Goal: Task Accomplishment & Management: Manage account settings

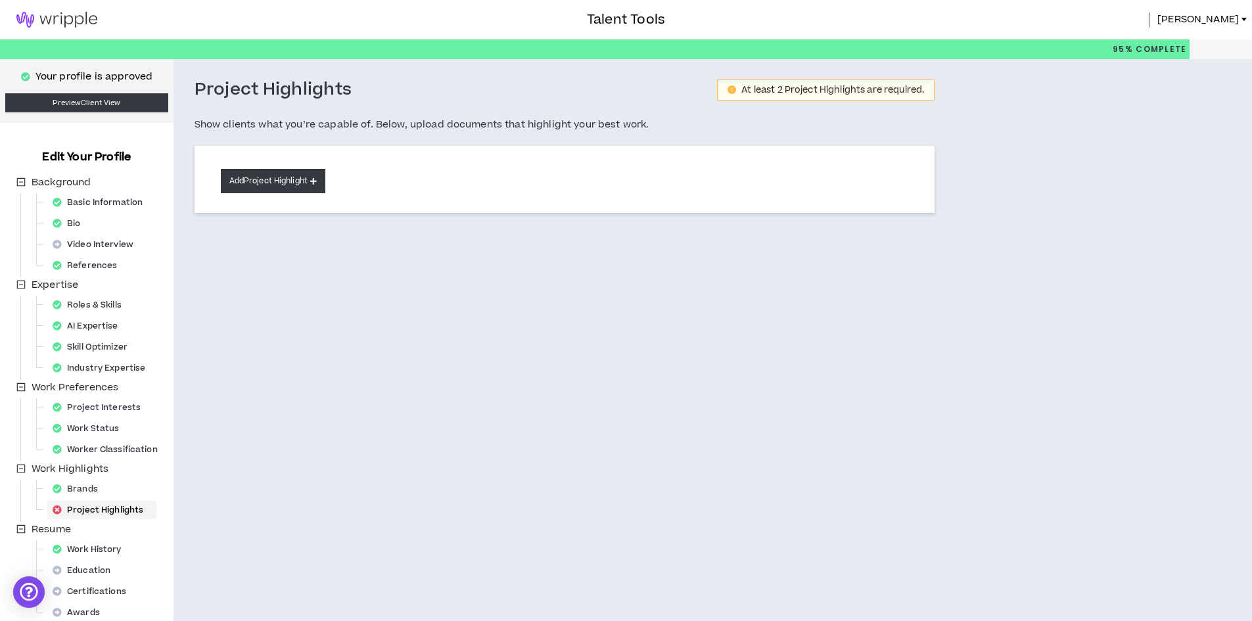
click at [270, 180] on button "Add Project Highlight" at bounding box center [273, 181] width 104 height 24
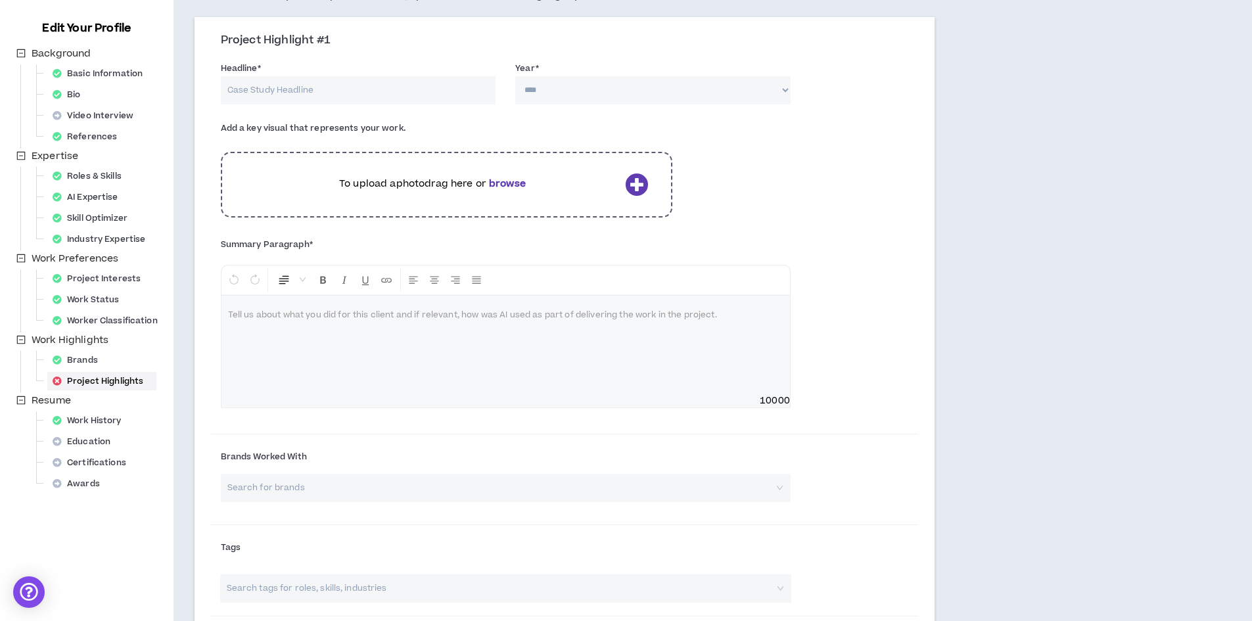
scroll to position [66, 0]
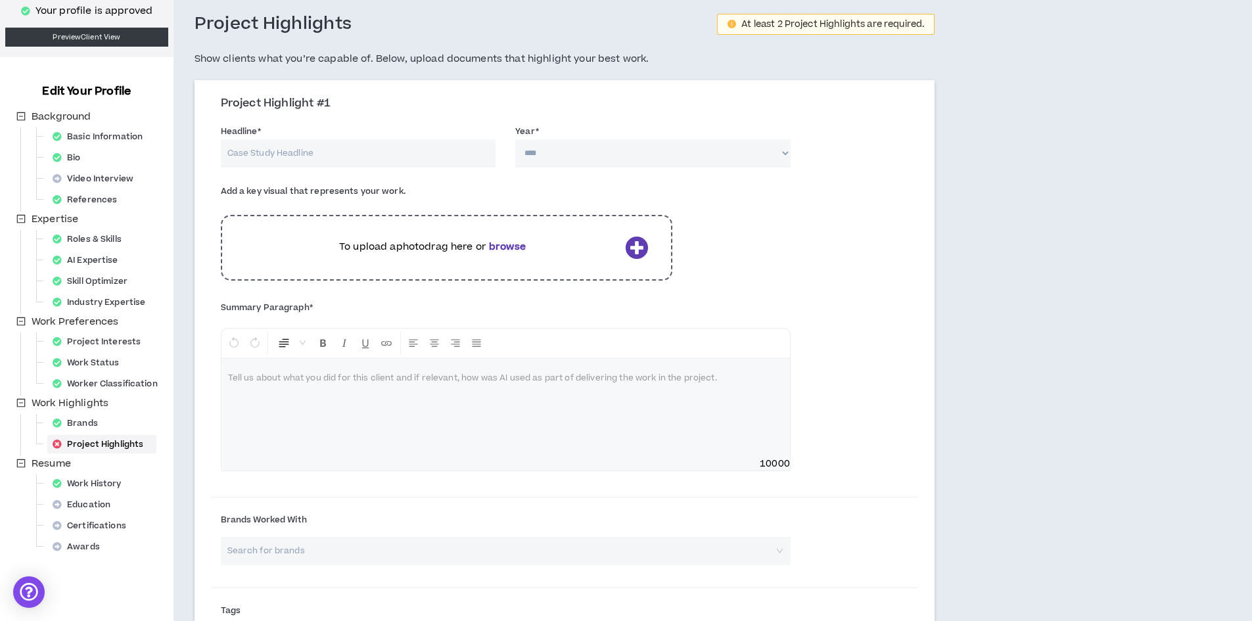
click at [282, 153] on input "Headline *" at bounding box center [358, 153] width 275 height 28
type input "INGSA 2024 Global Conference"
click at [638, 160] on select "**** **** **** **** **** **** **** **** **** **** **** **** **** **** **** ****…" at bounding box center [652, 153] width 275 height 28
select select "****"
click at [515, 139] on select "**** **** **** **** **** **** **** **** **** **** **** **** **** **** **** ****…" at bounding box center [652, 153] width 275 height 28
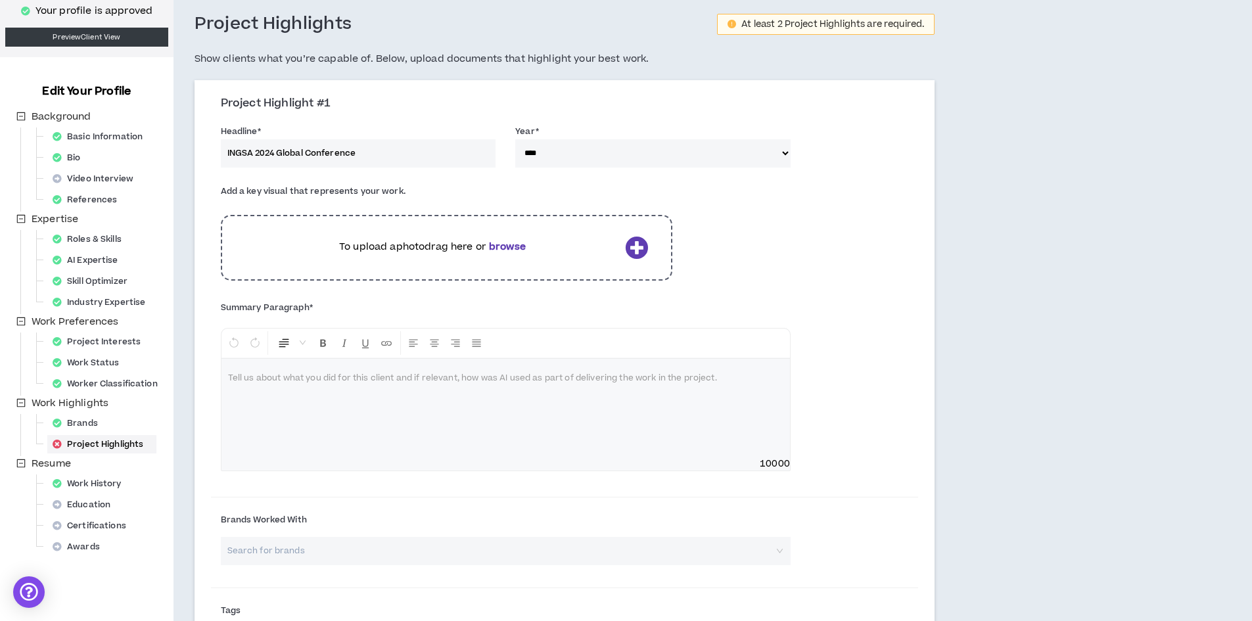
click at [348, 383] on p at bounding box center [505, 378] width 555 height 13
drag, startPoint x: 343, startPoint y: 378, endPoint x: 369, endPoint y: 401, distance: 34.9
click at [342, 378] on span "**********" at bounding box center [285, 379] width 114 height 8
click at [413, 380] on p "**********" at bounding box center [505, 378] width 555 height 13
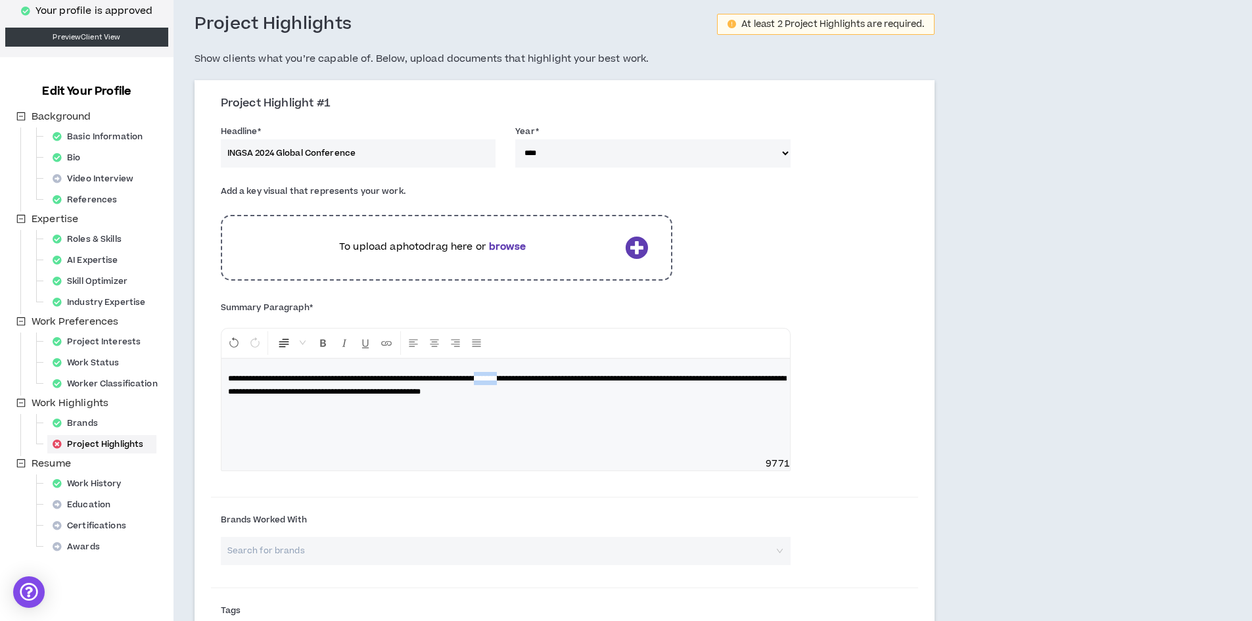
drag, startPoint x: 574, startPoint y: 378, endPoint x: 541, endPoint y: 375, distance: 33.1
click at [541, 375] on span "**********" at bounding box center [507, 385] width 558 height 21
click at [666, 388] on p "**********" at bounding box center [505, 385] width 555 height 26
click at [414, 396] on span "**********" at bounding box center [507, 385] width 558 height 21
click at [463, 398] on p "**********" at bounding box center [505, 385] width 555 height 26
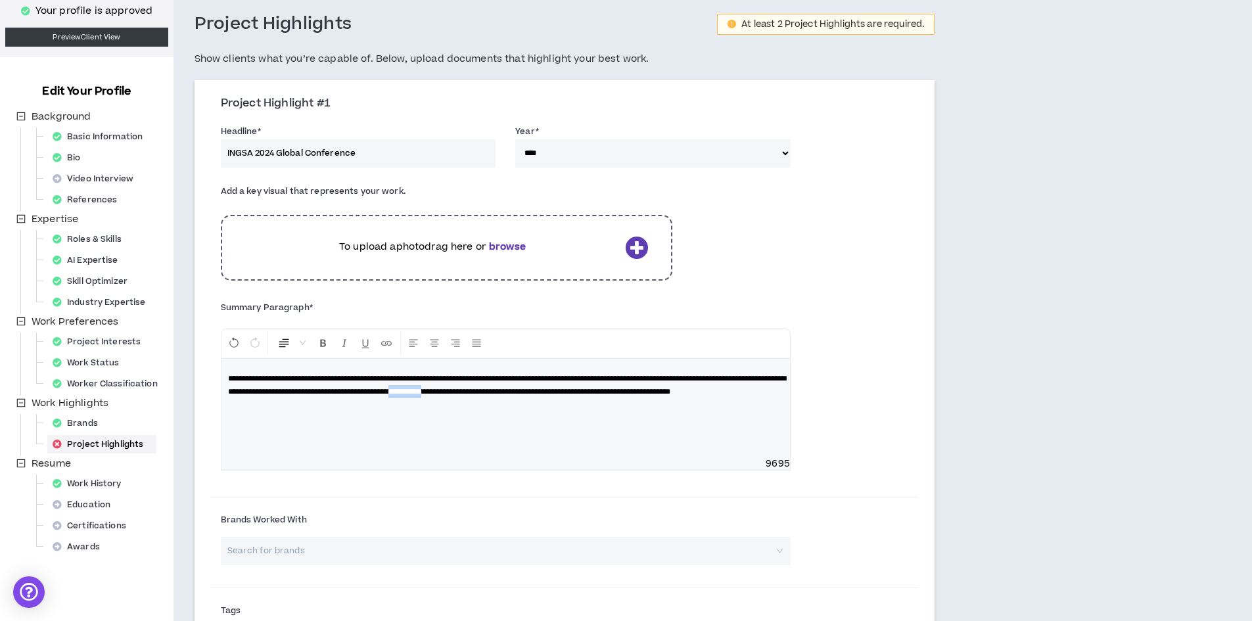
drag, startPoint x: 677, startPoint y: 392, endPoint x: 635, endPoint y: 390, distance: 42.8
click at [635, 390] on span "**********" at bounding box center [507, 385] width 558 height 21
click at [706, 392] on span "**********" at bounding box center [507, 385] width 558 height 21
click at [740, 392] on span "**********" at bounding box center [507, 385] width 558 height 21
click at [746, 390] on p "**********" at bounding box center [505, 385] width 555 height 26
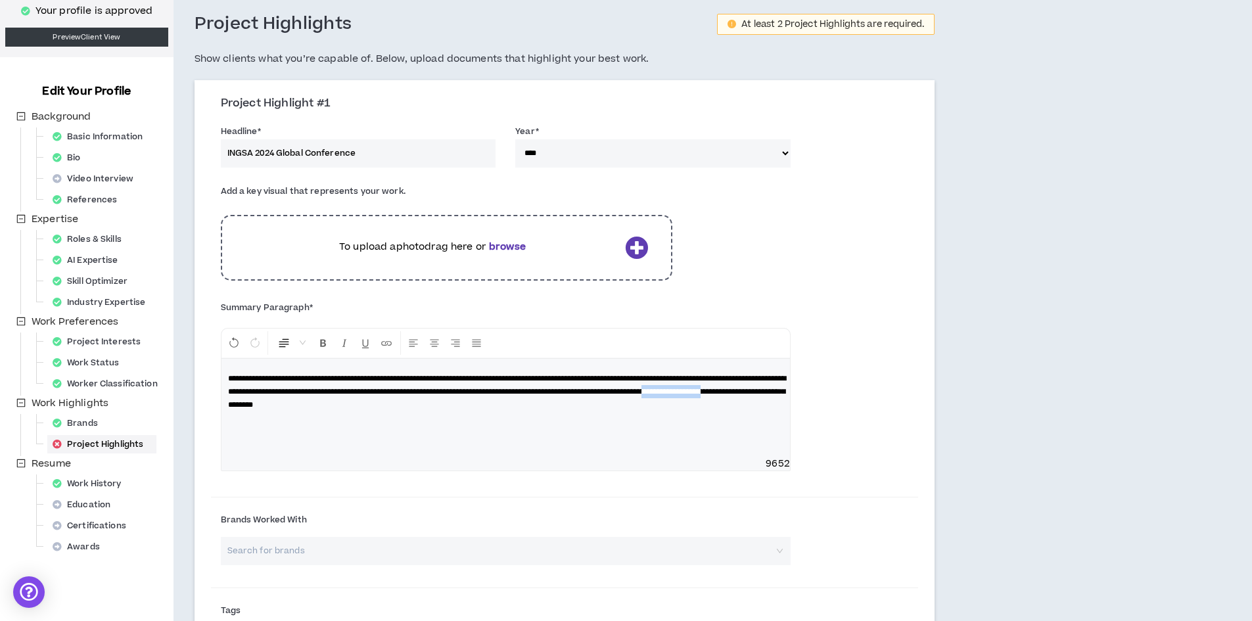
drag, startPoint x: 440, startPoint y: 403, endPoint x: 507, endPoint y: 404, distance: 67.7
click at [507, 404] on span "**********" at bounding box center [507, 392] width 558 height 34
drag, startPoint x: 463, startPoint y: 404, endPoint x: 461, endPoint y: 411, distance: 6.9
click at [440, 396] on span "**********" at bounding box center [507, 385] width 558 height 21
click at [591, 398] on p "**********" at bounding box center [505, 385] width 555 height 26
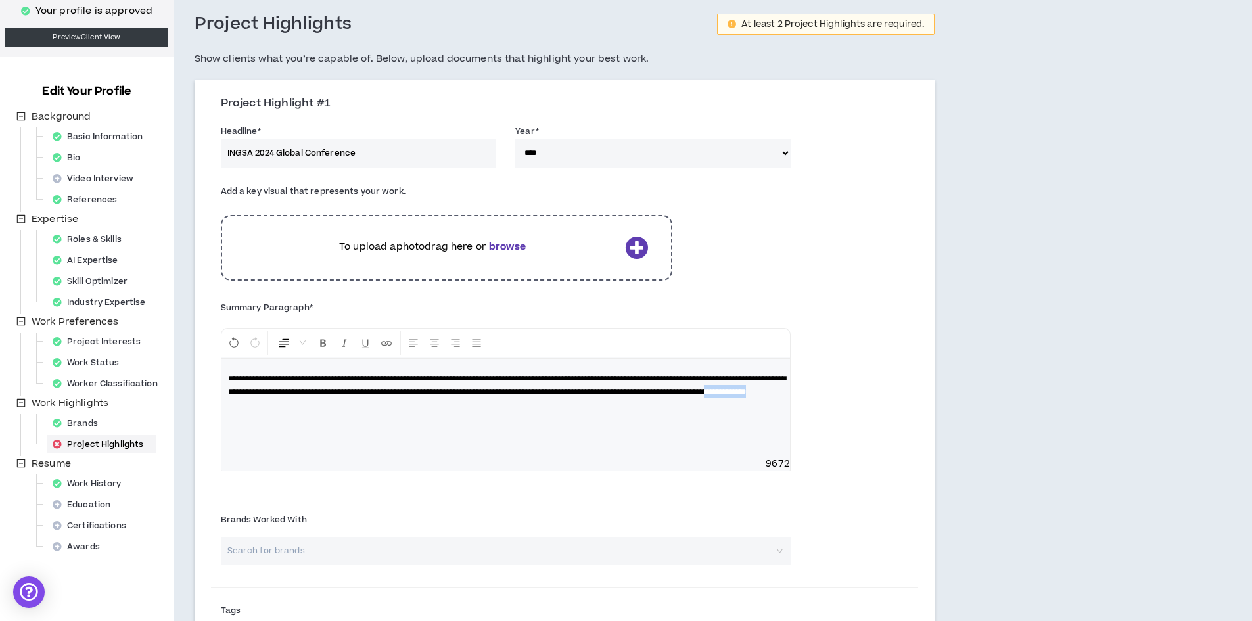
drag, startPoint x: 583, startPoint y: 405, endPoint x: 522, endPoint y: 405, distance: 61.1
click at [522, 398] on p "**********" at bounding box center [505, 385] width 555 height 26
click at [757, 390] on span "**********" at bounding box center [507, 385] width 558 height 21
click at [324, 396] on span "**********" at bounding box center [507, 385] width 558 height 21
click at [447, 396] on span "**********" at bounding box center [507, 385] width 558 height 21
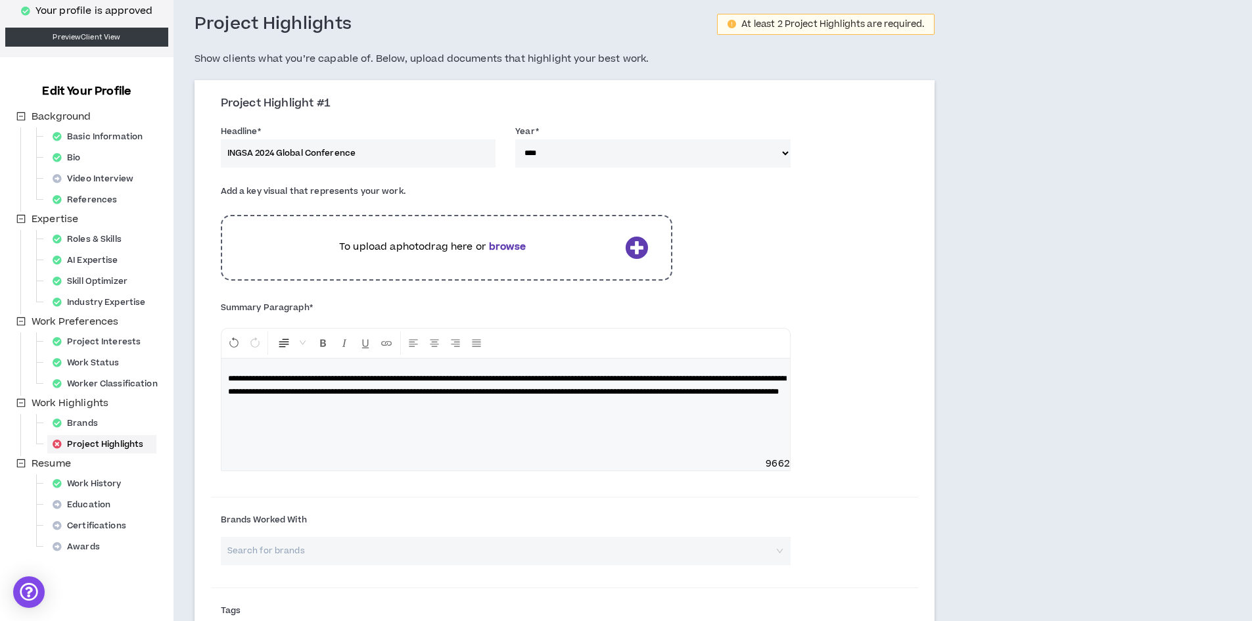
click at [543, 396] on span "**********" at bounding box center [507, 385] width 558 height 21
click at [557, 396] on span "**********" at bounding box center [507, 385] width 558 height 21
drag, startPoint x: 624, startPoint y: 405, endPoint x: 558, endPoint y: 406, distance: 65.7
click at [558, 398] on p "**********" at bounding box center [505, 385] width 555 height 26
click at [553, 380] on span "**********" at bounding box center [507, 392] width 558 height 34
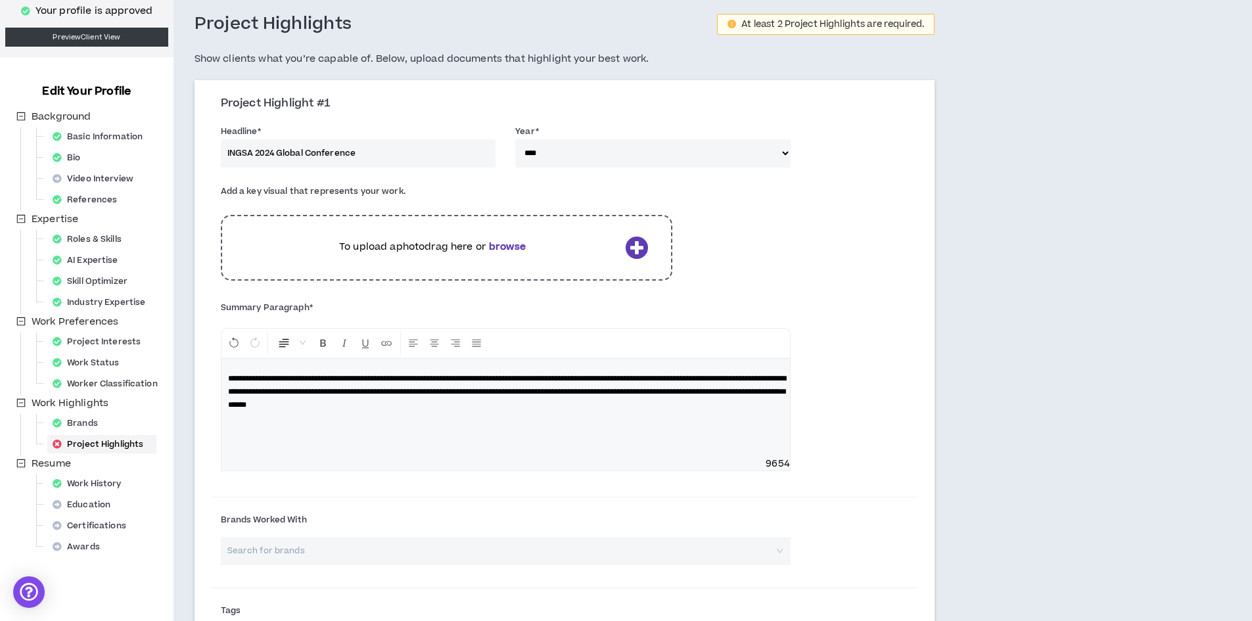
click at [254, 379] on span "**********" at bounding box center [507, 392] width 558 height 34
click at [296, 378] on span "**********" at bounding box center [507, 392] width 558 height 34
click at [556, 392] on span "**********" at bounding box center [507, 392] width 558 height 34
click at [662, 378] on span "**********" at bounding box center [507, 392] width 558 height 34
drag, startPoint x: 477, startPoint y: 377, endPoint x: 451, endPoint y: 378, distance: 26.3
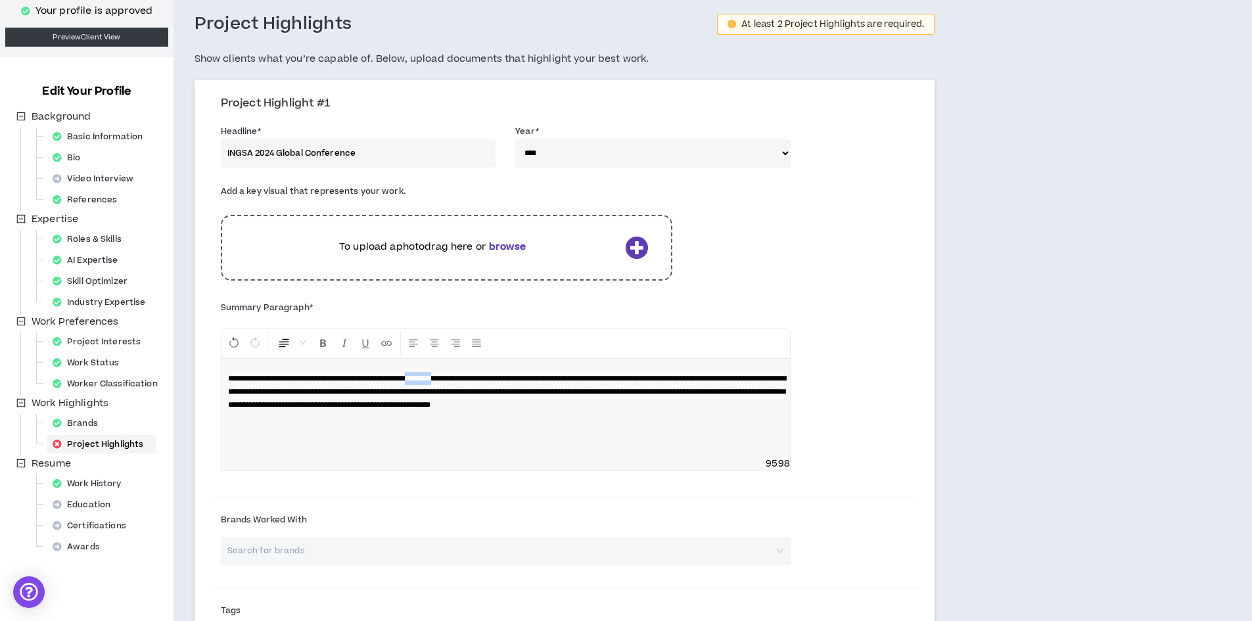
click at [451, 378] on span "**********" at bounding box center [507, 392] width 558 height 34
click at [639, 390] on span "**********" at bounding box center [507, 392] width 558 height 34
click at [348, 411] on p "**********" at bounding box center [505, 391] width 555 height 39
click at [688, 409] on span "**********" at bounding box center [507, 392] width 558 height 34
click at [264, 411] on p "**********" at bounding box center [505, 391] width 555 height 39
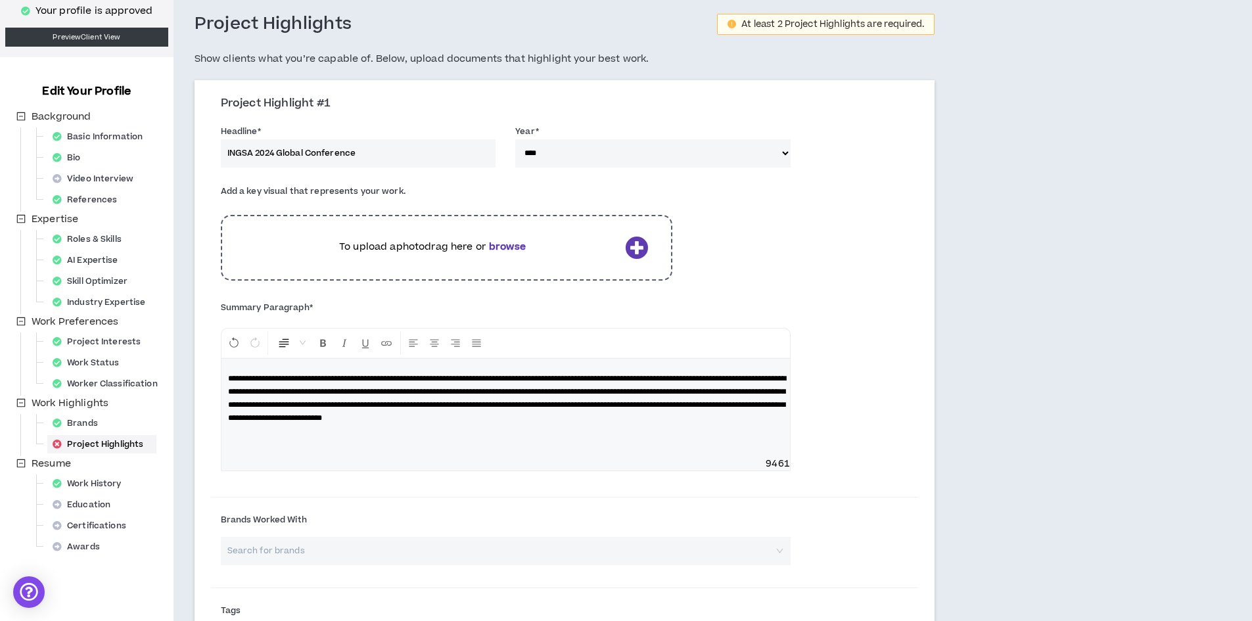
click at [388, 424] on p "**********" at bounding box center [505, 398] width 555 height 53
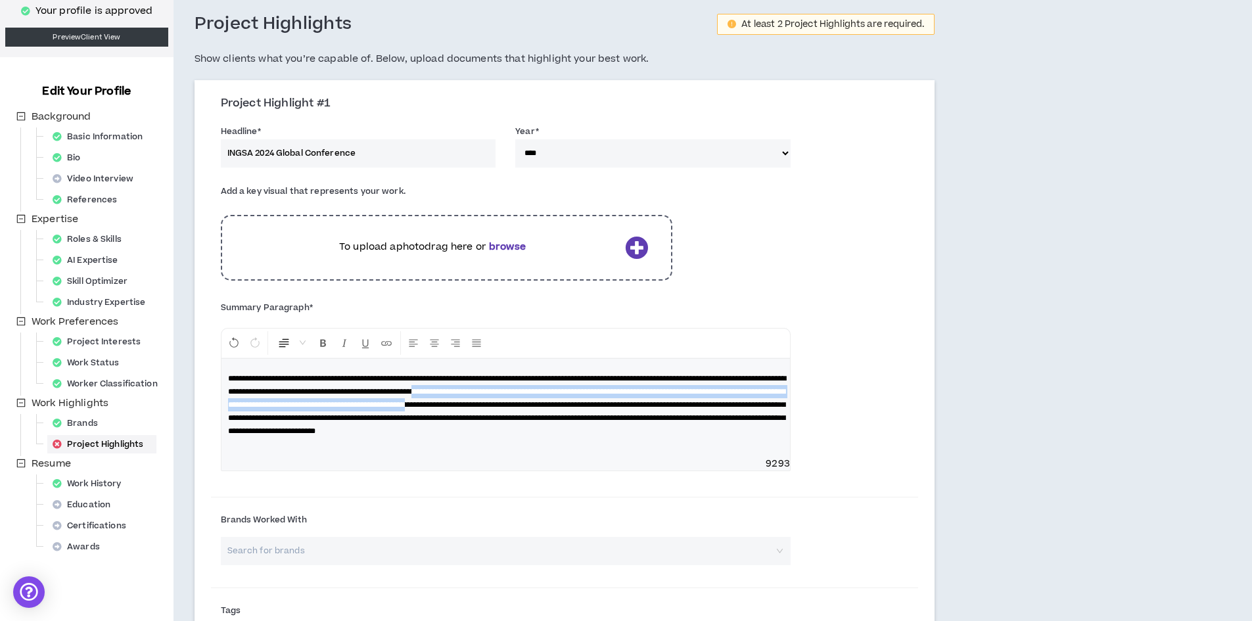
drag, startPoint x: 641, startPoint y: 392, endPoint x: 323, endPoint y: 418, distance: 318.4
click at [323, 418] on span "**********" at bounding box center [507, 405] width 558 height 60
copy span "**********"
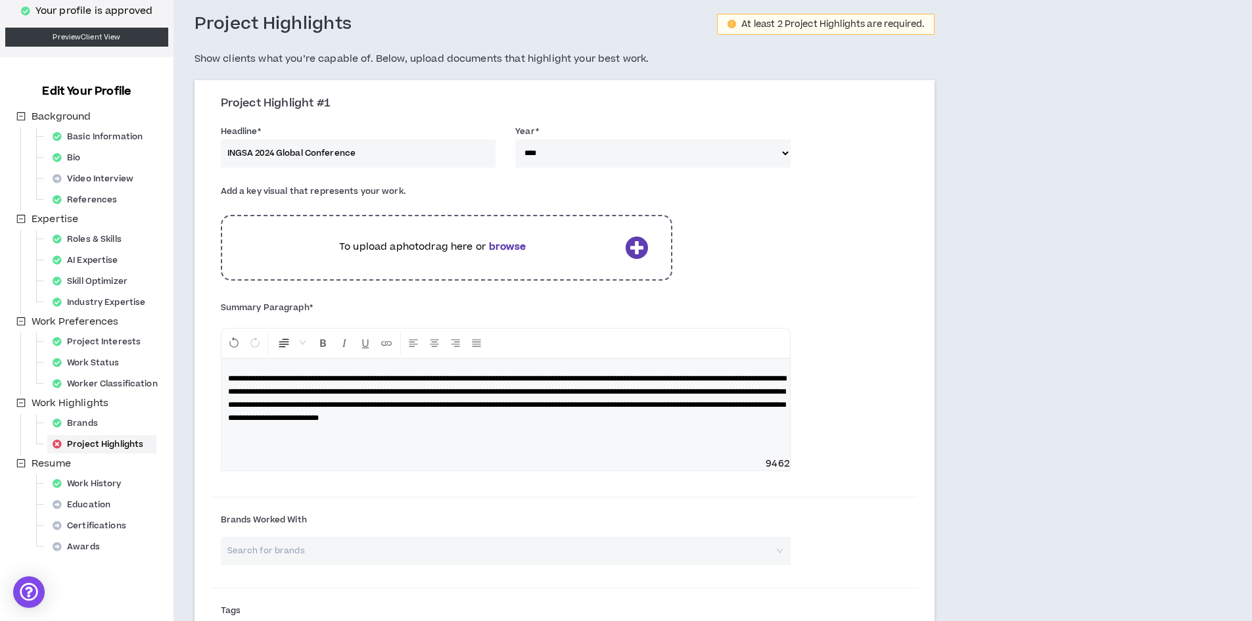
click at [387, 424] on p "**********" at bounding box center [505, 398] width 555 height 53
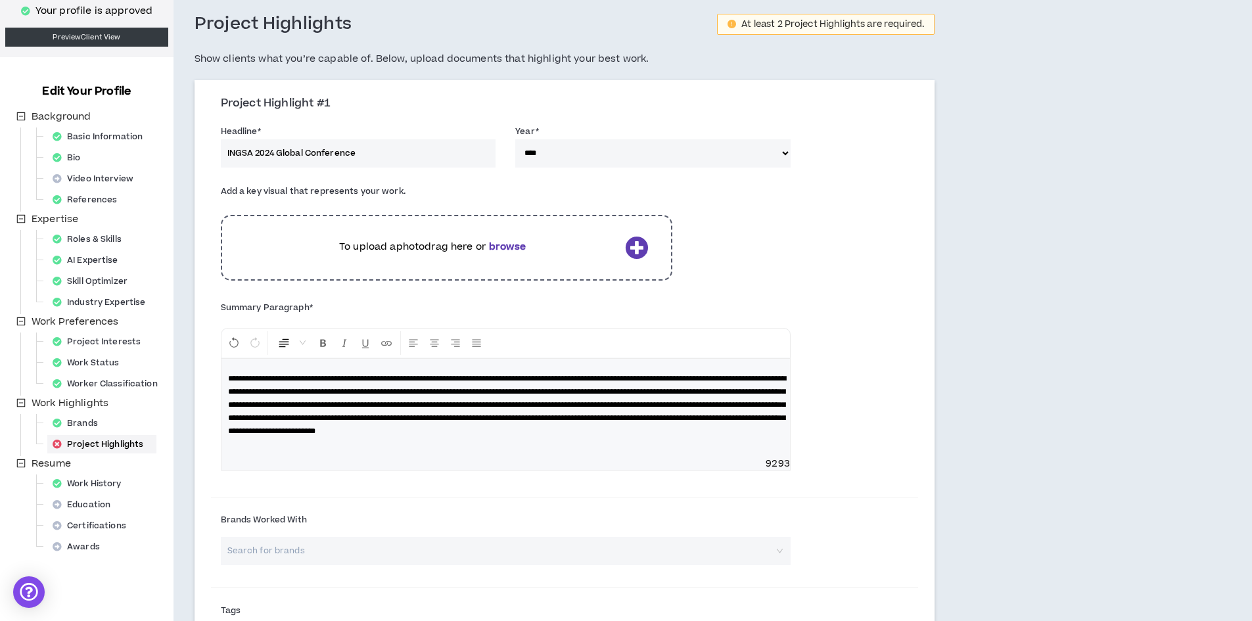
click at [334, 432] on span "**********" at bounding box center [507, 405] width 558 height 60
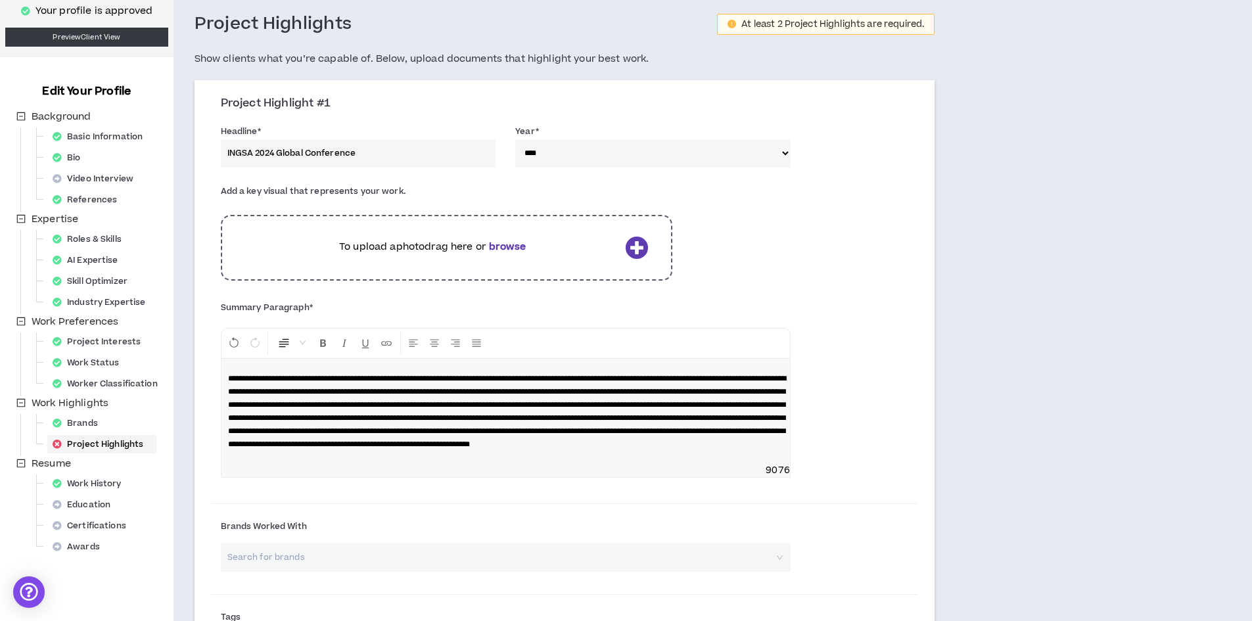
click at [509, 445] on span "**********" at bounding box center [507, 412] width 558 height 74
click at [562, 445] on span "**********" at bounding box center [507, 412] width 558 height 74
click at [526, 446] on span "**********" at bounding box center [507, 412] width 558 height 74
click at [732, 444] on span "**********" at bounding box center [507, 412] width 558 height 74
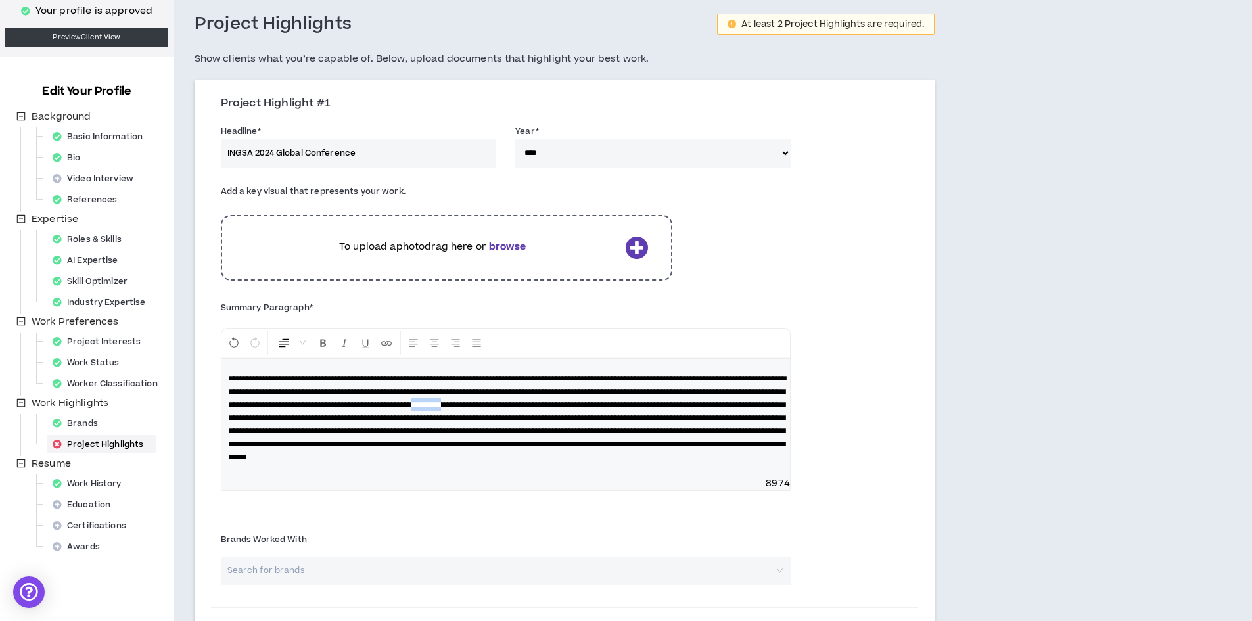
drag, startPoint x: 244, startPoint y: 420, endPoint x: 286, endPoint y: 420, distance: 42.1
click at [286, 420] on span at bounding box center [507, 418] width 558 height 87
click at [441, 418] on span at bounding box center [507, 418] width 558 height 87
click at [589, 421] on span at bounding box center [507, 418] width 558 height 87
click at [644, 459] on span at bounding box center [507, 418] width 558 height 87
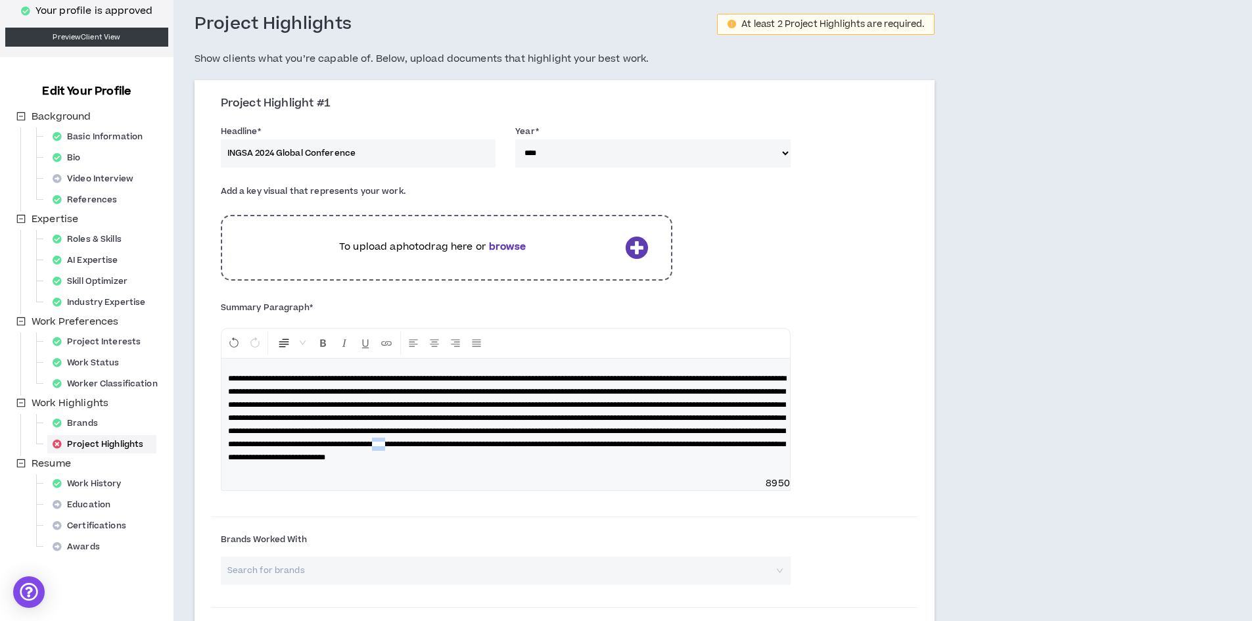
drag, startPoint x: 660, startPoint y: 457, endPoint x: 647, endPoint y: 457, distance: 13.8
click at [647, 457] on span at bounding box center [507, 418] width 558 height 87
click at [660, 458] on span at bounding box center [507, 418] width 558 height 87
click at [298, 461] on span at bounding box center [507, 418] width 558 height 87
drag, startPoint x: 382, startPoint y: 468, endPoint x: 348, endPoint y: 470, distance: 34.2
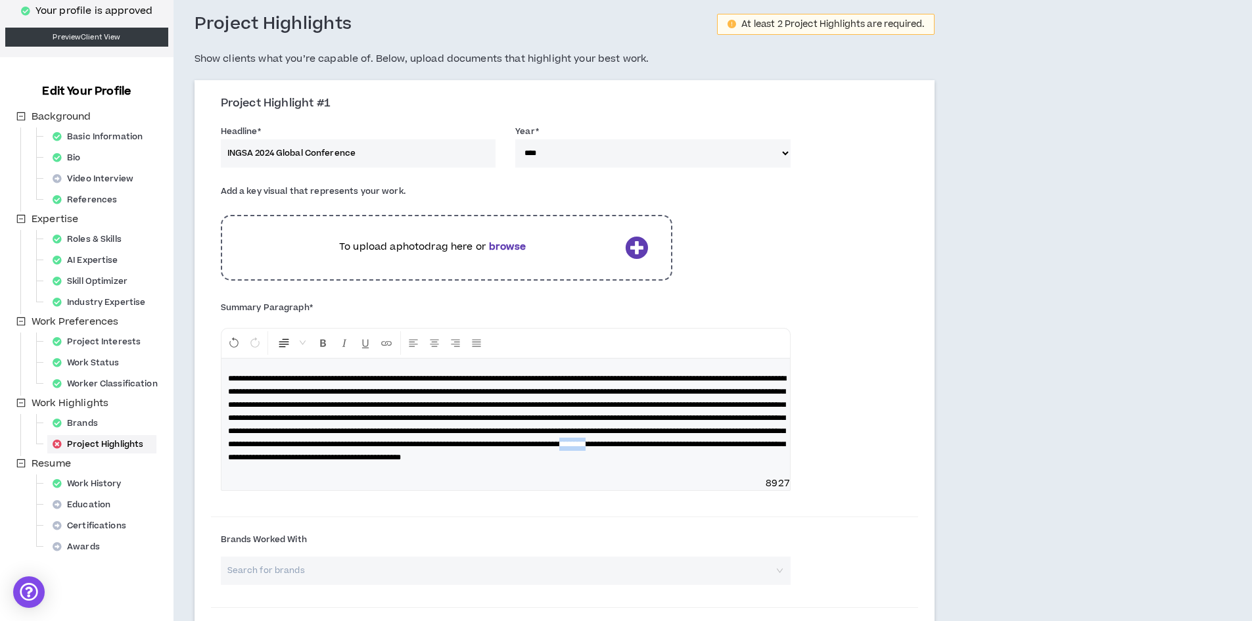
click at [348, 461] on span at bounding box center [507, 418] width 558 height 87
drag, startPoint x: 407, startPoint y: 469, endPoint x: 393, endPoint y: 469, distance: 14.5
click at [393, 461] on span at bounding box center [507, 418] width 558 height 87
click at [284, 464] on p at bounding box center [505, 418] width 555 height 92
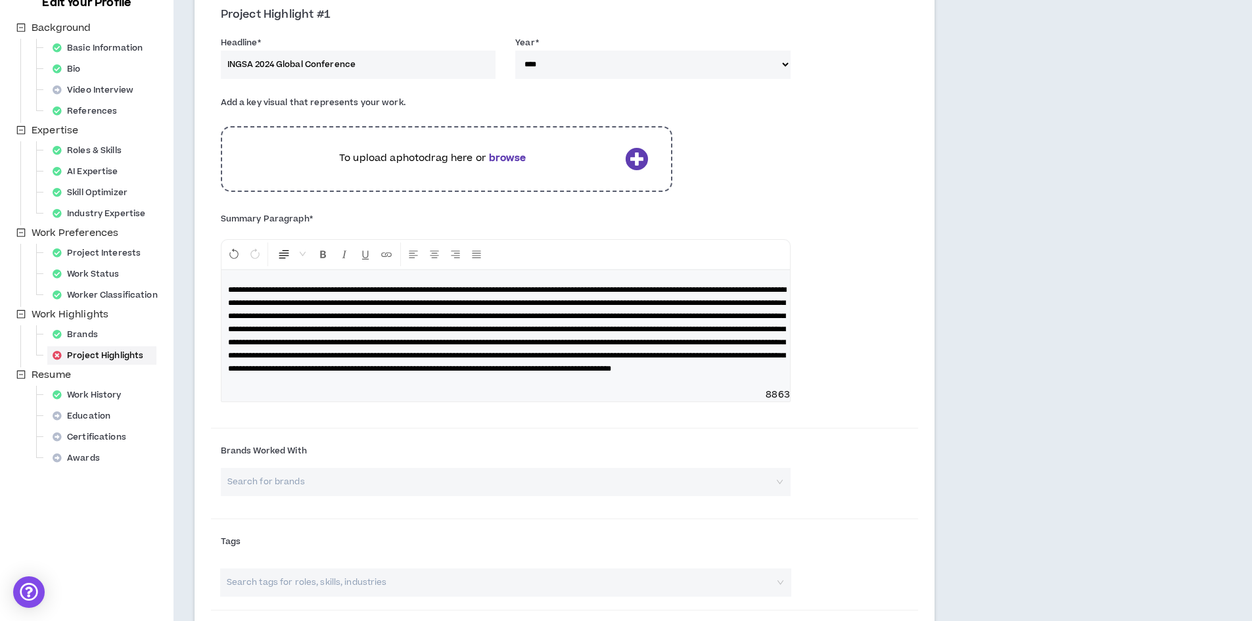
scroll to position [131, 0]
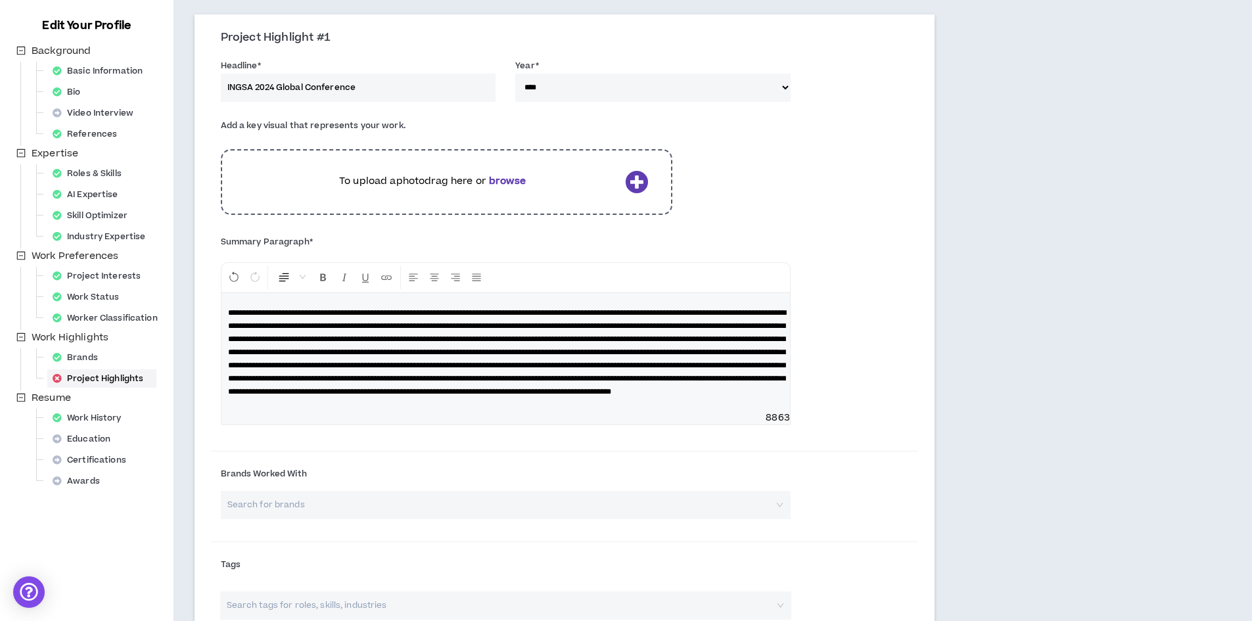
click at [390, 396] on span at bounding box center [507, 352] width 558 height 87
drag, startPoint x: 434, startPoint y: 418, endPoint x: 413, endPoint y: 420, distance: 20.5
click at [413, 396] on span at bounding box center [507, 352] width 558 height 87
click at [461, 396] on span at bounding box center [507, 352] width 558 height 87
click at [714, 398] on p at bounding box center [505, 352] width 555 height 92
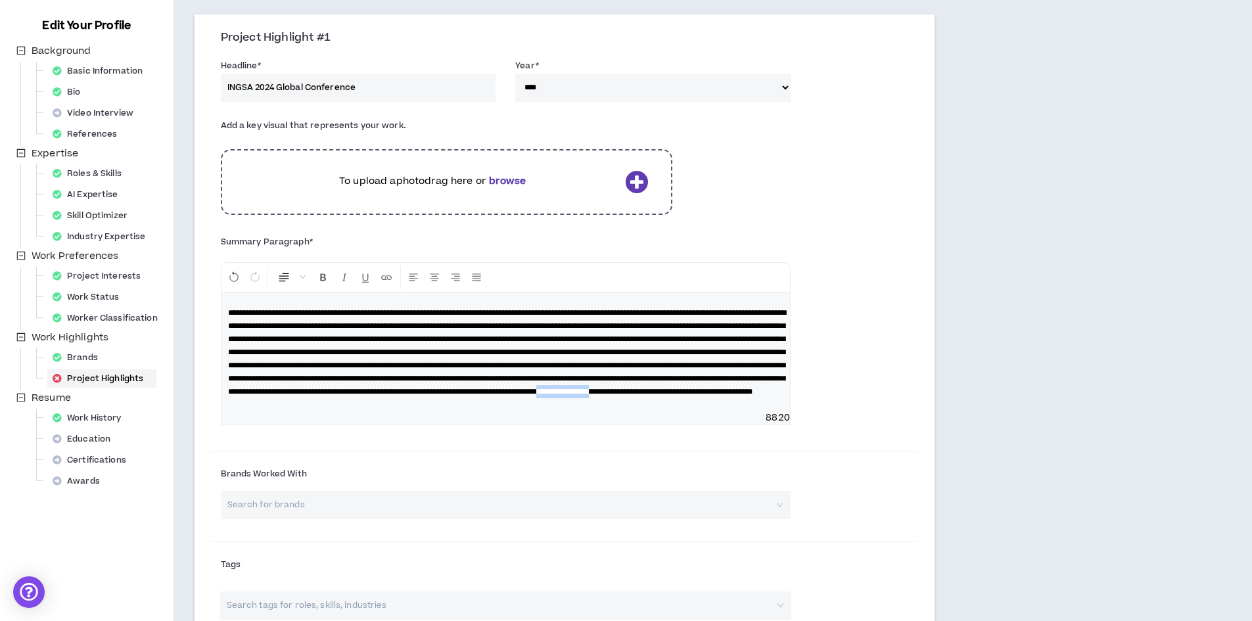
drag, startPoint x: 541, startPoint y: 419, endPoint x: 478, endPoint y: 421, distance: 63.1
click at [478, 396] on span at bounding box center [507, 352] width 558 height 87
click at [507, 396] on span at bounding box center [507, 352] width 558 height 87
click at [709, 398] on p at bounding box center [505, 352] width 555 height 92
click at [263, 409] on span at bounding box center [507, 359] width 558 height 100
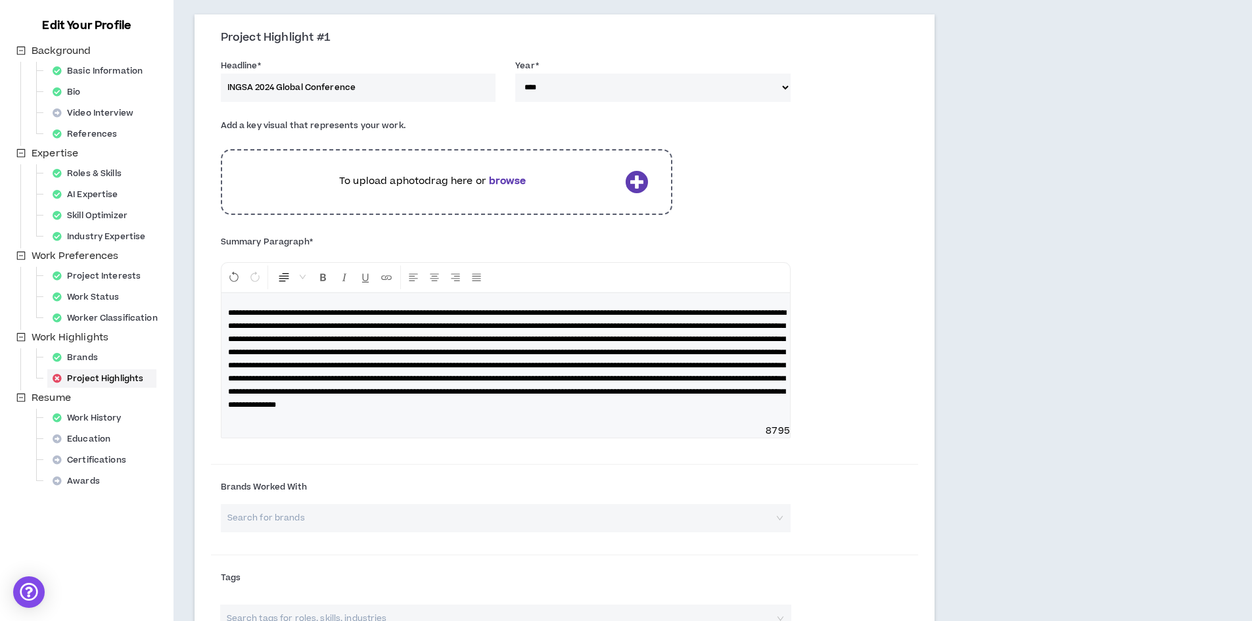
click at [323, 411] on p at bounding box center [505, 358] width 555 height 105
click at [695, 311] on span at bounding box center [507, 359] width 558 height 100
drag, startPoint x: 516, startPoint y: 328, endPoint x: 461, endPoint y: 328, distance: 55.2
click at [461, 328] on span at bounding box center [507, 359] width 558 height 100
click at [644, 327] on span at bounding box center [507, 359] width 558 height 100
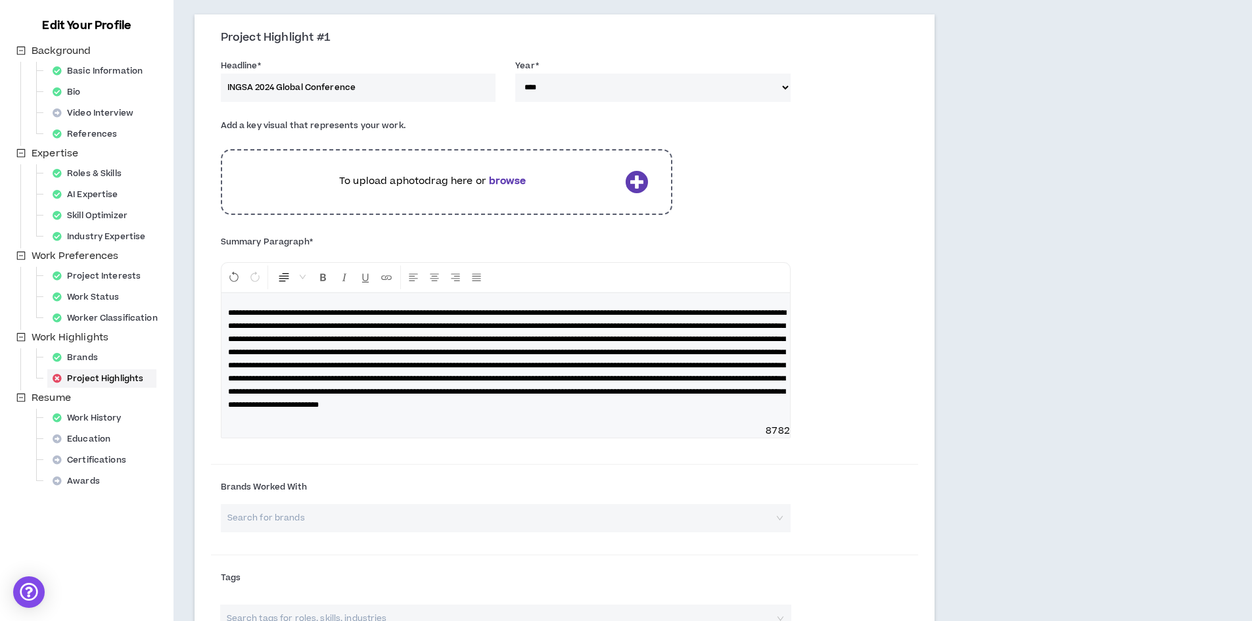
click at [515, 323] on span at bounding box center [507, 359] width 558 height 100
drag, startPoint x: 278, startPoint y: 415, endPoint x: 230, endPoint y: 417, distance: 48.0
click at [230, 409] on span at bounding box center [507, 359] width 558 height 100
click at [353, 411] on p at bounding box center [505, 358] width 555 height 105
click at [638, 181] on icon at bounding box center [636, 181] width 23 height 23
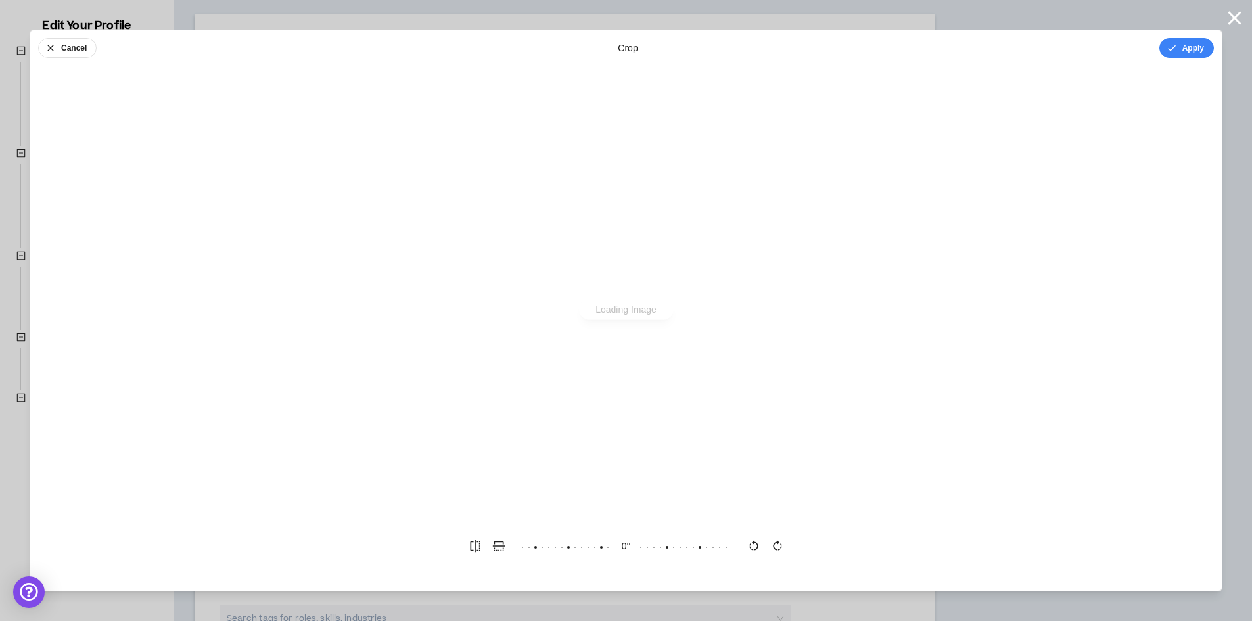
scroll to position [0, 0]
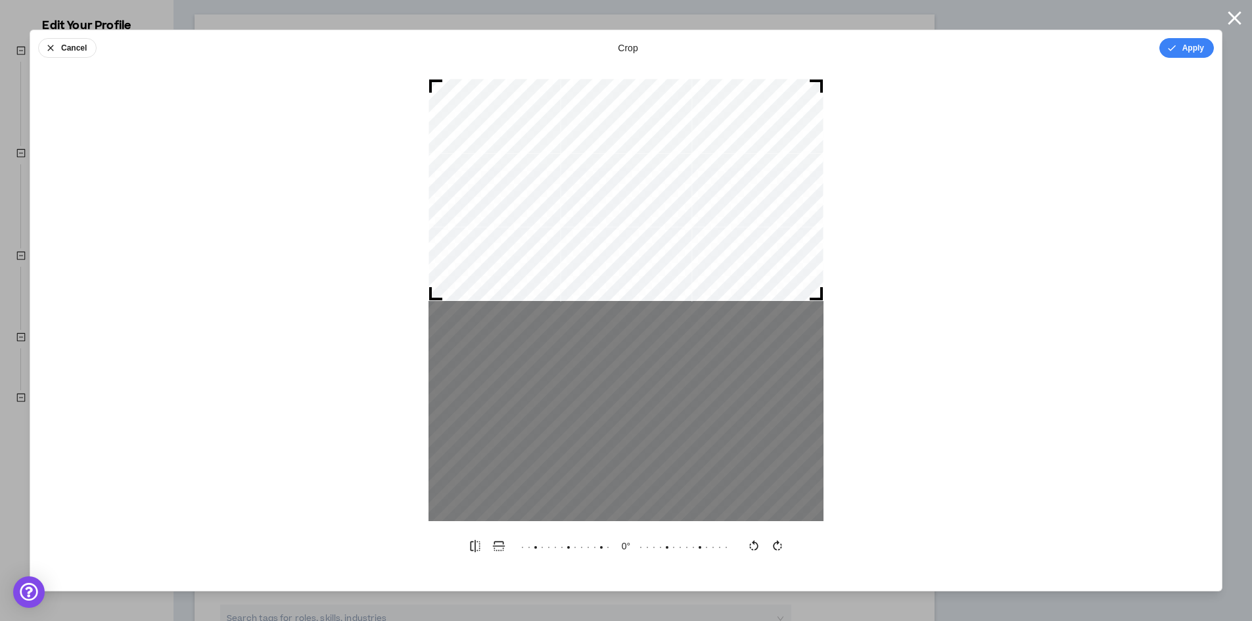
drag, startPoint x: 818, startPoint y: 190, endPoint x: 821, endPoint y: 79, distance: 111.1
click at [821, 79] on div at bounding box center [625, 190] width 395 height 222
click at [68, 46] on button "Cancel" at bounding box center [67, 48] width 58 height 20
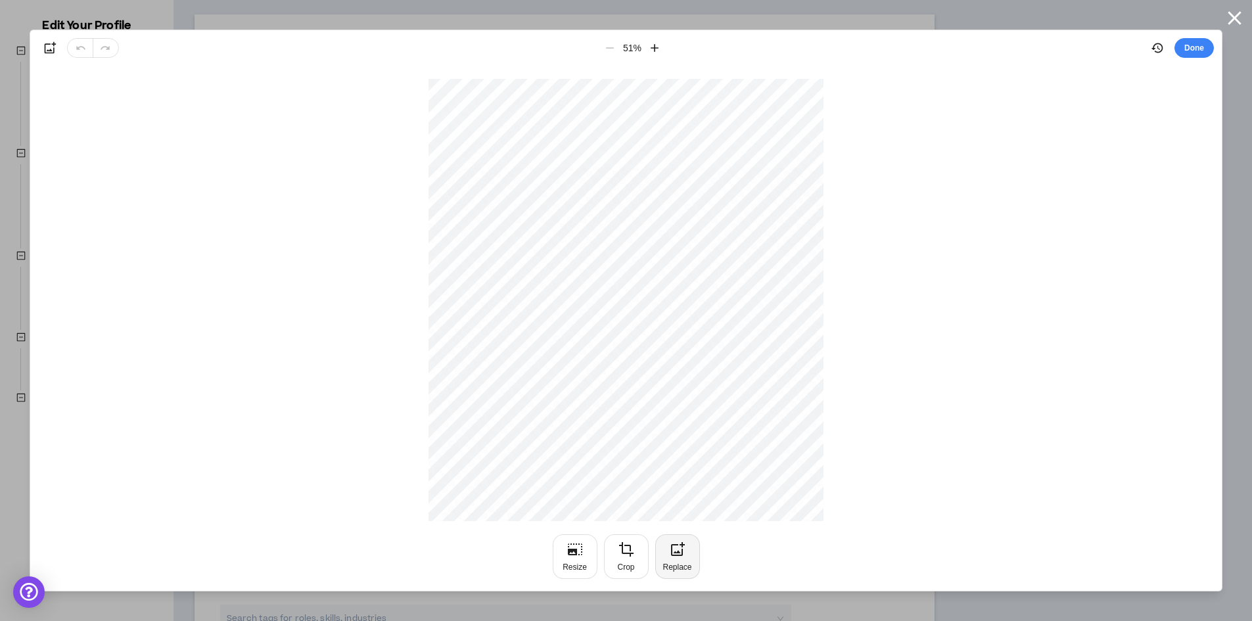
click at [681, 552] on icon "button" at bounding box center [678, 549] width 16 height 16
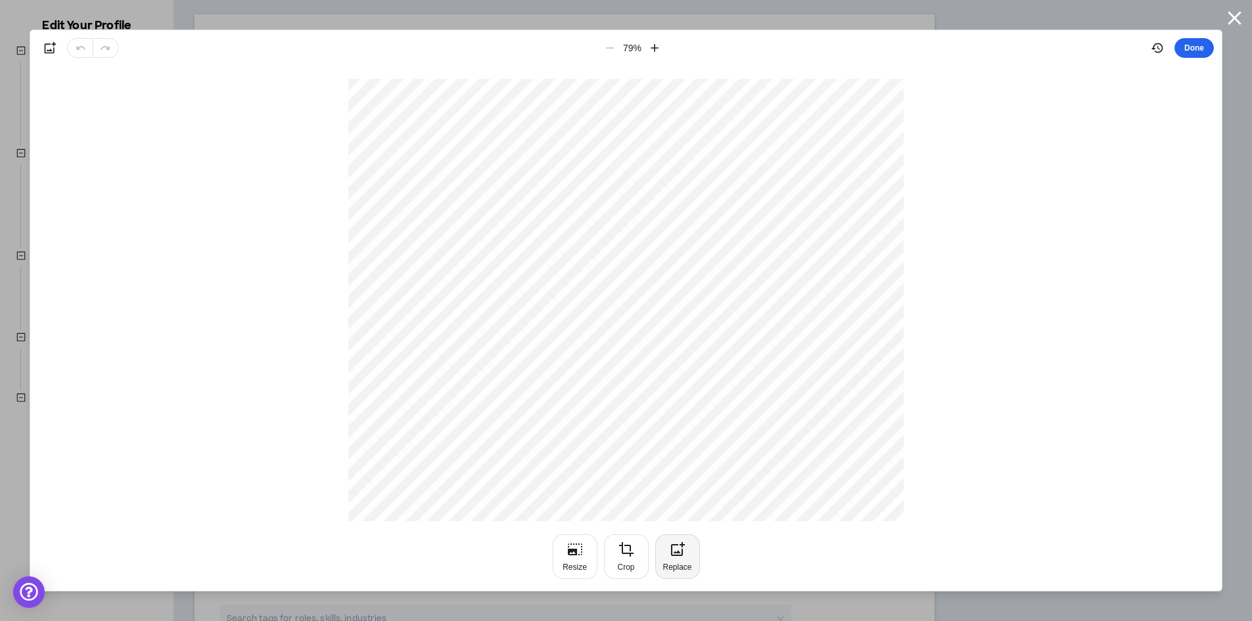
click at [1192, 47] on button "Done" at bounding box center [1193, 48] width 39 height 20
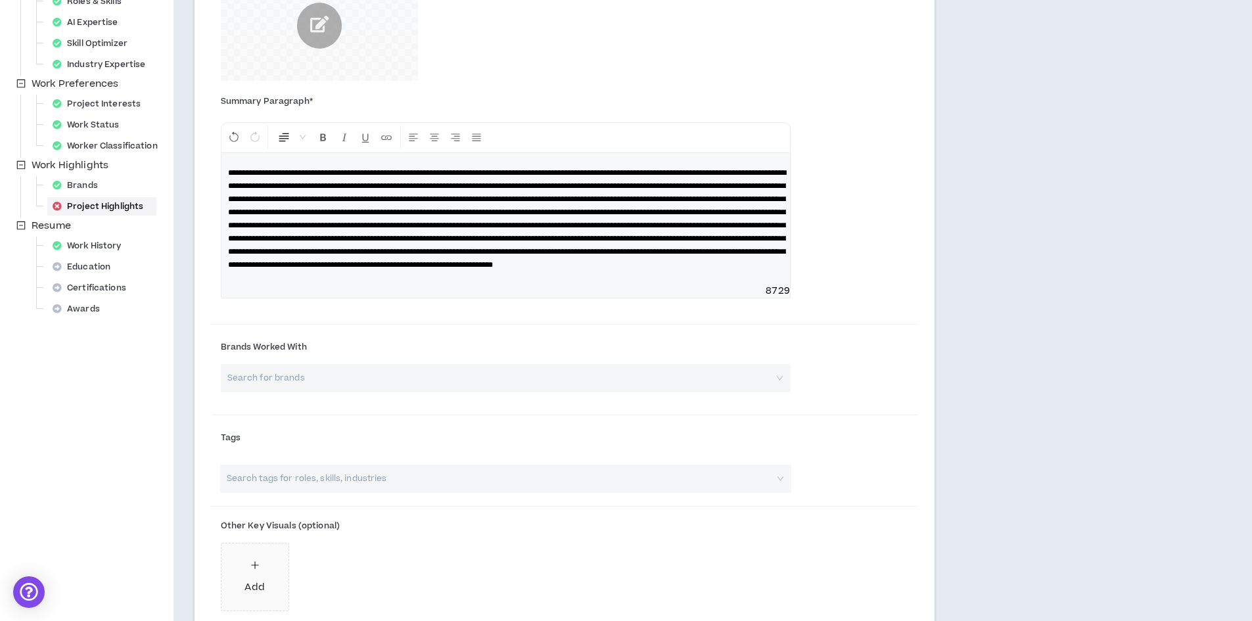
scroll to position [329, 0]
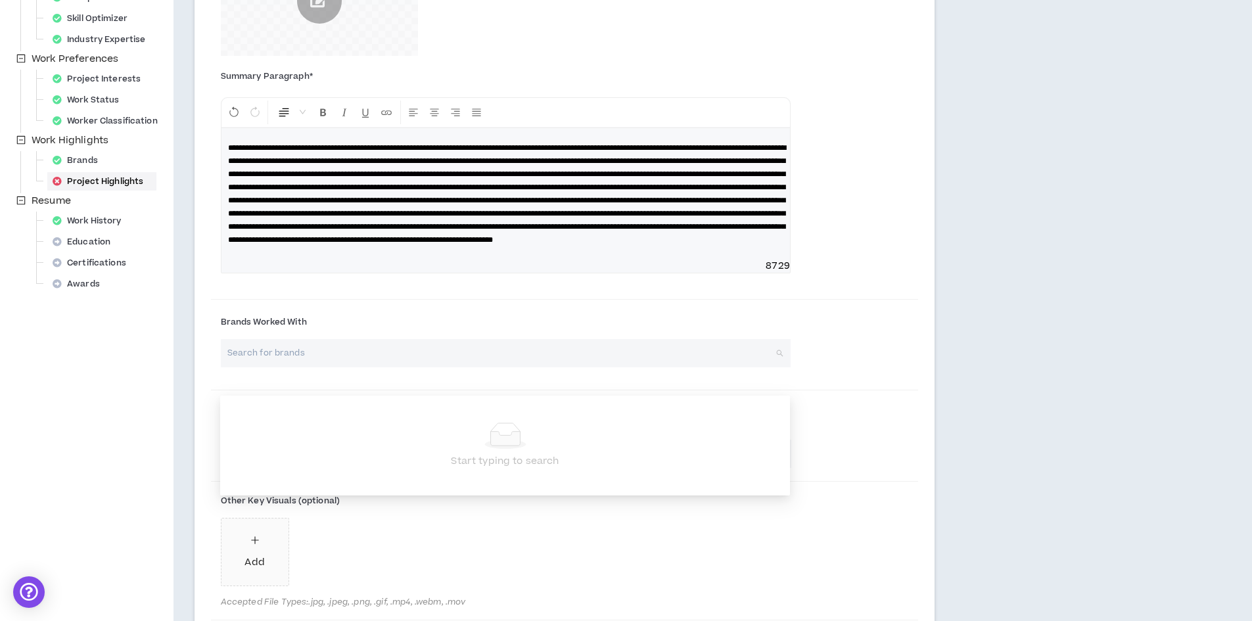
click at [781, 367] on div "Search for brands" at bounding box center [506, 353] width 570 height 28
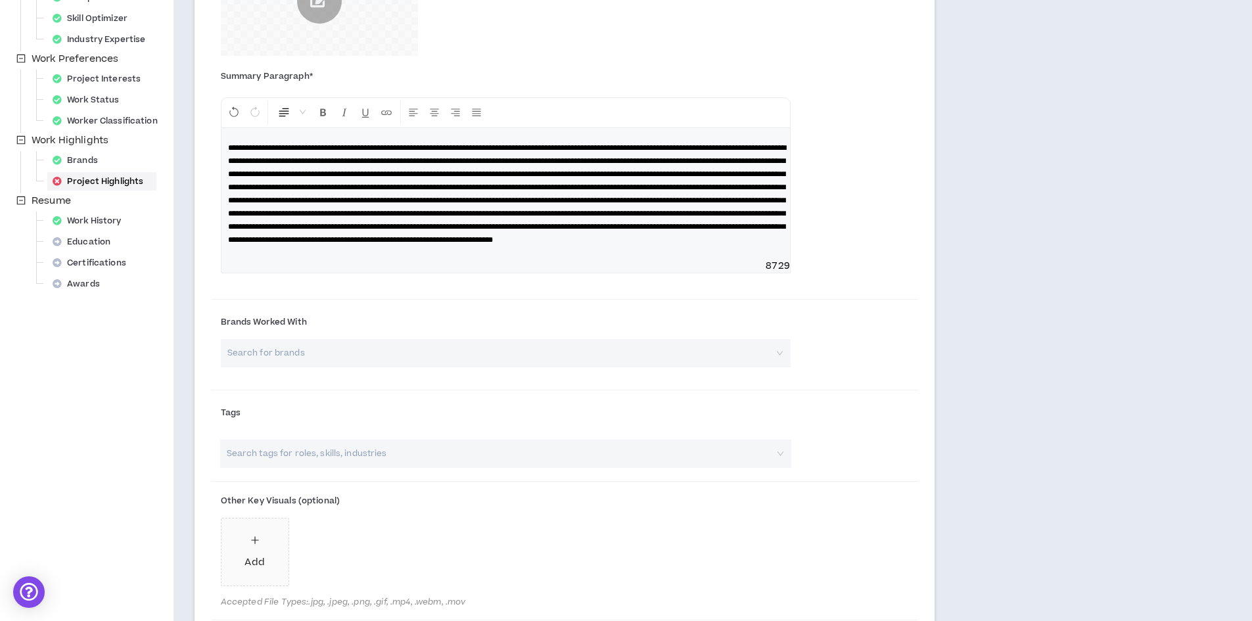
click at [872, 281] on div "Summary Paragraph * Normal 8729" at bounding box center [565, 181] width 708 height 230
click at [325, 367] on input "search" at bounding box center [501, 353] width 546 height 28
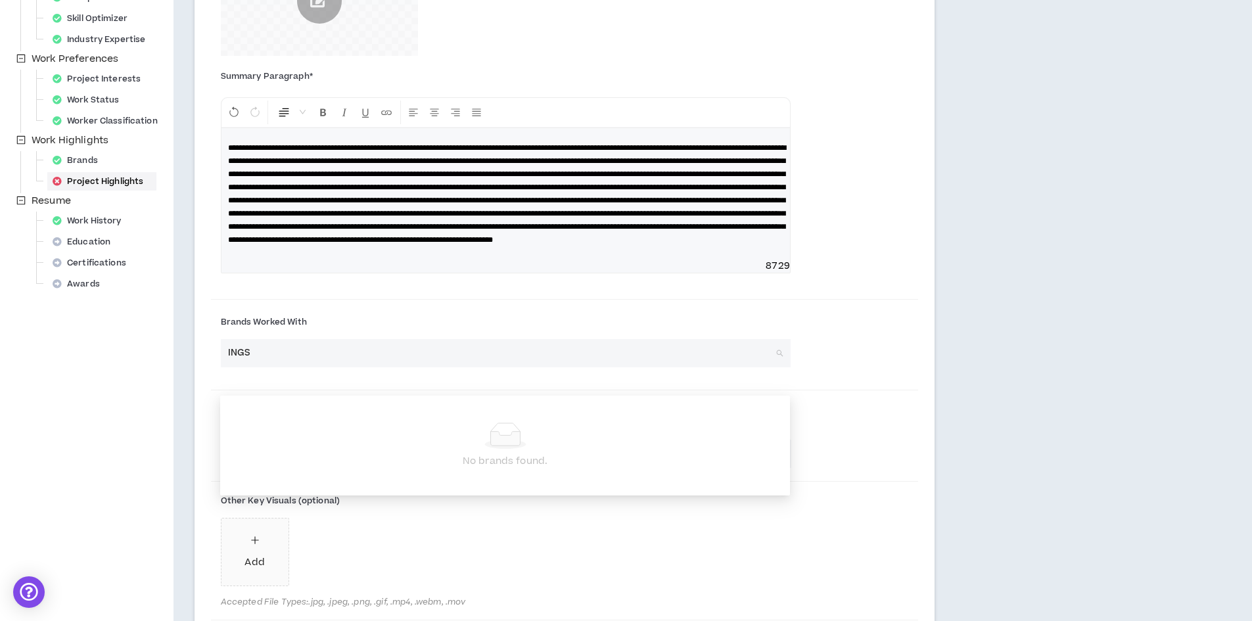
type input "INGSA"
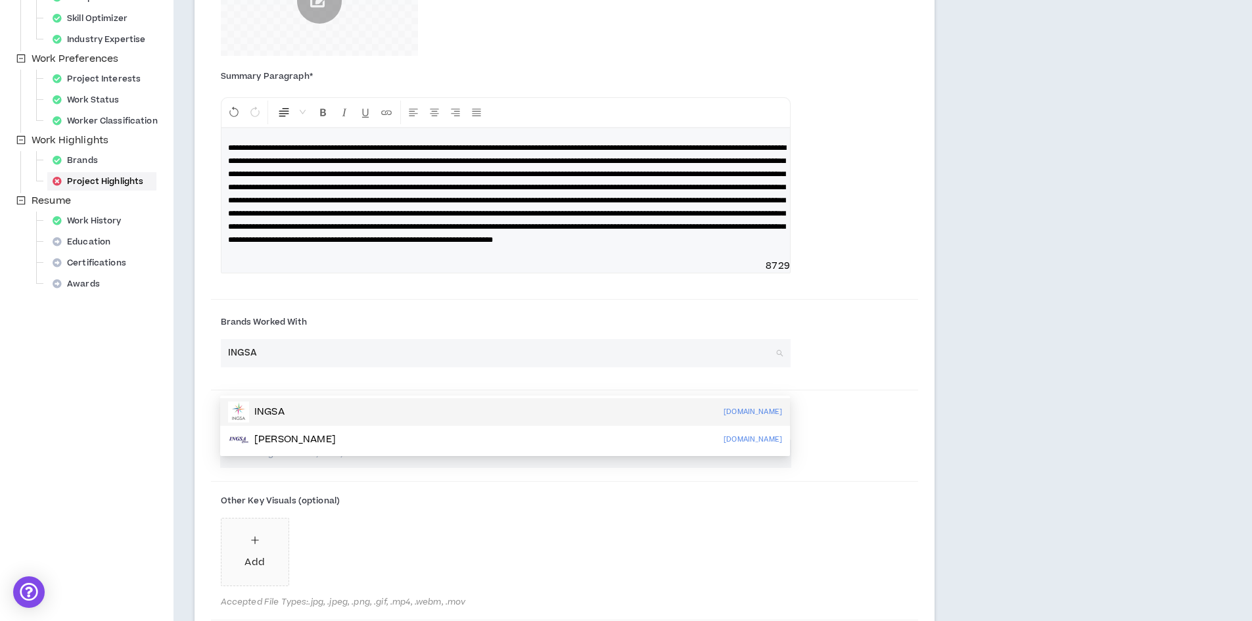
click at [279, 413] on p "INGSA" at bounding box center [269, 411] width 30 height 13
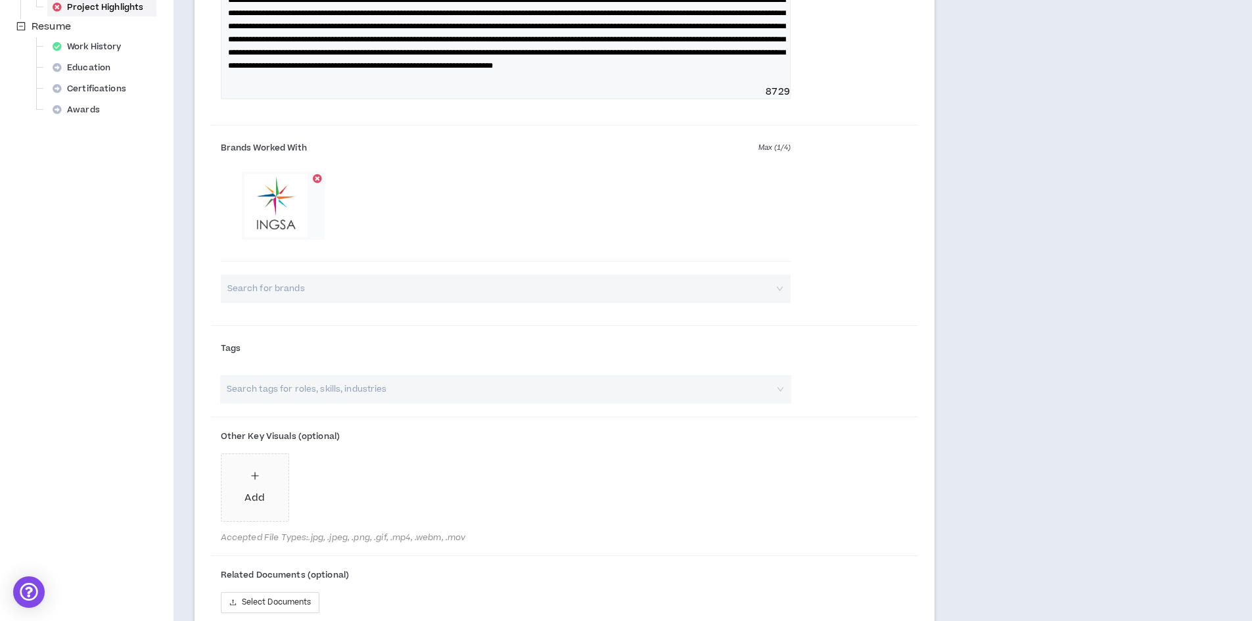
scroll to position [526, 0]
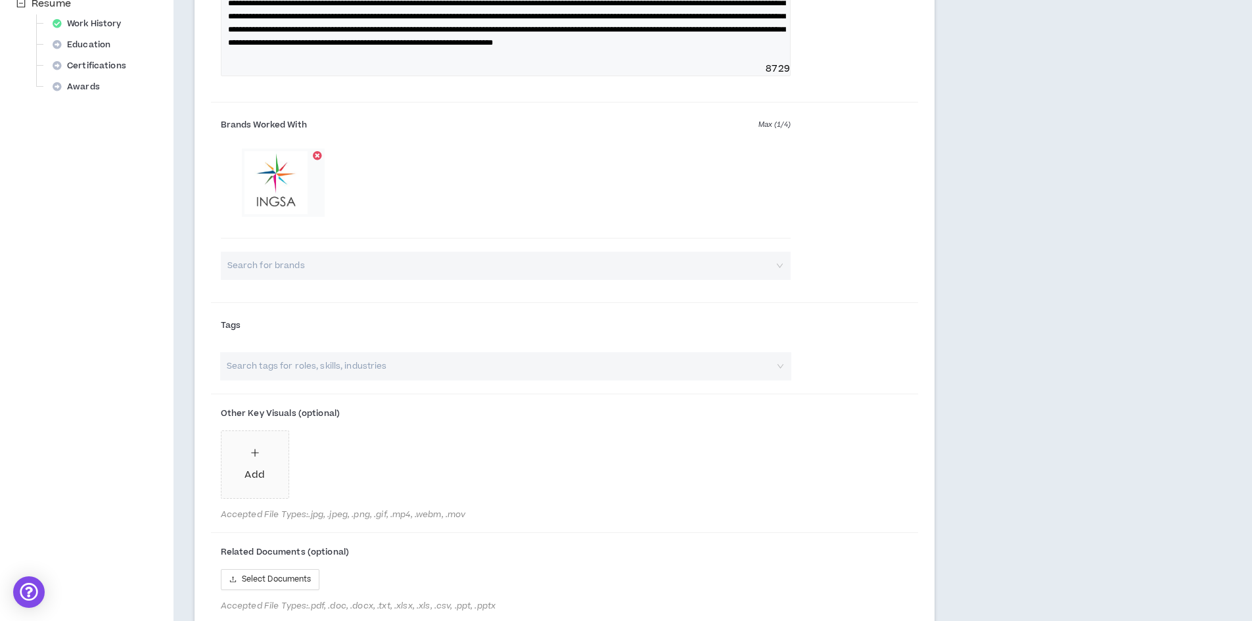
click at [778, 380] on div "Search tags for roles, skills, industries" at bounding box center [505, 366] width 571 height 28
type input "p"
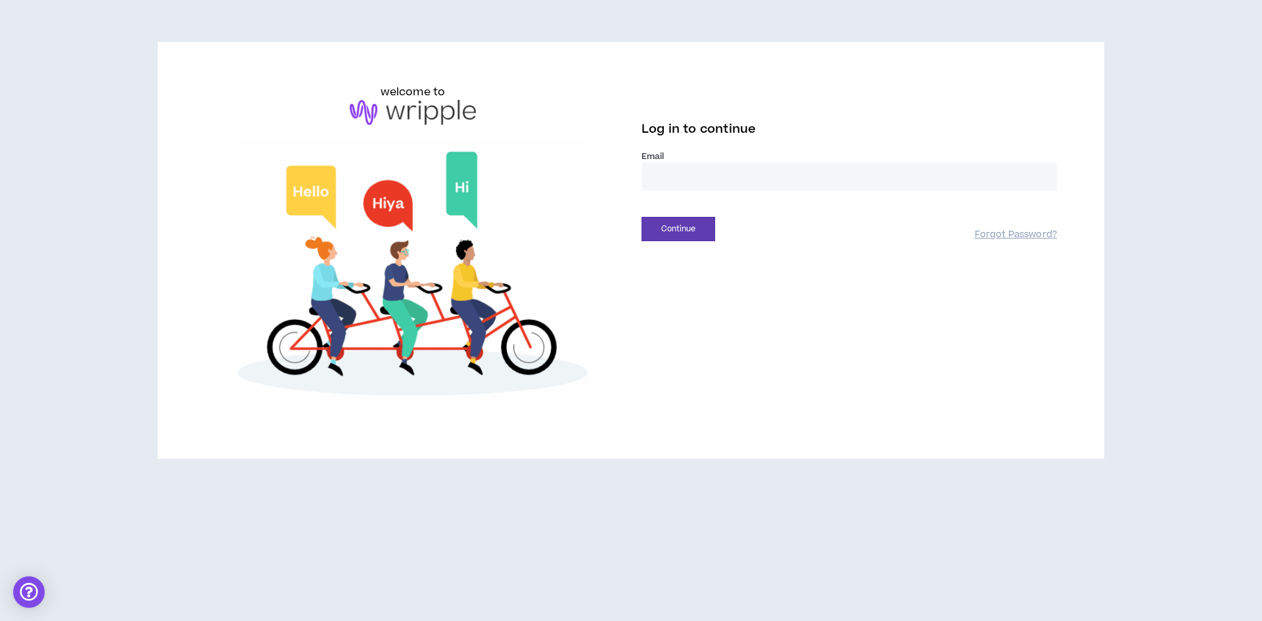
click at [687, 185] on input "email" at bounding box center [848, 176] width 415 height 28
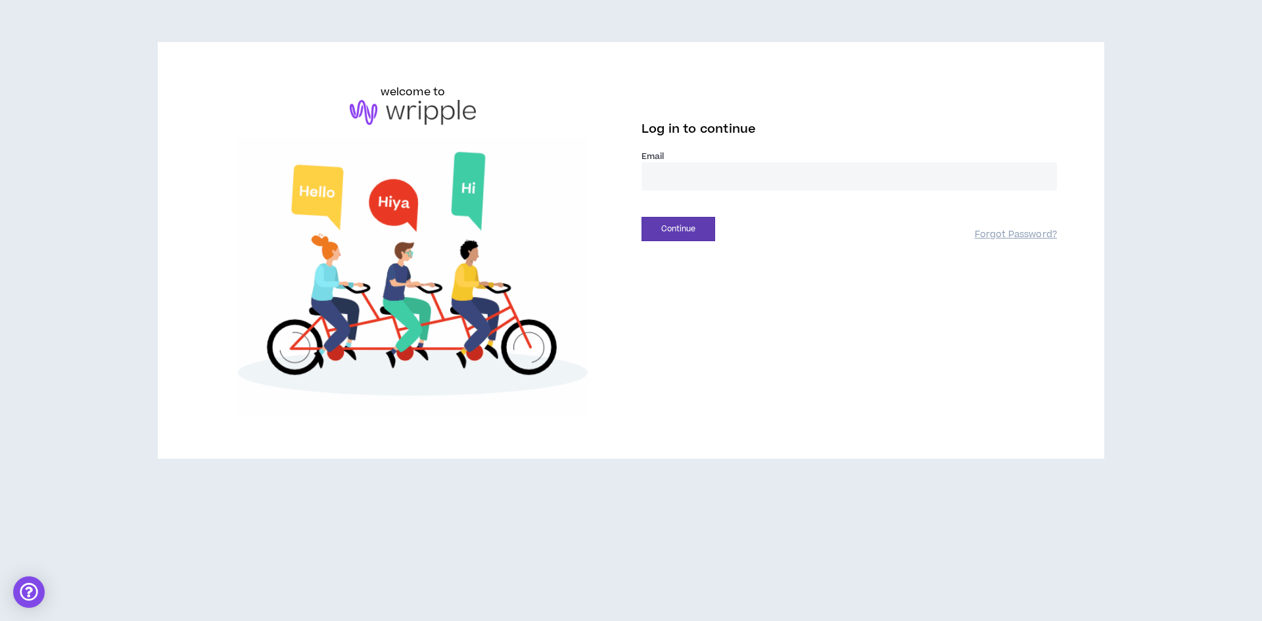
type input "**********"
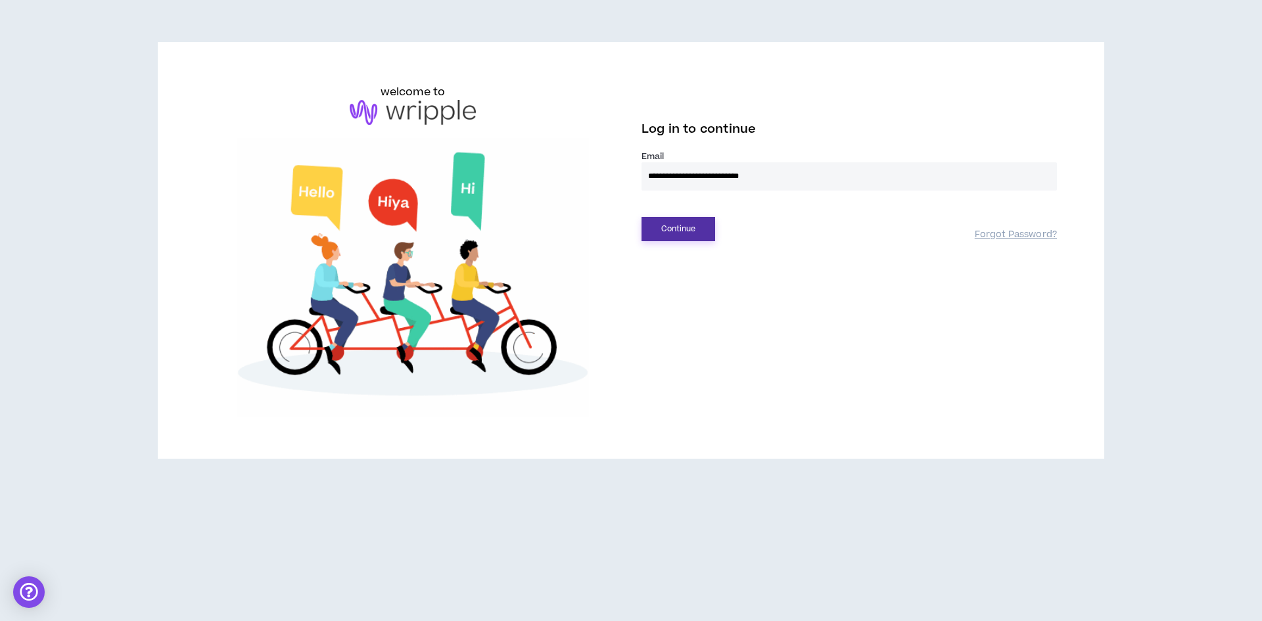
click at [679, 227] on button "Continue" at bounding box center [678, 229] width 74 height 24
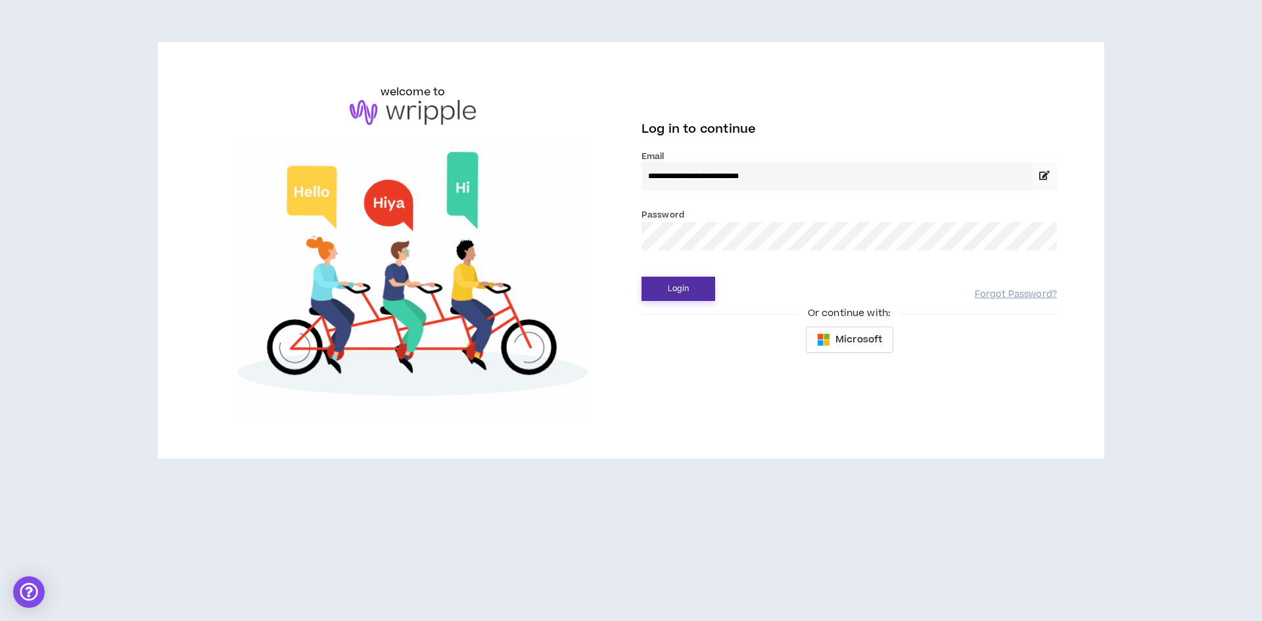
click at [688, 289] on button "Login" at bounding box center [678, 289] width 74 height 24
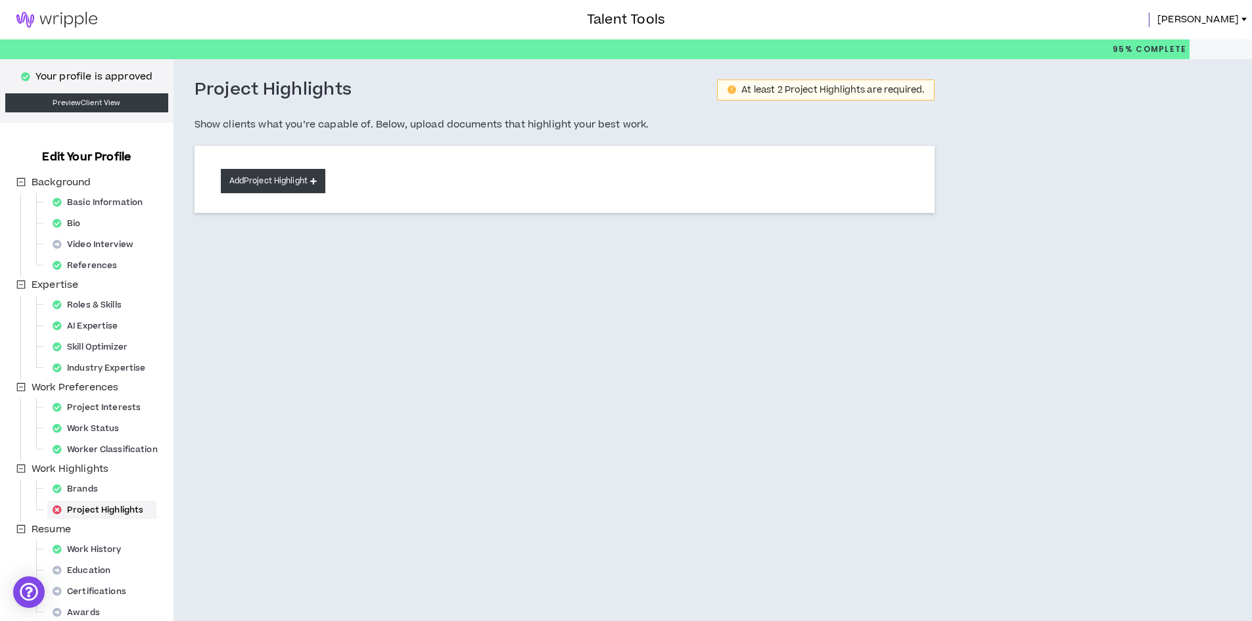
click at [288, 177] on button "Add Project Highlight" at bounding box center [273, 181] width 104 height 24
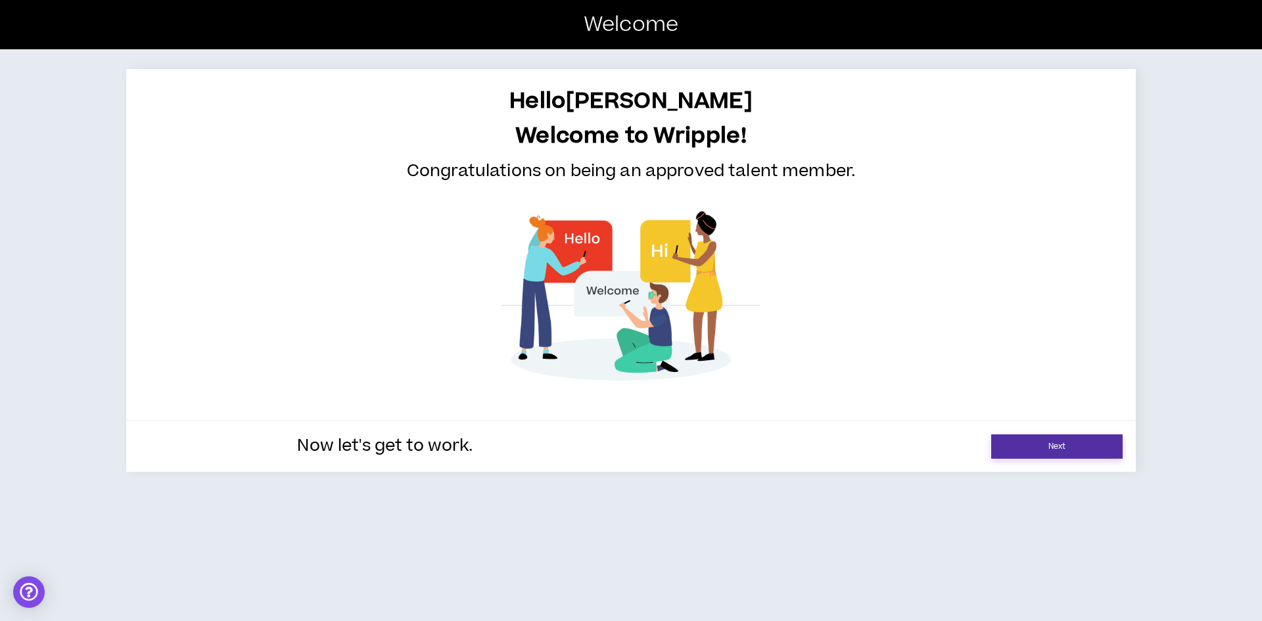
click at [1055, 445] on link "Next" at bounding box center [1056, 446] width 131 height 24
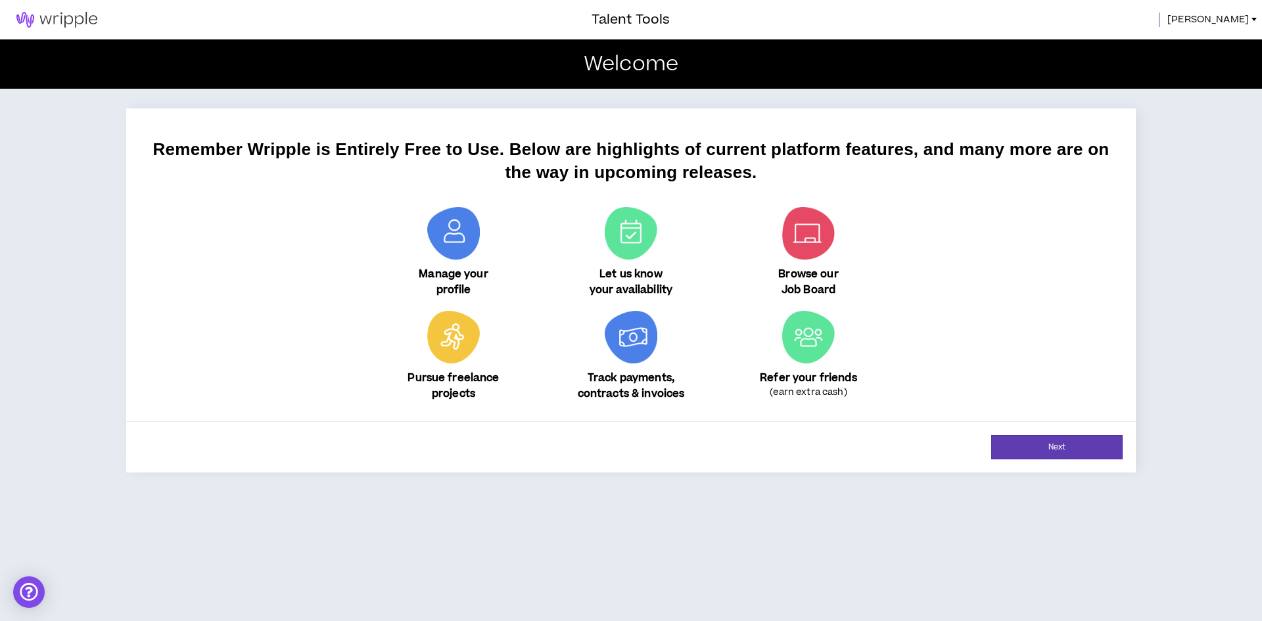
click at [1220, 21] on span "[PERSON_NAME]" at bounding box center [1207, 19] width 81 height 14
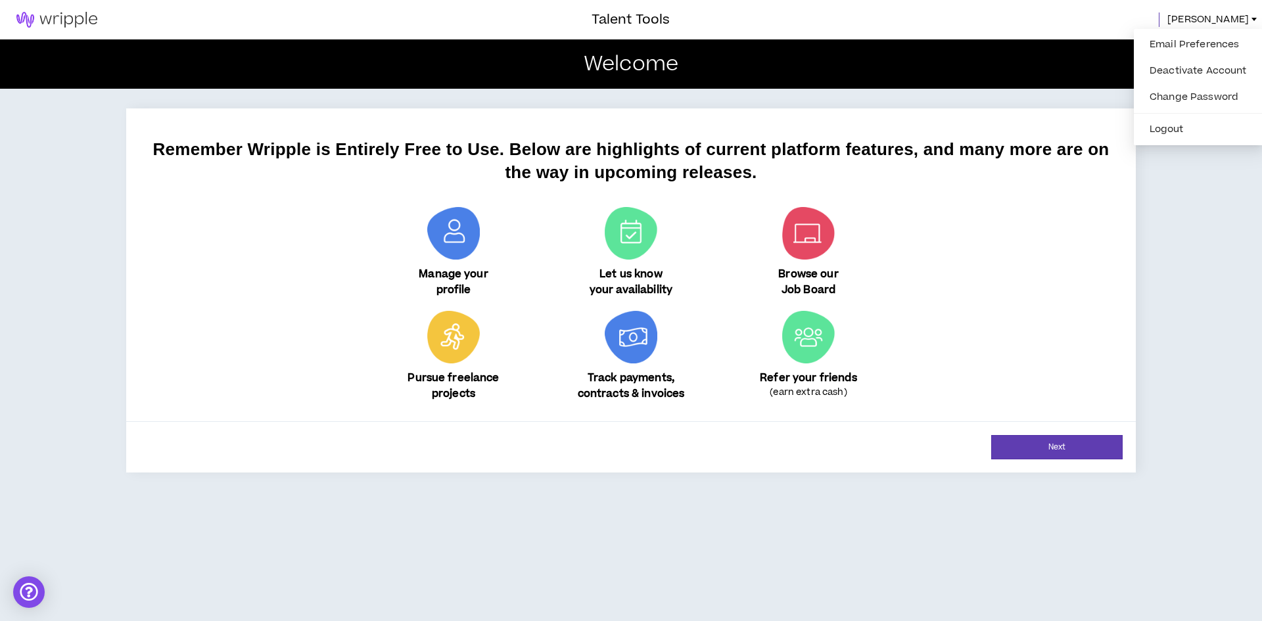
click at [1216, 16] on span "[PERSON_NAME]" at bounding box center [1207, 19] width 81 height 14
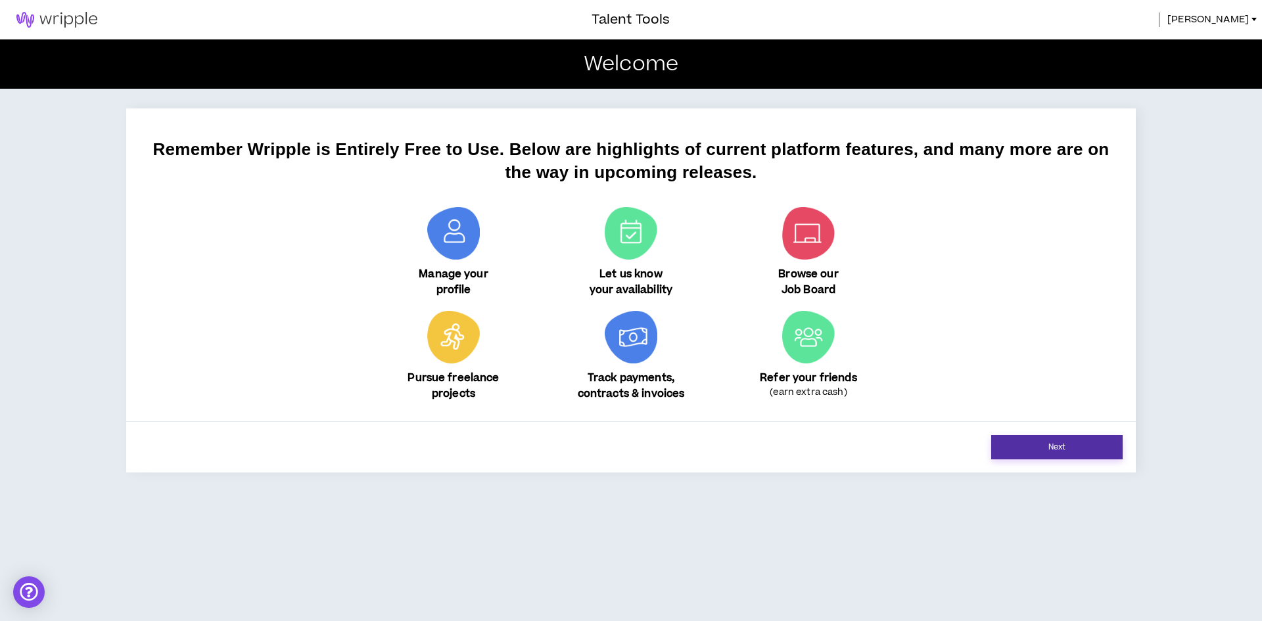
click at [1060, 445] on link "Next" at bounding box center [1056, 447] width 131 height 24
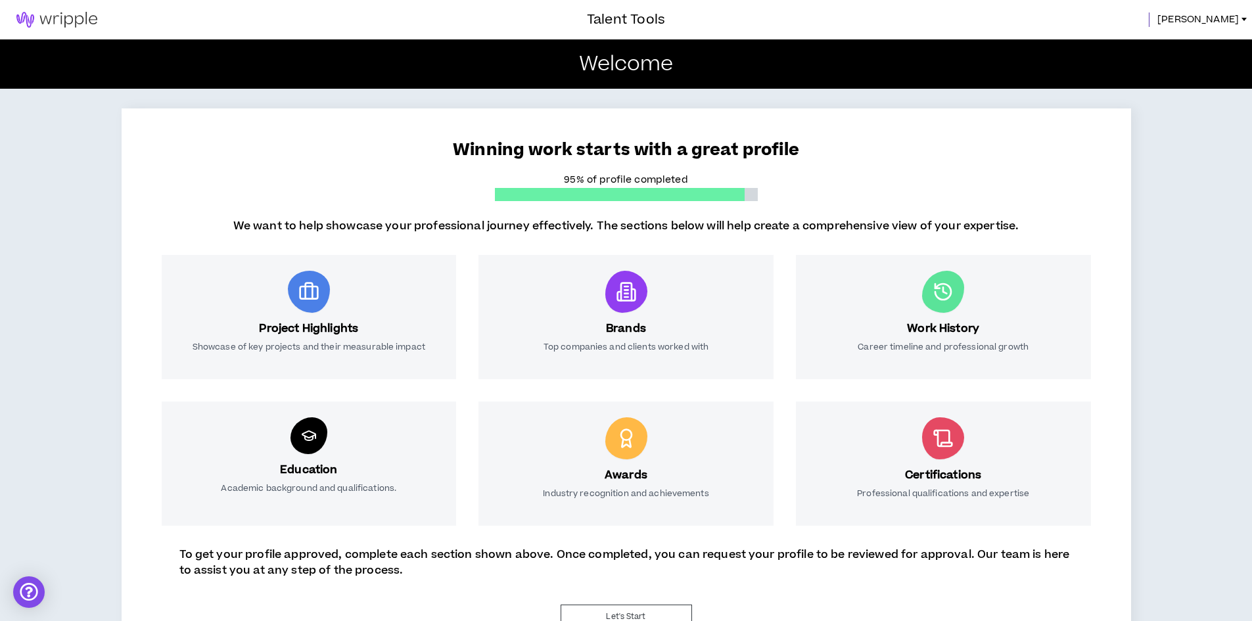
click at [307, 290] on icon at bounding box center [308, 291] width 21 height 21
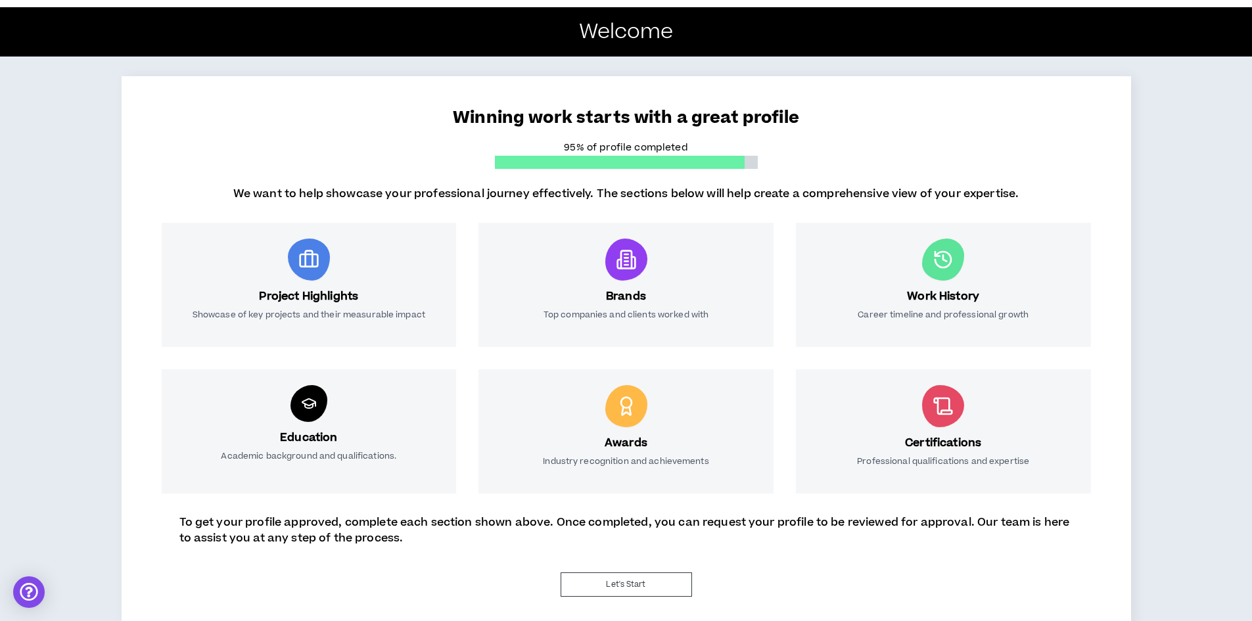
scroll to position [49, 0]
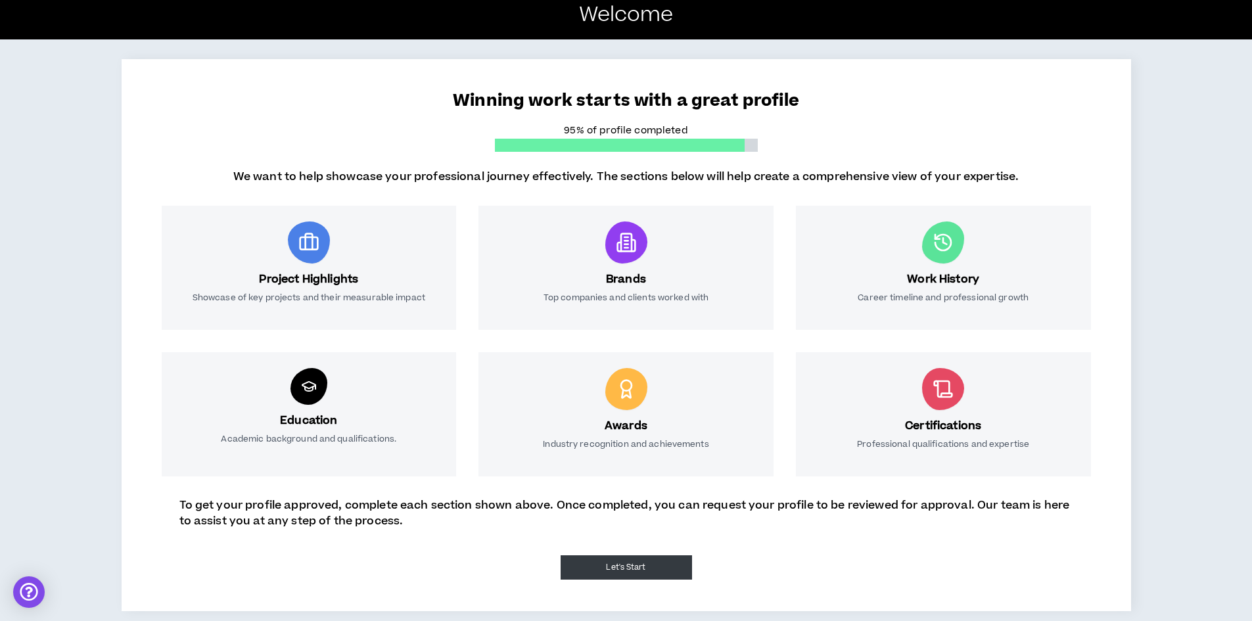
click at [618, 571] on button "Let's Start" at bounding box center [625, 567] width 131 height 24
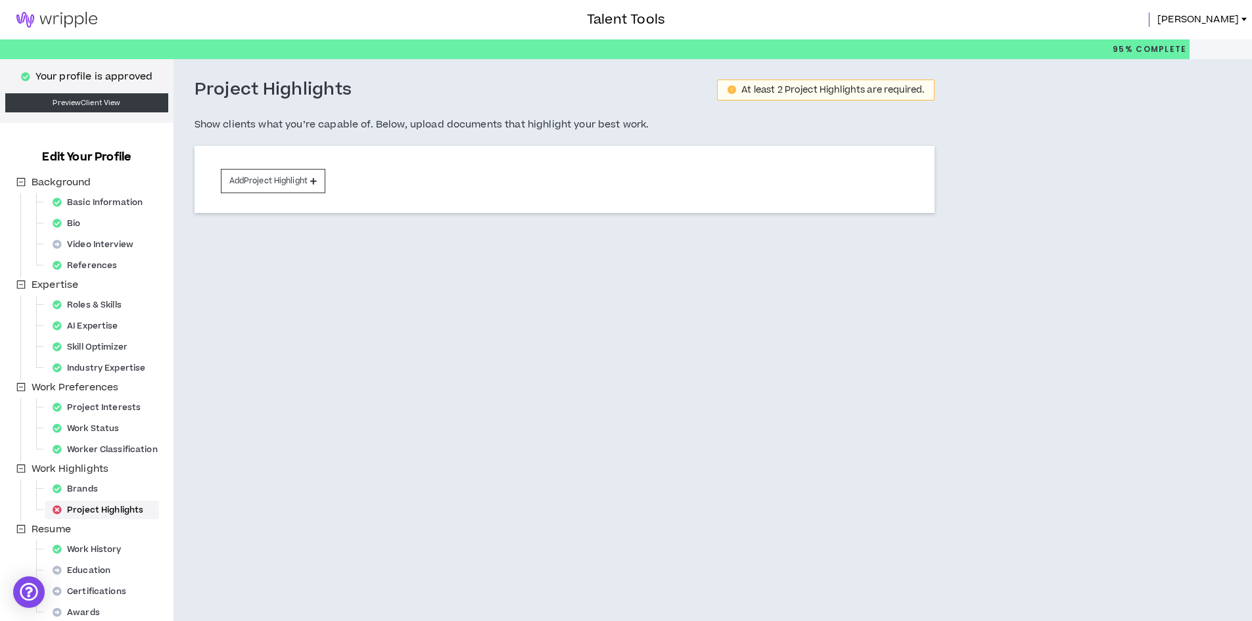
click at [112, 508] on div "Project Highlights" at bounding box center [101, 510] width 109 height 18
click at [292, 179] on button "Add Project Highlight" at bounding box center [273, 181] width 104 height 24
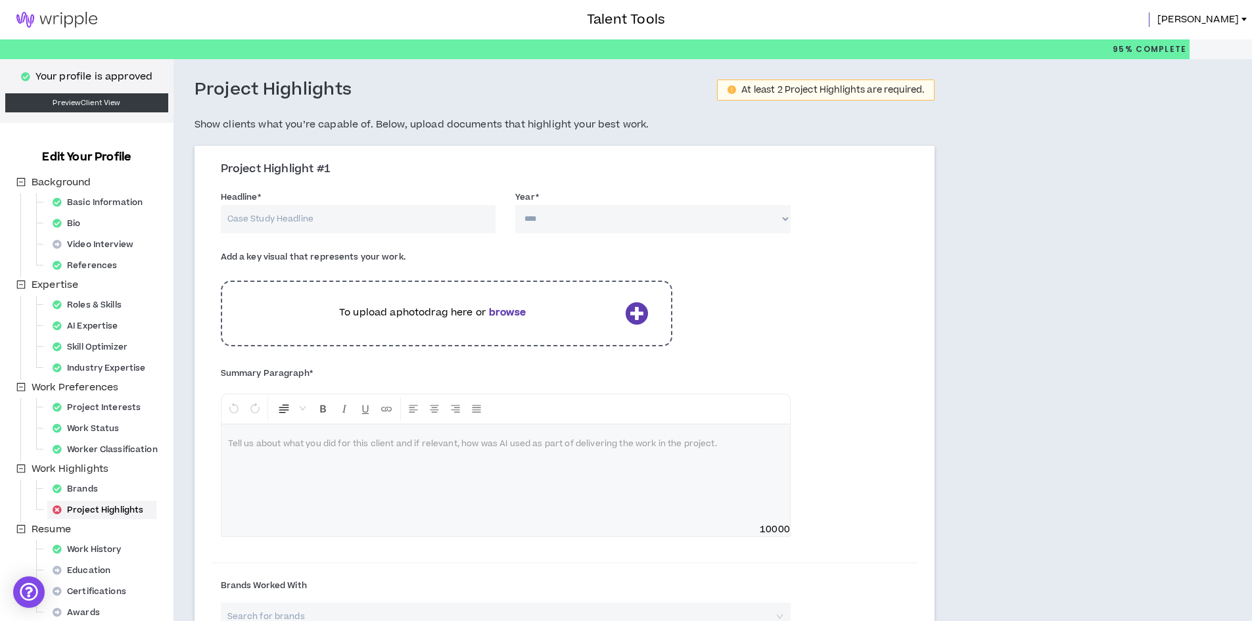
click at [301, 219] on input "Headline *" at bounding box center [358, 219] width 275 height 28
type input "INGSA 2024 Global Conference"
click at [583, 219] on select "**** **** **** **** **** **** **** **** **** **** **** **** **** **** **** ****…" at bounding box center [652, 219] width 275 height 28
select select "****"
click at [515, 205] on select "**** **** **** **** **** **** **** **** **** **** **** **** **** **** **** ****…" at bounding box center [652, 219] width 275 height 28
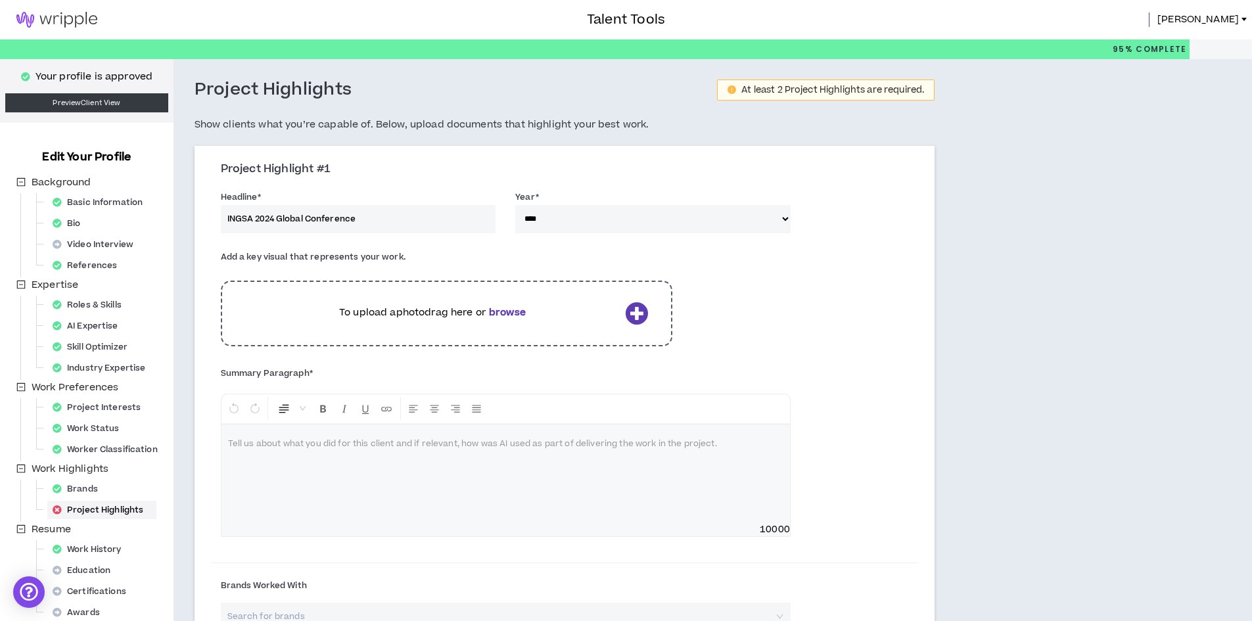
click at [319, 454] on div at bounding box center [505, 473] width 568 height 99
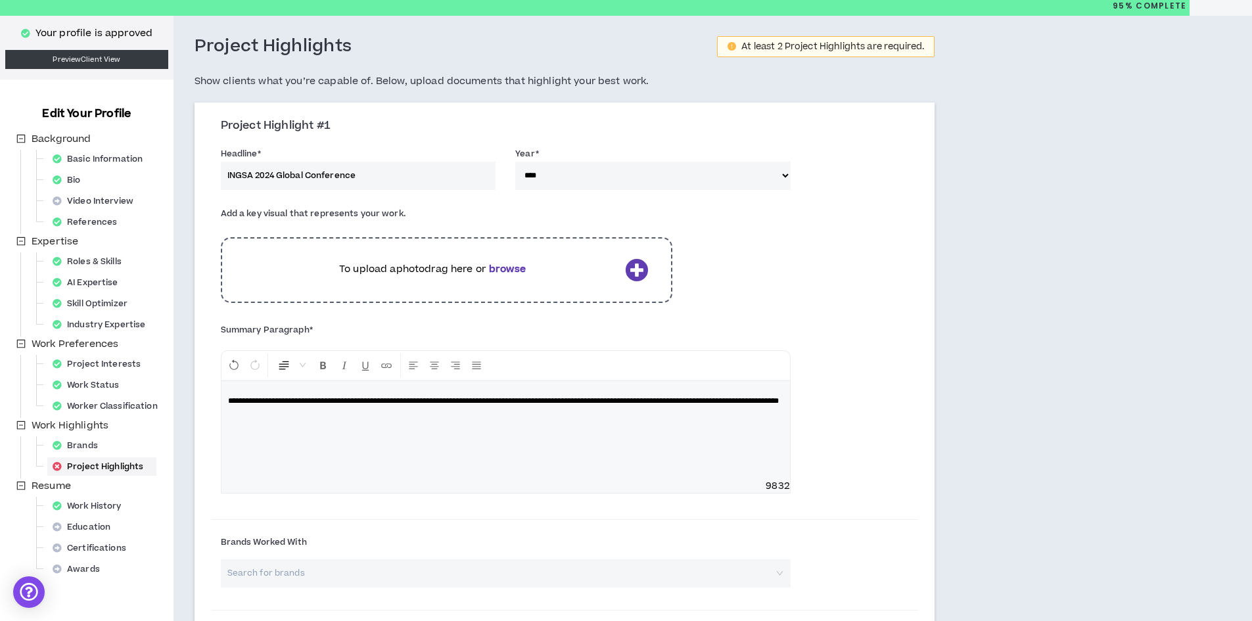
scroll to position [66, 0]
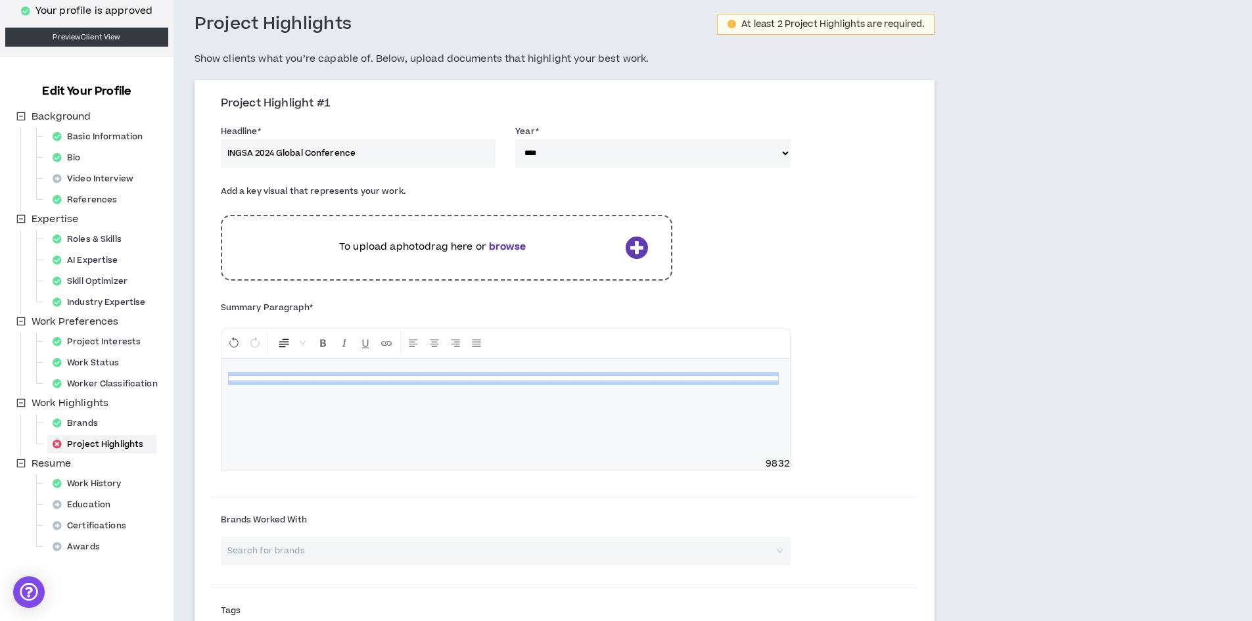
drag, startPoint x: 447, startPoint y: 401, endPoint x: 220, endPoint y: 371, distance: 228.8
click at [221, 371] on div "**********" at bounding box center [506, 399] width 570 height 143
click at [639, 245] on icon at bounding box center [636, 247] width 23 height 23
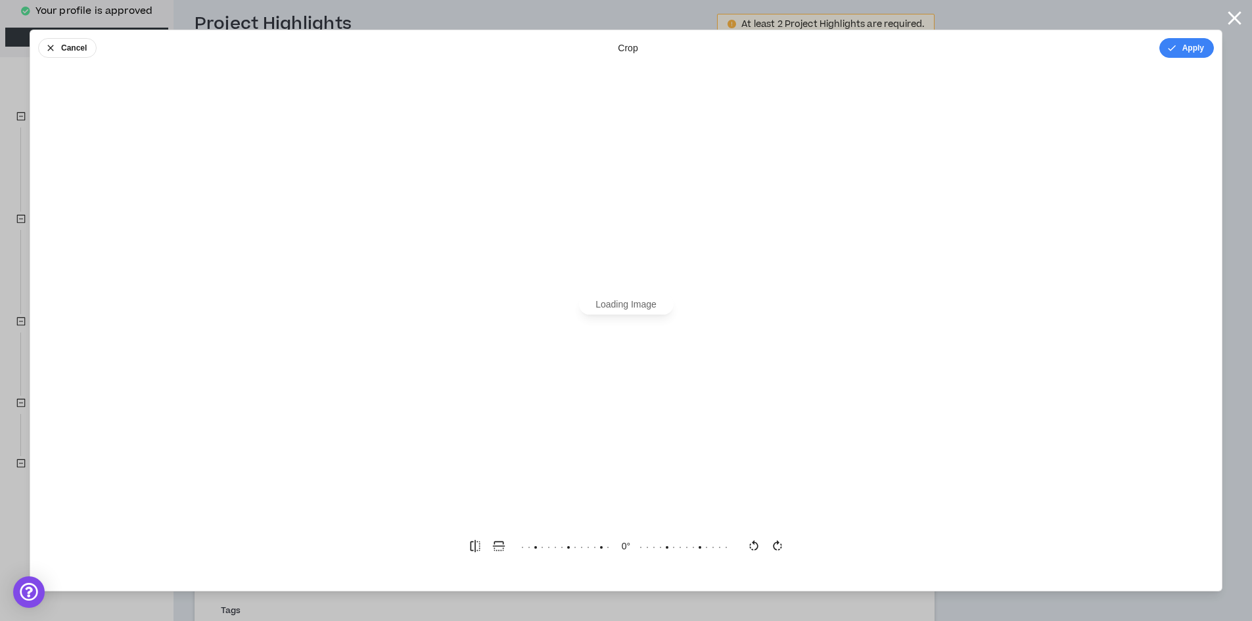
scroll to position [0, 0]
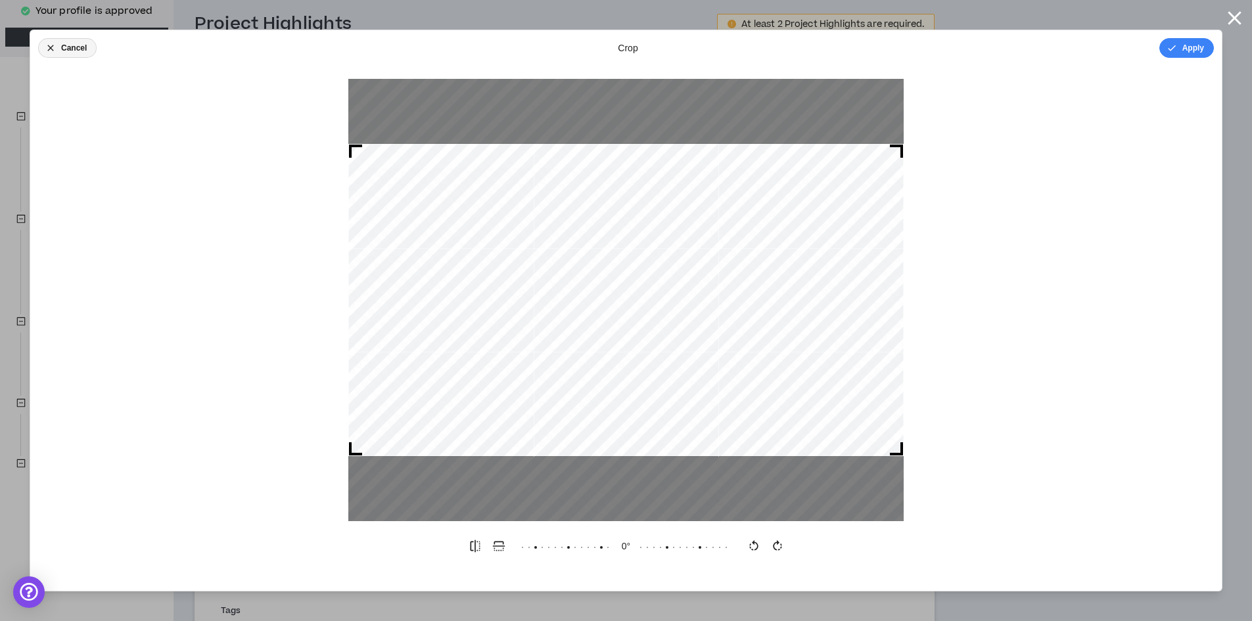
click at [68, 47] on button "Cancel" at bounding box center [67, 48] width 58 height 20
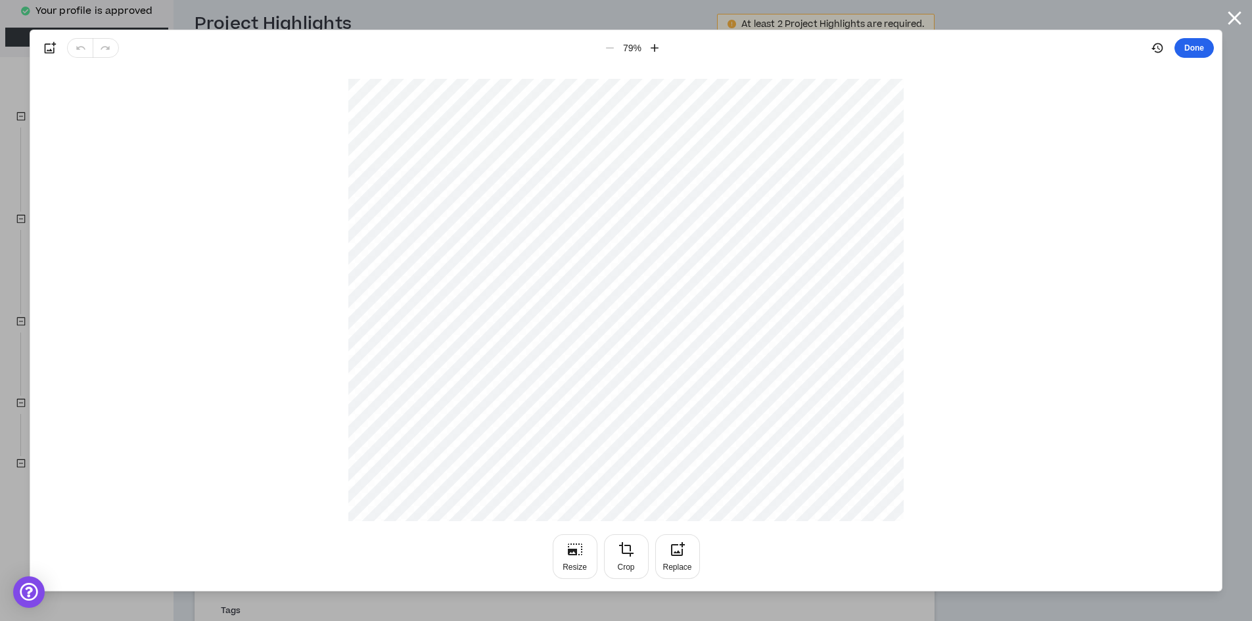
click at [1194, 45] on button "Done" at bounding box center [1193, 48] width 39 height 20
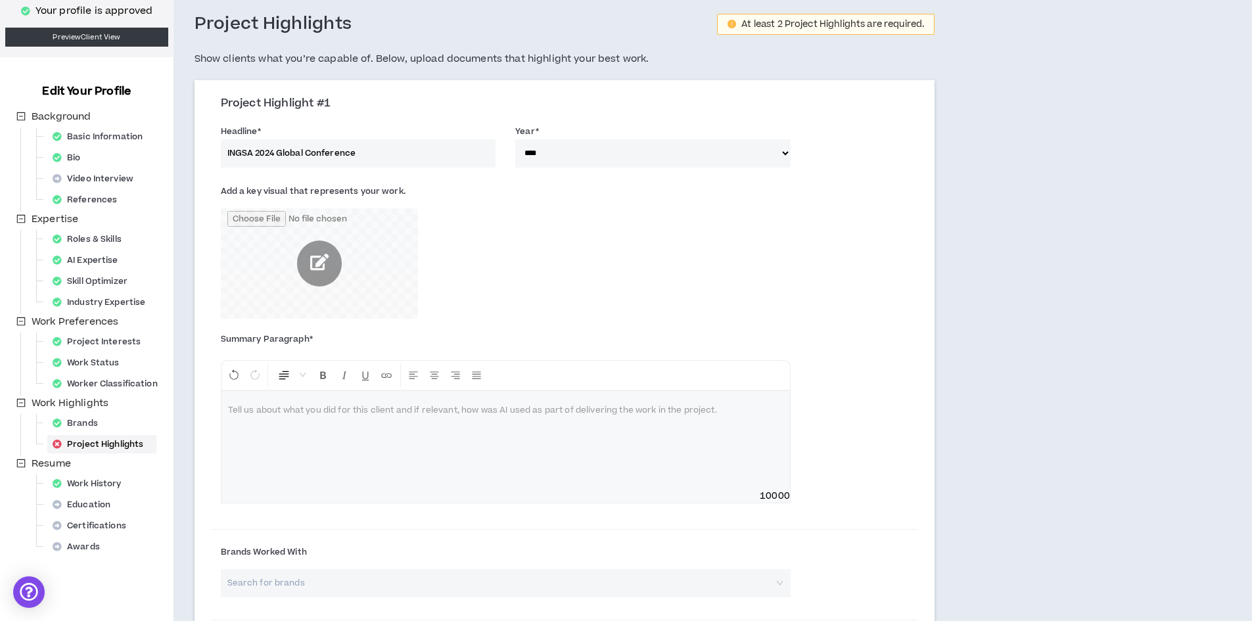
click at [315, 262] on input "file" at bounding box center [319, 263] width 197 height 111
click at [318, 260] on input "file" at bounding box center [319, 263] width 197 height 111
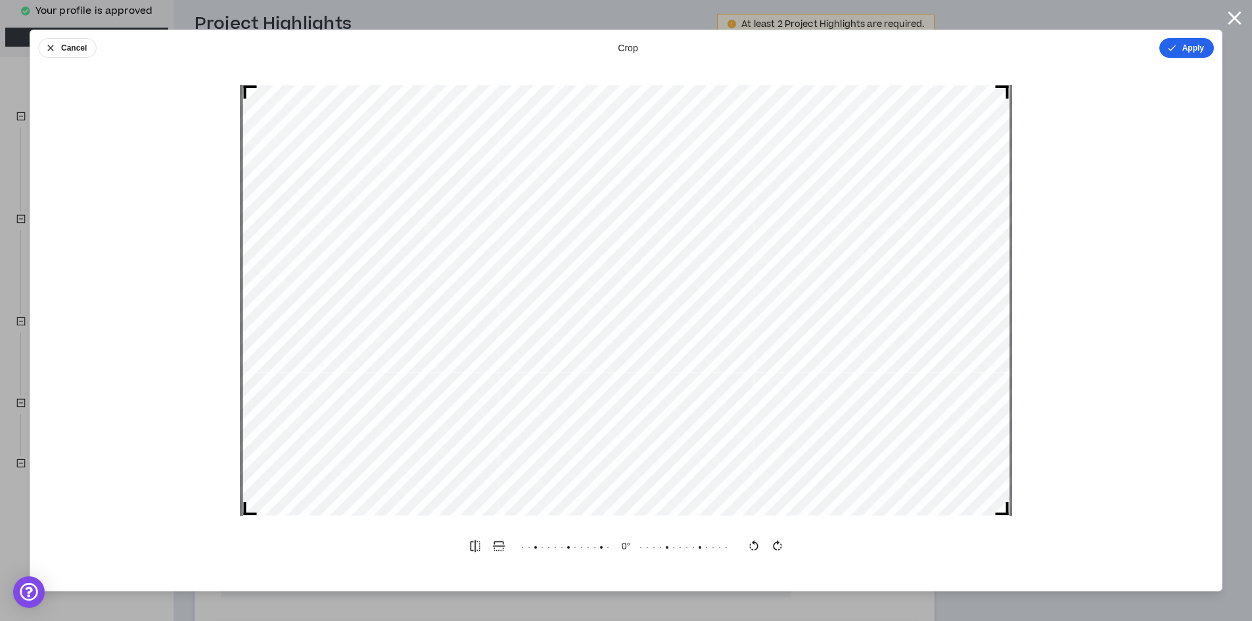
click at [1171, 47] on icon "button" at bounding box center [1171, 48] width 11 height 11
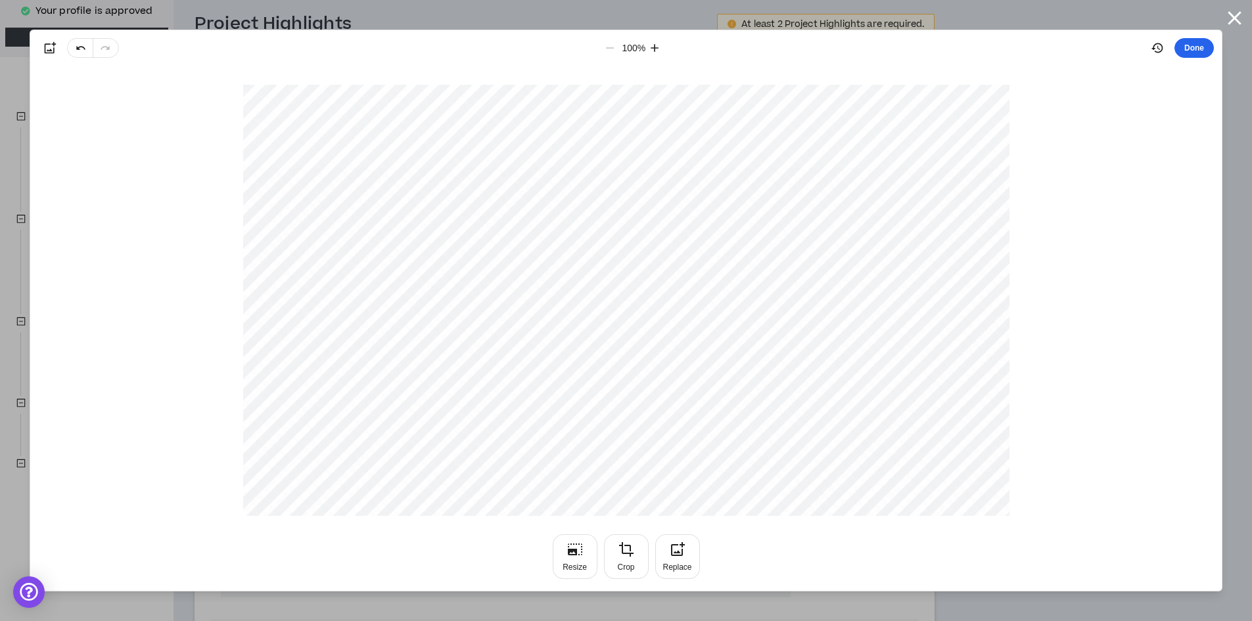
click at [1187, 44] on button "Done" at bounding box center [1193, 48] width 39 height 20
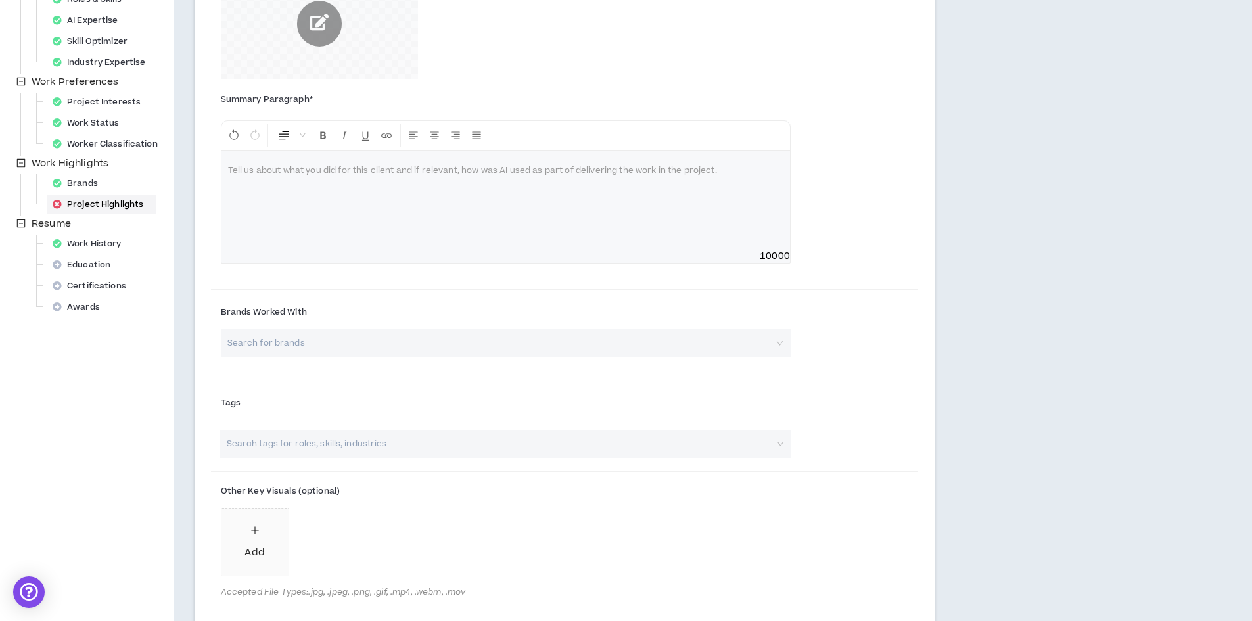
scroll to position [329, 0]
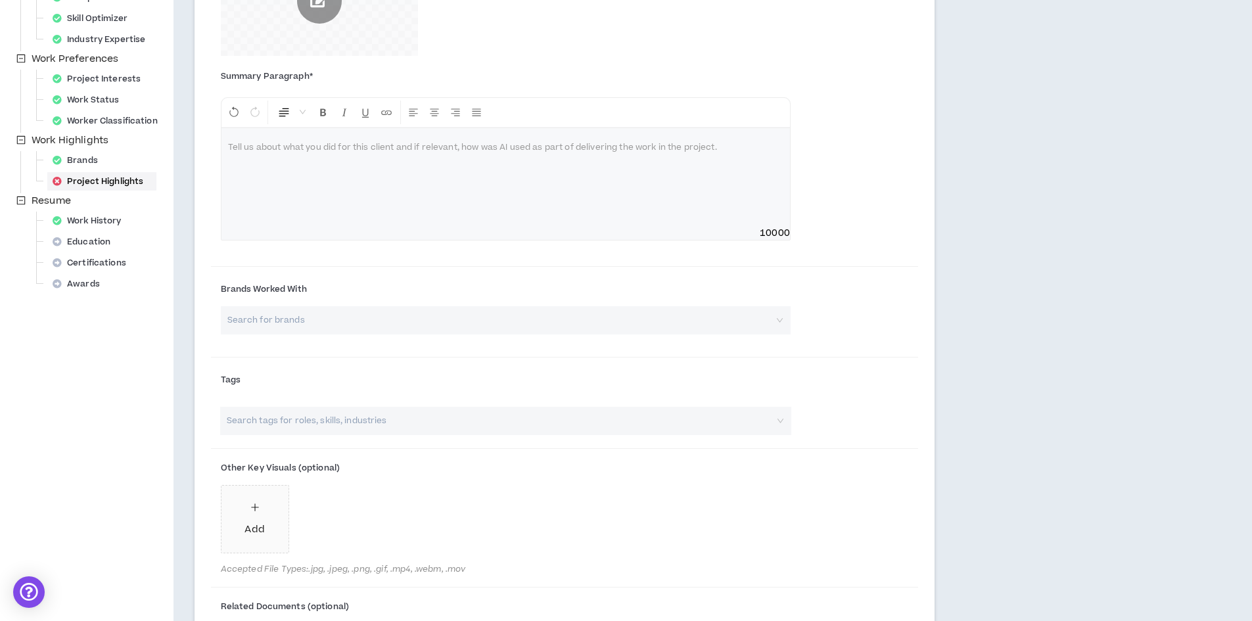
click at [400, 322] on input "search" at bounding box center [501, 320] width 546 height 28
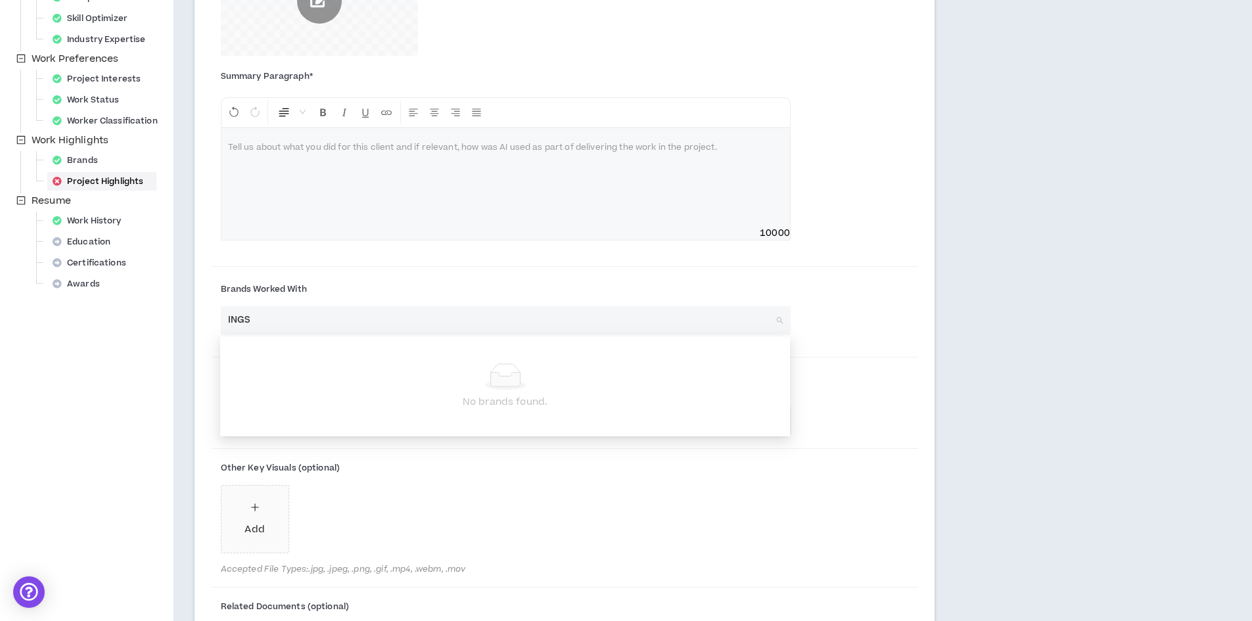
type input "INGSA"
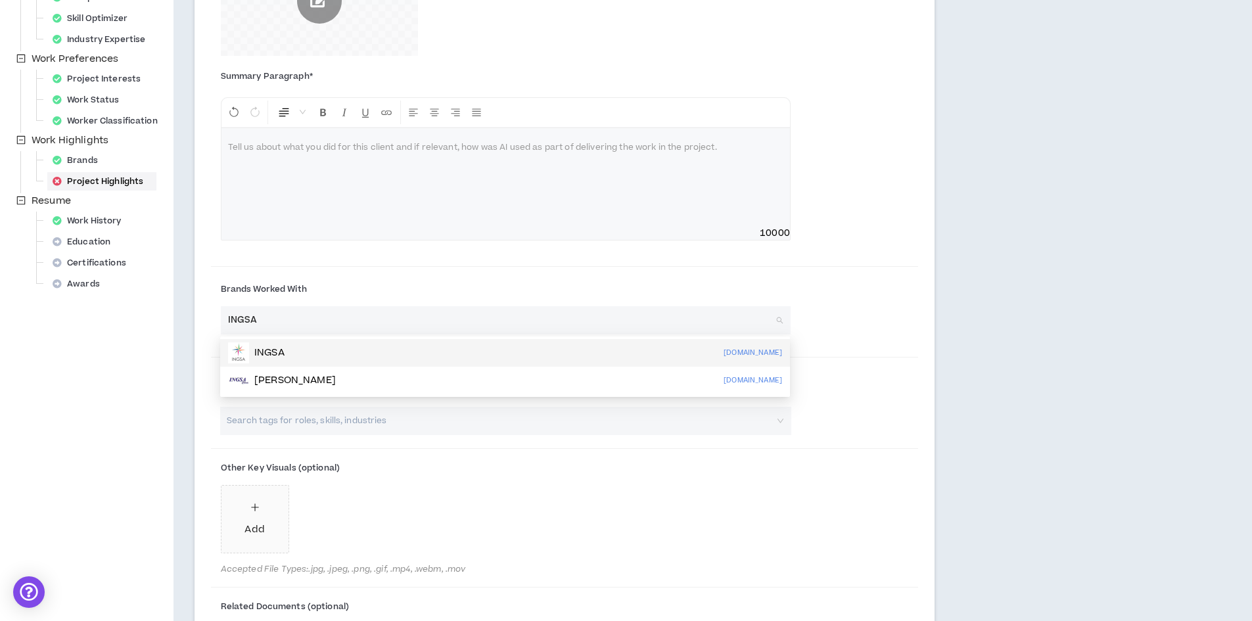
click at [297, 352] on div "INGSA [DOMAIN_NAME]" at bounding box center [505, 352] width 554 height 21
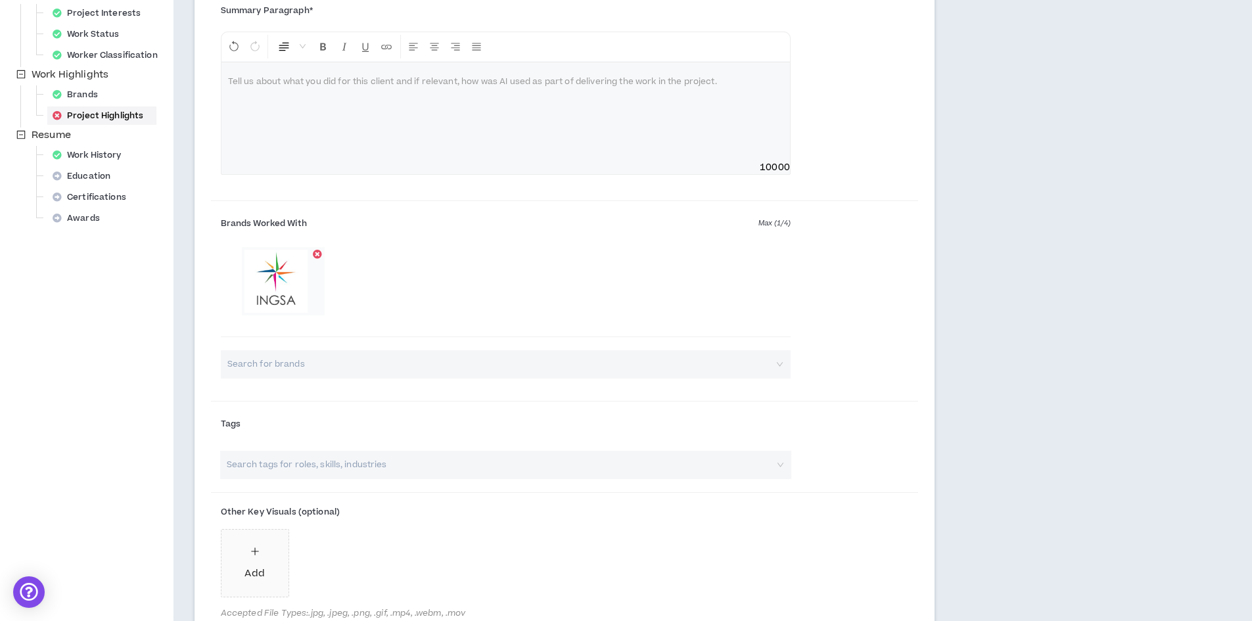
scroll to position [460, 0]
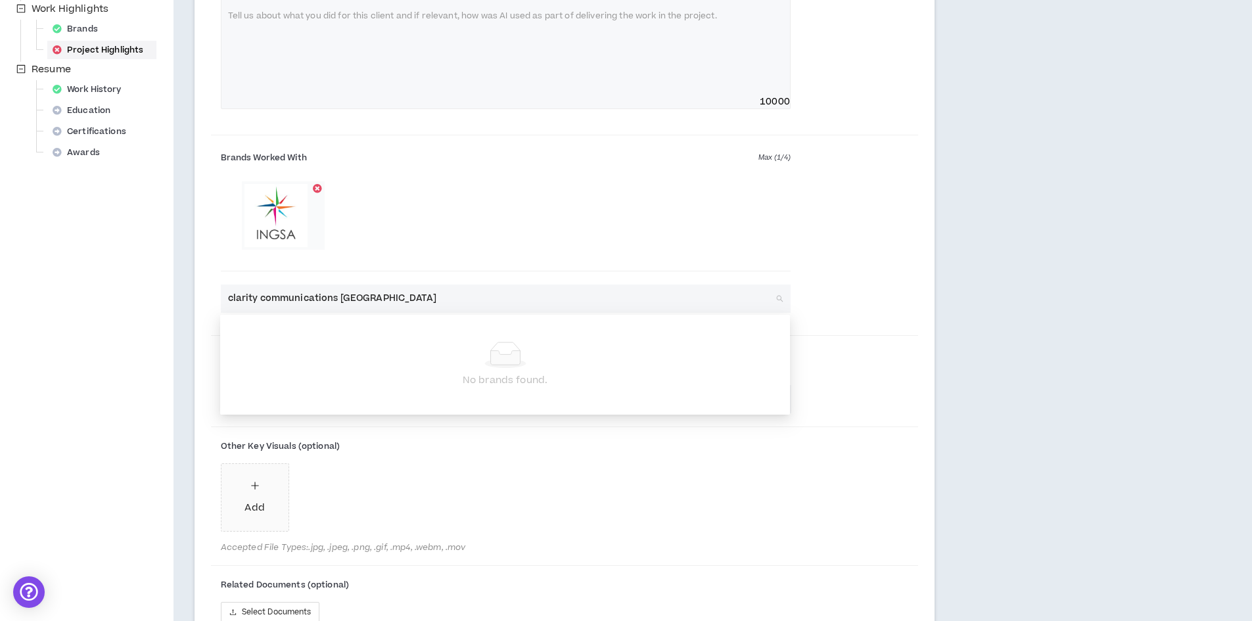
drag, startPoint x: 337, startPoint y: 298, endPoint x: 416, endPoint y: 304, distance: 79.0
click at [416, 304] on input "clarity communications [GEOGRAPHIC_DATA]" at bounding box center [501, 298] width 546 height 28
type input "clarity communications"
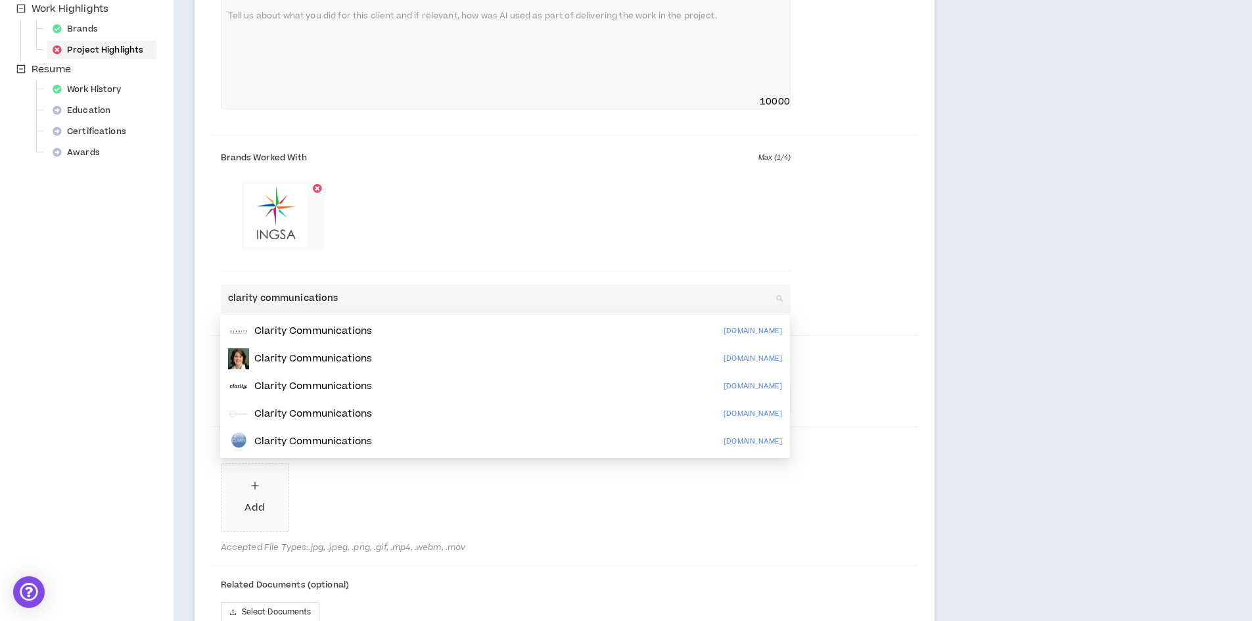
drag, startPoint x: 359, startPoint y: 299, endPoint x: 214, endPoint y: 292, distance: 146.0
click at [214, 292] on div "Brands Worked With Max ( 1 / 4 ) clarity communications Search for brands" at bounding box center [505, 230] width 589 height 166
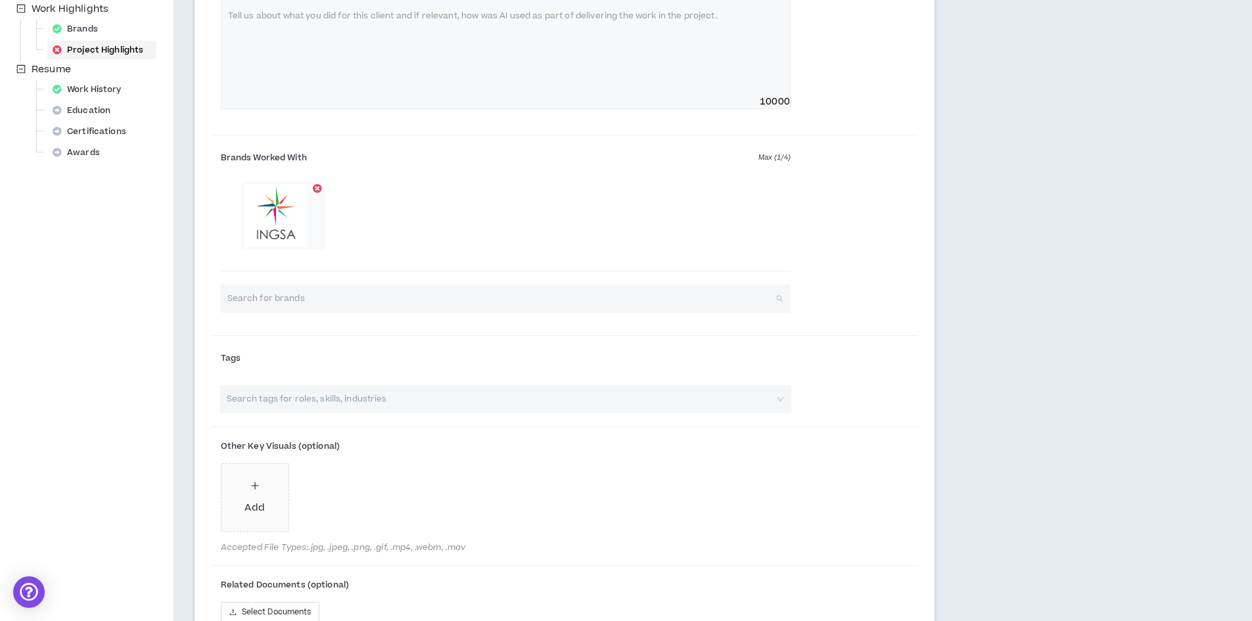
click at [282, 296] on input "search" at bounding box center [501, 298] width 546 height 28
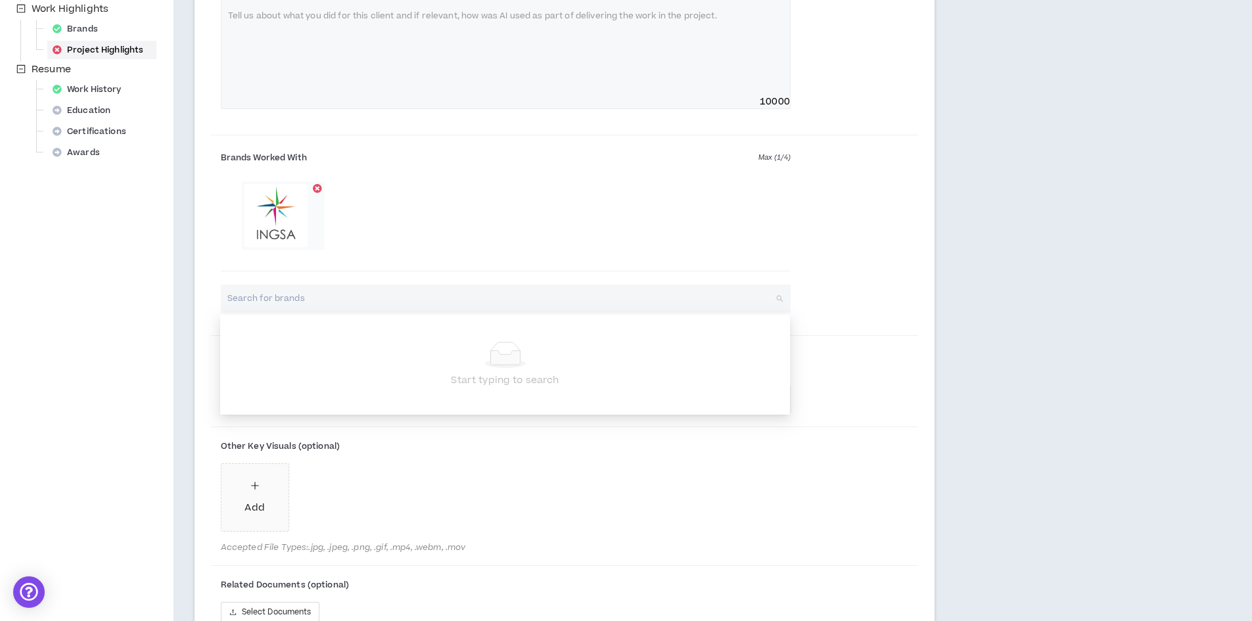
paste input "[URL][DOMAIN_NAME]"
drag, startPoint x: 288, startPoint y: 297, endPoint x: 209, endPoint y: 290, distance: 79.2
click at [209, 290] on div "Project Highlight #1 Headline * INGSA 2024 Global Conference Year * **** **** *…" at bounding box center [564, 235] width 740 height 1093
click at [367, 298] on input "[DOMAIN_NAME][URL]" at bounding box center [501, 298] width 546 height 28
type input "[DOMAIN_NAME]"
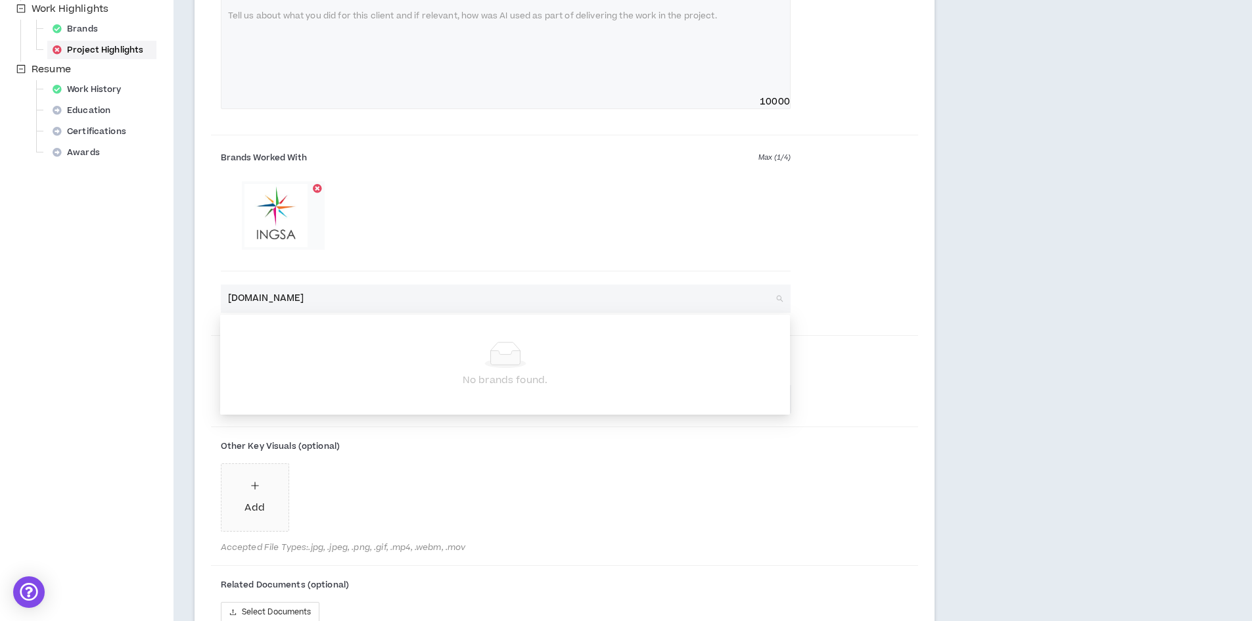
drag, startPoint x: 358, startPoint y: 298, endPoint x: 193, endPoint y: 285, distance: 166.1
click at [193, 285] on div "Project Highlights At least 2 Project Highlights are required. Show clients wha…" at bounding box center [564, 257] width 783 height 1316
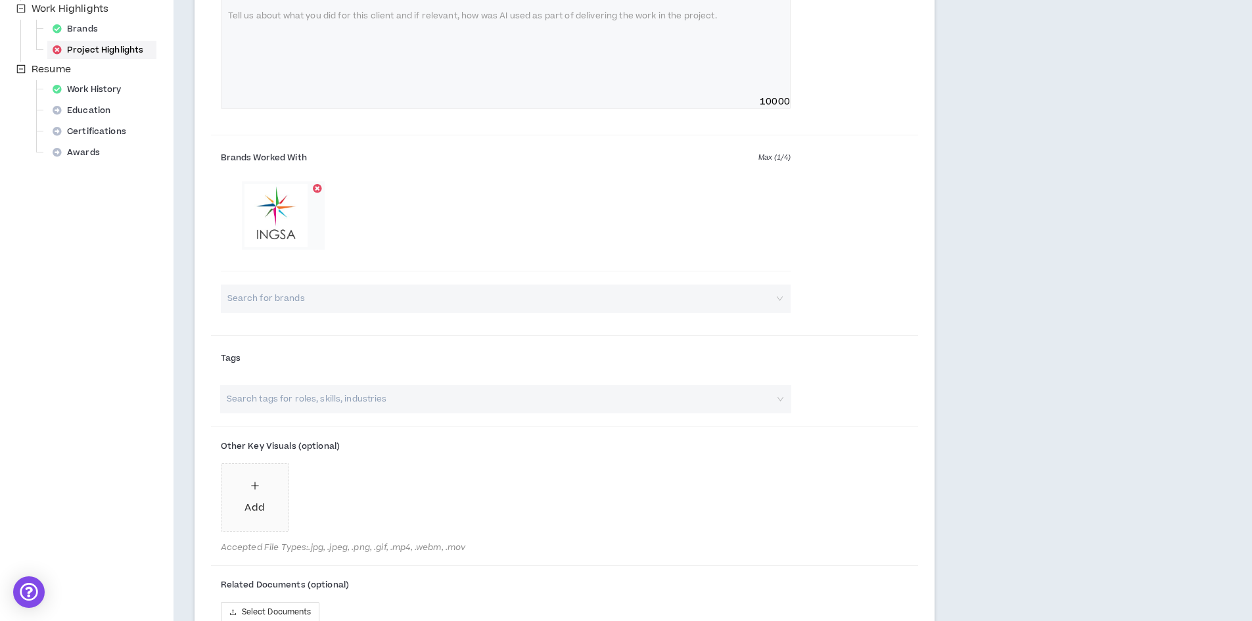
click at [852, 288] on div "Brands Worked With Max ( 1 / 4 ) Search for brands" at bounding box center [565, 237] width 708 height 192
click at [407, 401] on input "search" at bounding box center [499, 399] width 548 height 28
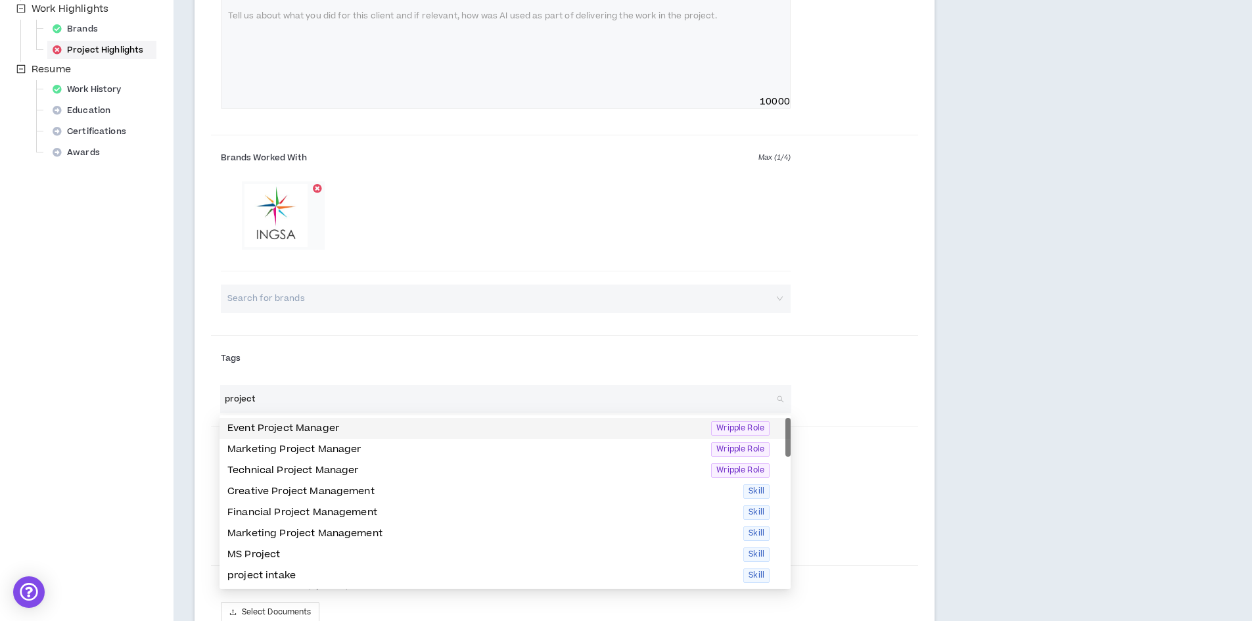
click at [332, 428] on p "Event Project Manager" at bounding box center [465, 428] width 476 height 14
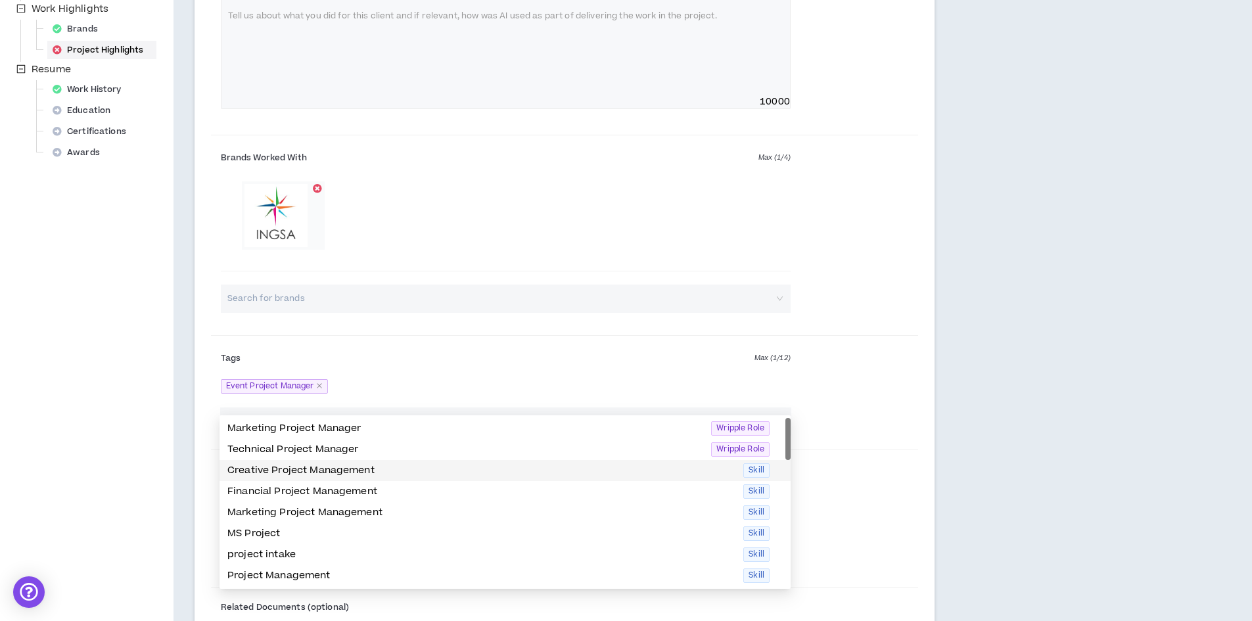
click at [364, 470] on p "Creative Project Management" at bounding box center [481, 470] width 508 height 14
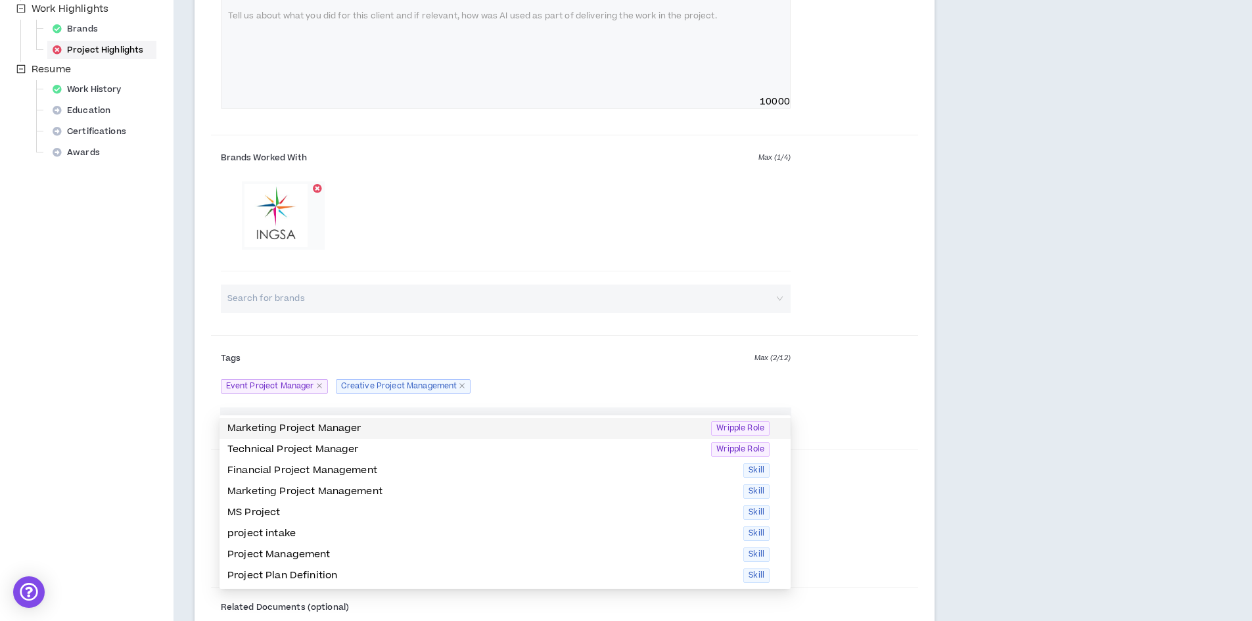
click at [366, 425] on p "Marketing Project Manager" at bounding box center [465, 428] width 476 height 14
type input "project"
click at [836, 390] on div "Tags Max ( 3 / 12 ) Event Project Manager Marketing Project Manager Creative Pr…" at bounding box center [565, 374] width 708 height 66
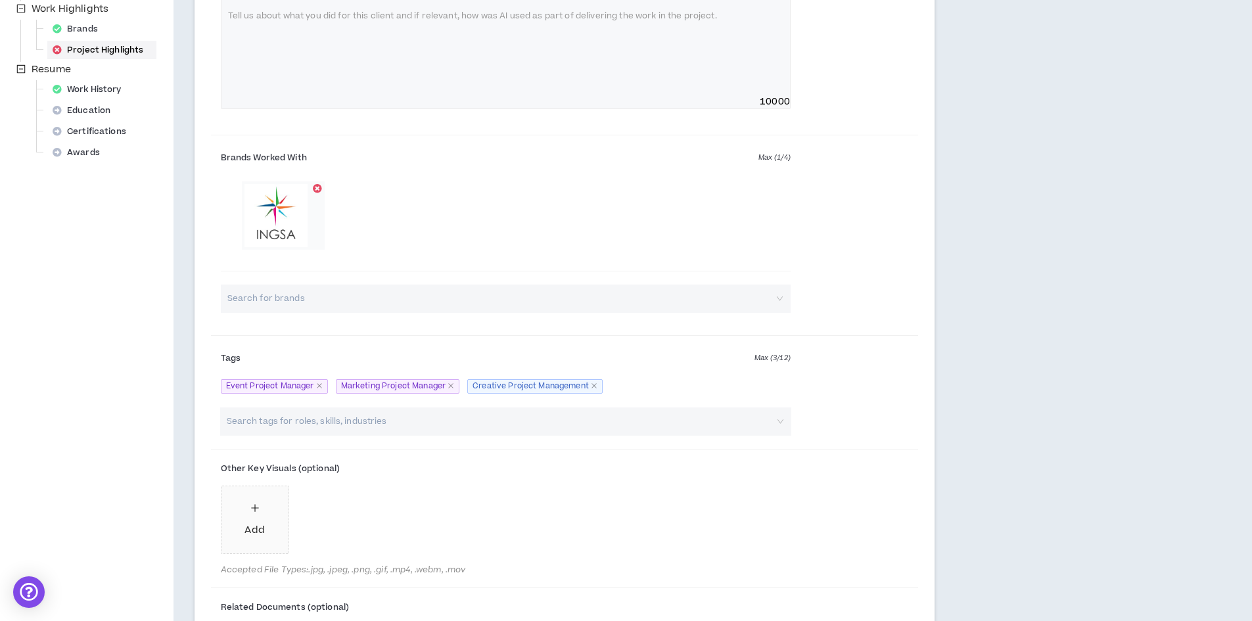
click at [386, 419] on input "search" at bounding box center [499, 421] width 548 height 28
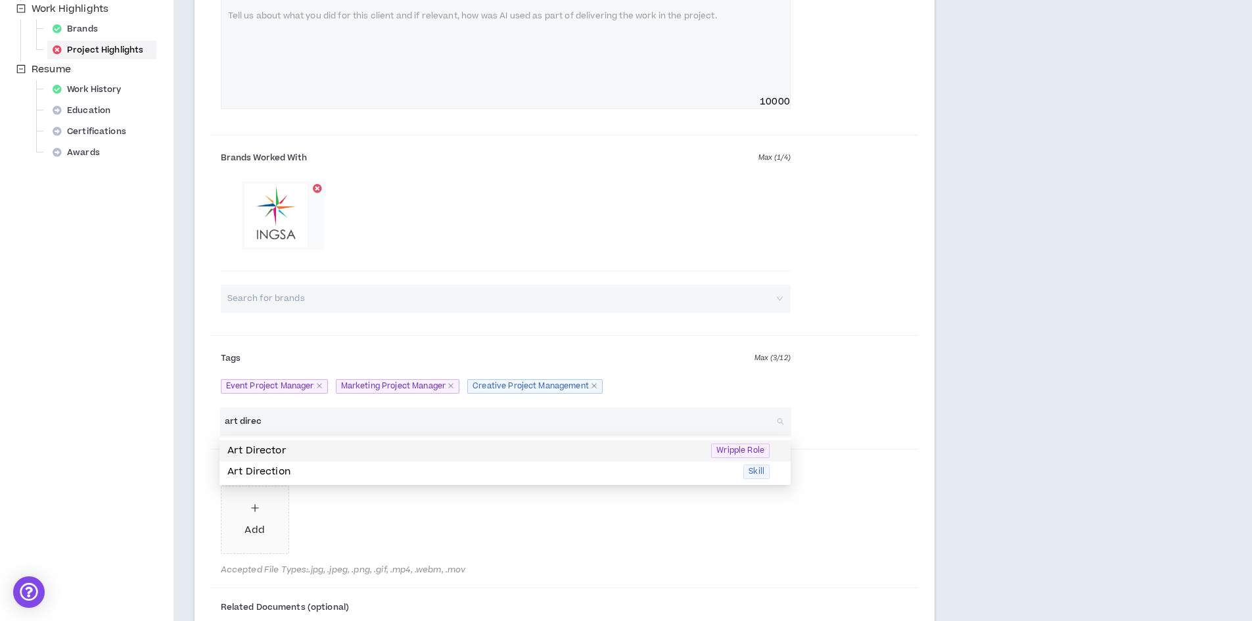
click at [309, 448] on p "Art Director" at bounding box center [465, 451] width 476 height 14
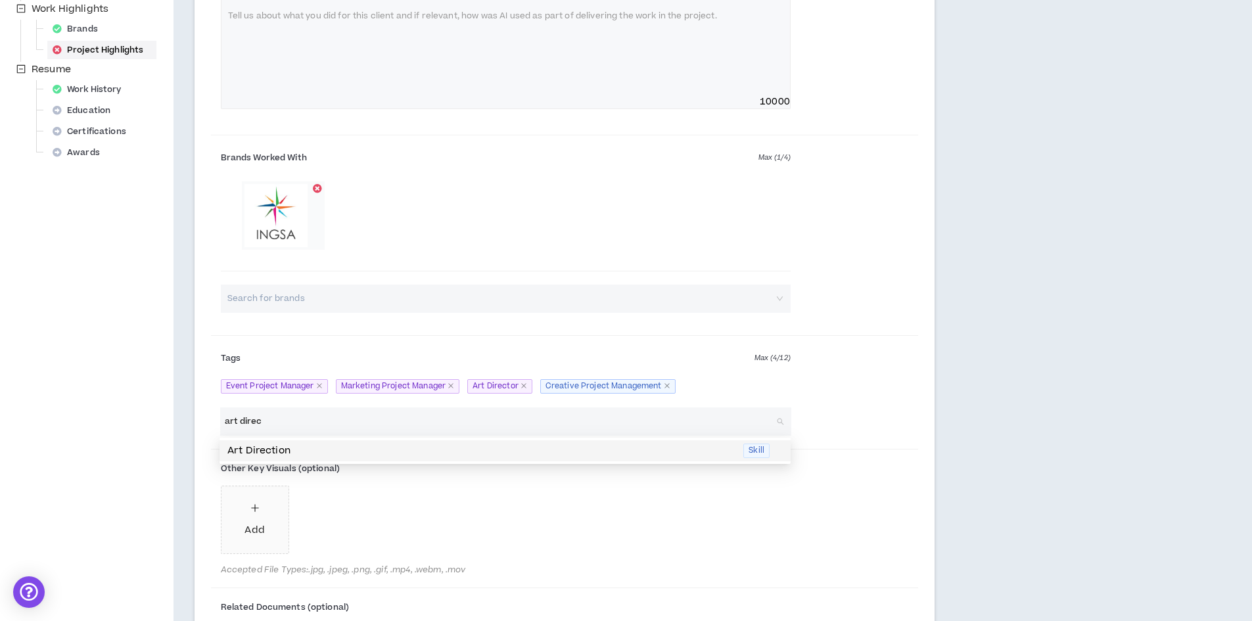
type input "art direc"
click at [706, 388] on div "Event Project Manager Marketing Project Manager Art Director Creative Project M…" at bounding box center [506, 386] width 570 height 22
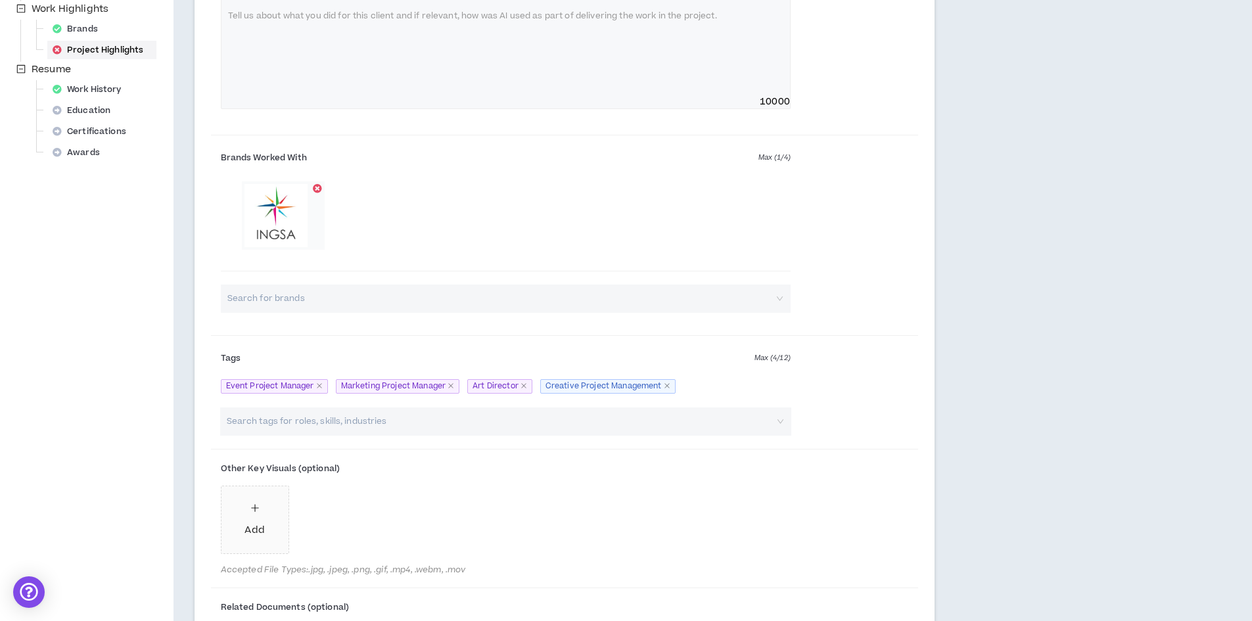
click at [422, 424] on input "search" at bounding box center [499, 421] width 548 height 28
drag, startPoint x: 253, startPoint y: 419, endPoint x: 199, endPoint y: 419, distance: 53.9
click at [199, 419] on div "Project Highlight #1 Headline * INGSA 2024 Global Conference Year * **** **** *…" at bounding box center [564, 247] width 740 height 1116
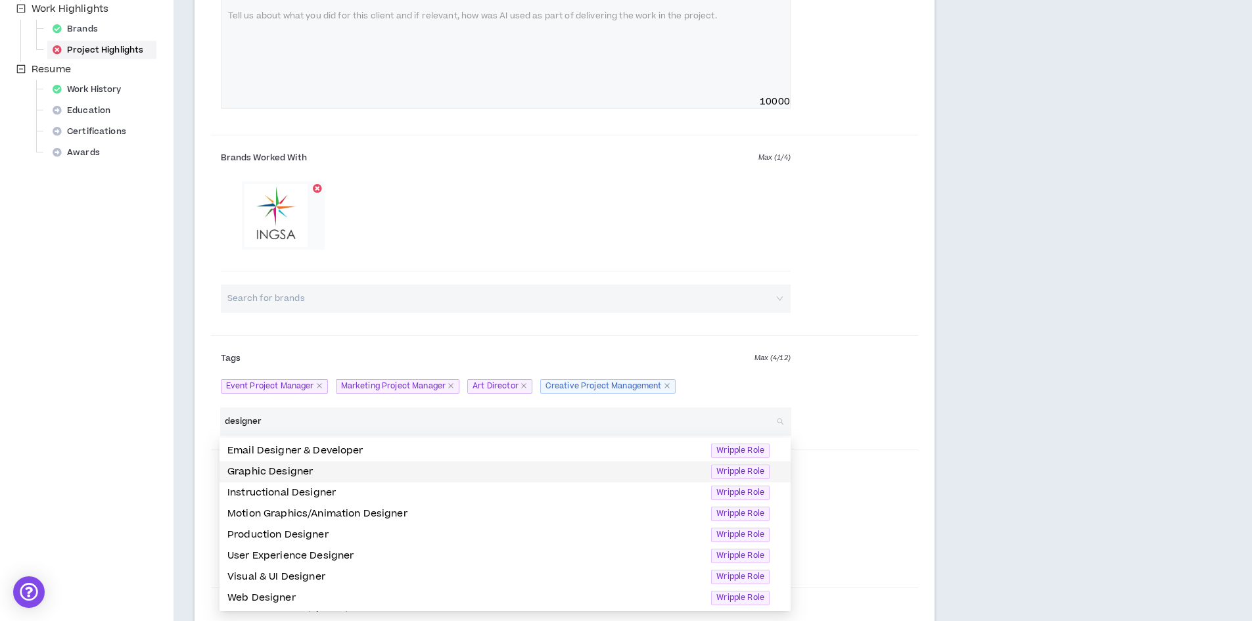
click at [318, 466] on p "Graphic Designer" at bounding box center [465, 472] width 476 height 14
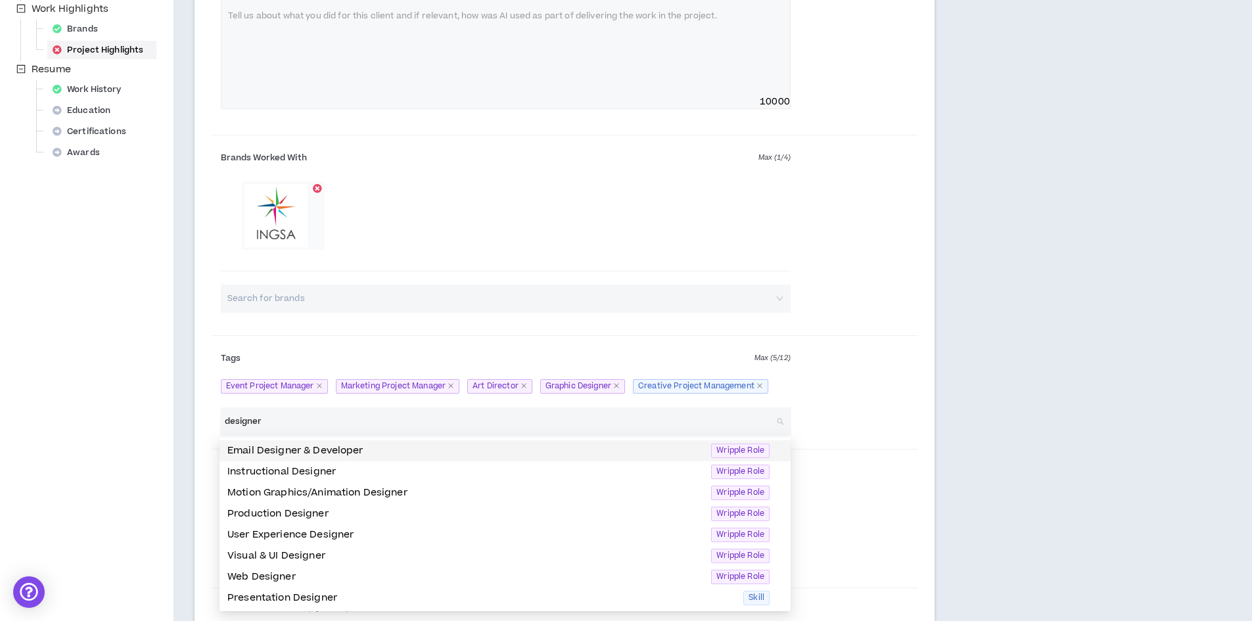
type input "designer"
click at [834, 400] on div "Tags Max ( 5 / 12 ) Event Project Manager Marketing Project Manager Art Directo…" at bounding box center [565, 374] width 708 height 66
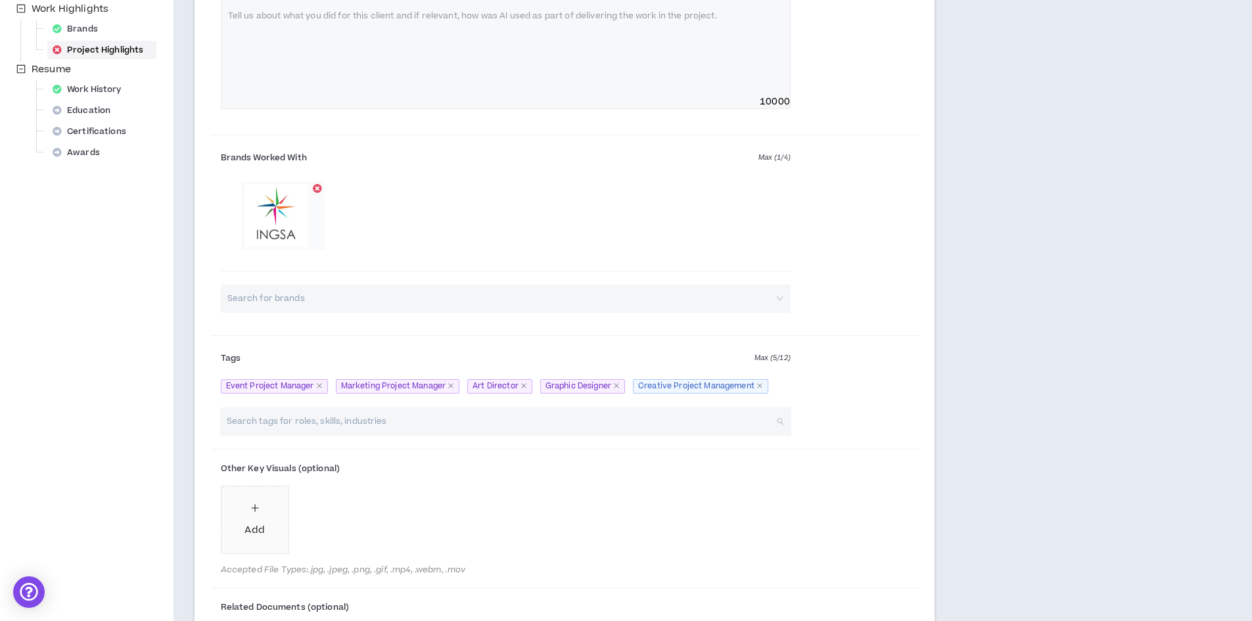
click at [439, 420] on input "search" at bounding box center [499, 421] width 548 height 28
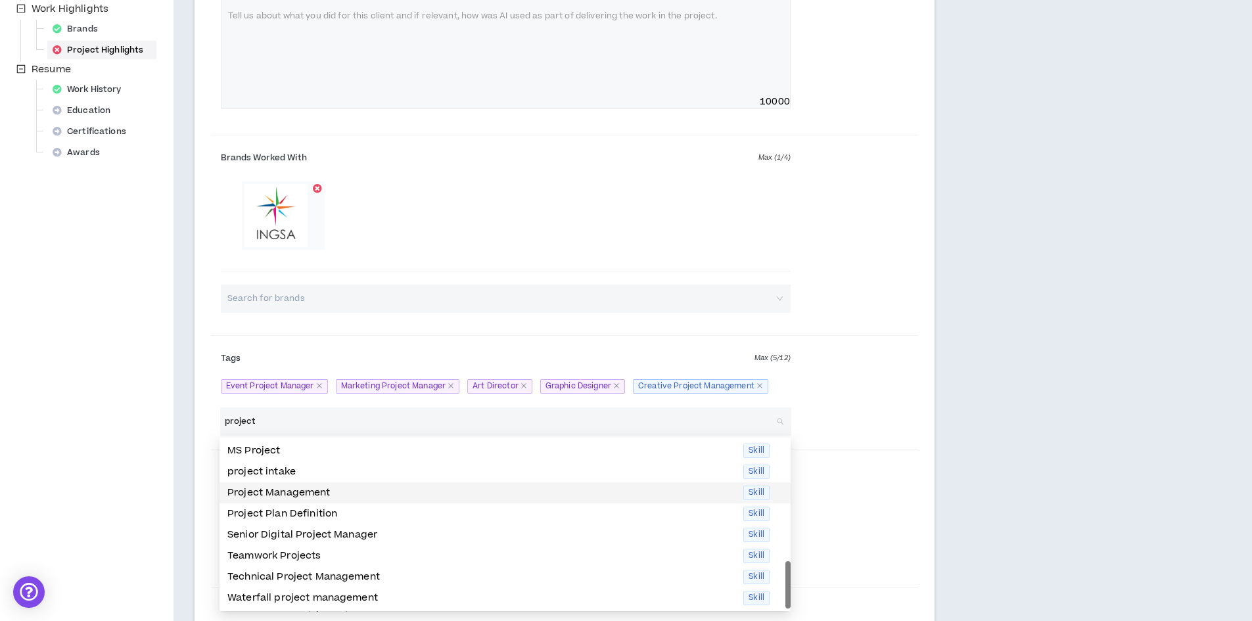
click at [306, 489] on p "Project Management" at bounding box center [481, 493] width 508 height 14
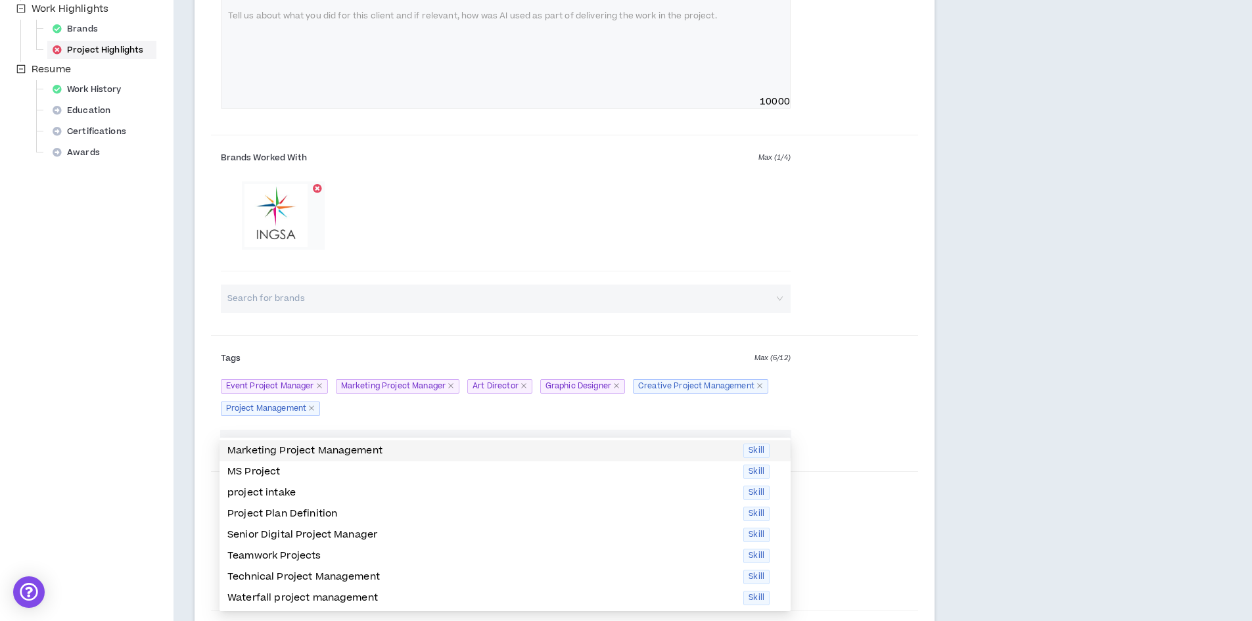
type input "project"
click at [831, 417] on div "Tags Max ( 6 / 12 ) Event Project Manager Marketing Project Manager Art Directo…" at bounding box center [565, 385] width 708 height 89
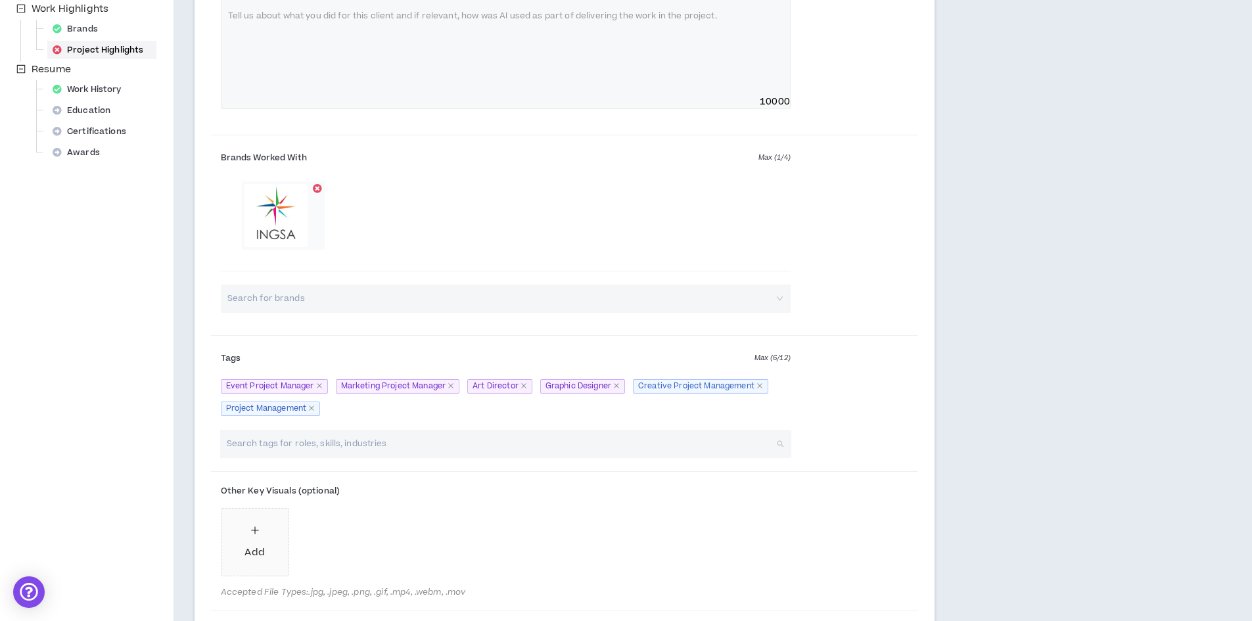
click at [405, 446] on input "search" at bounding box center [499, 444] width 548 height 28
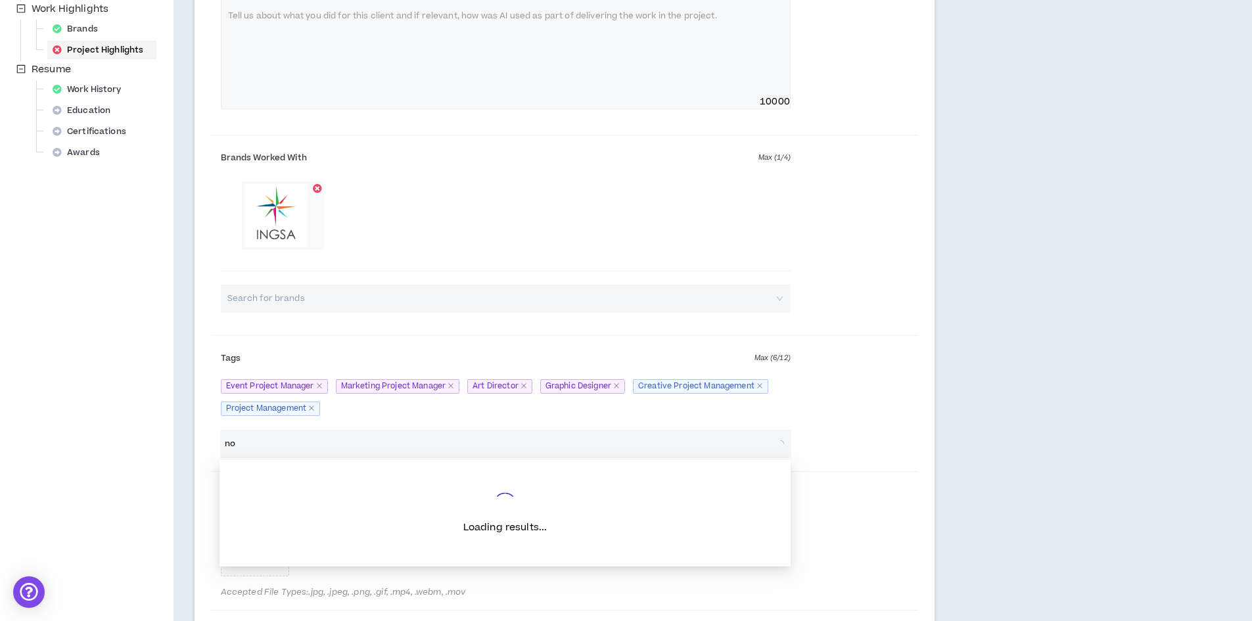
type input "non"
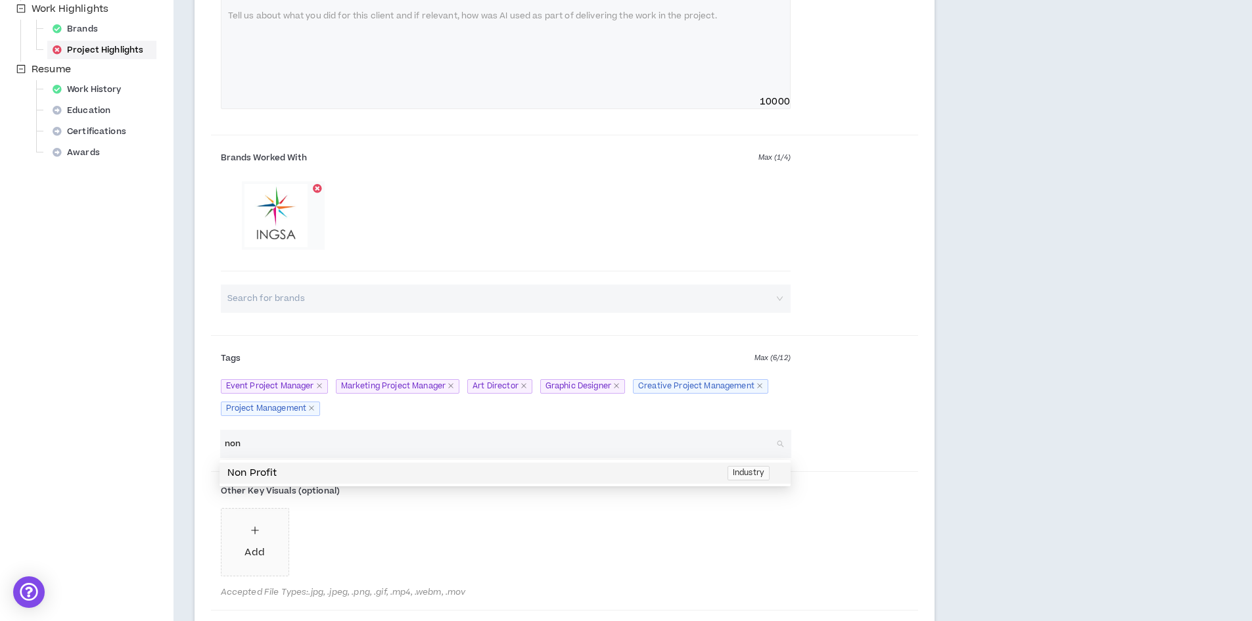
click at [330, 472] on p "Non Profit" at bounding box center [473, 473] width 492 height 14
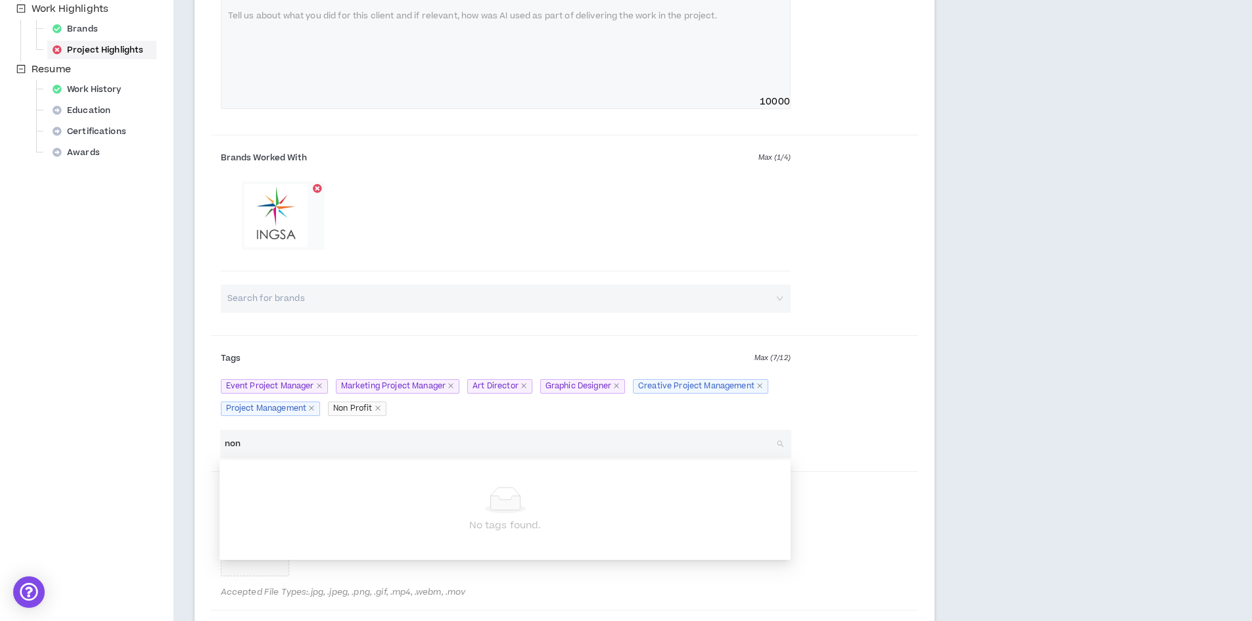
drag, startPoint x: 221, startPoint y: 437, endPoint x: 213, endPoint y: 436, distance: 8.6
click at [213, 436] on div "non Search tags for roles, skills, industries" at bounding box center [505, 444] width 589 height 28
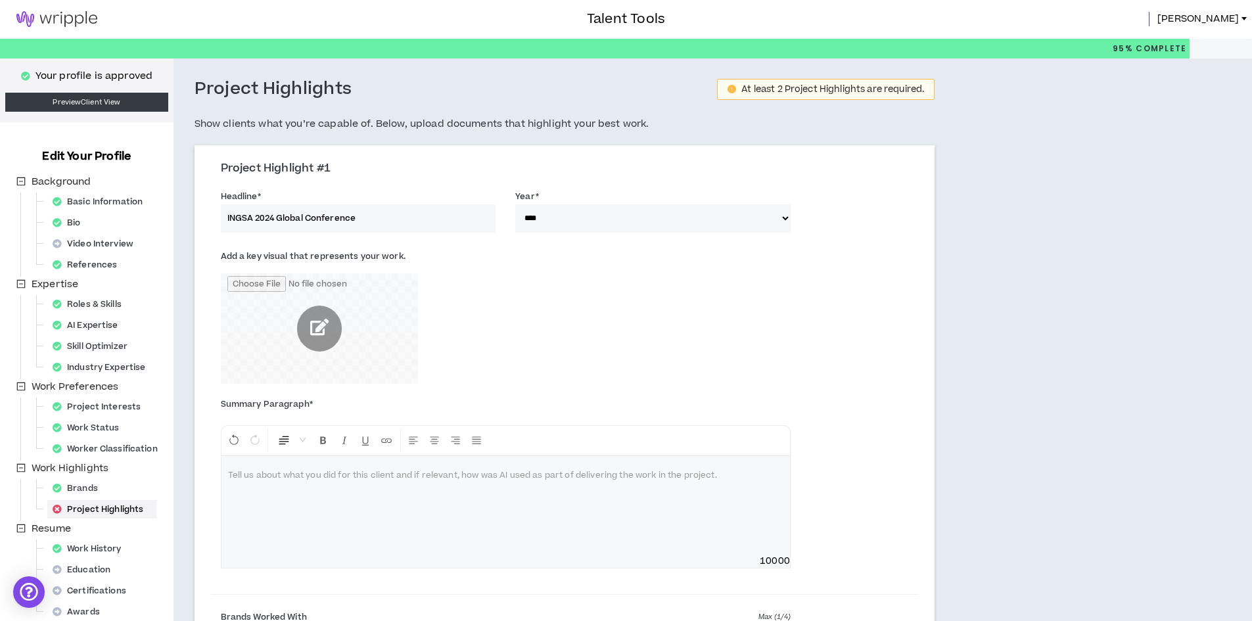
scroll to position [0, 0]
click at [340, 476] on p at bounding box center [505, 476] width 555 height 13
drag, startPoint x: 480, startPoint y: 477, endPoint x: 505, endPoint y: 503, distance: 35.8
click at [481, 477] on span "**********" at bounding box center [360, 476] width 265 height 8
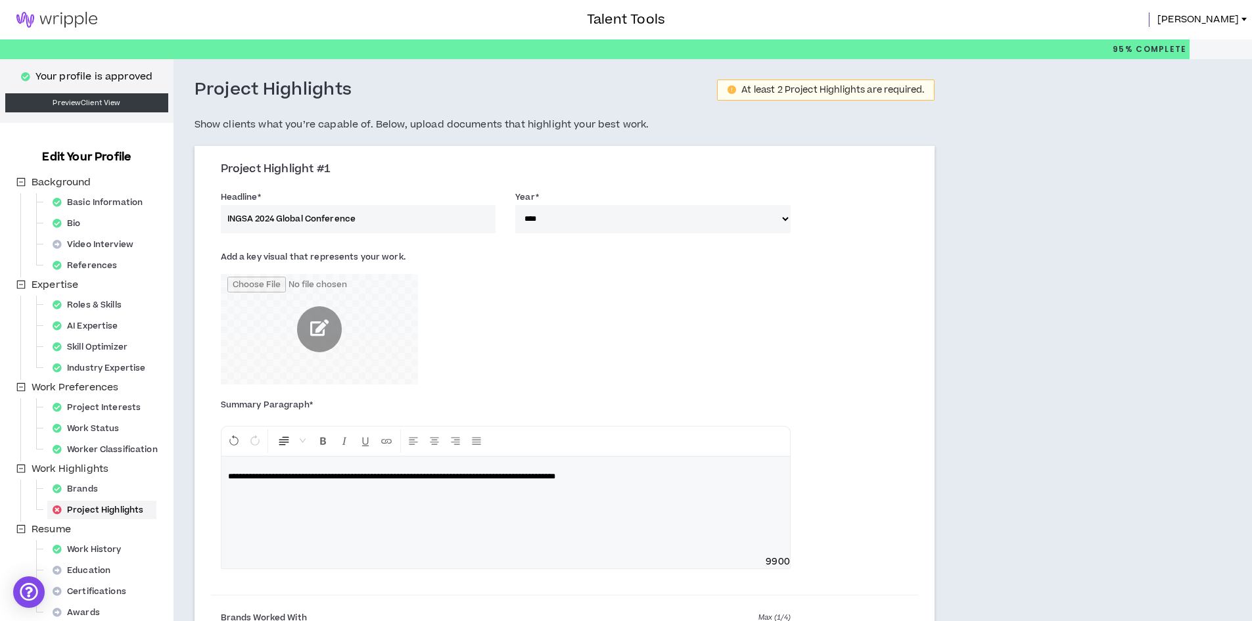
click at [667, 478] on p "**********" at bounding box center [505, 476] width 555 height 13
click at [552, 475] on span "**********" at bounding box center [391, 476] width 327 height 8
click at [656, 478] on p "**********" at bounding box center [505, 476] width 555 height 13
click at [424, 489] on p "**********" at bounding box center [505, 483] width 555 height 26
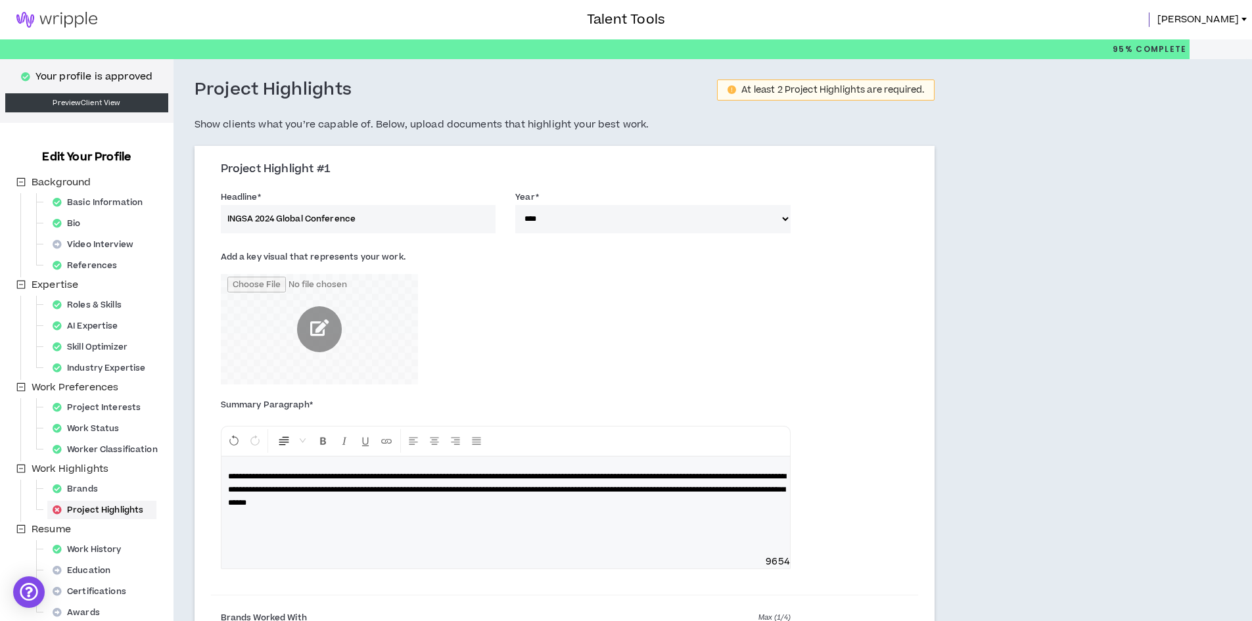
click at [569, 503] on span "**********" at bounding box center [507, 489] width 558 height 34
click at [596, 501] on p "**********" at bounding box center [505, 489] width 555 height 39
click at [561, 507] on span "**********" at bounding box center [507, 489] width 558 height 34
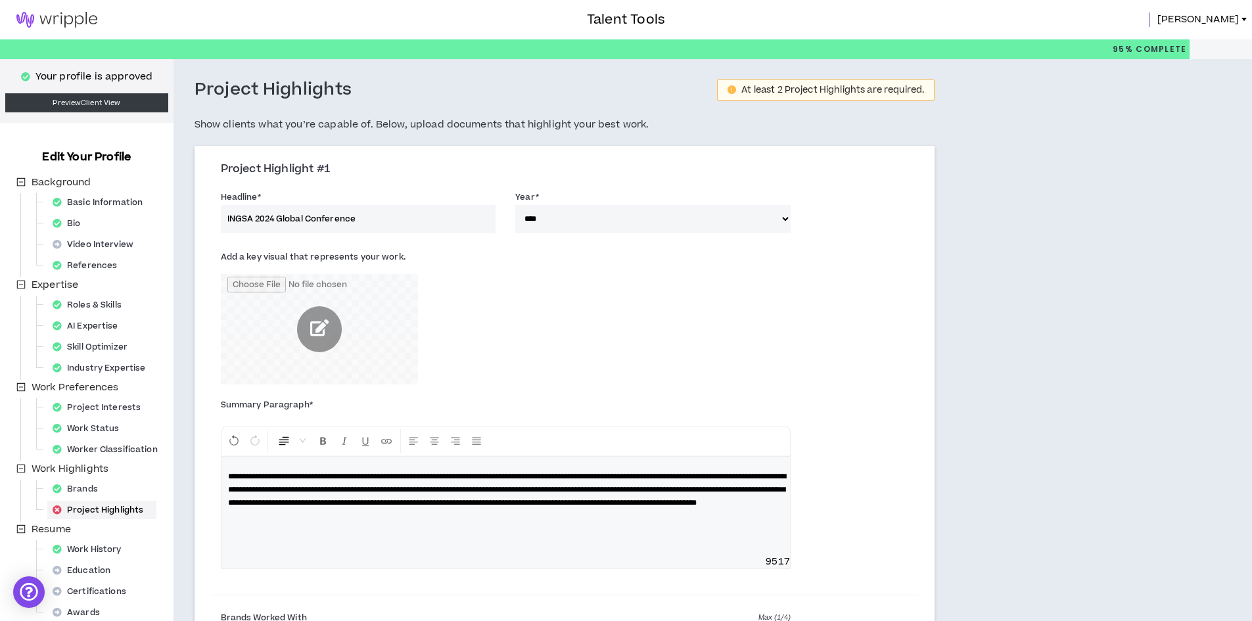
click at [638, 509] on p "**********" at bounding box center [505, 489] width 555 height 39
drag, startPoint x: 363, startPoint y: 532, endPoint x: 384, endPoint y: 545, distance: 25.4
click at [363, 520] on span "**********" at bounding box center [507, 495] width 558 height 47
click at [570, 522] on p "**********" at bounding box center [505, 496] width 555 height 53
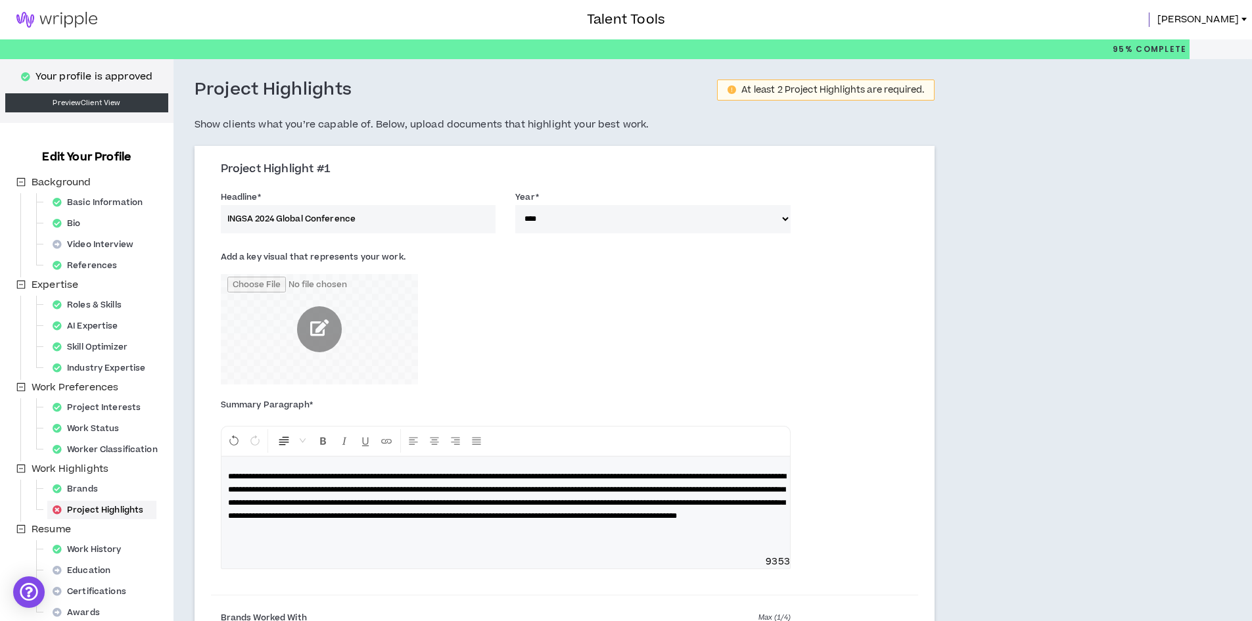
click at [550, 520] on span "**********" at bounding box center [507, 495] width 558 height 47
drag, startPoint x: 749, startPoint y: 530, endPoint x: 755, endPoint y: 537, distance: 8.8
click at [755, 522] on p "**********" at bounding box center [505, 496] width 555 height 53
click at [750, 532] on span "**********" at bounding box center [507, 502] width 558 height 60
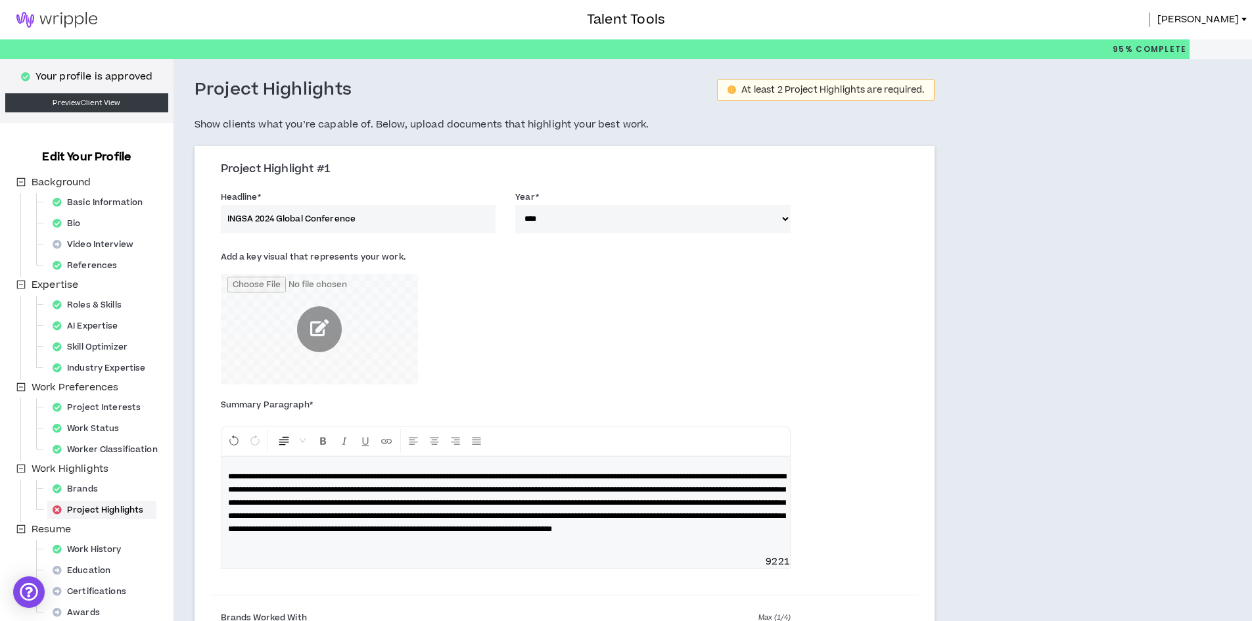
click at [753, 535] on p "**********" at bounding box center [505, 503] width 555 height 66
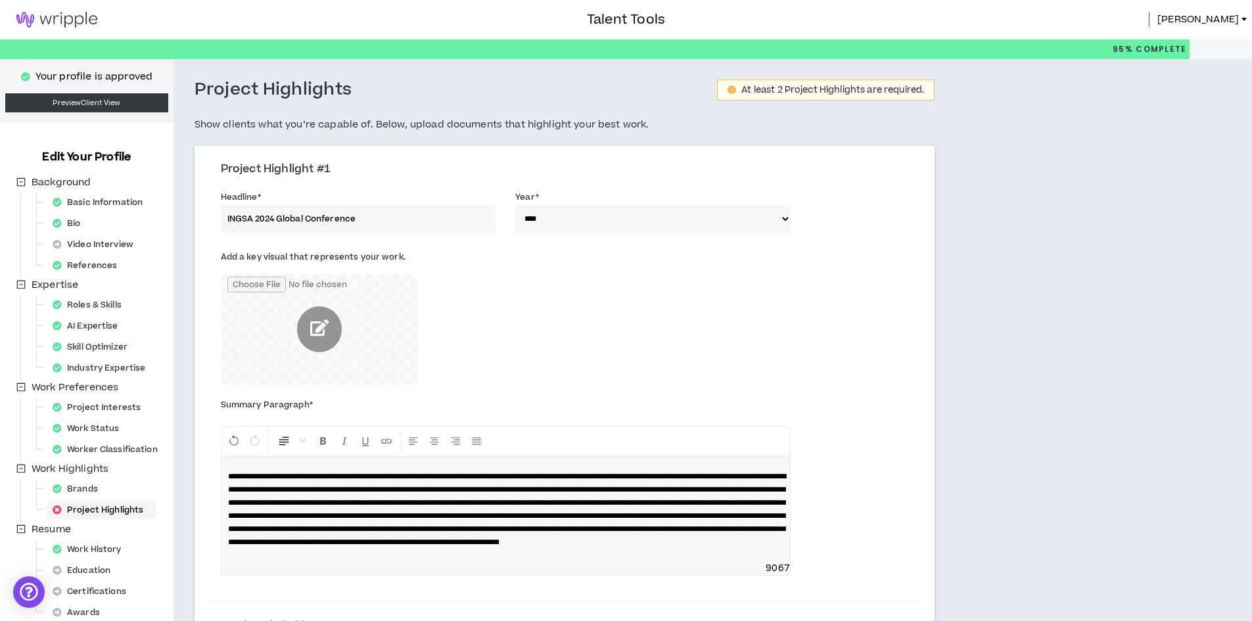
click at [666, 546] on span "**********" at bounding box center [507, 509] width 558 height 74
click at [436, 549] on p "**********" at bounding box center [505, 509] width 555 height 79
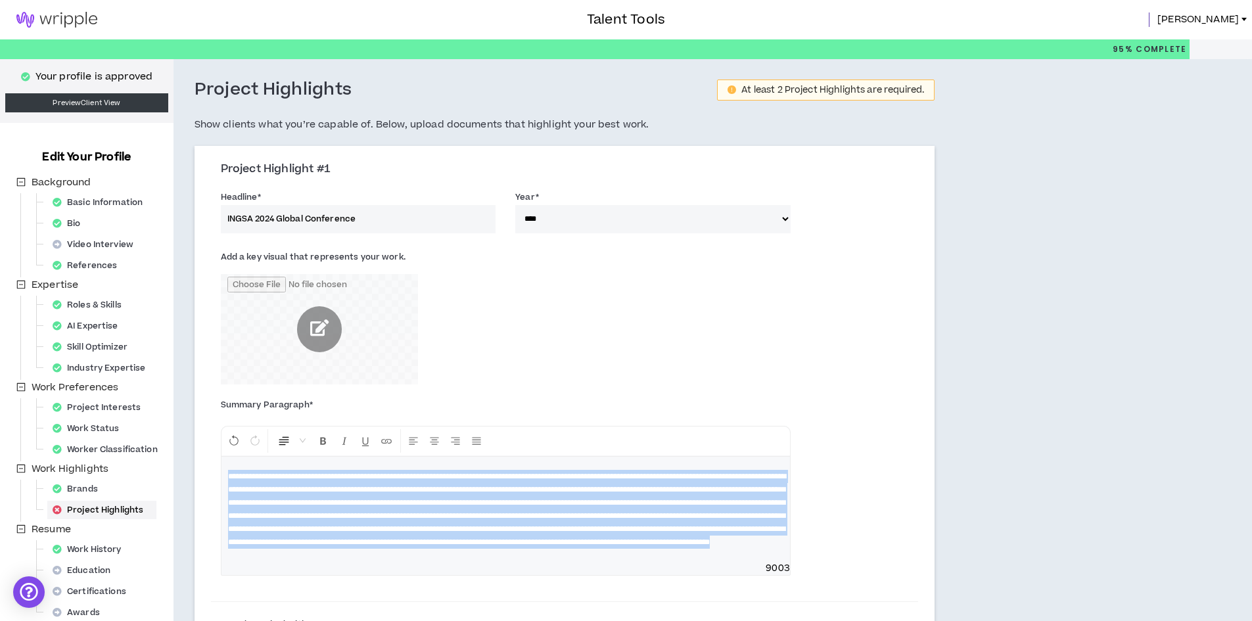
copy span "**********"
click at [622, 562] on div "**********" at bounding box center [505, 509] width 568 height 105
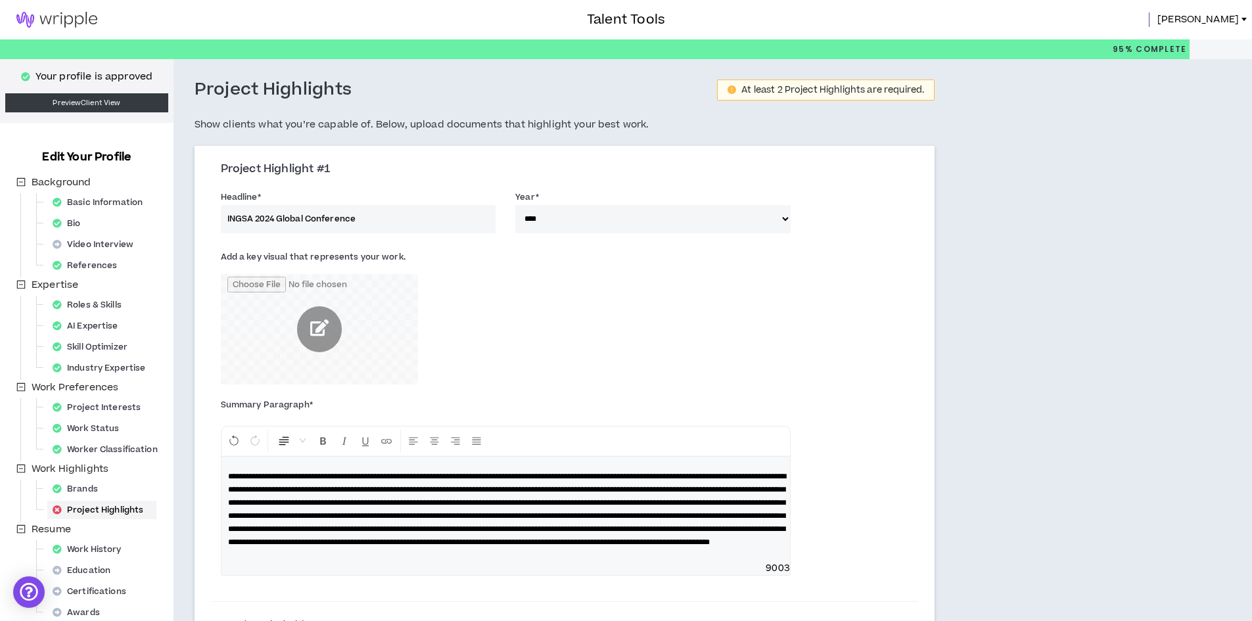
click at [659, 543] on span "**********" at bounding box center [507, 509] width 558 height 74
click at [306, 546] on span "**********" at bounding box center [507, 509] width 558 height 74
click at [549, 546] on span "**********" at bounding box center [507, 509] width 558 height 74
click at [444, 562] on p at bounding box center [505, 516] width 555 height 92
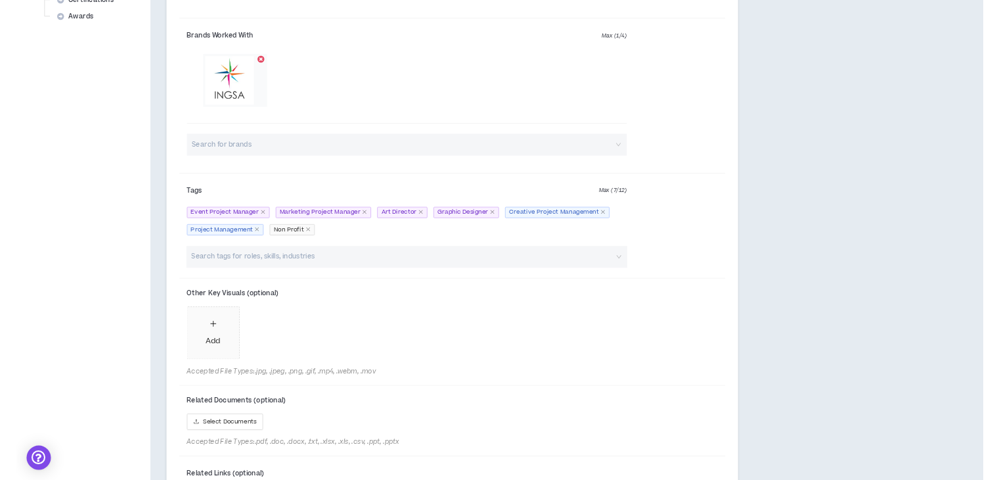
scroll to position [657, 0]
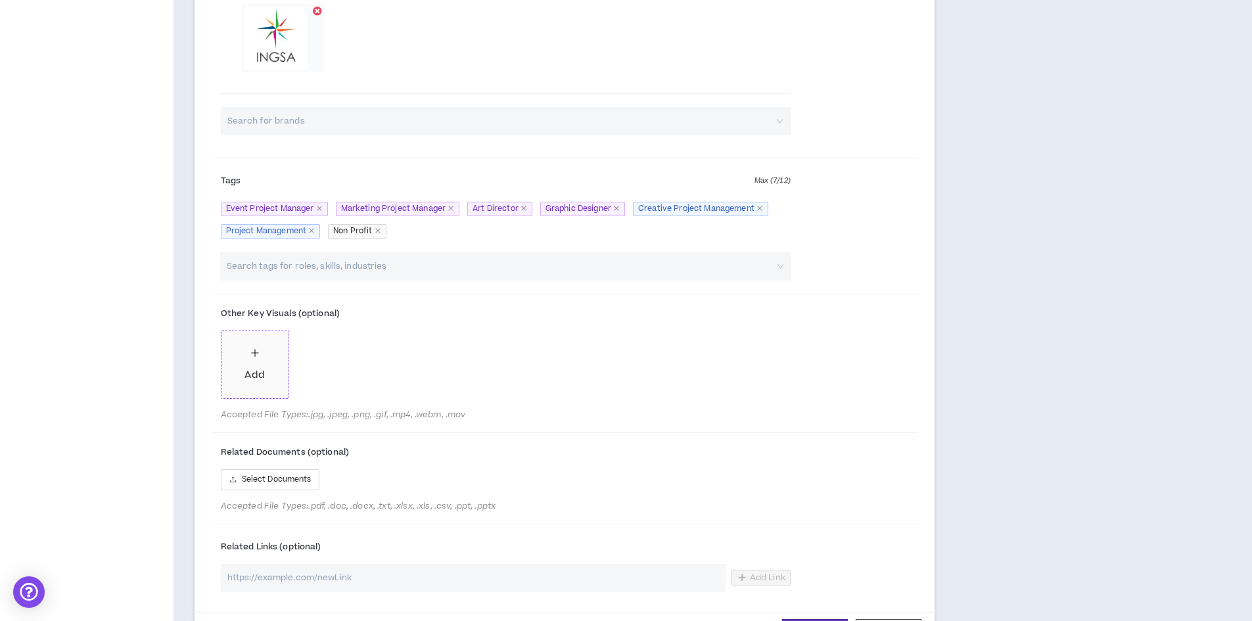
click at [260, 376] on div "Add" at bounding box center [254, 364] width 20 height 36
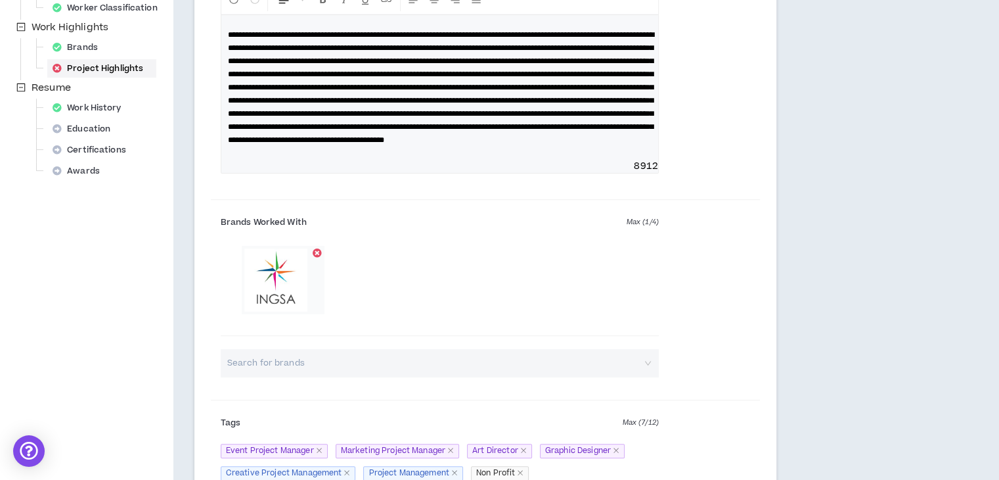
scroll to position [263, 0]
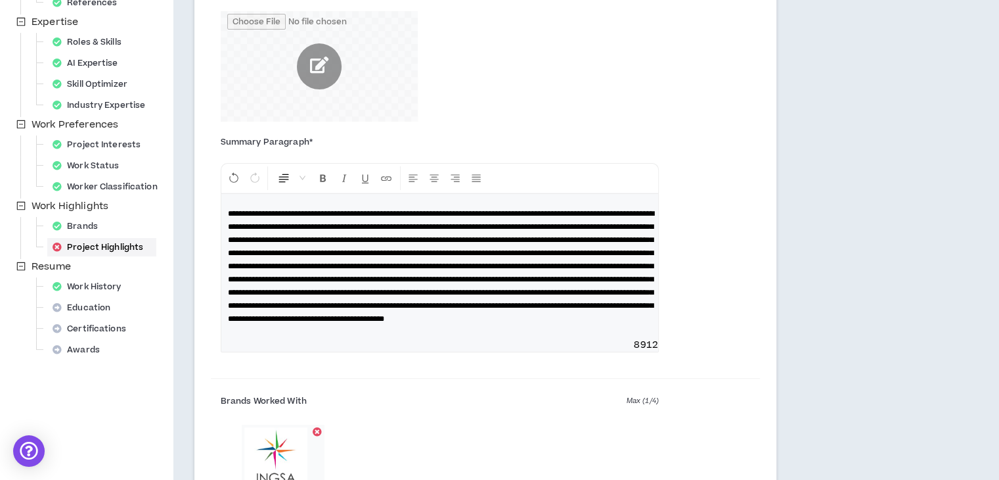
click at [442, 311] on p at bounding box center [440, 266] width 424 height 118
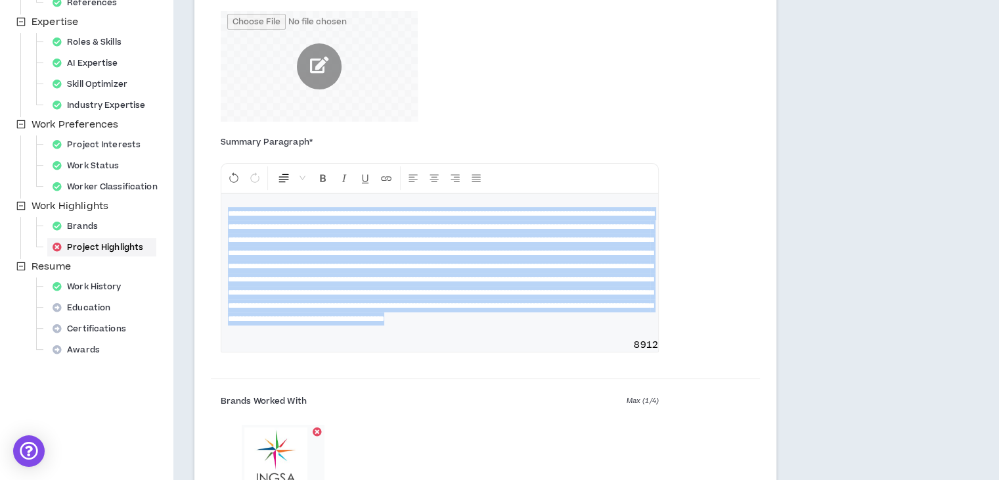
copy span "**********"
click at [491, 313] on span at bounding box center [441, 266] width 426 height 113
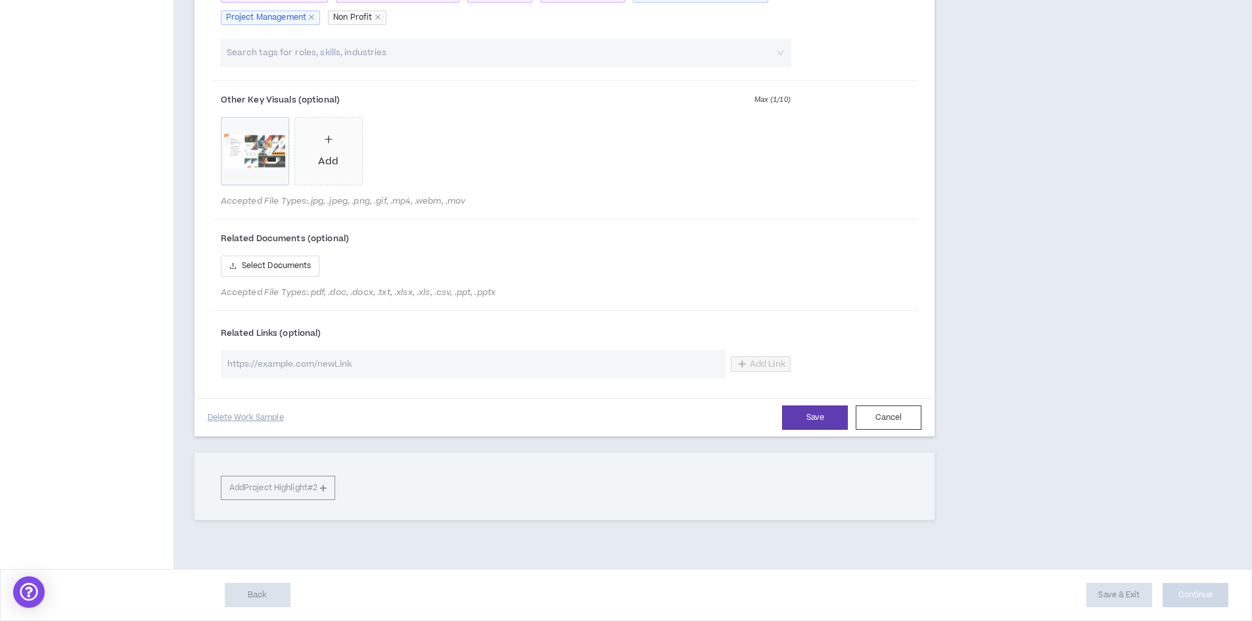
scroll to position [831, 0]
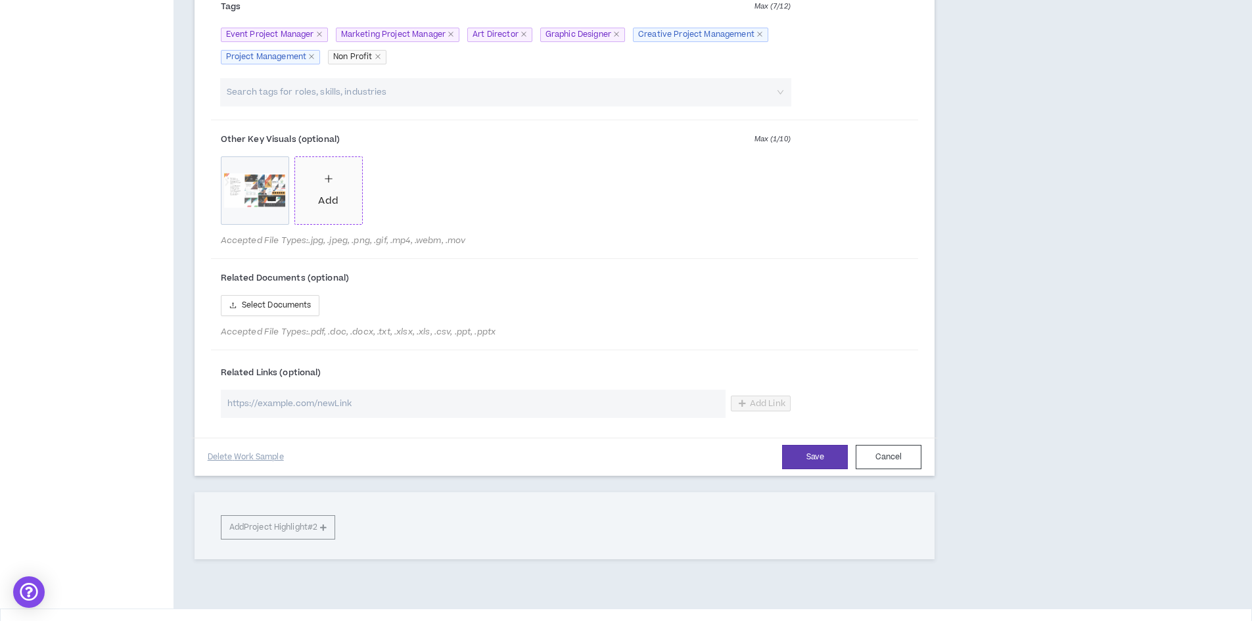
click at [327, 183] on icon "plus" at bounding box center [328, 178] width 9 height 9
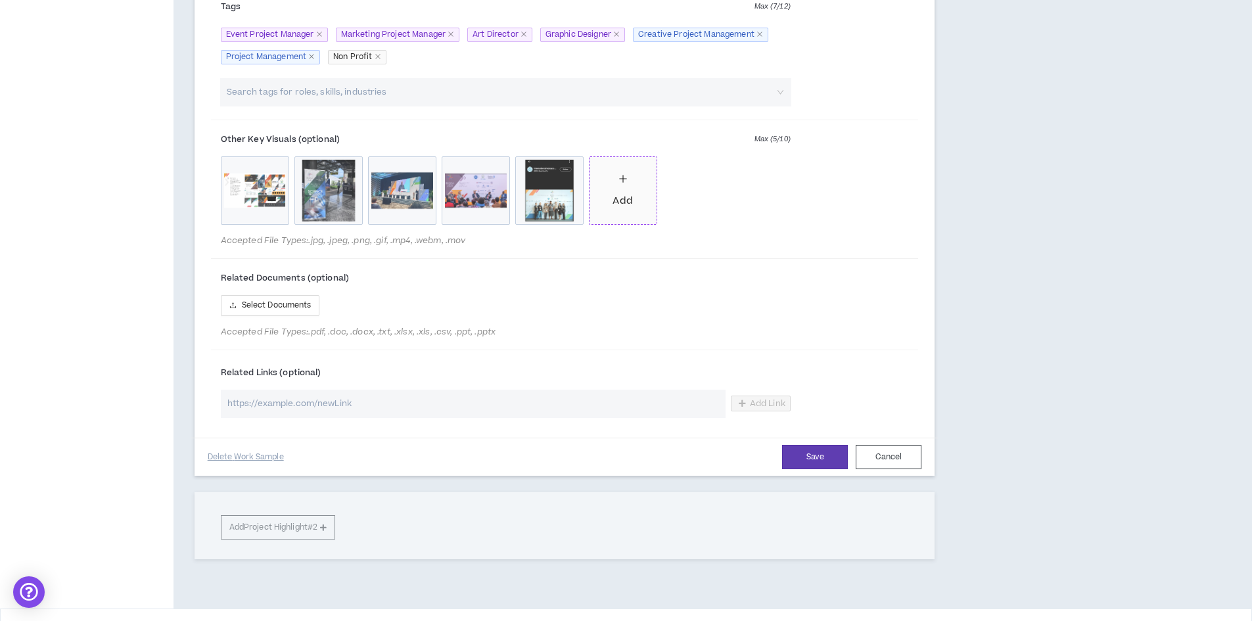
click at [622, 183] on icon "plus" at bounding box center [622, 178] width 9 height 9
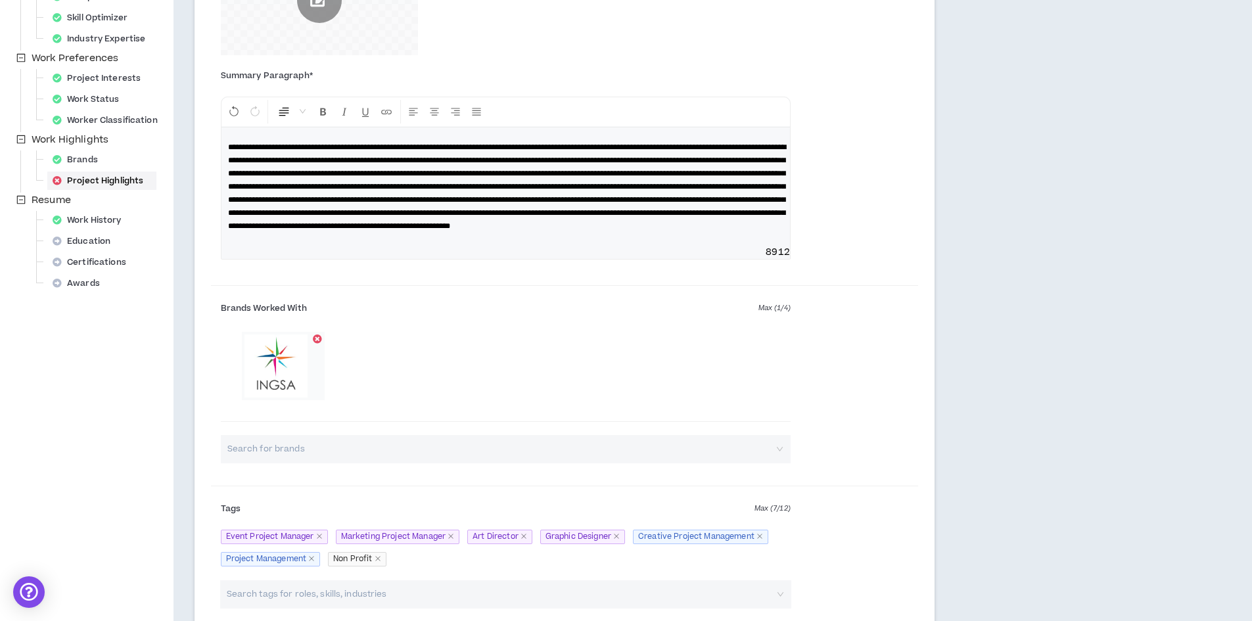
scroll to position [306, 0]
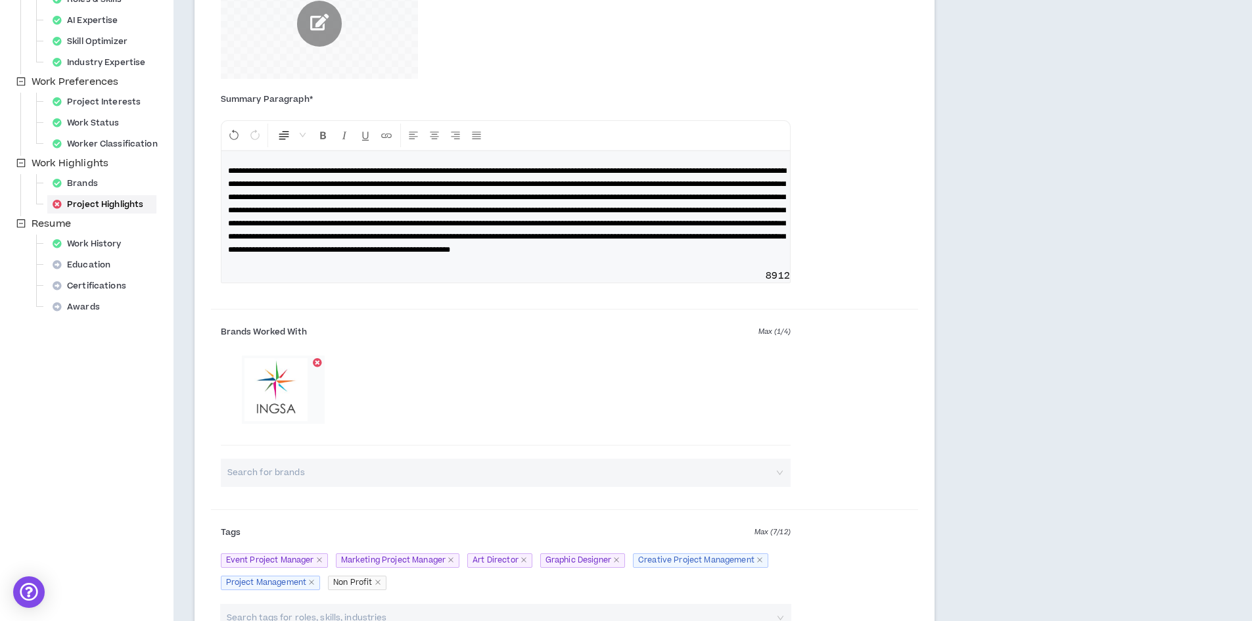
click at [468, 256] on p at bounding box center [505, 210] width 555 height 92
click at [640, 254] on span at bounding box center [507, 210] width 558 height 87
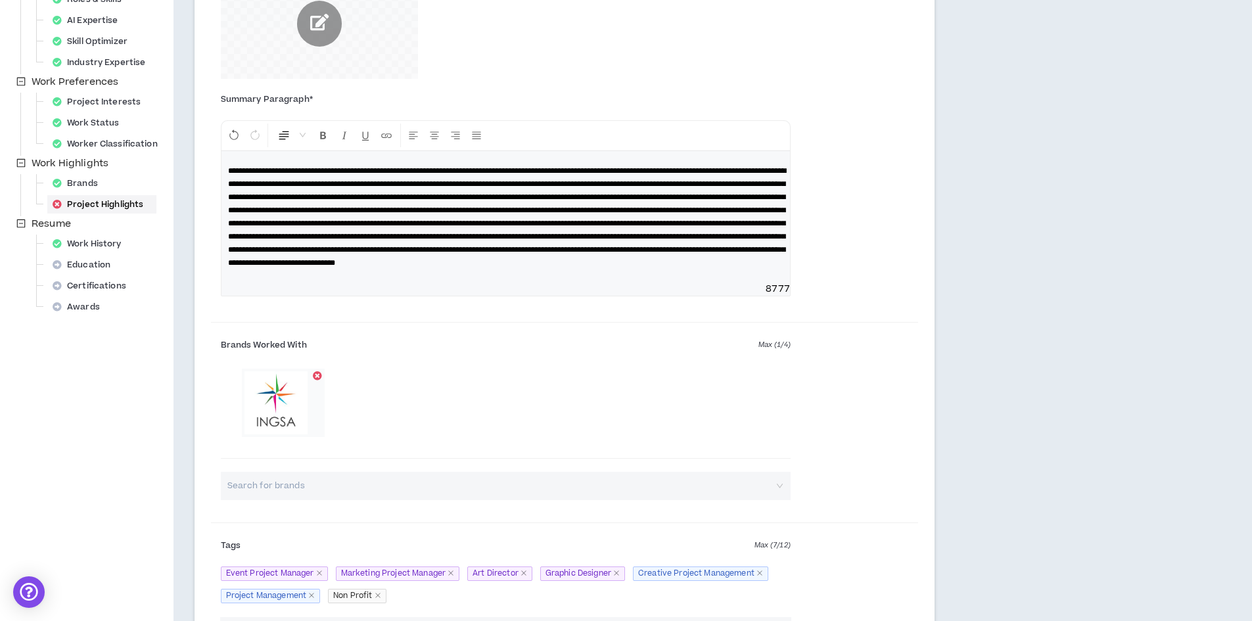
click at [475, 269] on p at bounding box center [505, 216] width 555 height 105
click at [364, 267] on span at bounding box center [507, 217] width 558 height 100
drag, startPoint x: 451, startPoint y: 290, endPoint x: 417, endPoint y: 287, distance: 34.3
click at [417, 267] on span at bounding box center [507, 217] width 558 height 100
click at [511, 283] on div at bounding box center [505, 216] width 568 height 131
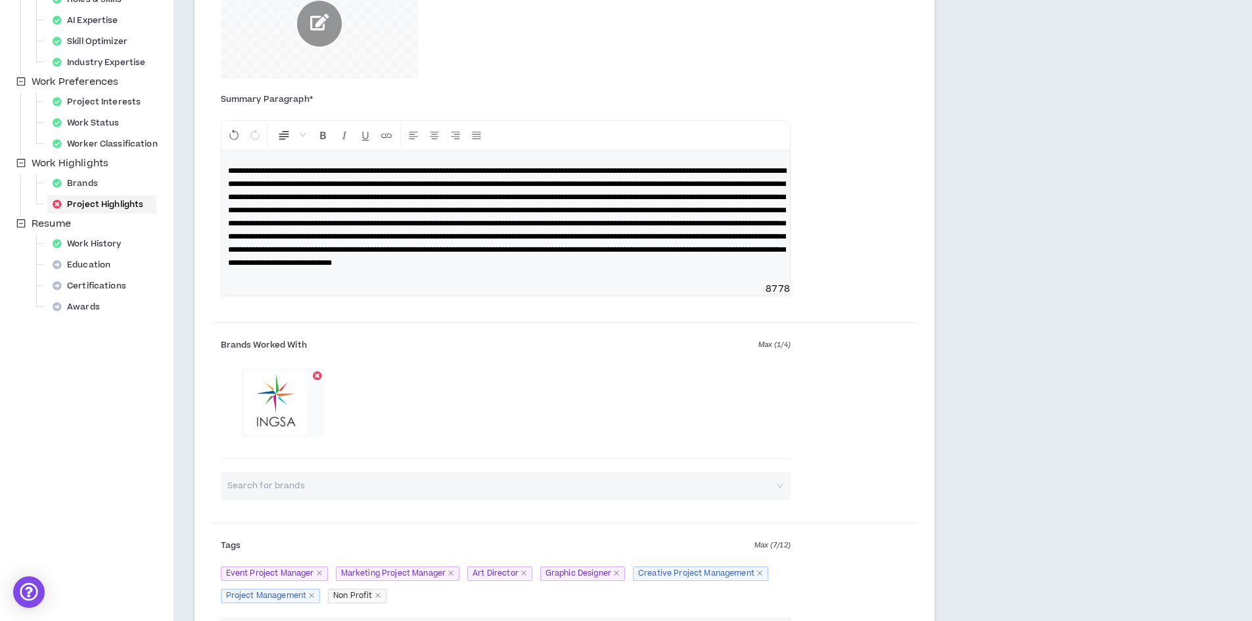
click at [849, 281] on div "Summary Paragraph * Normal 8778" at bounding box center [565, 204] width 708 height 230
click at [491, 269] on p at bounding box center [505, 216] width 555 height 105
click at [342, 248] on span at bounding box center [507, 217] width 558 height 100
click at [344, 250] on span at bounding box center [507, 217] width 558 height 100
click at [634, 251] on span at bounding box center [507, 217] width 558 height 100
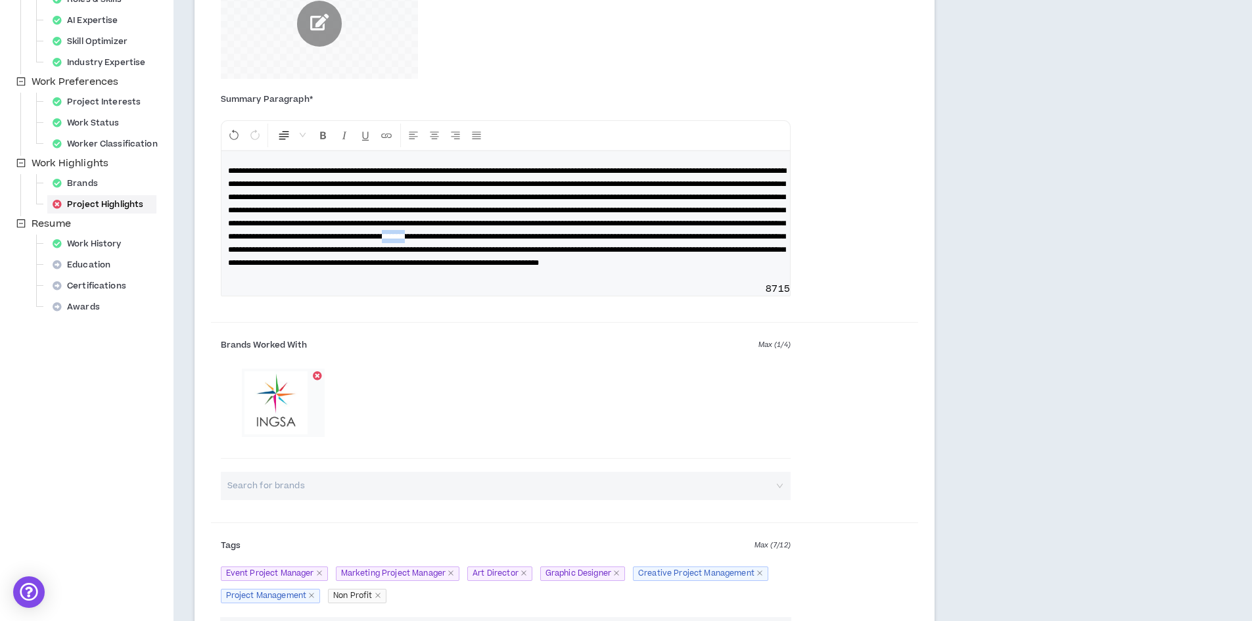
drag, startPoint x: 698, startPoint y: 250, endPoint x: 668, endPoint y: 249, distance: 30.9
click at [668, 249] on span at bounding box center [507, 217] width 558 height 100
click at [401, 267] on span at bounding box center [507, 217] width 558 height 100
drag, startPoint x: 555, startPoint y: 278, endPoint x: 535, endPoint y: 277, distance: 19.7
click at [535, 267] on span at bounding box center [507, 217] width 558 height 100
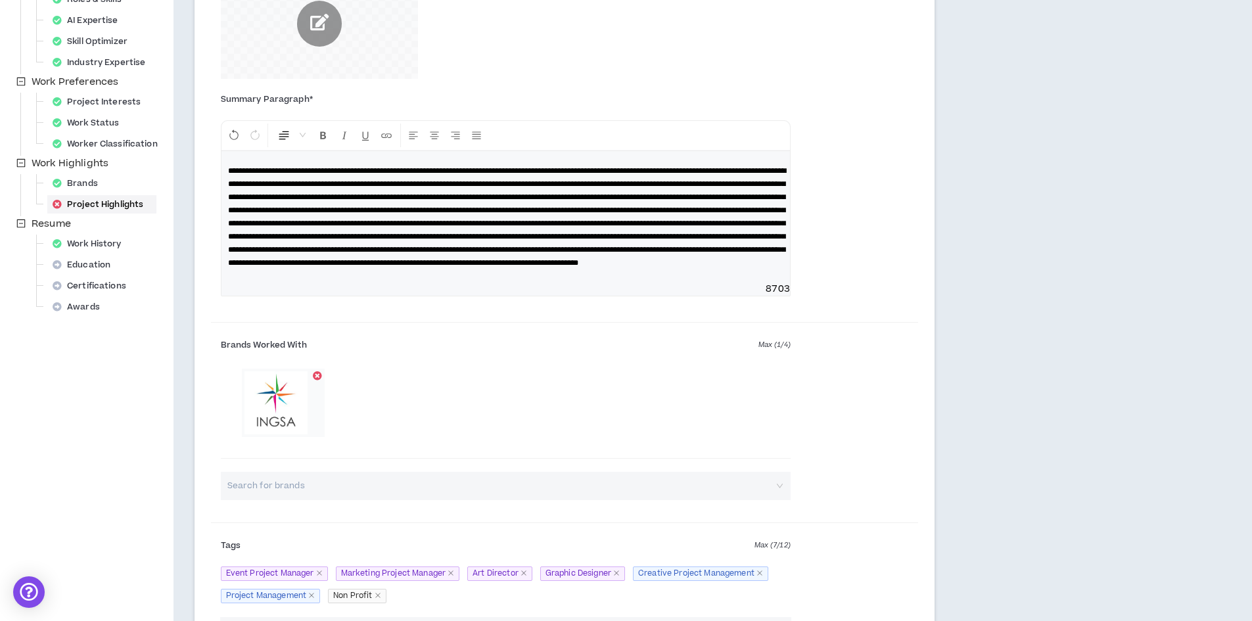
click at [541, 267] on span at bounding box center [507, 217] width 558 height 100
click at [544, 267] on span at bounding box center [507, 217] width 558 height 100
click at [576, 269] on p at bounding box center [505, 216] width 555 height 105
click at [291, 267] on span at bounding box center [507, 217] width 558 height 100
click at [298, 269] on p at bounding box center [505, 216] width 555 height 105
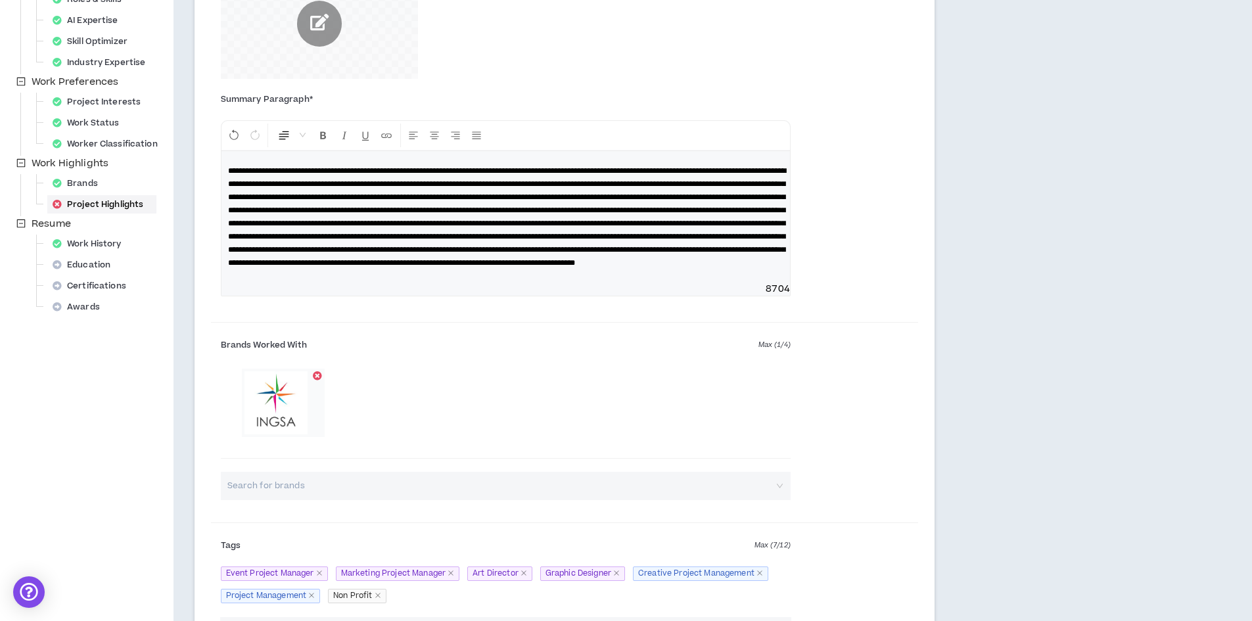
click at [474, 267] on span at bounding box center [507, 217] width 558 height 100
click at [299, 267] on span at bounding box center [507, 217] width 558 height 100
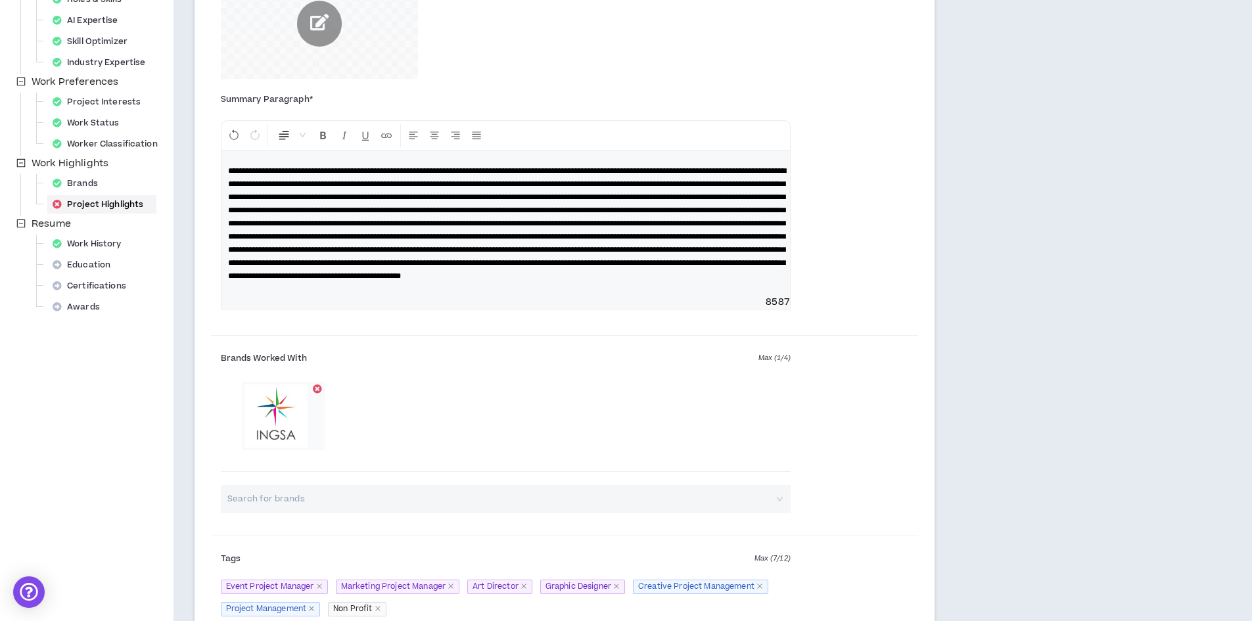
click at [767, 283] on p at bounding box center [505, 223] width 555 height 118
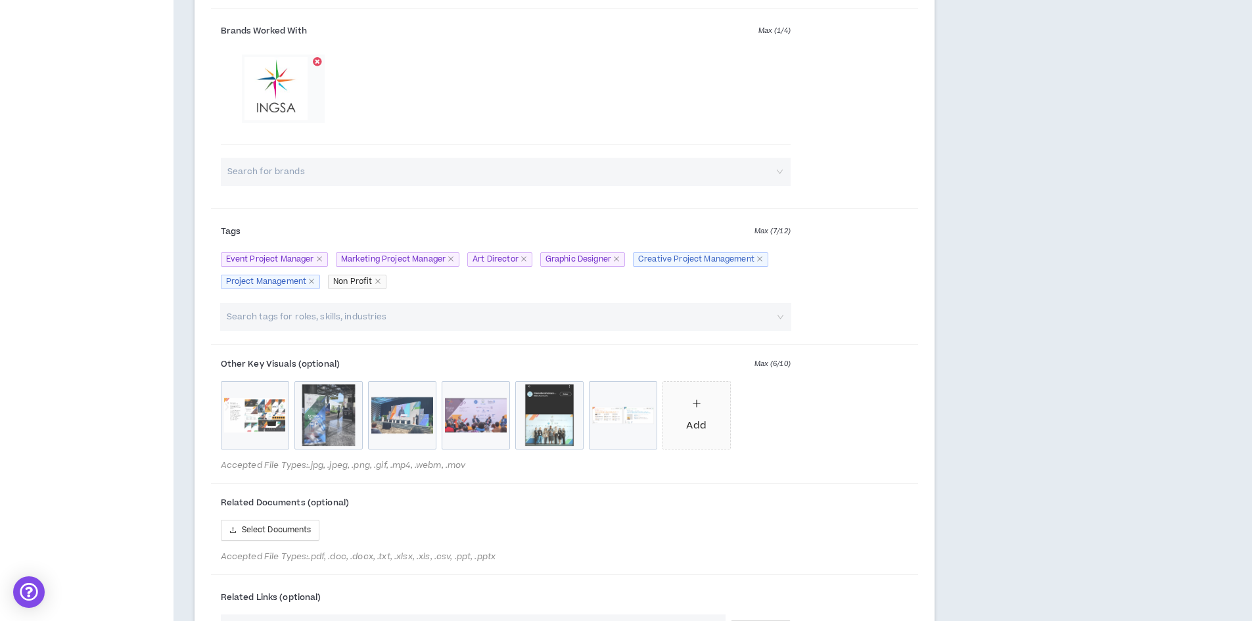
scroll to position [700, 0]
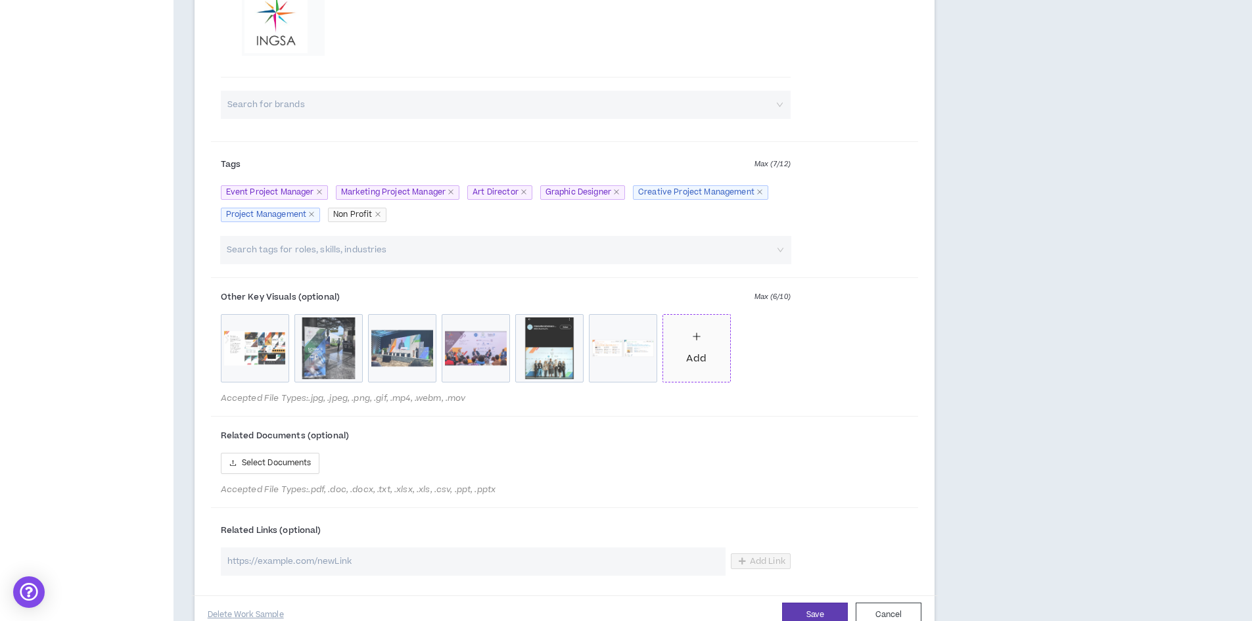
click at [696, 341] on icon "plus" at bounding box center [696, 336] width 9 height 9
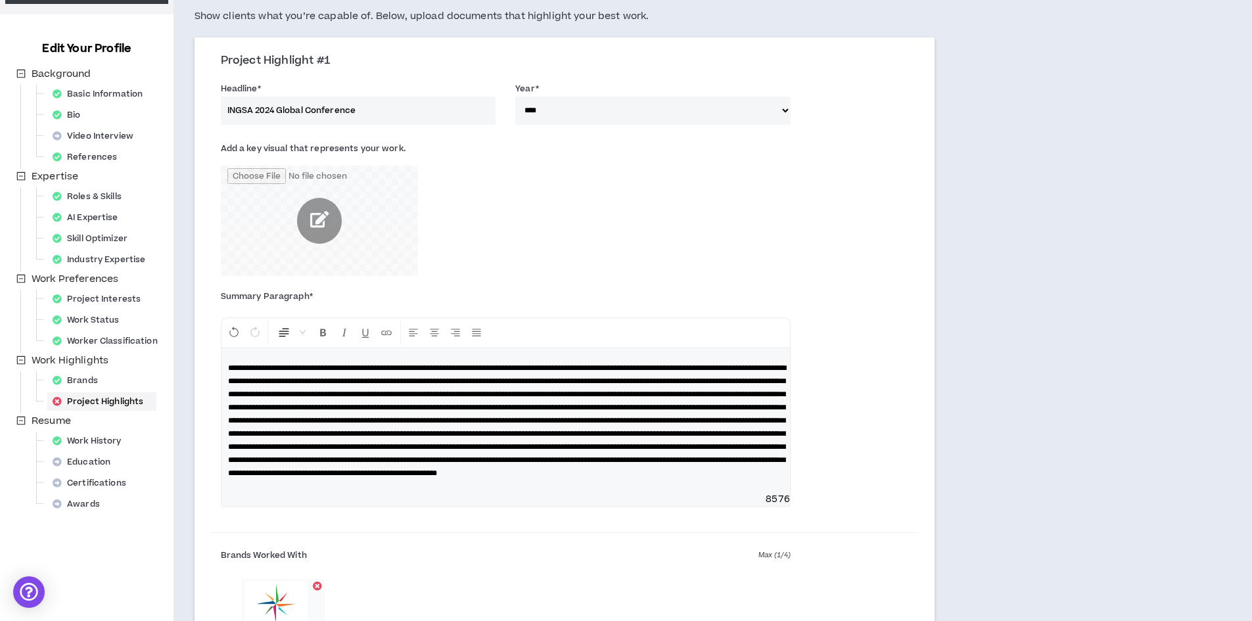
scroll to position [174, 0]
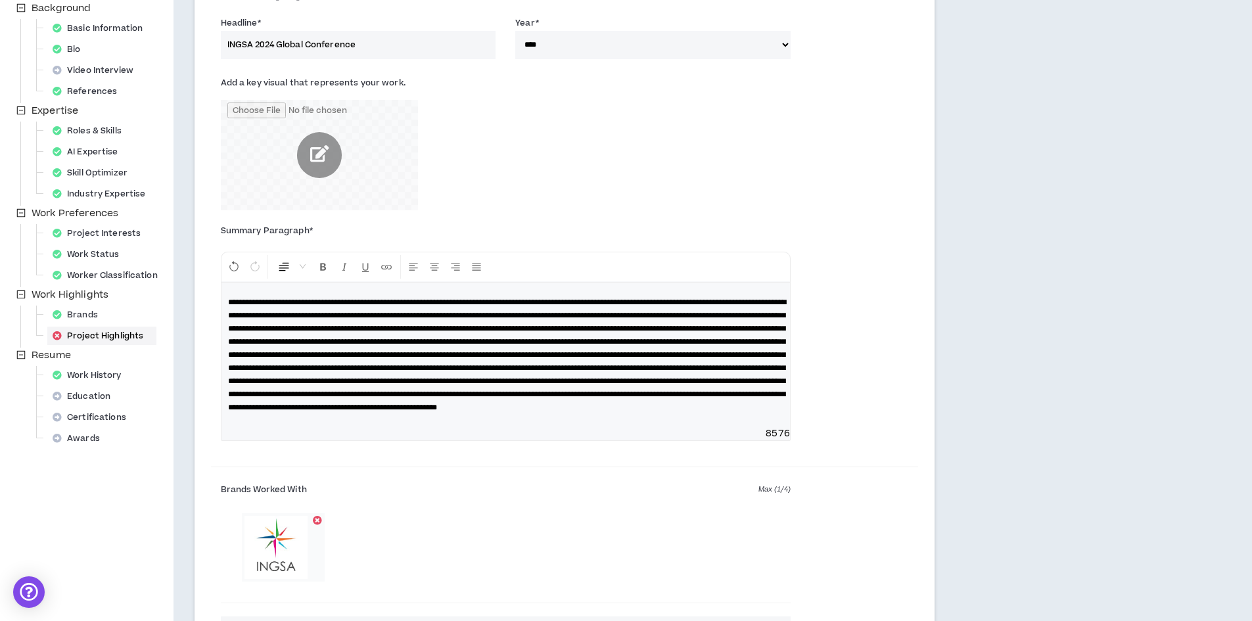
click at [499, 395] on span at bounding box center [507, 354] width 558 height 113
drag, startPoint x: 691, startPoint y: 409, endPoint x: 654, endPoint y: 409, distance: 36.8
click at [654, 409] on span at bounding box center [507, 354] width 558 height 113
click at [652, 410] on span at bounding box center [507, 354] width 558 height 113
click at [482, 411] on span at bounding box center [507, 354] width 558 height 113
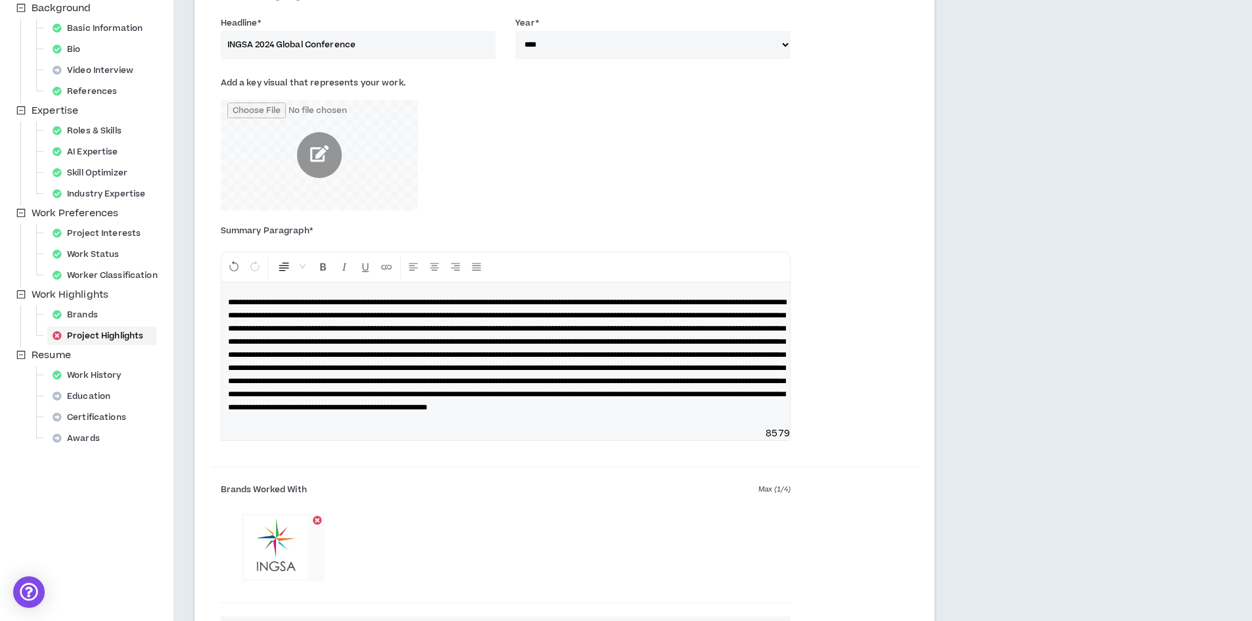
click at [503, 411] on span at bounding box center [507, 354] width 558 height 113
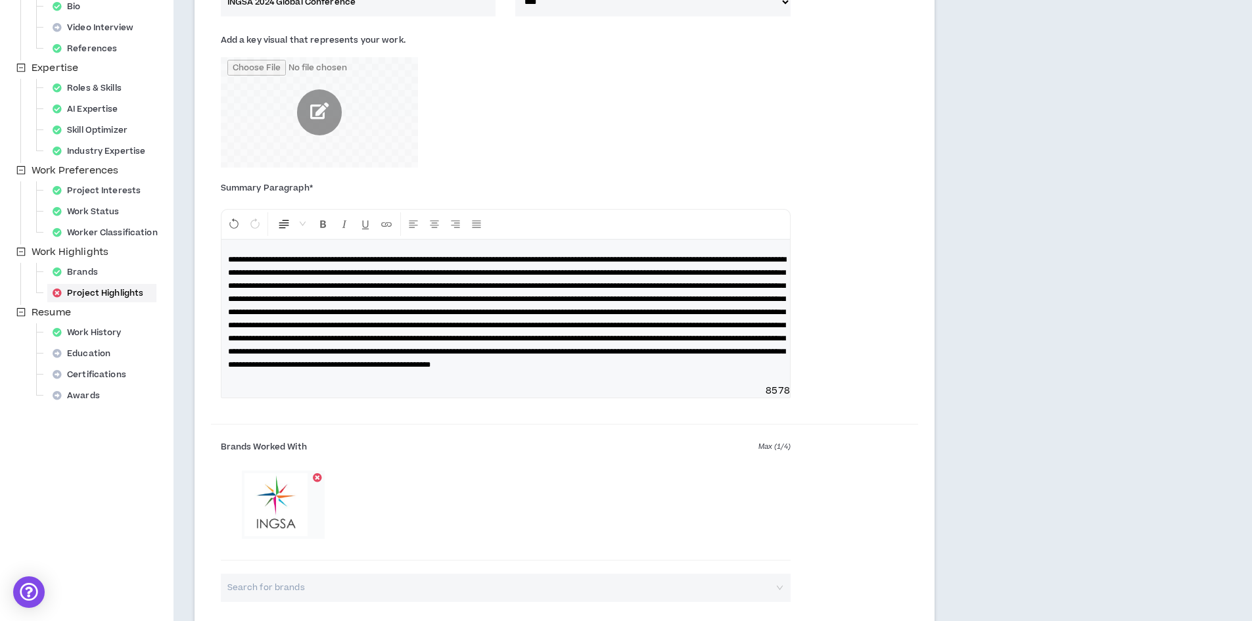
scroll to position [240, 0]
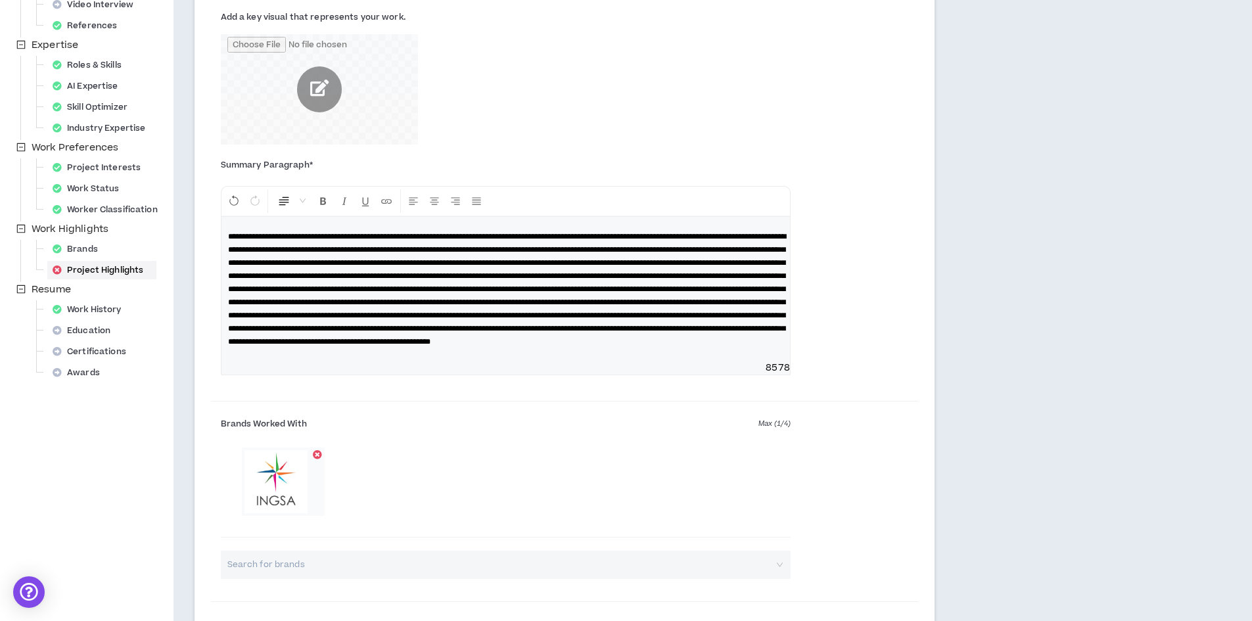
click at [297, 348] on p at bounding box center [505, 289] width 555 height 118
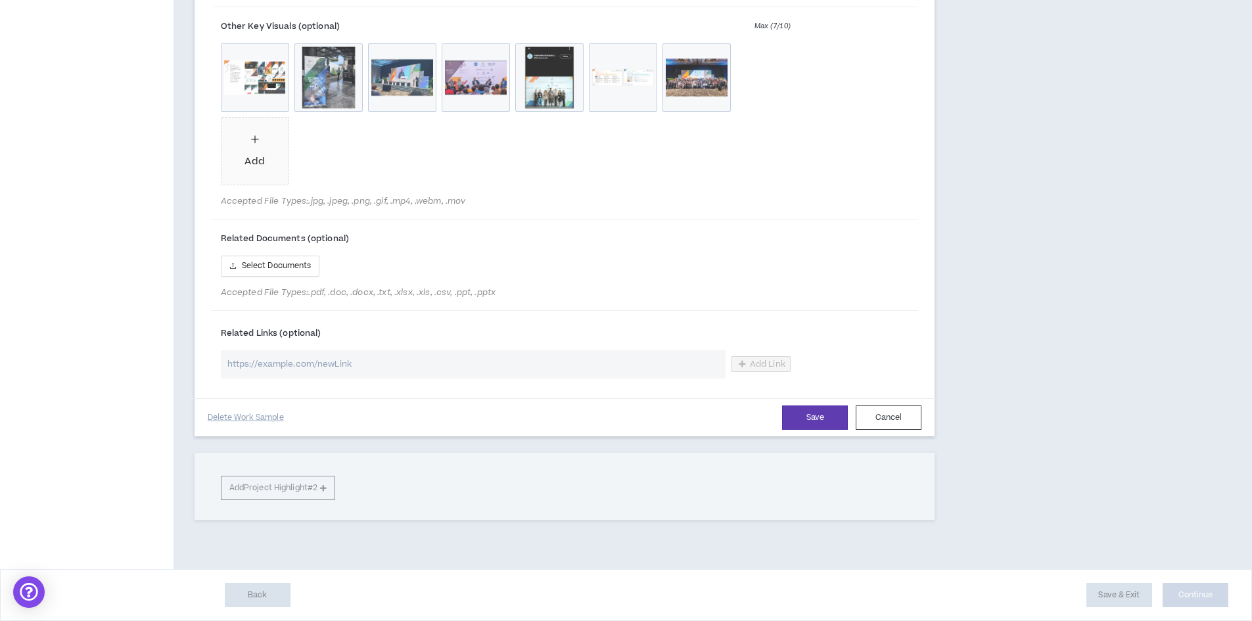
scroll to position [1010, 0]
click at [819, 417] on button "Save" at bounding box center [815, 417] width 66 height 24
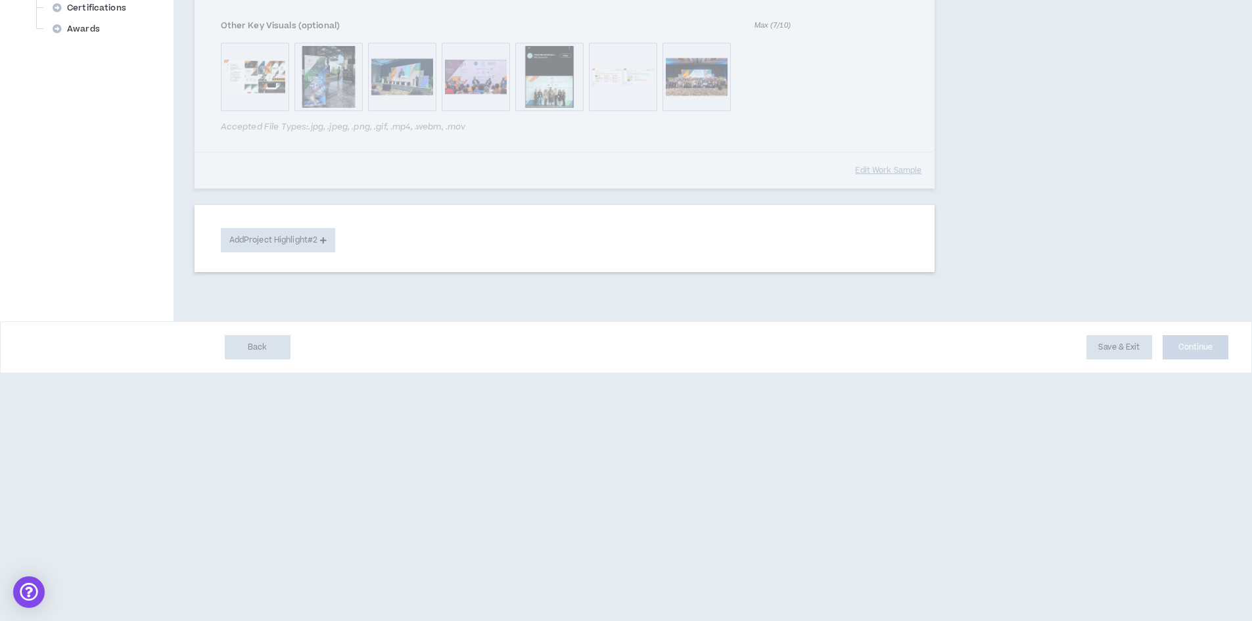
scroll to position [79, 0]
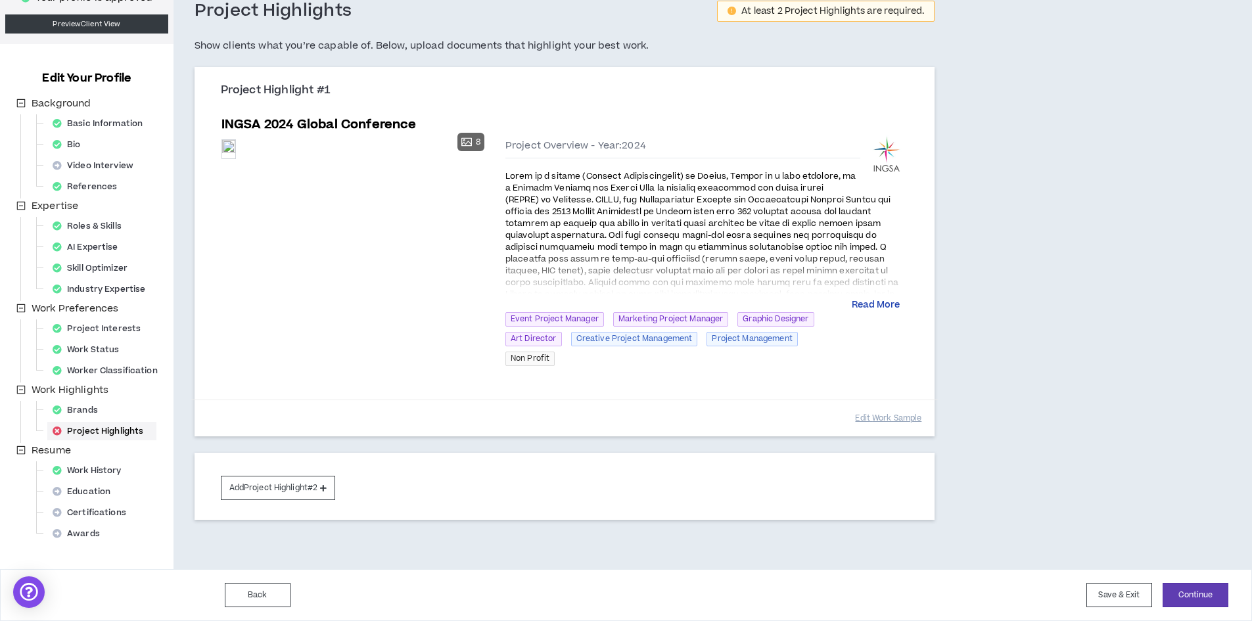
click at [871, 304] on button "Read More" at bounding box center [876, 305] width 48 height 13
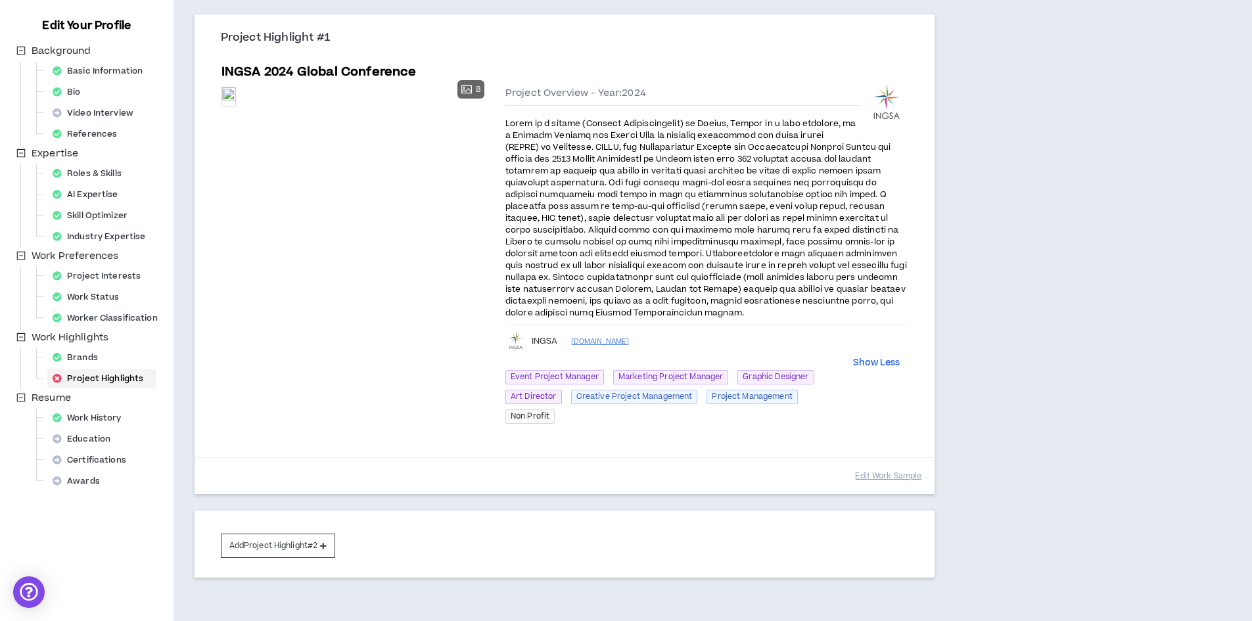
scroll to position [189, 0]
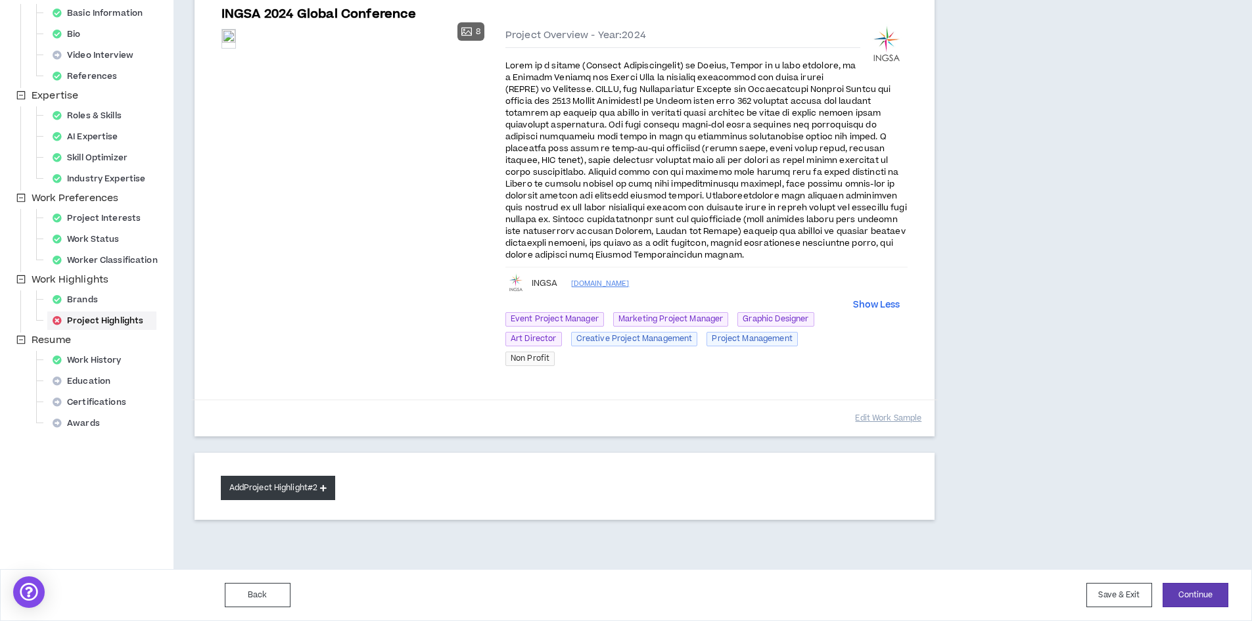
click at [301, 490] on button "Add Project Highlight #2" at bounding box center [278, 488] width 115 height 24
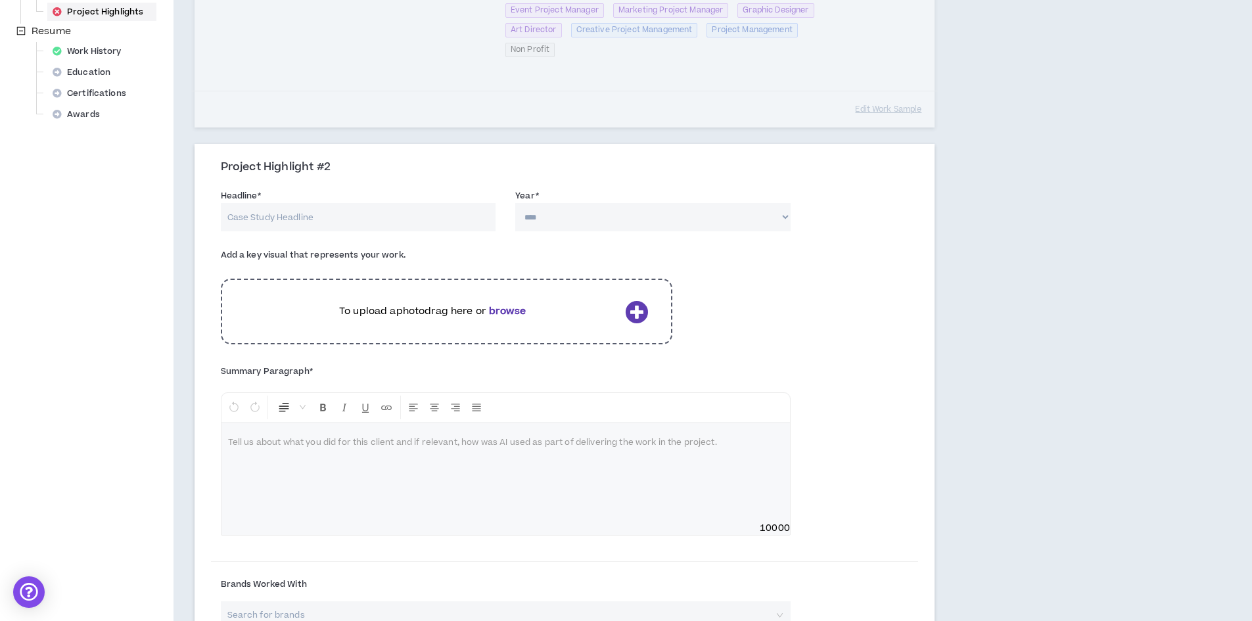
scroll to position [518, 0]
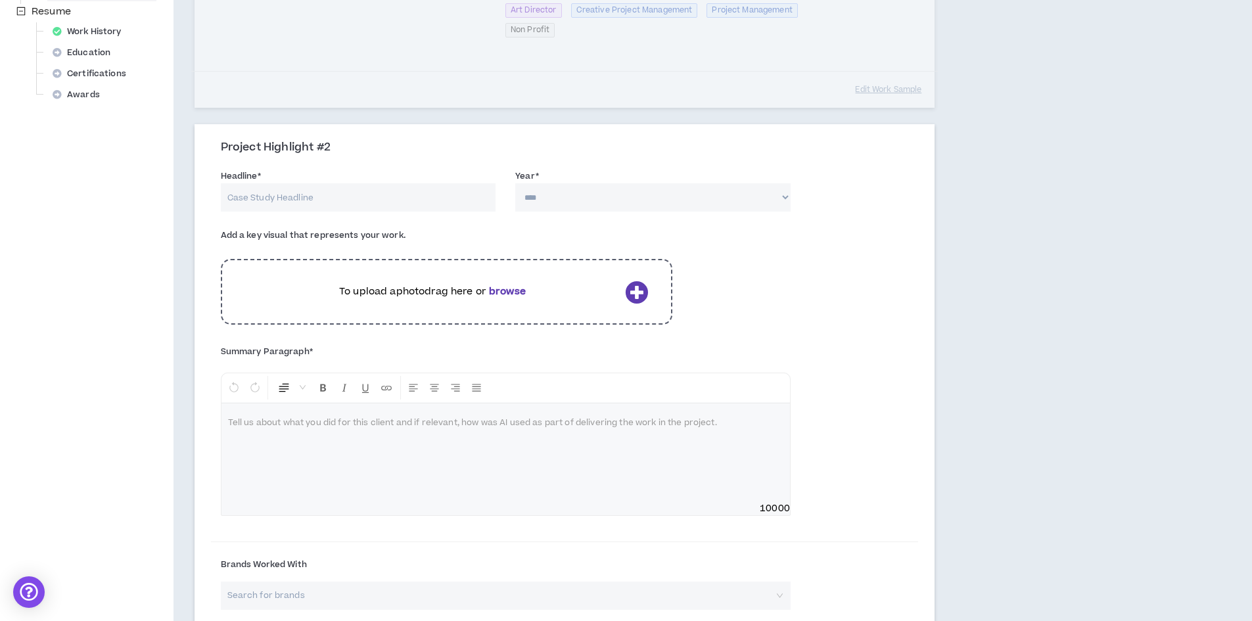
click at [509, 290] on b "browse" at bounding box center [507, 291] width 37 height 14
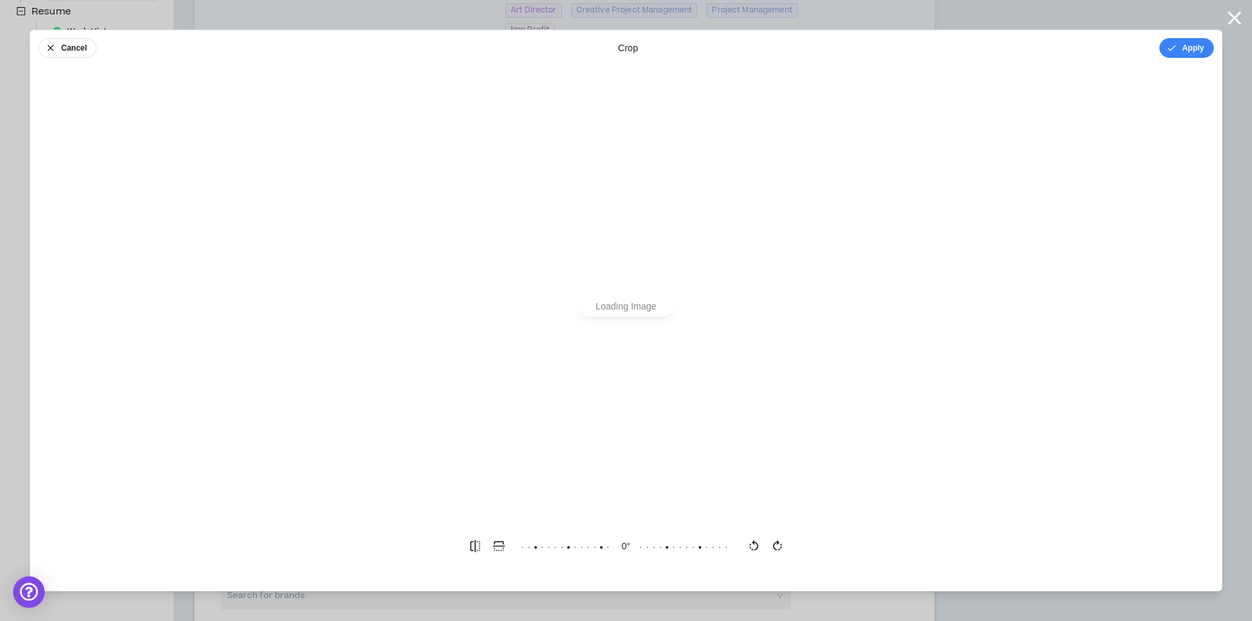
scroll to position [0, 0]
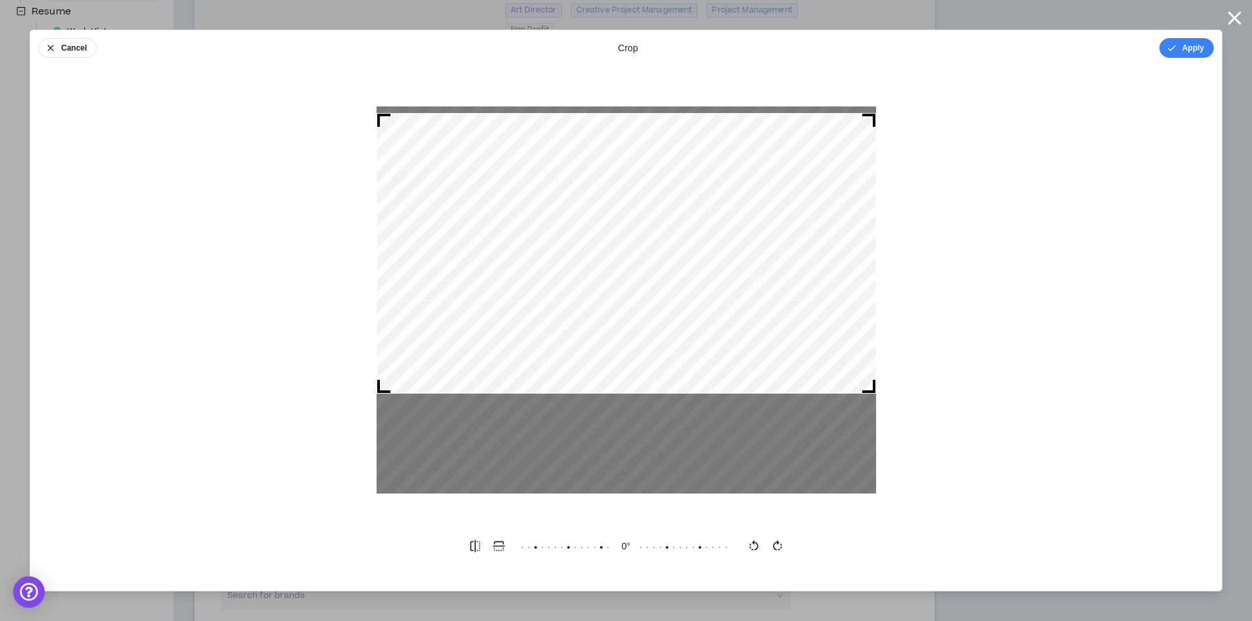
drag, startPoint x: 837, startPoint y: 212, endPoint x: 840, endPoint y: 165, distance: 46.7
click at [840, 165] on div at bounding box center [625, 253] width 499 height 281
click at [66, 46] on button "Cancel" at bounding box center [67, 48] width 58 height 20
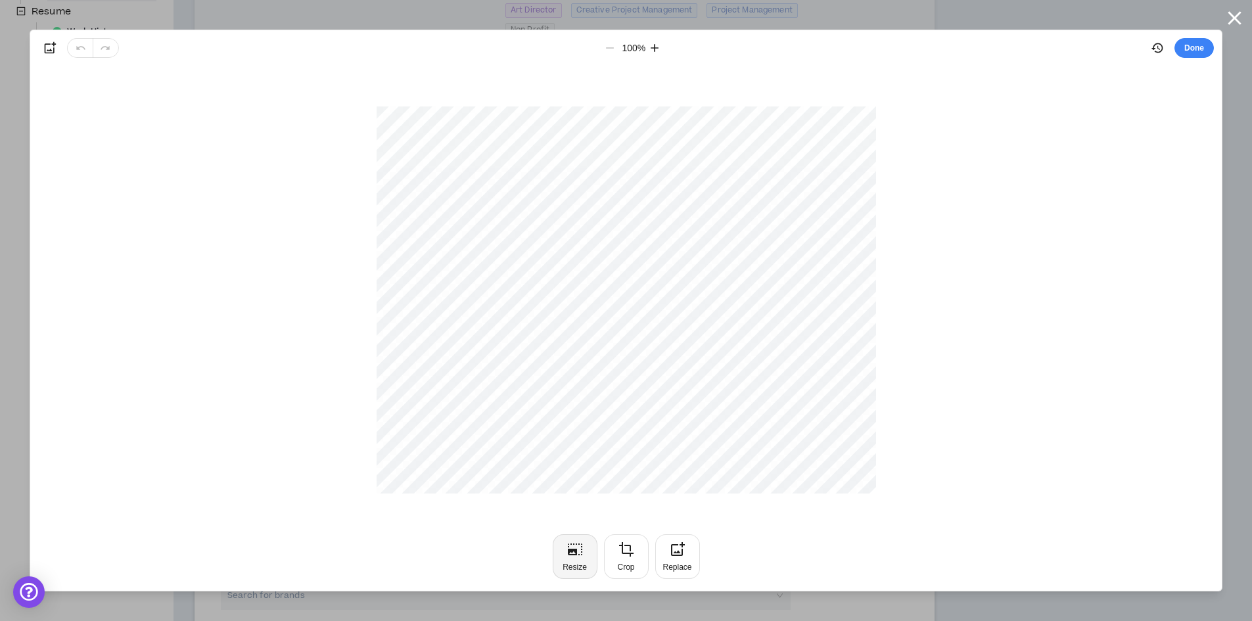
click at [574, 554] on icon "button" at bounding box center [575, 549] width 16 height 16
click at [626, 565] on div at bounding box center [626, 562] width 16 height 16
click at [54, 49] on icon "button" at bounding box center [50, 48] width 11 height 11
type input "*"
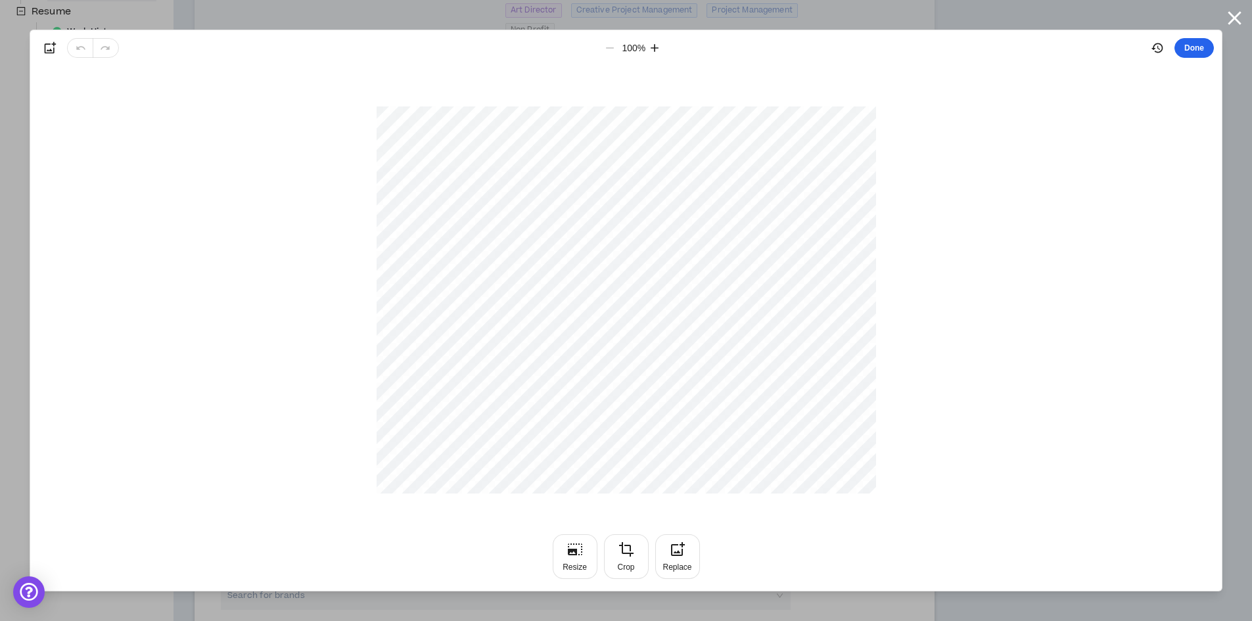
click at [1196, 45] on button "Done" at bounding box center [1193, 48] width 39 height 20
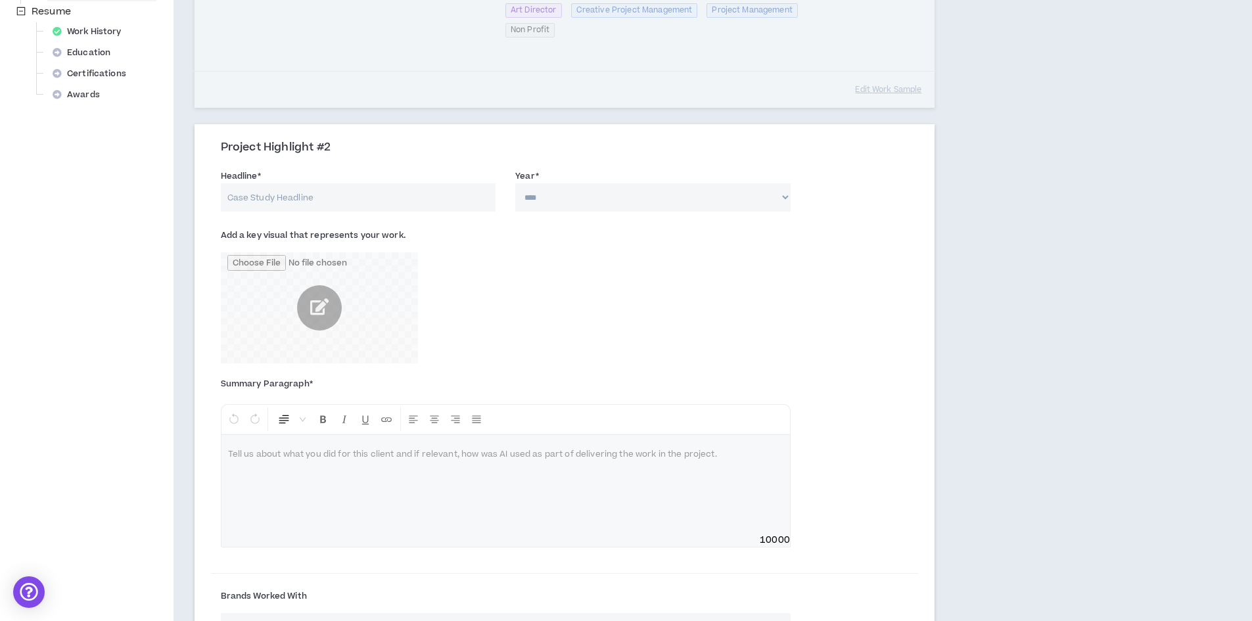
click at [389, 193] on input "Headline *" at bounding box center [358, 197] width 275 height 28
type input "Custom Offering Memorandums for Multifamily Housing"
click at [784, 196] on select "**** **** **** **** **** **** **** **** **** **** **** **** **** **** **** ****…" at bounding box center [652, 197] width 275 height 28
select select "****"
click at [515, 183] on select "**** **** **** **** **** **** **** **** **** **** **** **** **** **** **** ****…" at bounding box center [652, 197] width 275 height 28
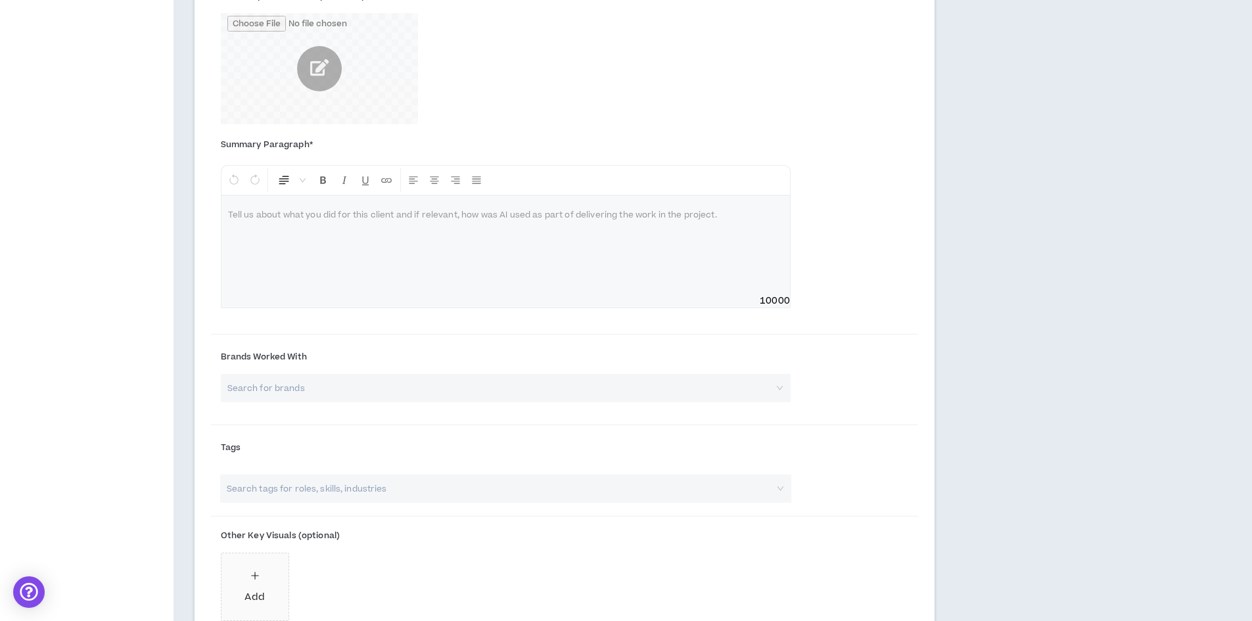
scroll to position [781, 0]
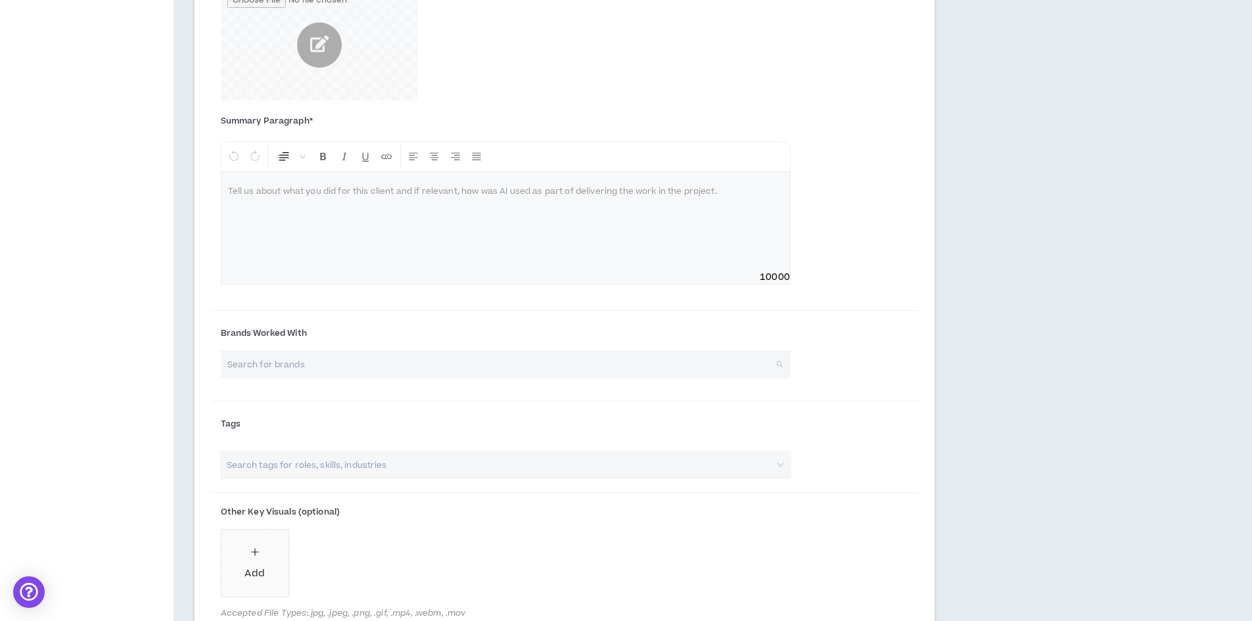
click at [364, 365] on input "search" at bounding box center [501, 364] width 546 height 28
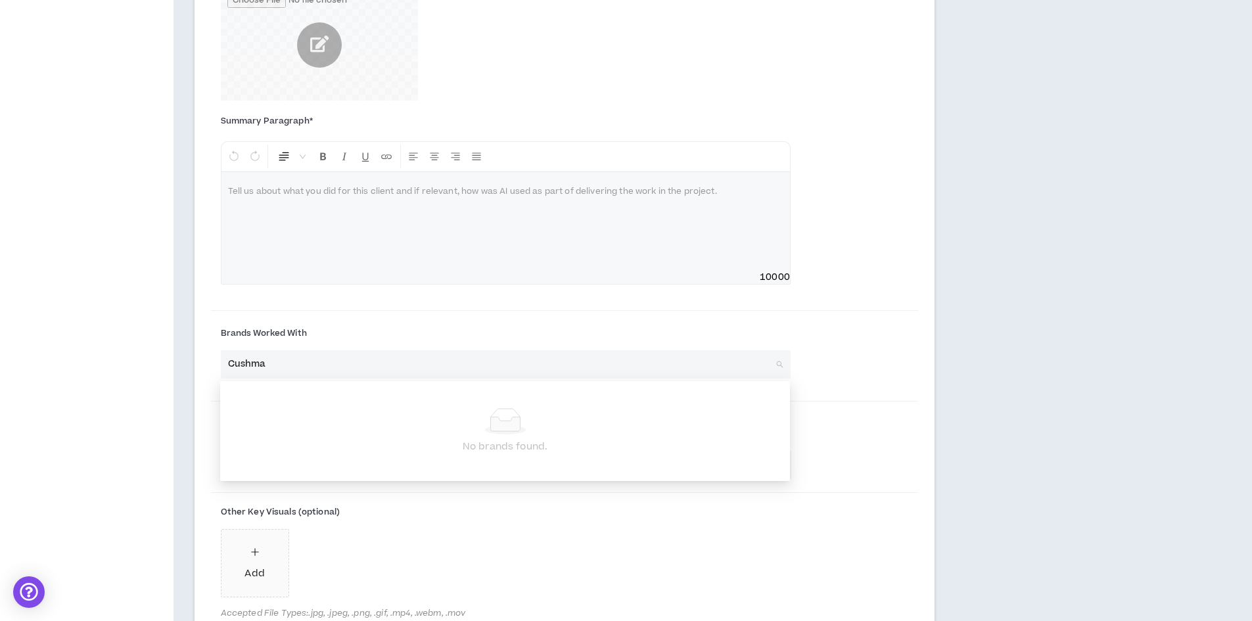
type input "[PERSON_NAME]"
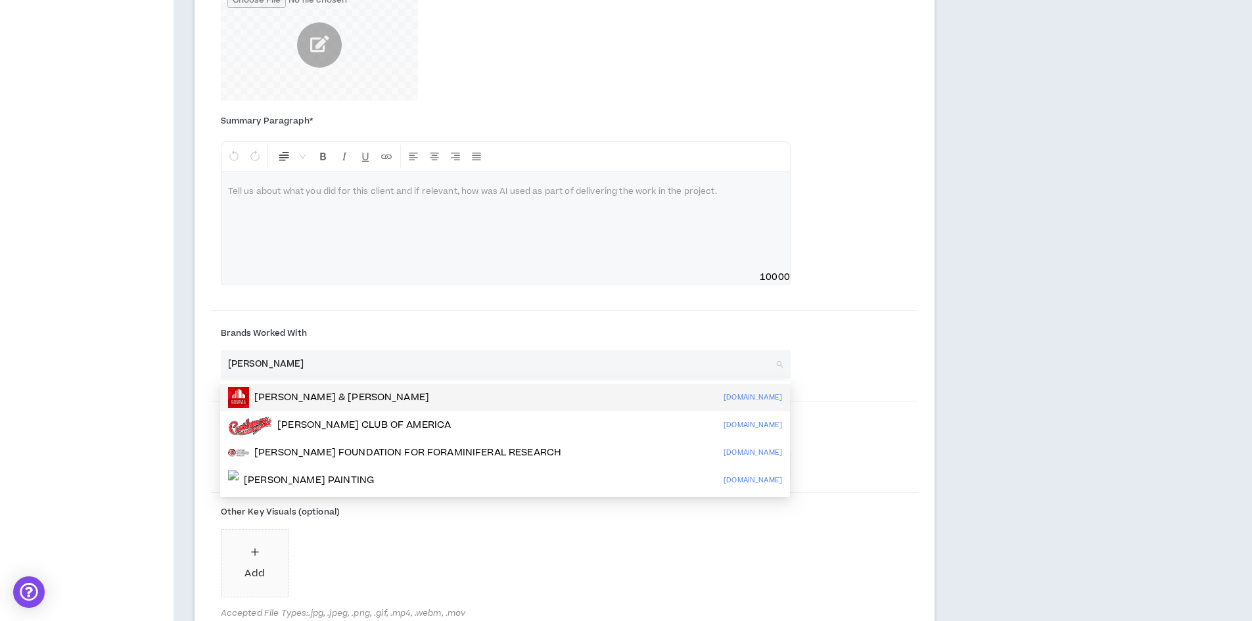
click at [349, 398] on p "[PERSON_NAME] & [PERSON_NAME]" at bounding box center [341, 397] width 175 height 13
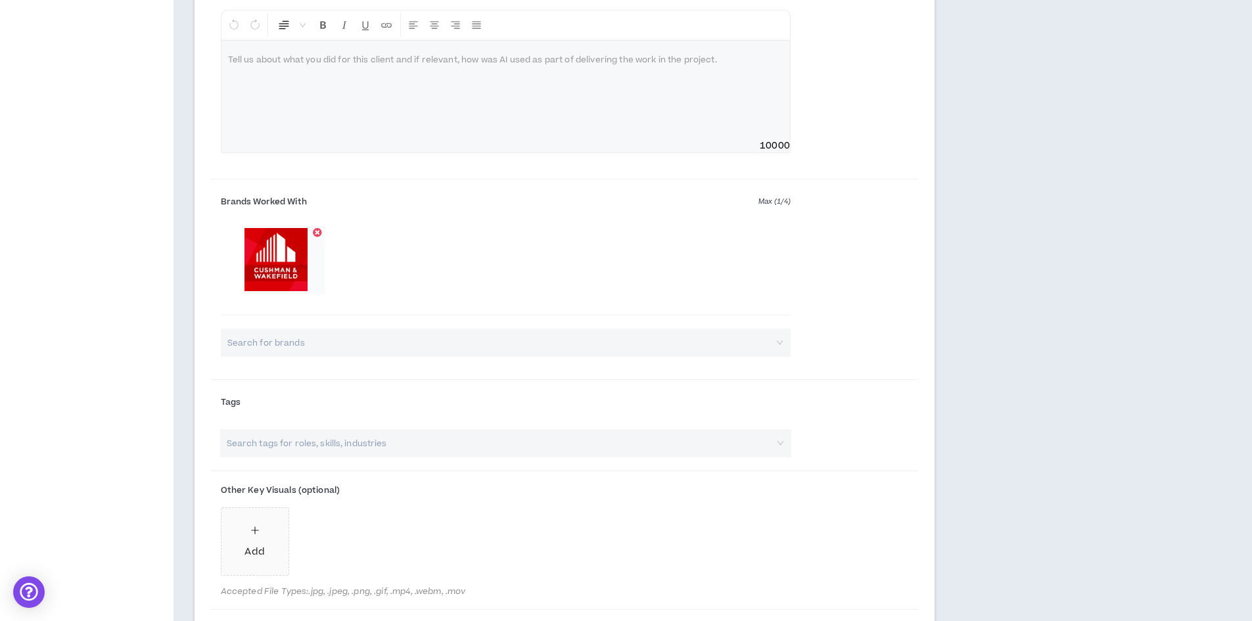
scroll to position [978, 0]
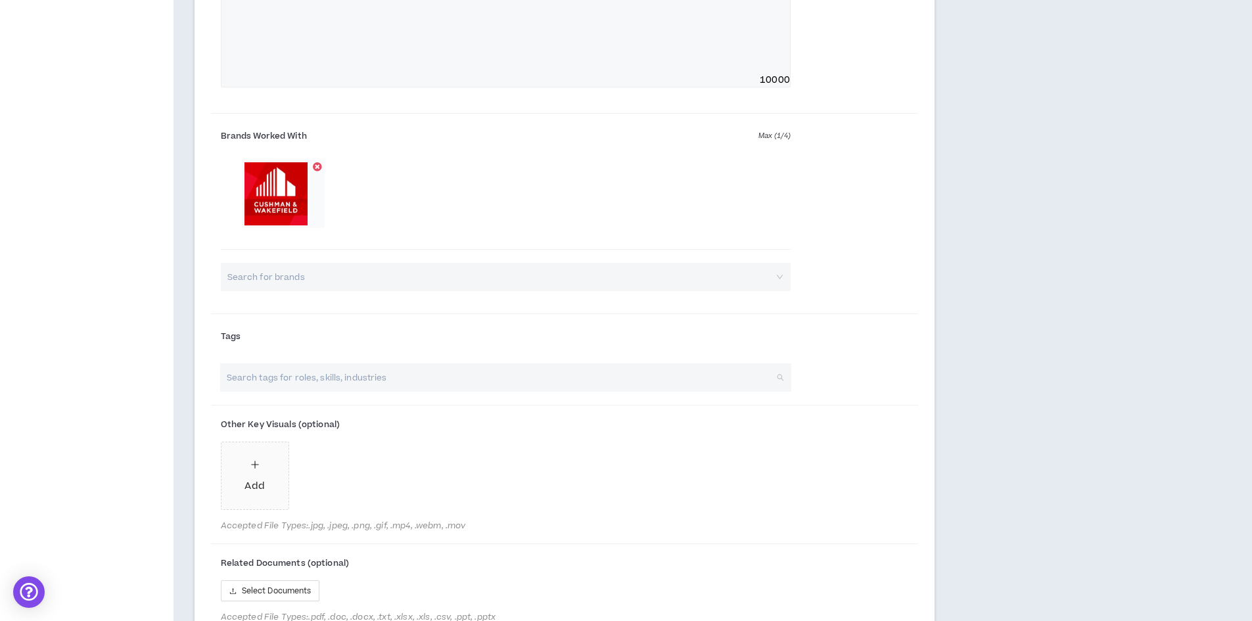
click at [394, 383] on input "search" at bounding box center [499, 377] width 548 height 28
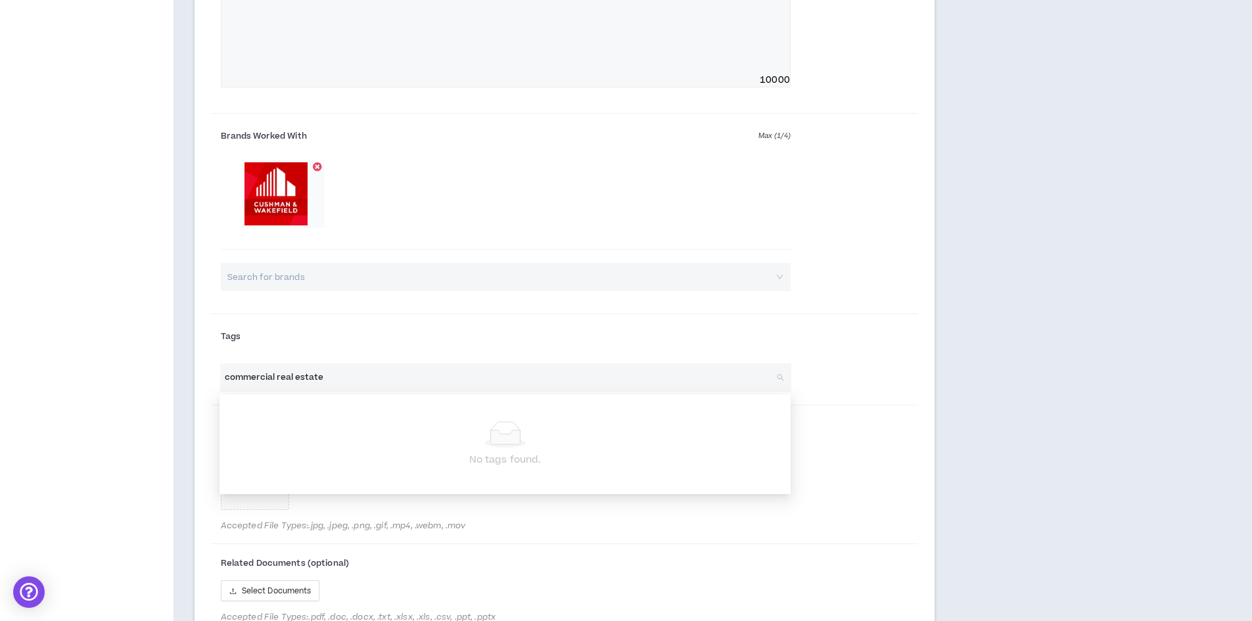
drag, startPoint x: 277, startPoint y: 375, endPoint x: 187, endPoint y: 361, distance: 91.6
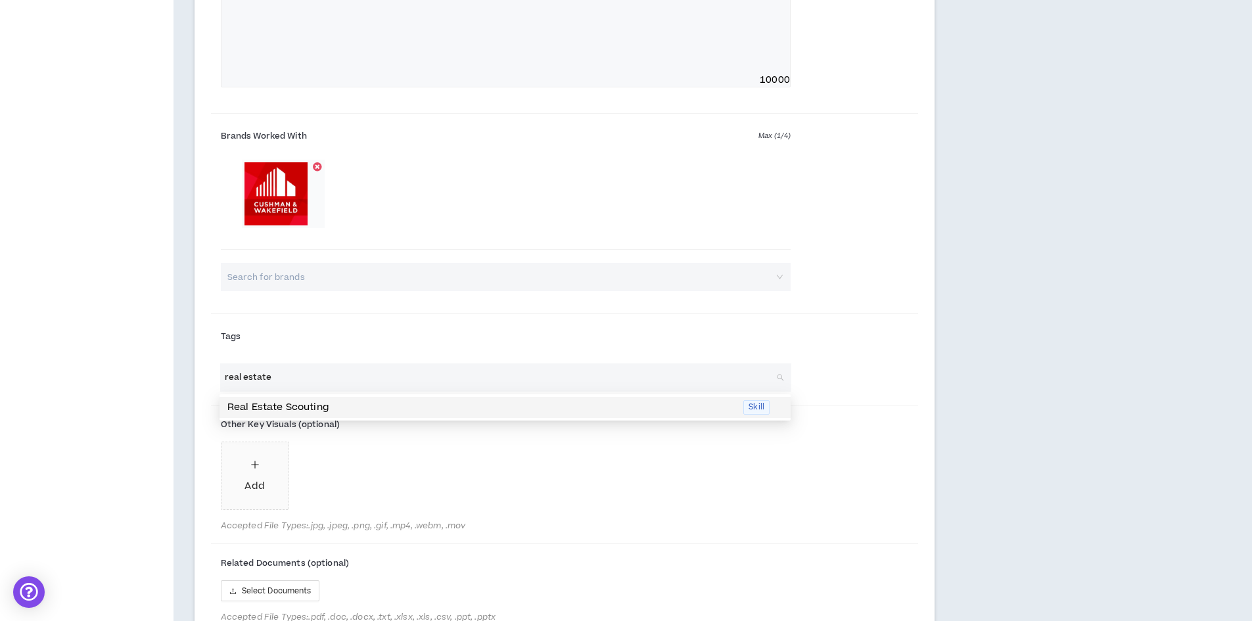
click at [291, 374] on input "real estate" at bounding box center [499, 377] width 548 height 28
drag, startPoint x: 300, startPoint y: 375, endPoint x: 212, endPoint y: 371, distance: 88.2
click at [212, 371] on div "real estate Search tags for roles, skills, industries" at bounding box center [505, 377] width 589 height 28
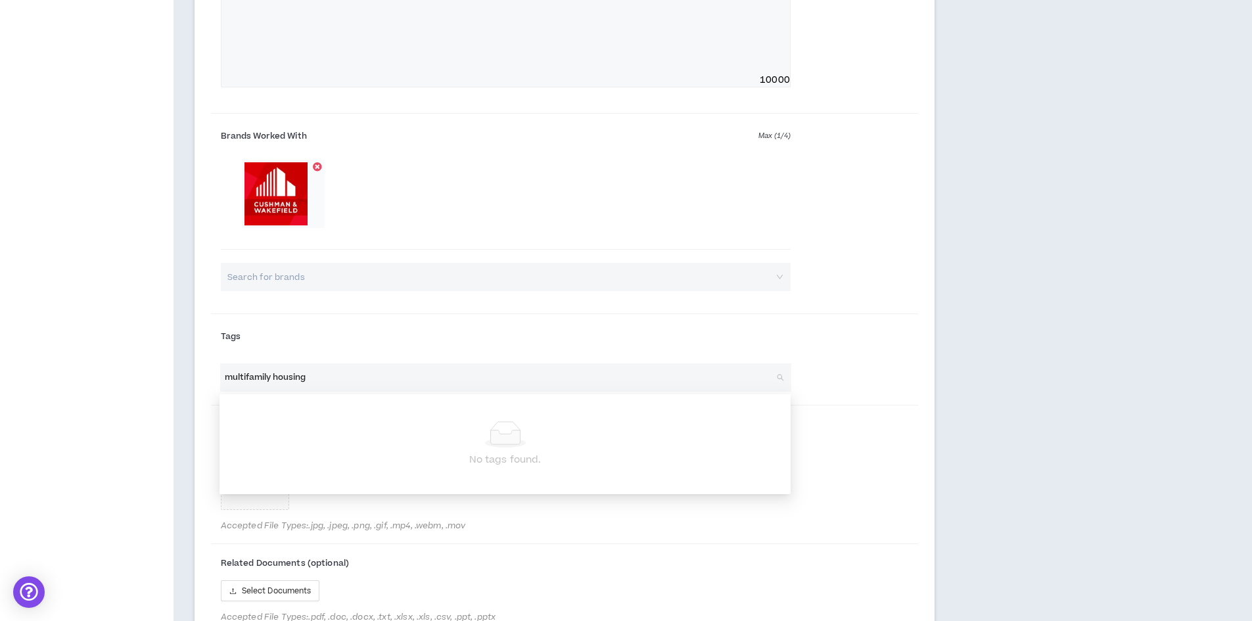
drag, startPoint x: 329, startPoint y: 378, endPoint x: 222, endPoint y: 371, distance: 106.7
click at [222, 371] on div "multifamily housing Search tags for roles, skills, industries" at bounding box center [505, 377] width 571 height 28
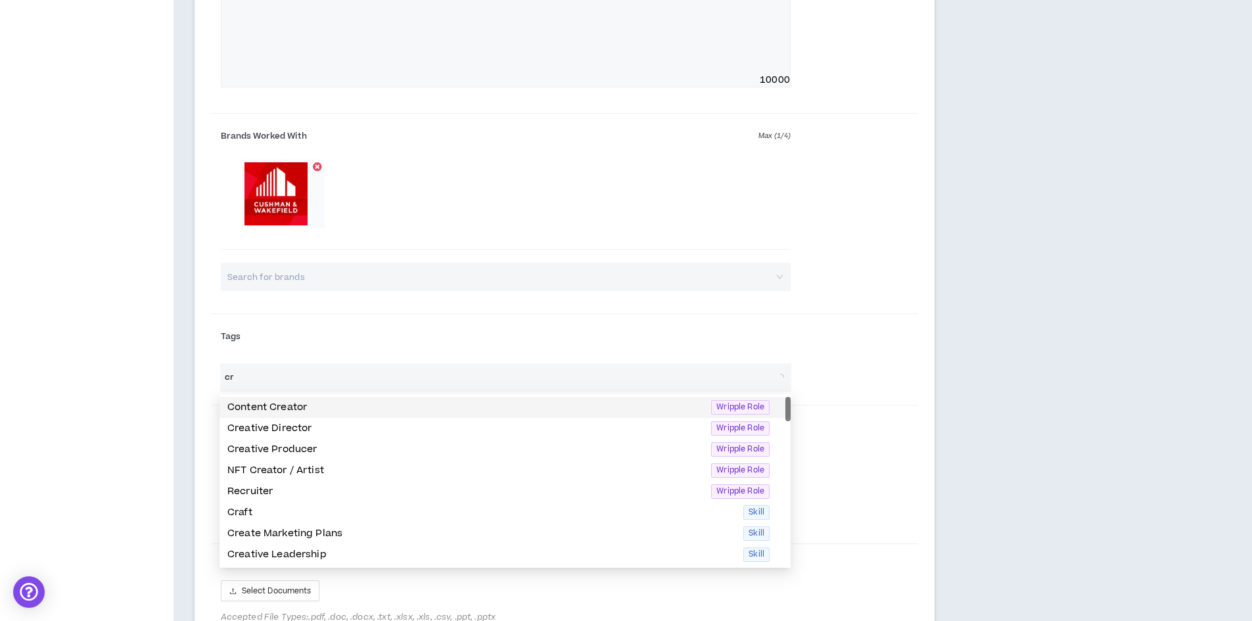
type input "c"
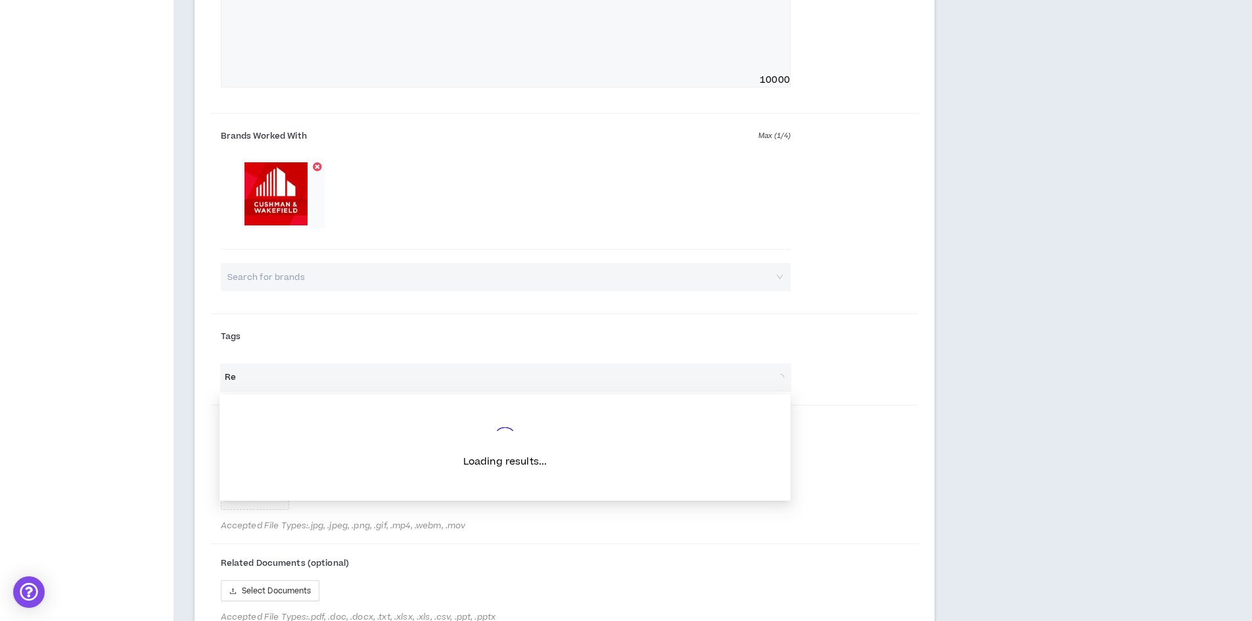
type input "R"
type input "CRE"
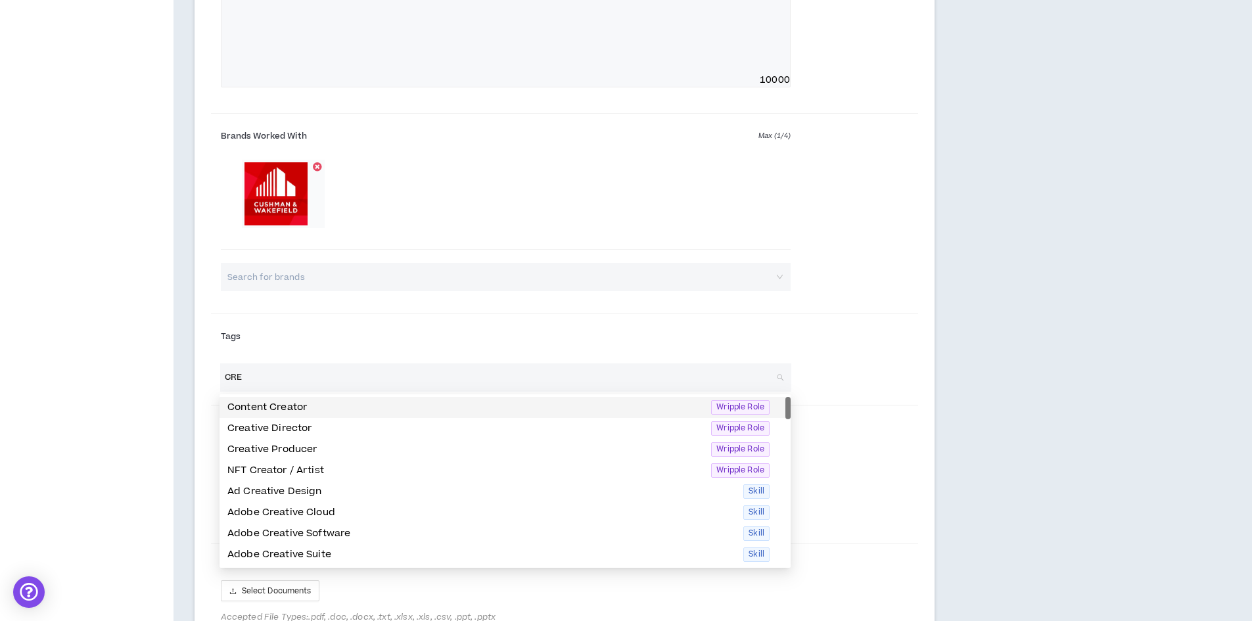
drag, startPoint x: 274, startPoint y: 381, endPoint x: 197, endPoint y: 370, distance: 77.7
click at [197, 370] on div "Project Highlight #2 Headline * Custom Offering Memorandums for Multifamily Hou…" at bounding box center [564, 214] width 740 height 1093
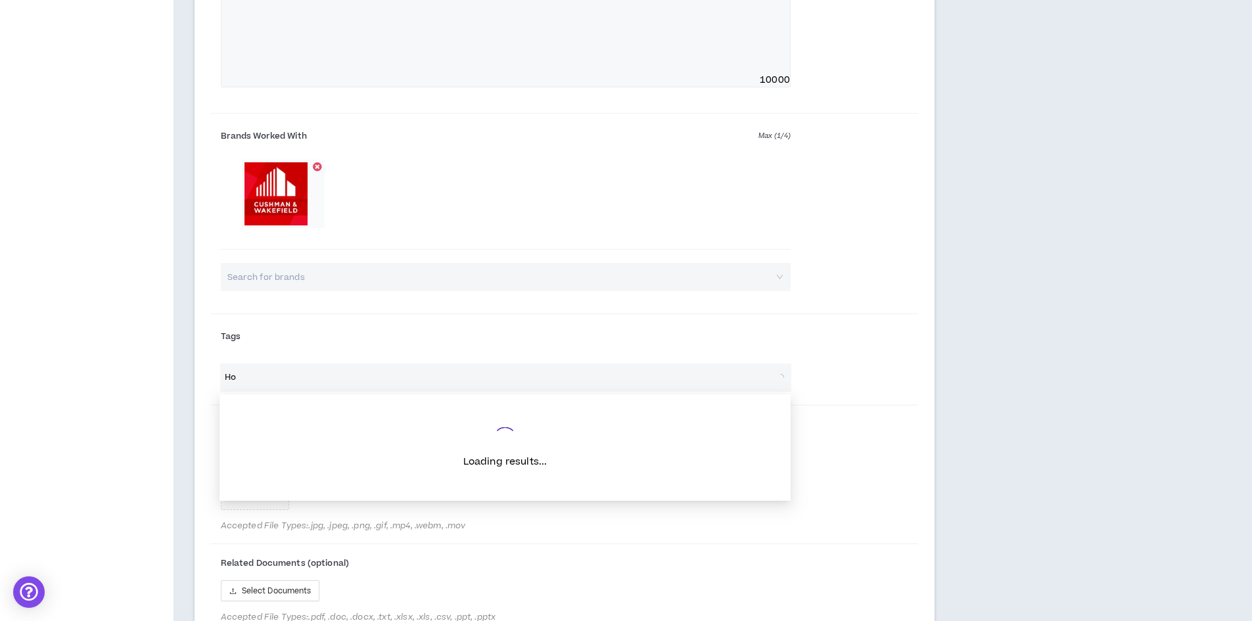
type input "H"
type input "B"
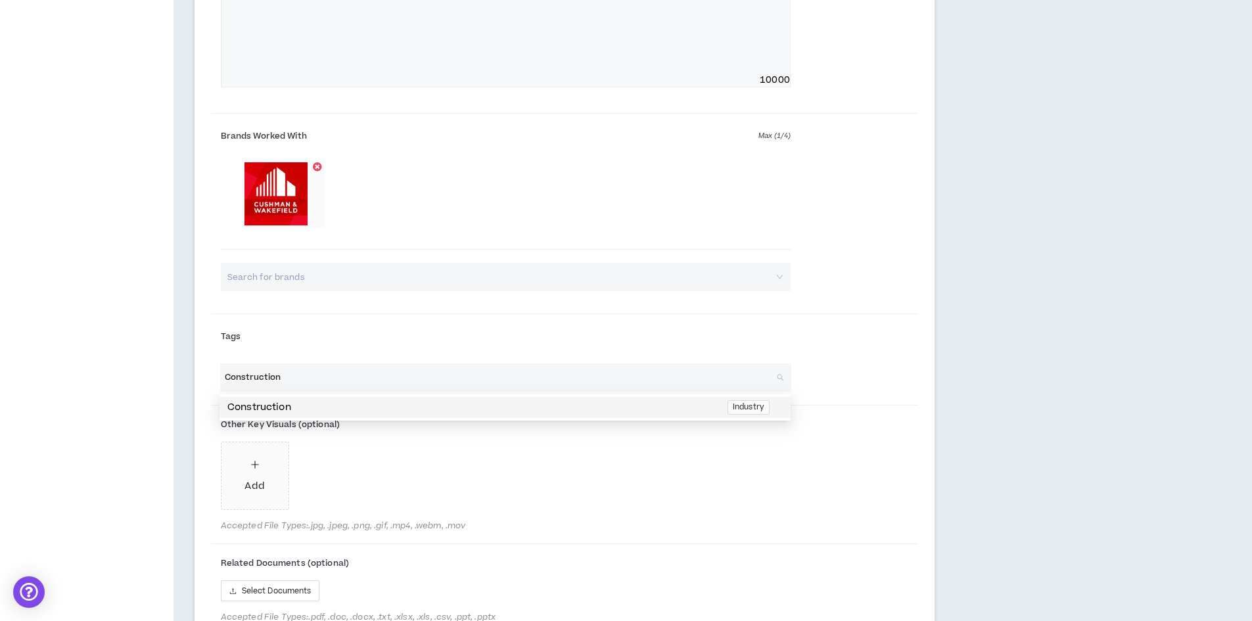
click at [284, 406] on p "Construction" at bounding box center [473, 407] width 492 height 14
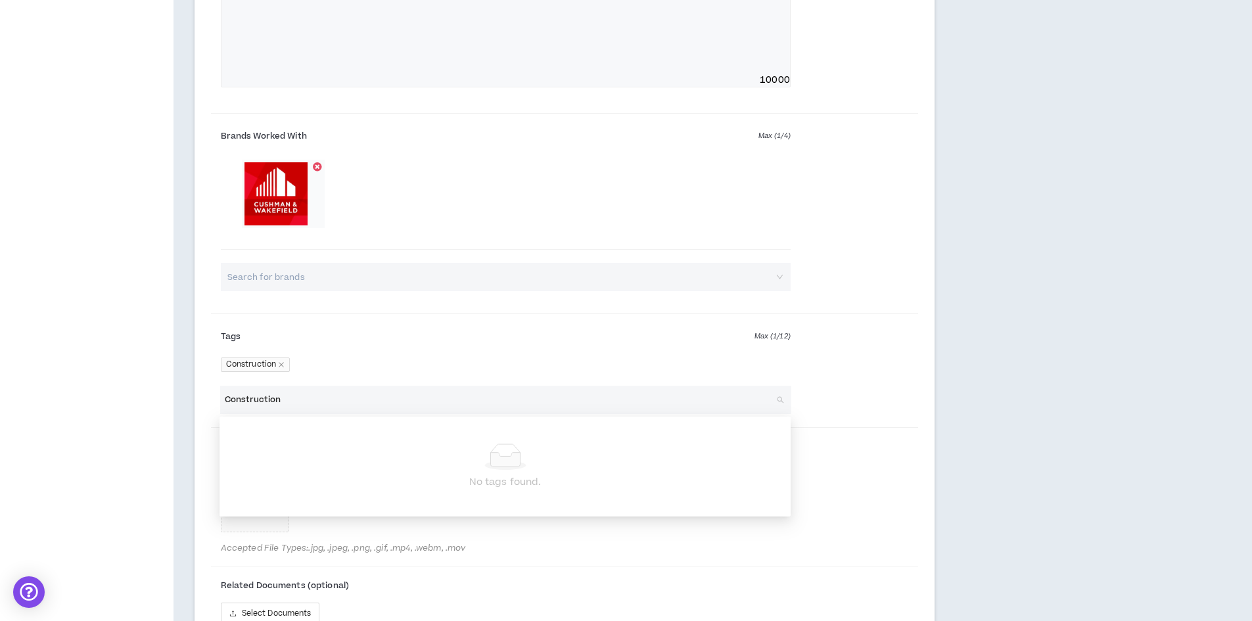
drag, startPoint x: 314, startPoint y: 400, endPoint x: 217, endPoint y: 397, distance: 96.6
click at [217, 397] on div "Construction Search tags for roles, skills, industries" at bounding box center [505, 400] width 589 height 28
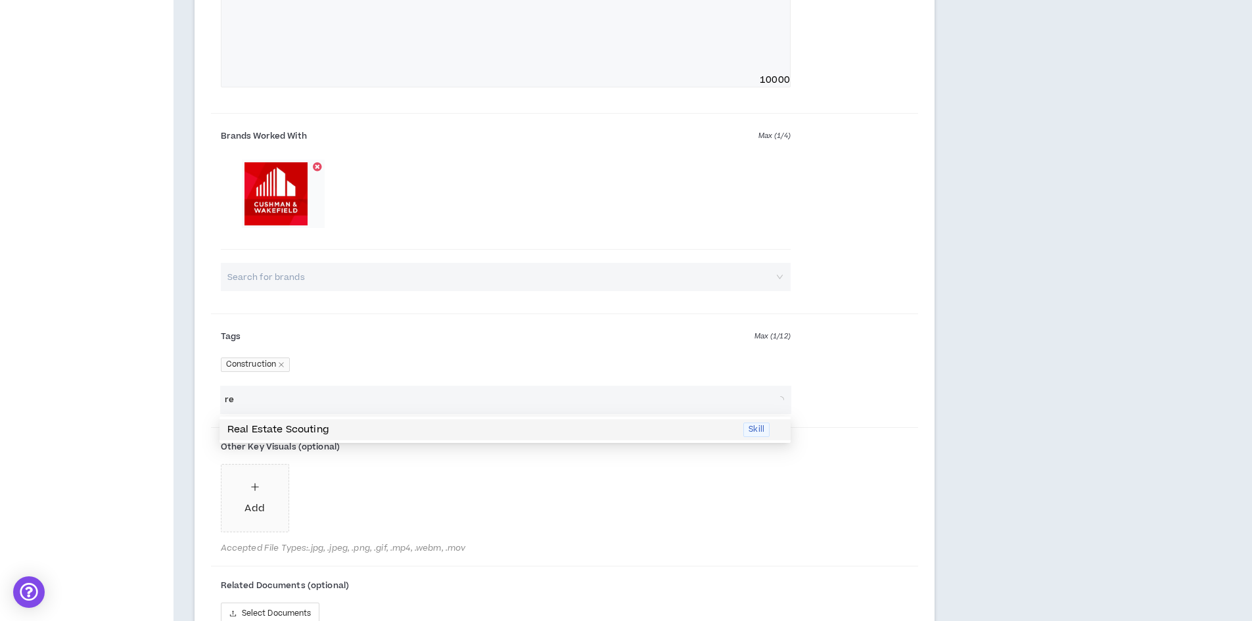
type input "r"
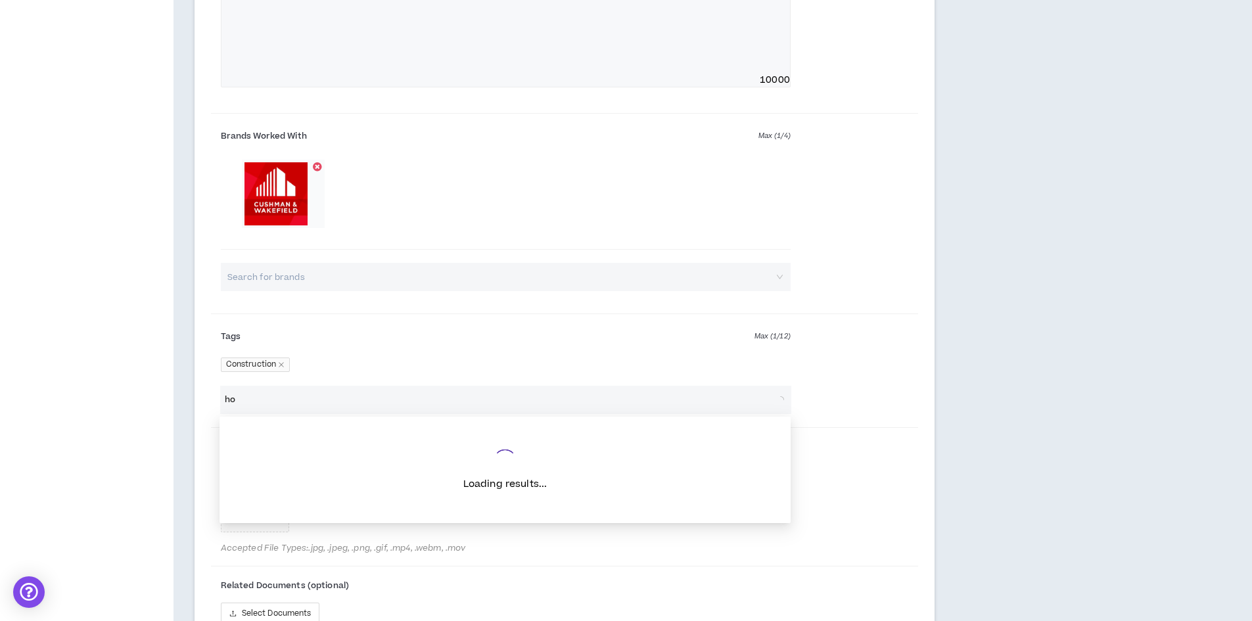
type input "h"
click at [870, 371] on div "Tags Max ( 1 / 12 ) Construction" at bounding box center [565, 352] width 708 height 66
click at [409, 398] on input "search" at bounding box center [499, 400] width 548 height 28
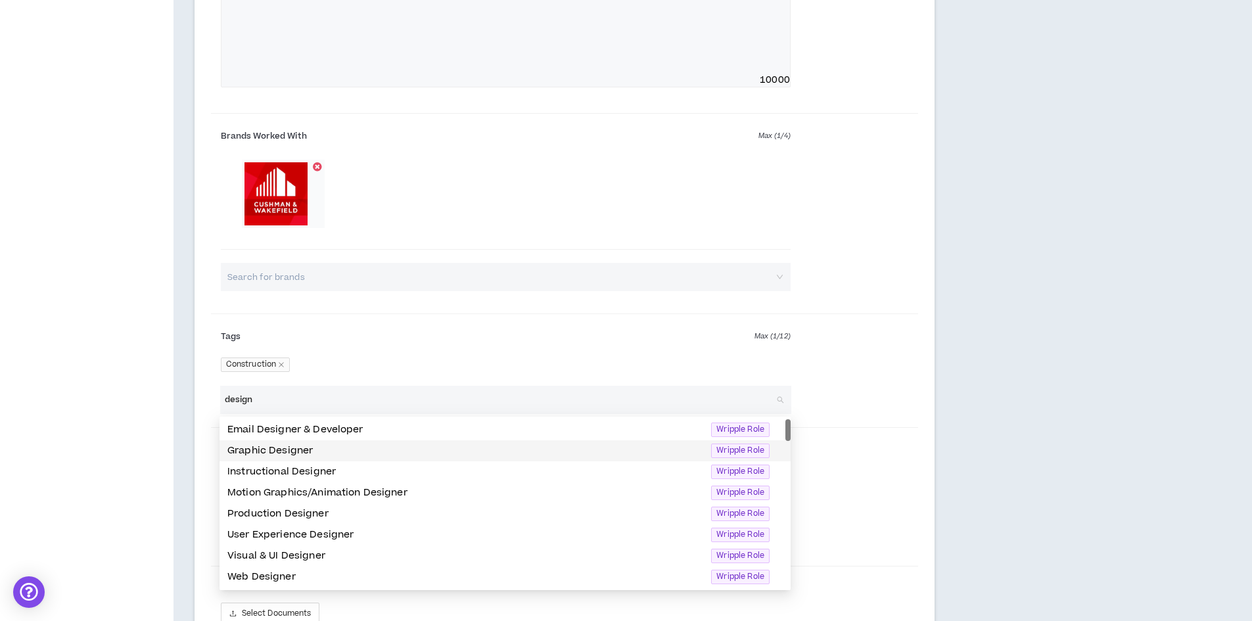
click at [294, 450] on p "Graphic Designer" at bounding box center [465, 451] width 476 height 14
drag, startPoint x: 353, startPoint y: 403, endPoint x: 216, endPoint y: 399, distance: 137.4
click at [216, 399] on div "design Search tags for roles, skills, industries" at bounding box center [505, 400] width 589 height 28
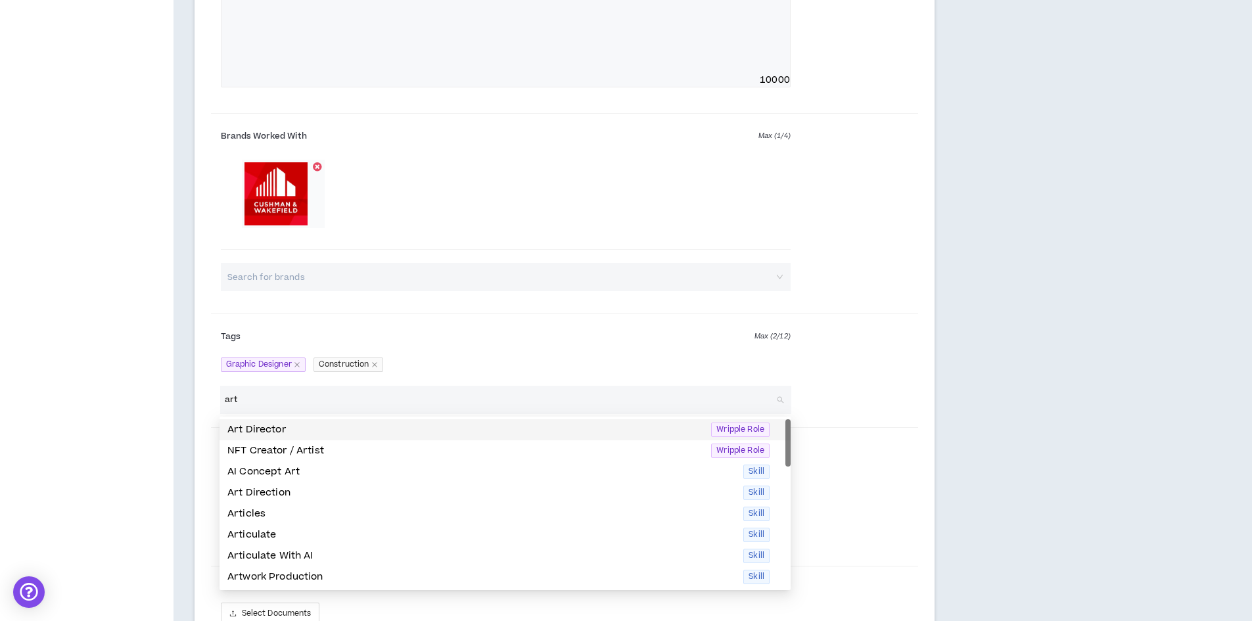
click at [284, 427] on p "Art Director" at bounding box center [465, 429] width 476 height 14
drag, startPoint x: 288, startPoint y: 399, endPoint x: 218, endPoint y: 397, distance: 70.3
click at [218, 397] on div "art Search tags for roles, skills, industries" at bounding box center [505, 400] width 589 height 28
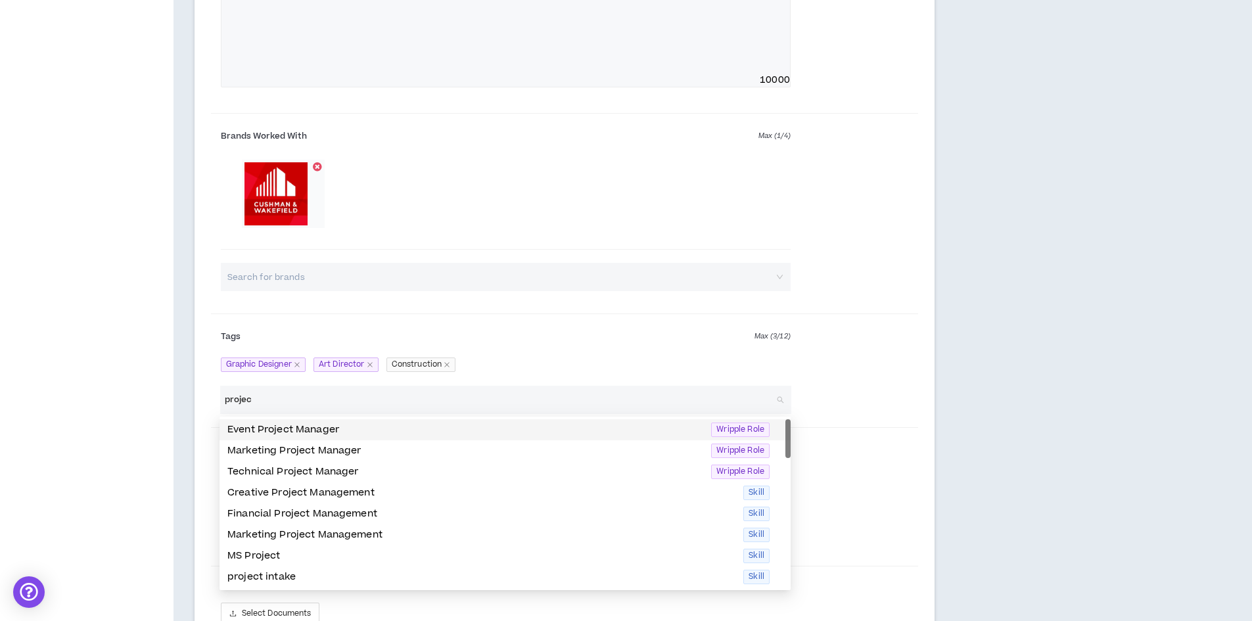
type input "project"
click at [342, 485] on div "Creative Project Management Skill" at bounding box center [504, 492] width 571 height 21
drag, startPoint x: 290, startPoint y: 400, endPoint x: 214, endPoint y: 390, distance: 76.9
click at [214, 390] on div "project Search tags for roles, skills, industries" at bounding box center [505, 400] width 589 height 28
click at [321, 449] on p "Marketing Project Manager" at bounding box center [465, 451] width 476 height 14
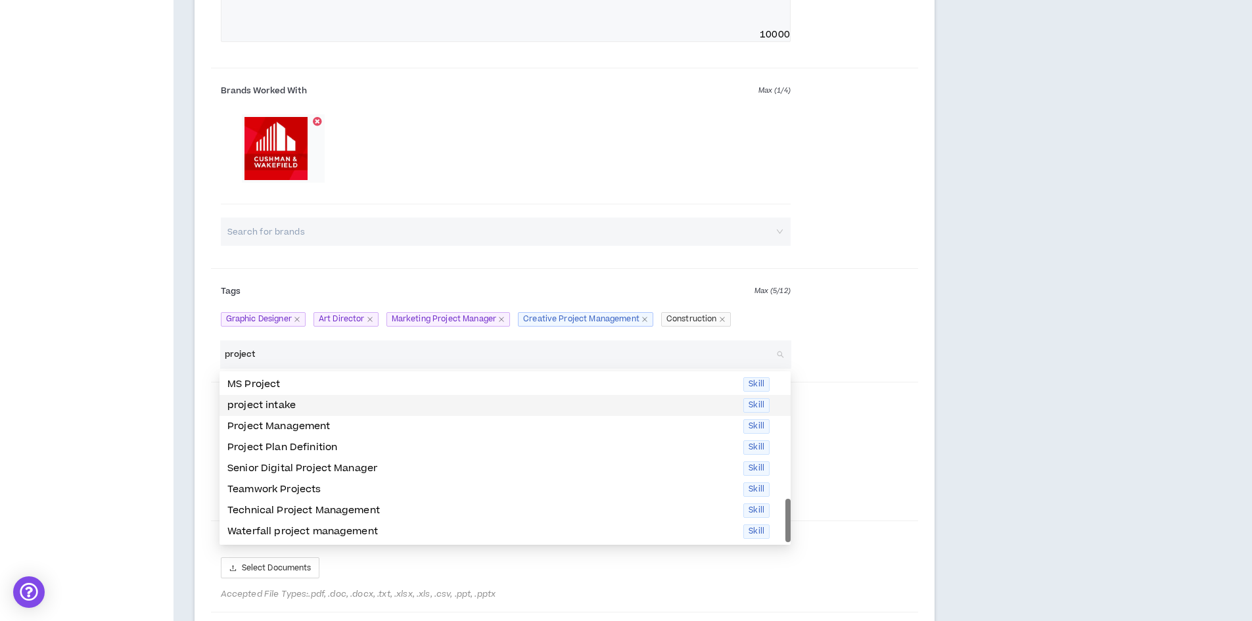
scroll to position [1043, 0]
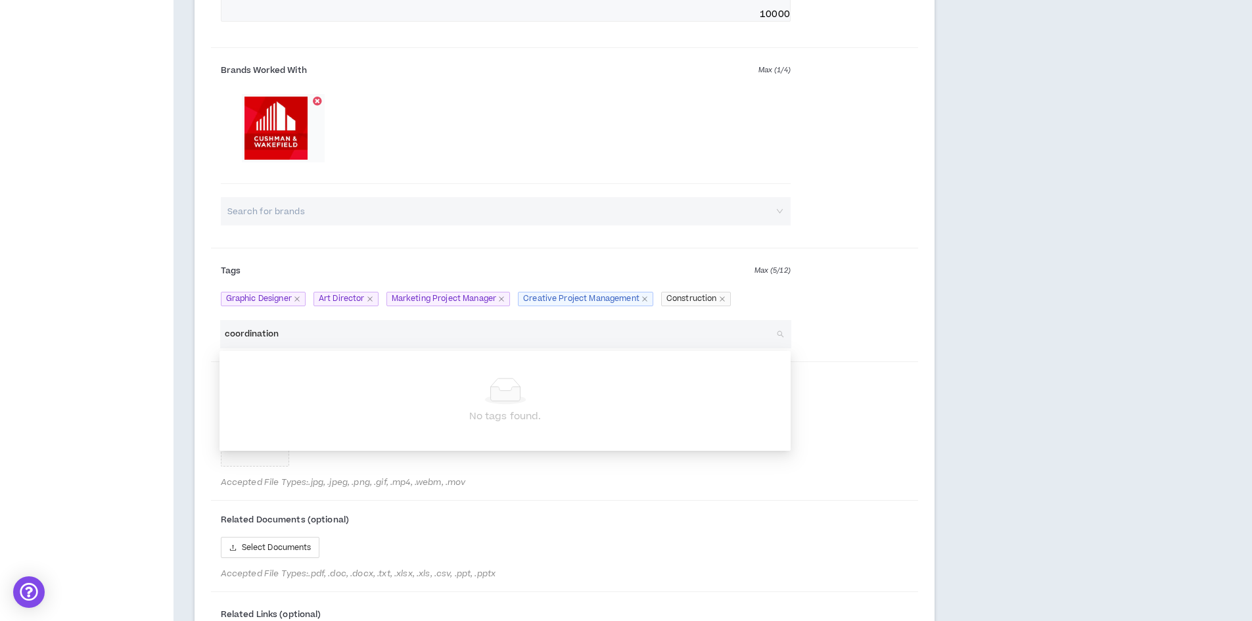
click at [223, 334] on div "coordination Search tags for roles, skills, industries" at bounding box center [505, 334] width 571 height 28
drag, startPoint x: 290, startPoint y: 332, endPoint x: 265, endPoint y: 331, distance: 24.3
click at [265, 331] on input "coordination" at bounding box center [499, 334] width 548 height 28
type input "coordinator"
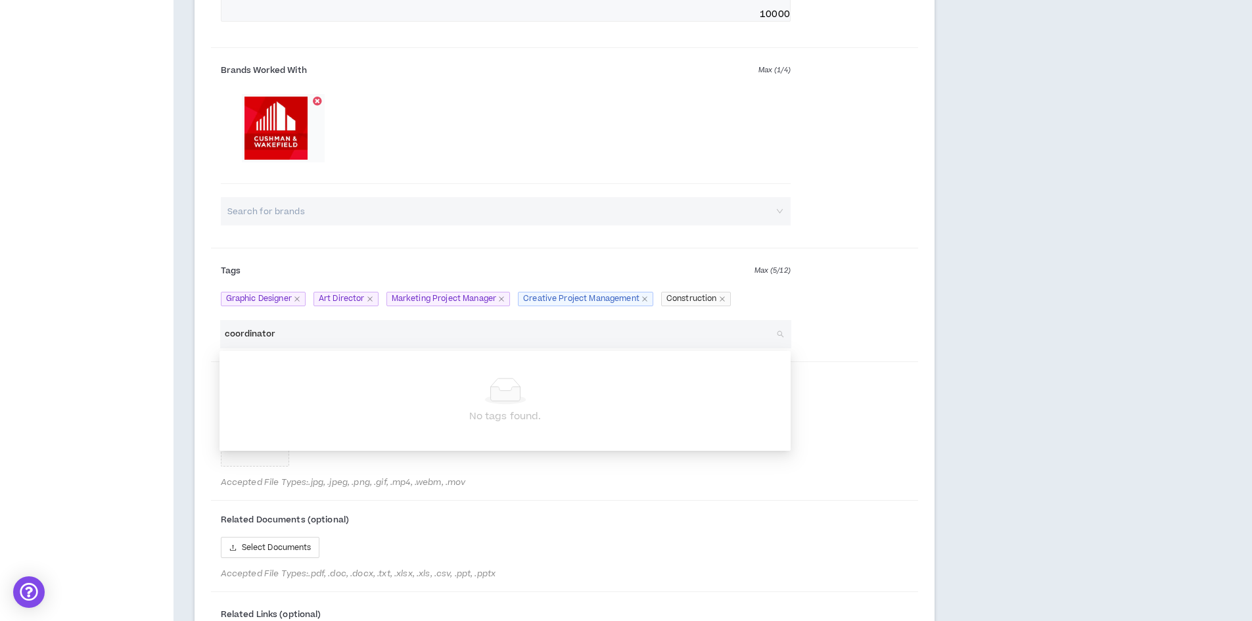
drag, startPoint x: 256, startPoint y: 327, endPoint x: 169, endPoint y: 319, distance: 87.1
click at [880, 295] on div "Tags Max ( 5 / 12 ) Graphic Designer Art Director Marketing Project Manager Cre…" at bounding box center [565, 287] width 708 height 66
click at [253, 422] on icon "plus" at bounding box center [254, 421] width 9 height 9
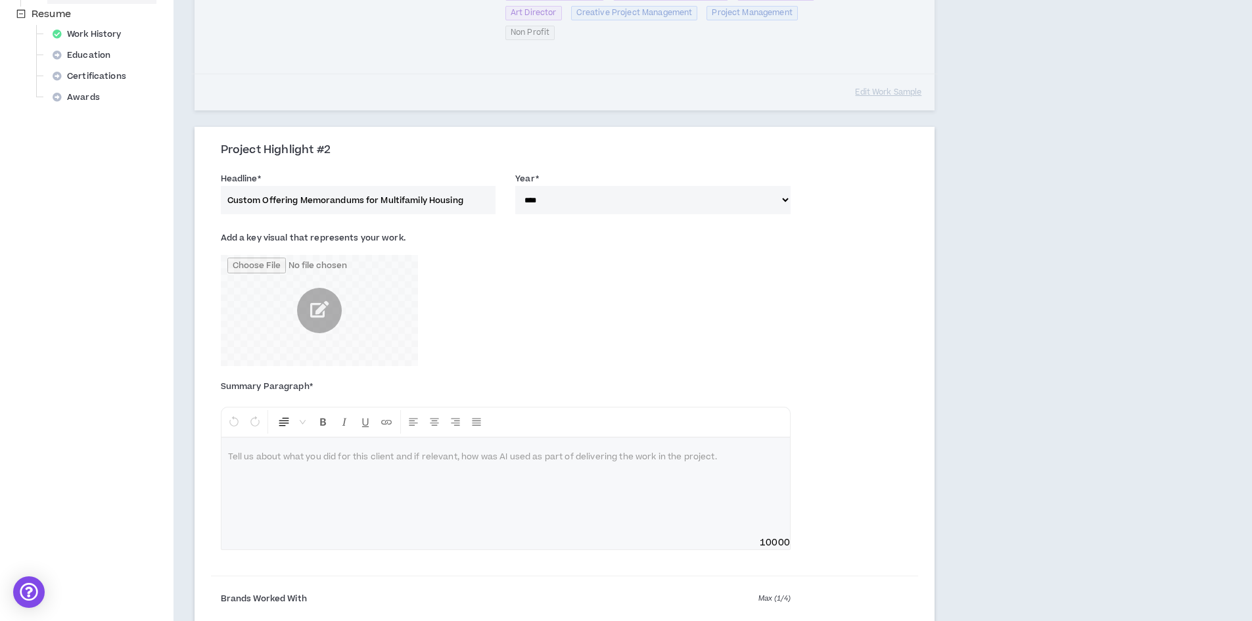
scroll to position [518, 0]
click at [273, 463] on div at bounding box center [505, 484] width 568 height 99
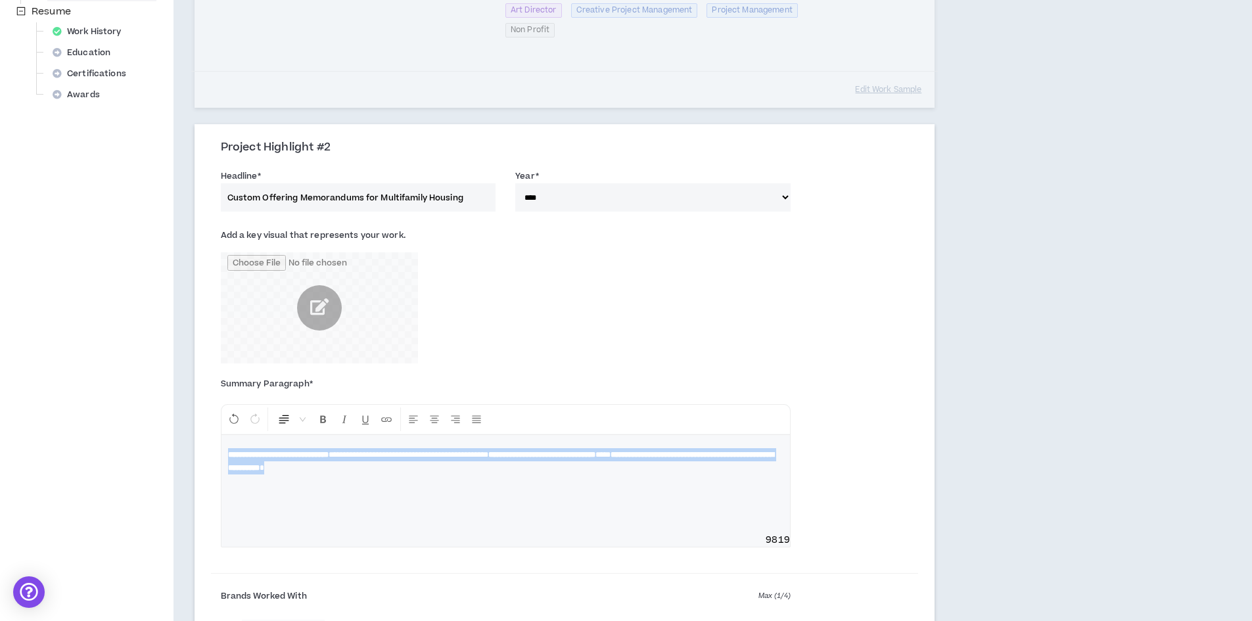
drag, startPoint x: 587, startPoint y: 475, endPoint x: 221, endPoint y: 455, distance: 366.5
click at [221, 455] on div "**********" at bounding box center [505, 484] width 568 height 99
click at [322, 422] on icon "Format Bold" at bounding box center [323, 419] width 12 height 12
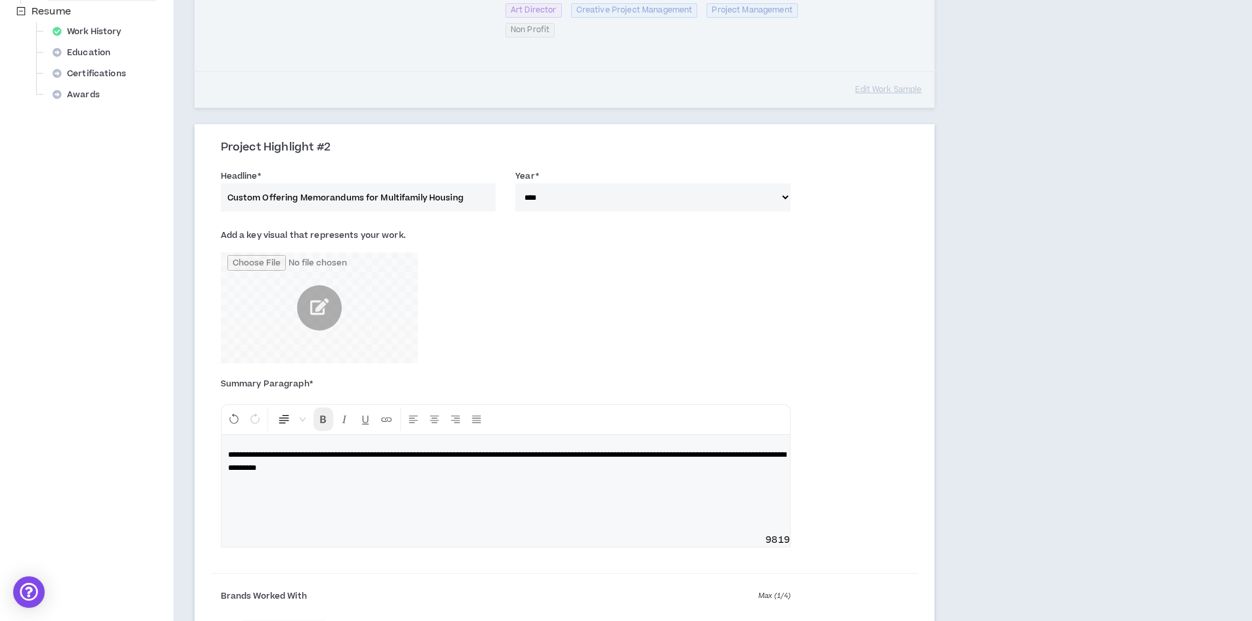
click at [322, 421] on icon "Format Bold" at bounding box center [323, 419] width 12 height 12
click at [322, 420] on icon "Format Bold" at bounding box center [323, 419] width 12 height 12
click at [380, 456] on span "**********" at bounding box center [507, 461] width 558 height 21
click at [402, 453] on span "**********" at bounding box center [507, 461] width 558 height 21
click at [525, 471] on p "**********" at bounding box center [505, 461] width 555 height 26
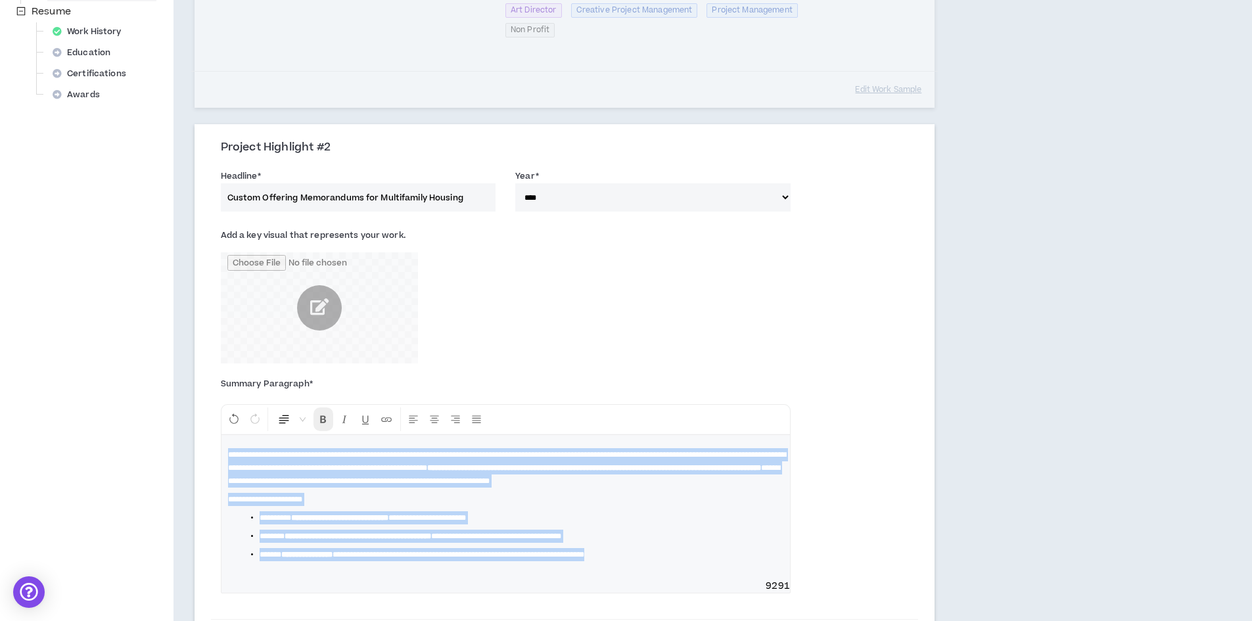
click at [323, 419] on icon "Format Bold" at bounding box center [323, 419] width 12 height 12
click at [319, 418] on icon "Format Bold" at bounding box center [323, 419] width 12 height 12
click at [258, 528] on ul "**********" at bounding box center [511, 536] width 545 height 50
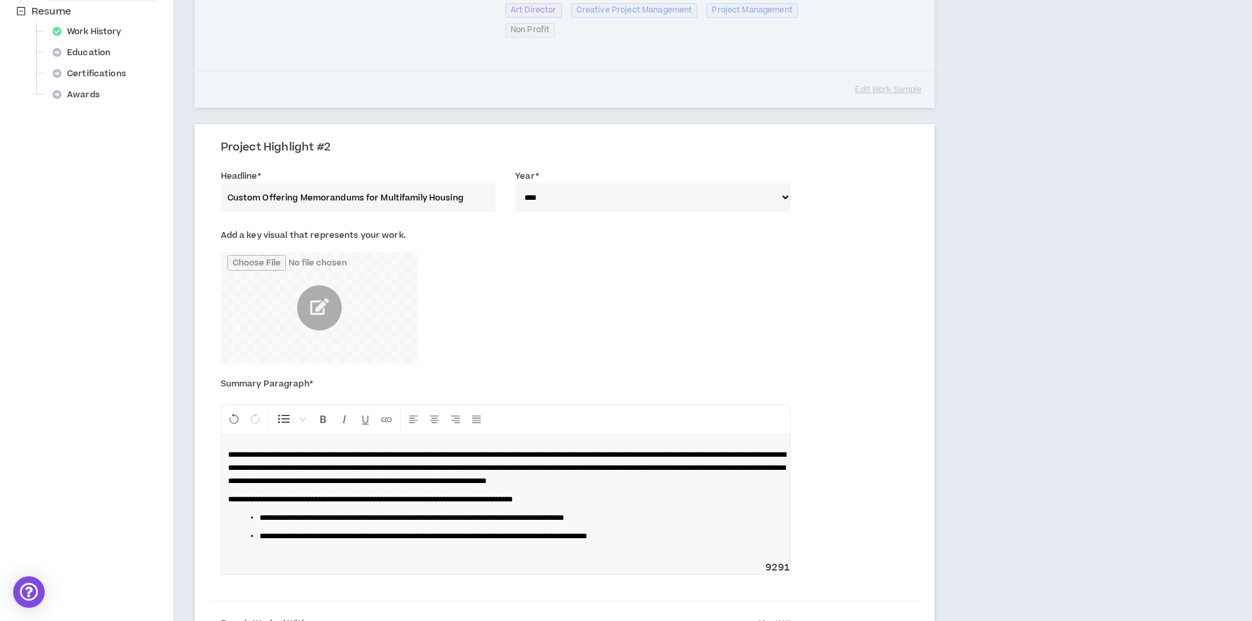
click at [262, 522] on span "**********" at bounding box center [412, 518] width 304 height 8
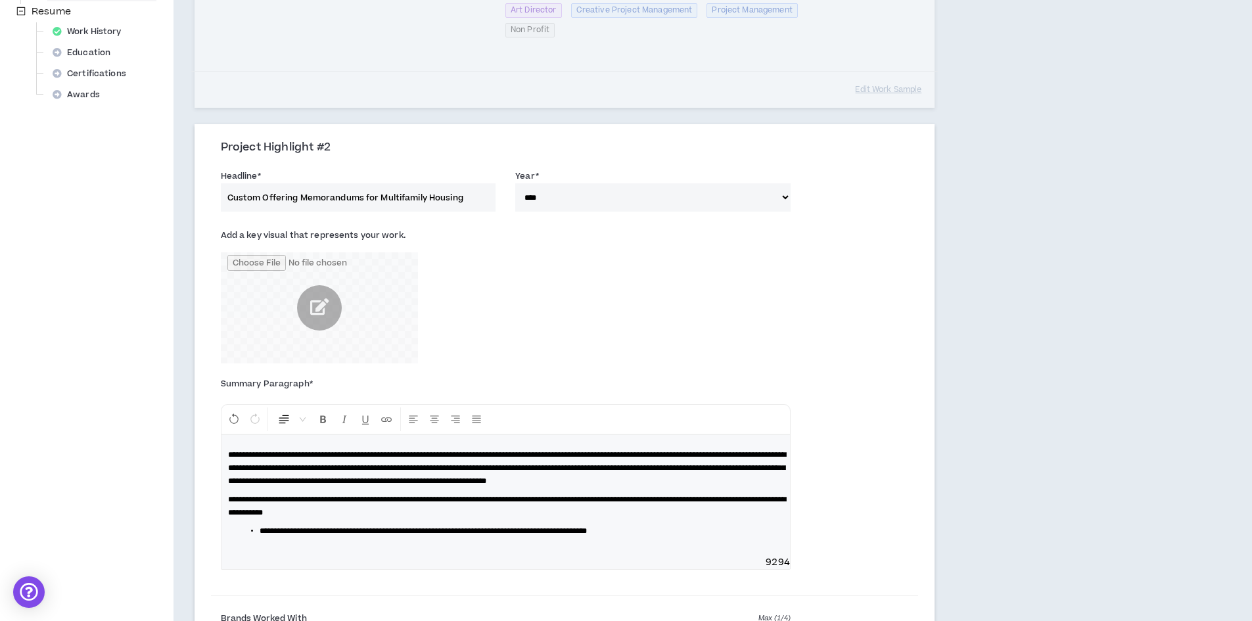
click at [260, 535] on span "**********" at bounding box center [423, 531] width 327 height 8
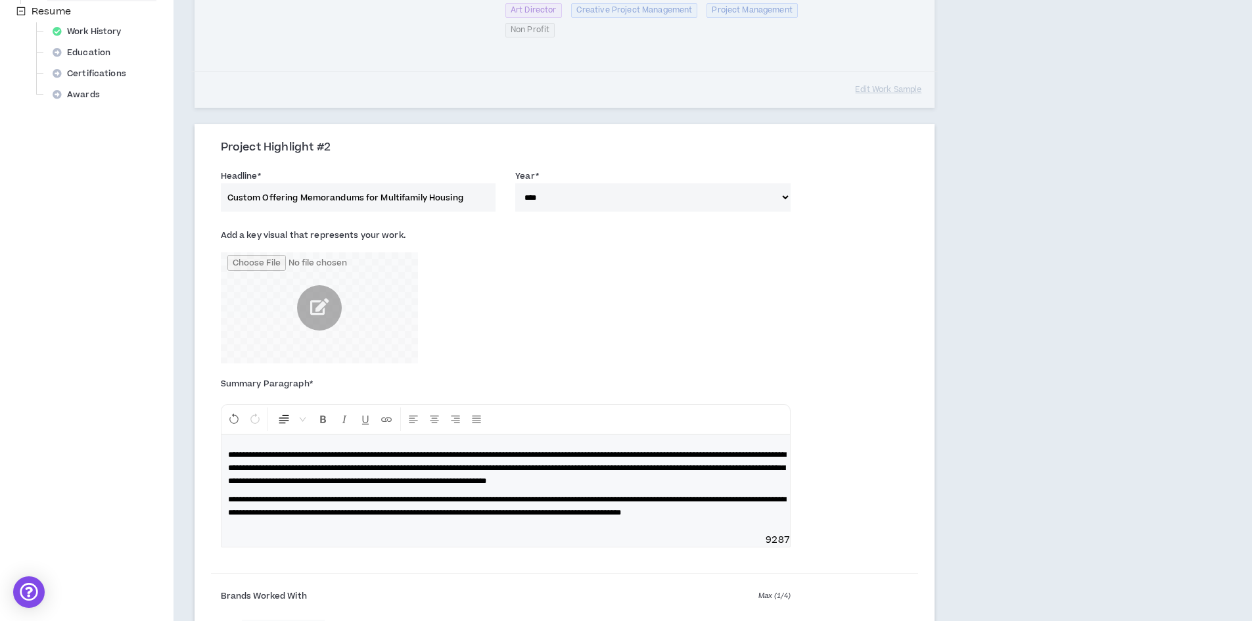
click at [229, 512] on span "**********" at bounding box center [507, 505] width 558 height 21
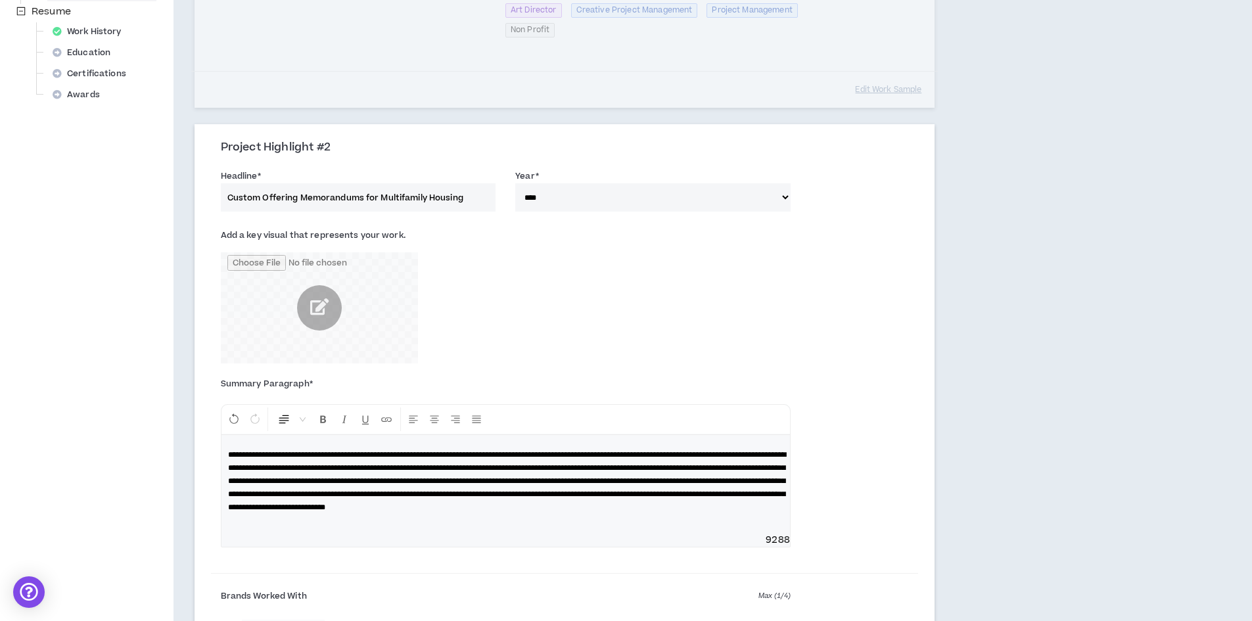
click at [584, 514] on p "**********" at bounding box center [505, 481] width 555 height 66
click at [580, 464] on span "**********" at bounding box center [507, 481] width 558 height 60
drag, startPoint x: 658, startPoint y: 495, endPoint x: 624, endPoint y: 489, distance: 34.7
click at [624, 489] on span "**********" at bounding box center [507, 481] width 558 height 60
click at [662, 534] on div "**********" at bounding box center [505, 484] width 568 height 99
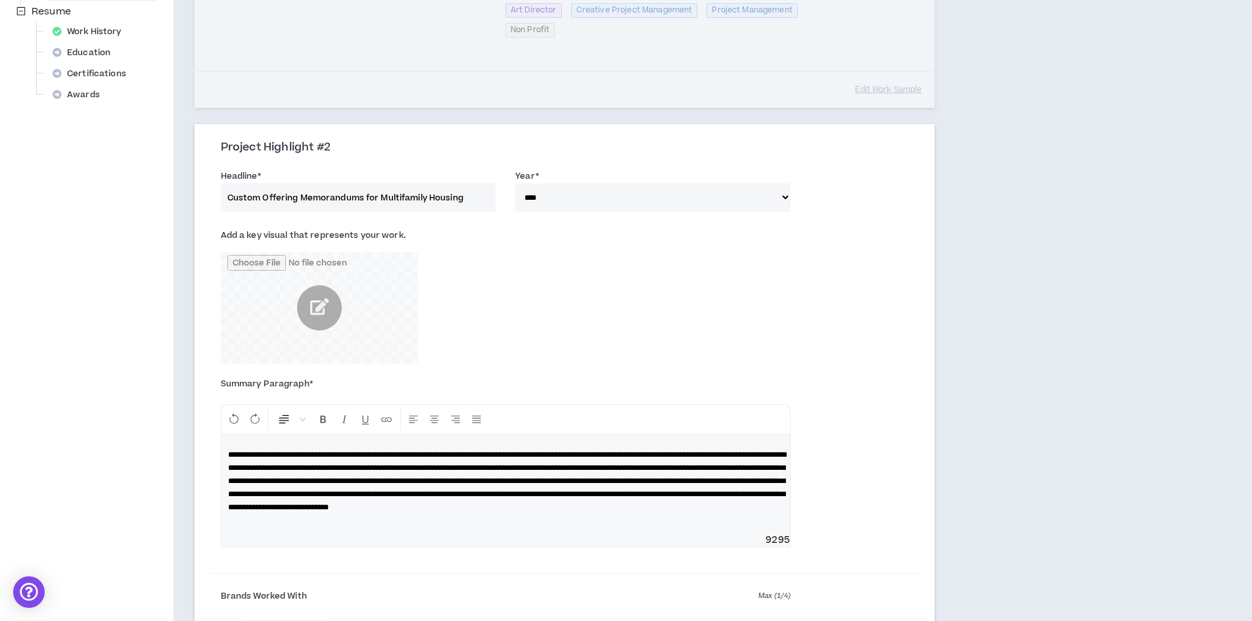
click at [627, 493] on span "**********" at bounding box center [507, 481] width 558 height 60
click at [647, 514] on p "**********" at bounding box center [505, 481] width 555 height 66
click at [290, 511] on span "**********" at bounding box center [507, 481] width 558 height 60
click at [592, 514] on p "**********" at bounding box center [505, 481] width 555 height 66
click at [577, 528] on div "**********" at bounding box center [505, 484] width 568 height 99
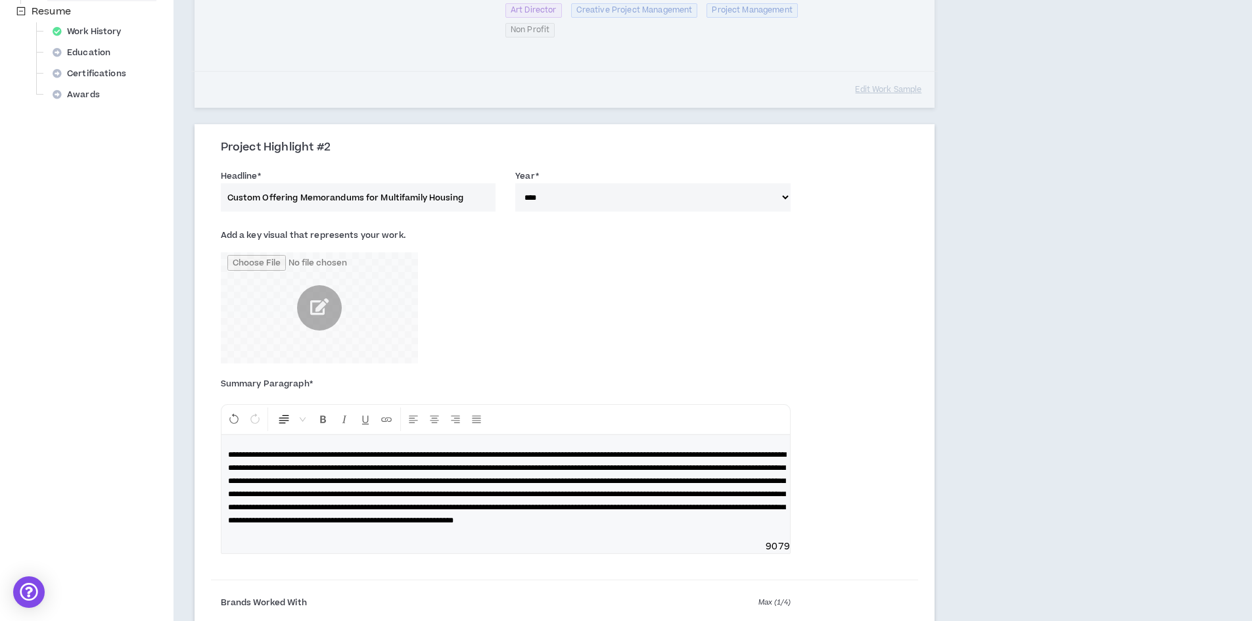
click at [357, 527] on p "**********" at bounding box center [505, 487] width 555 height 79
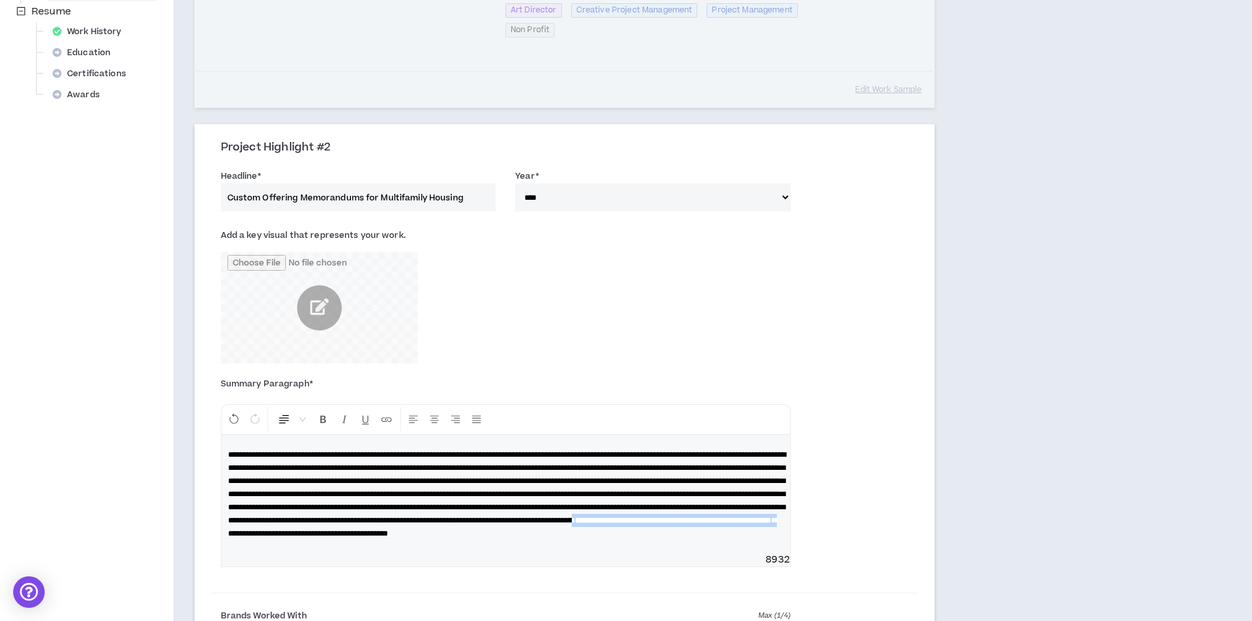
drag, startPoint x: 489, startPoint y: 546, endPoint x: 750, endPoint y: 548, distance: 261.5
click at [750, 540] on p "**********" at bounding box center [505, 494] width 555 height 92
click at [321, 420] on icon "Format Bold" at bounding box center [323, 419] width 12 height 12
click at [321, 421] on icon "Format Bold" at bounding box center [323, 419] width 12 height 12
click at [471, 540] on p at bounding box center [505, 494] width 555 height 92
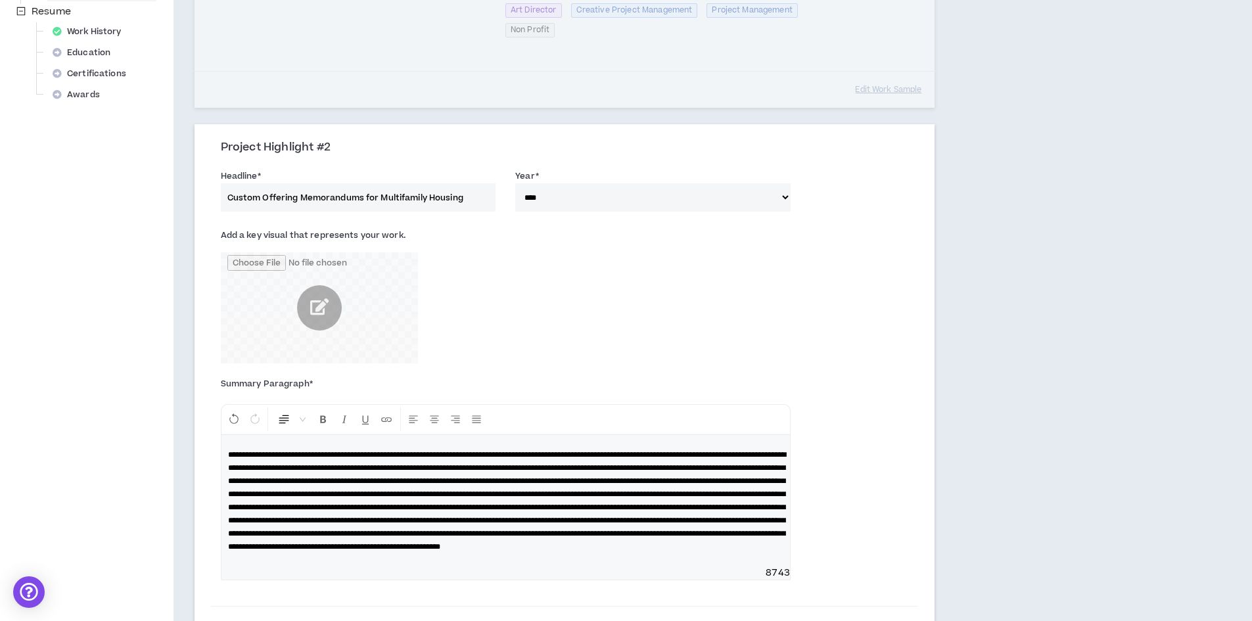
click at [520, 551] on span at bounding box center [507, 501] width 558 height 100
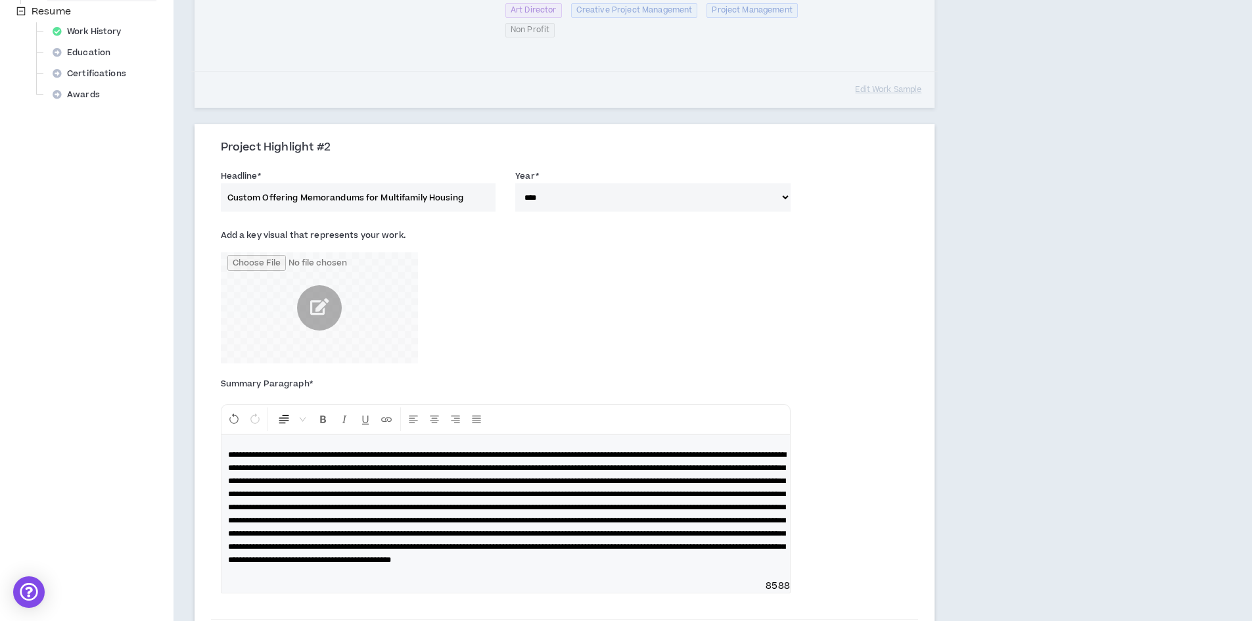
click at [541, 564] on span at bounding box center [507, 507] width 558 height 113
click at [616, 564] on span at bounding box center [507, 507] width 558 height 113
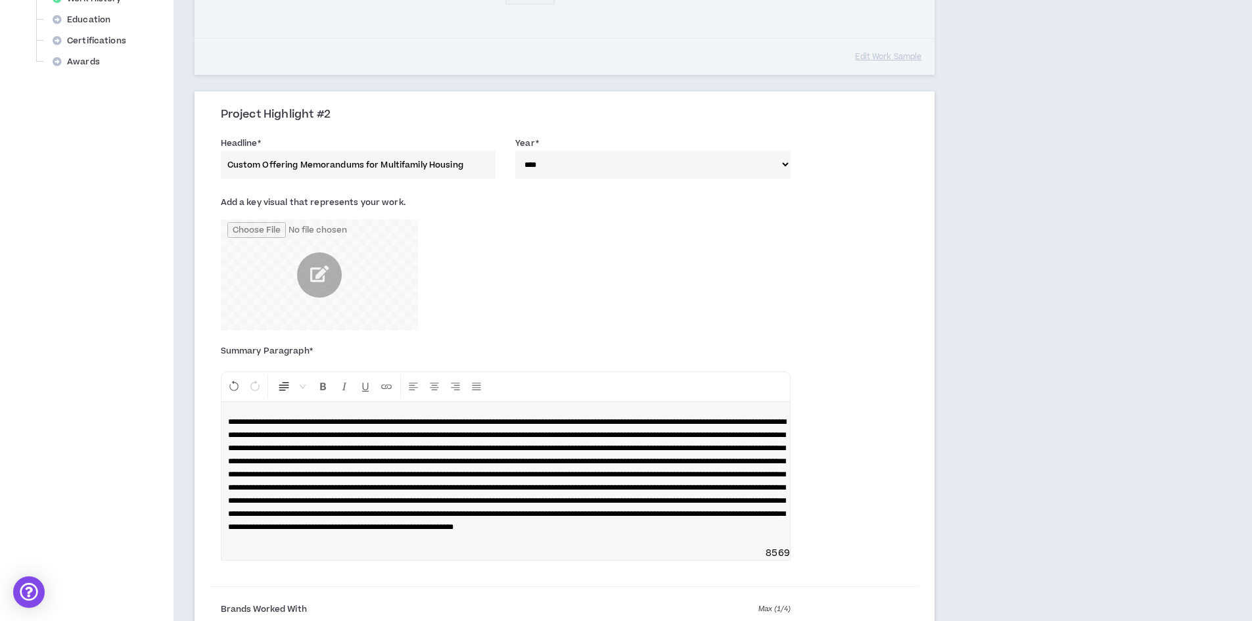
scroll to position [583, 0]
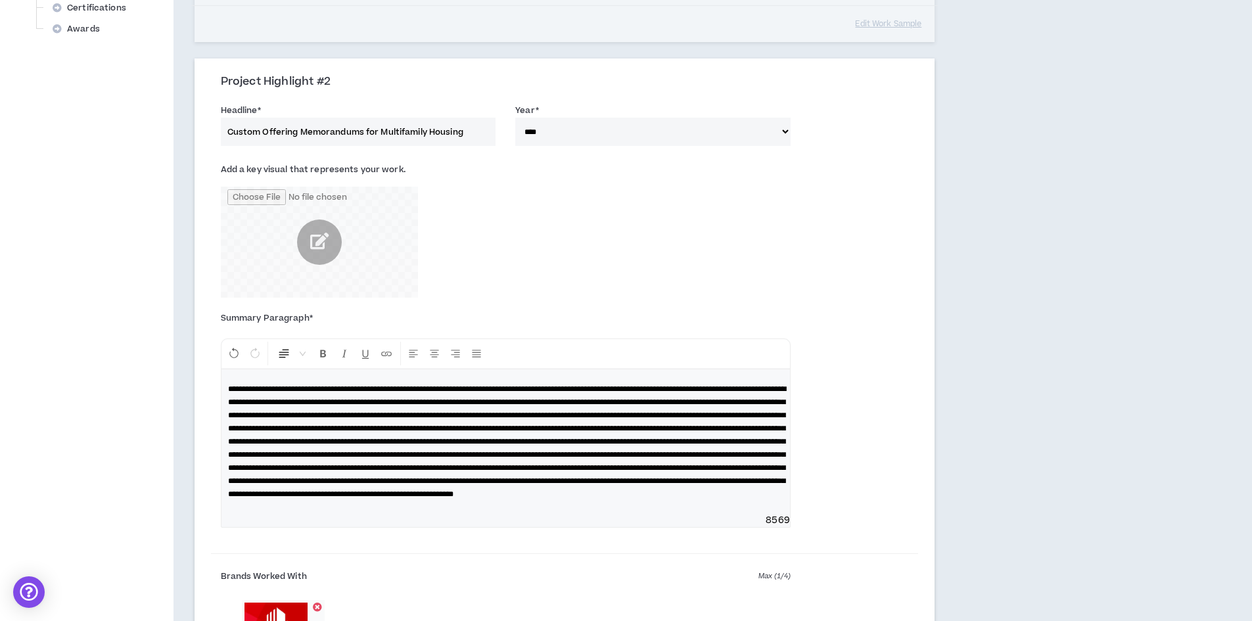
click at [504, 400] on span at bounding box center [507, 441] width 558 height 113
drag, startPoint x: 566, startPoint y: 405, endPoint x: 577, endPoint y: 435, distance: 31.6
click at [566, 406] on span at bounding box center [507, 441] width 558 height 113
click at [290, 413] on span at bounding box center [507, 441] width 558 height 113
click at [505, 402] on span at bounding box center [507, 441] width 558 height 113
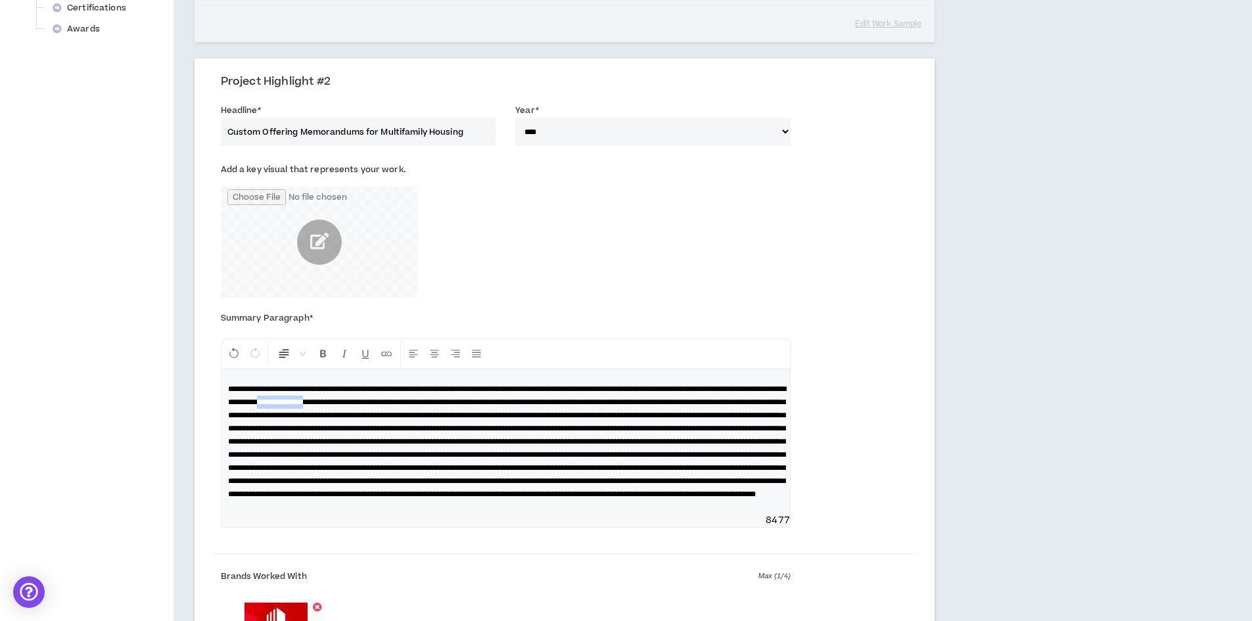
drag, startPoint x: 562, startPoint y: 400, endPoint x: 505, endPoint y: 401, distance: 57.8
click at [505, 401] on span at bounding box center [507, 441] width 558 height 113
click at [545, 402] on span at bounding box center [507, 441] width 558 height 113
click at [543, 400] on span at bounding box center [507, 441] width 558 height 113
click at [711, 501] on p at bounding box center [505, 441] width 555 height 118
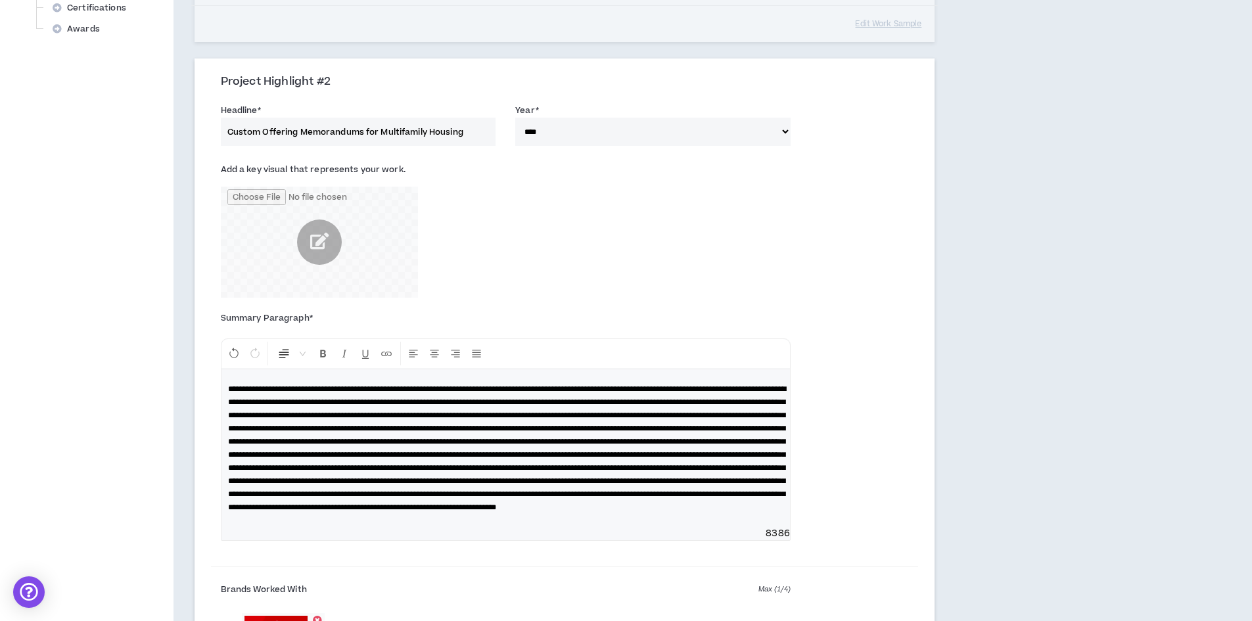
click at [438, 511] on span at bounding box center [507, 448] width 558 height 126
click at [611, 514] on p at bounding box center [505, 447] width 555 height 131
click at [687, 511] on span at bounding box center [507, 448] width 558 height 126
click at [637, 514] on p at bounding box center [505, 447] width 555 height 131
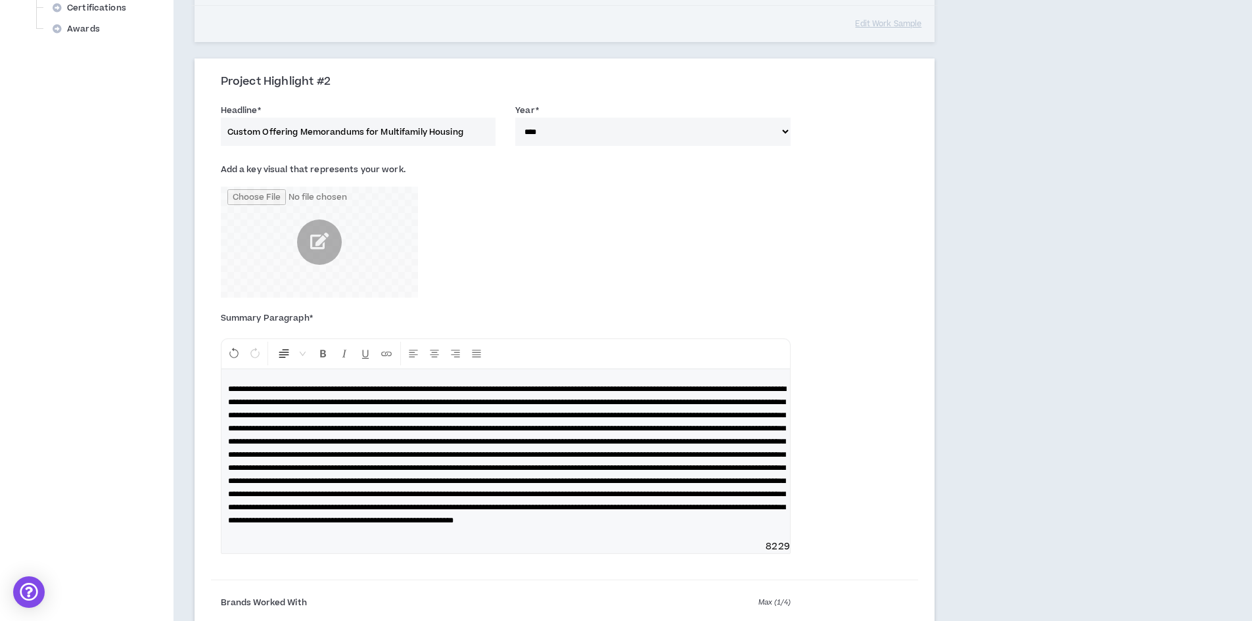
click at [607, 524] on span at bounding box center [507, 454] width 558 height 139
click at [750, 527] on p at bounding box center [505, 454] width 555 height 145
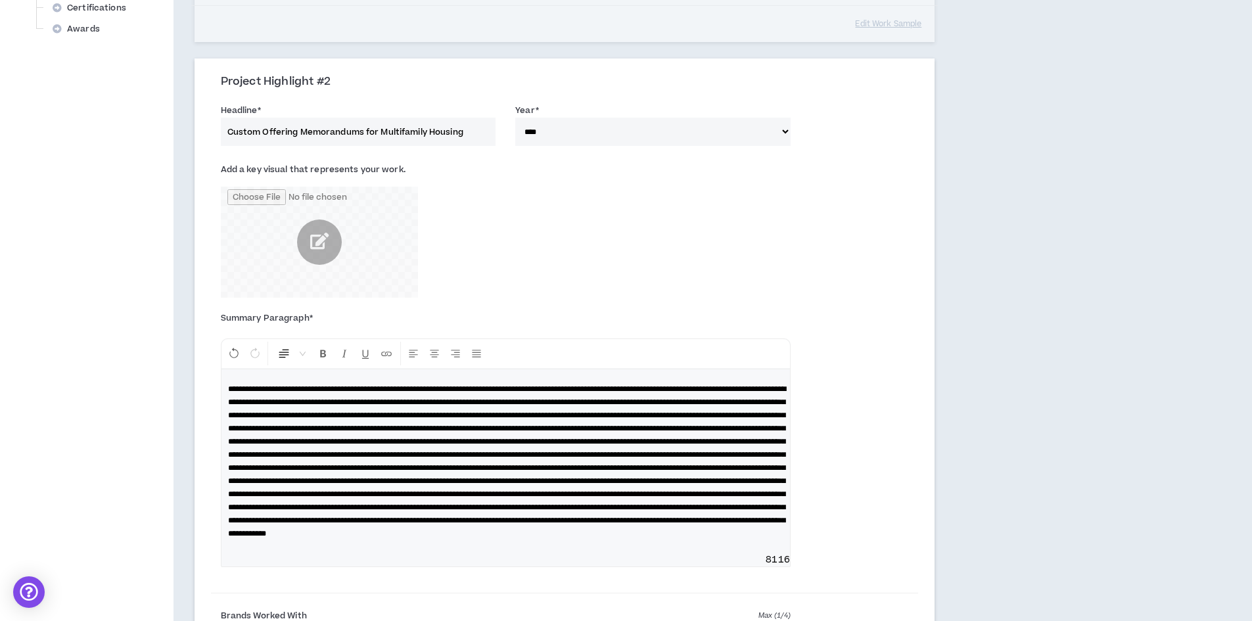
click at [790, 408] on div "Summary Paragraph * Normal 8116" at bounding box center [505, 445] width 589 height 269
click at [346, 388] on span at bounding box center [507, 461] width 558 height 152
drag, startPoint x: 456, startPoint y: 402, endPoint x: 286, endPoint y: 419, distance: 171.0
click at [286, 419] on span at bounding box center [507, 461] width 558 height 152
copy span "**********"
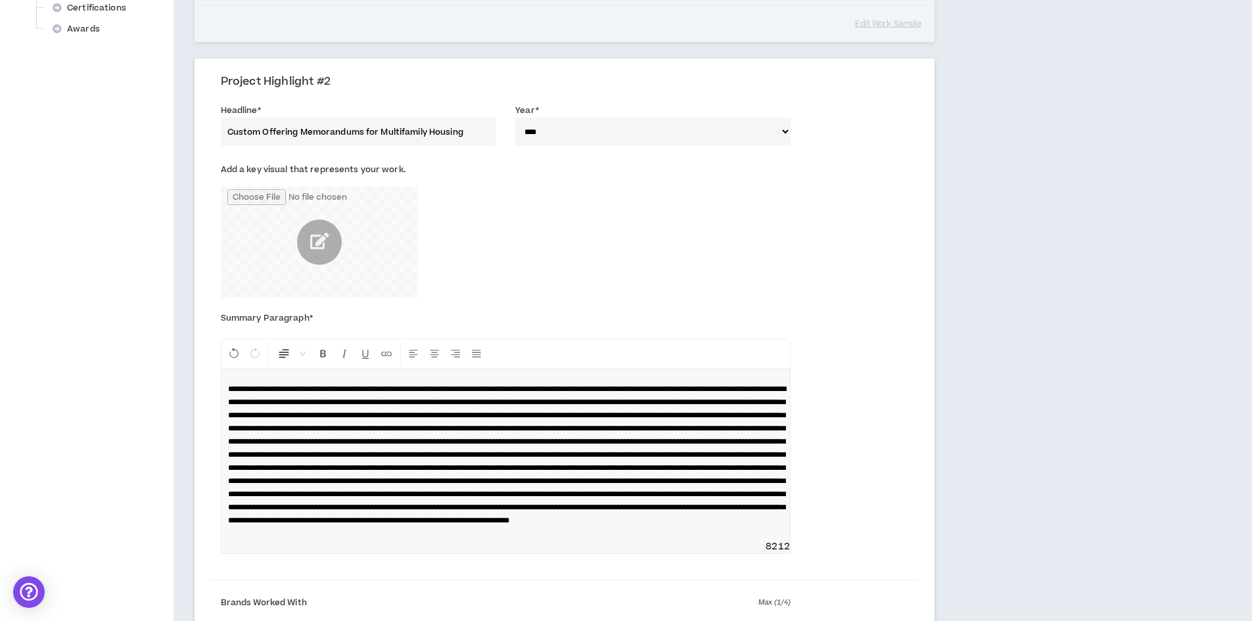
click at [344, 393] on span at bounding box center [507, 454] width 558 height 139
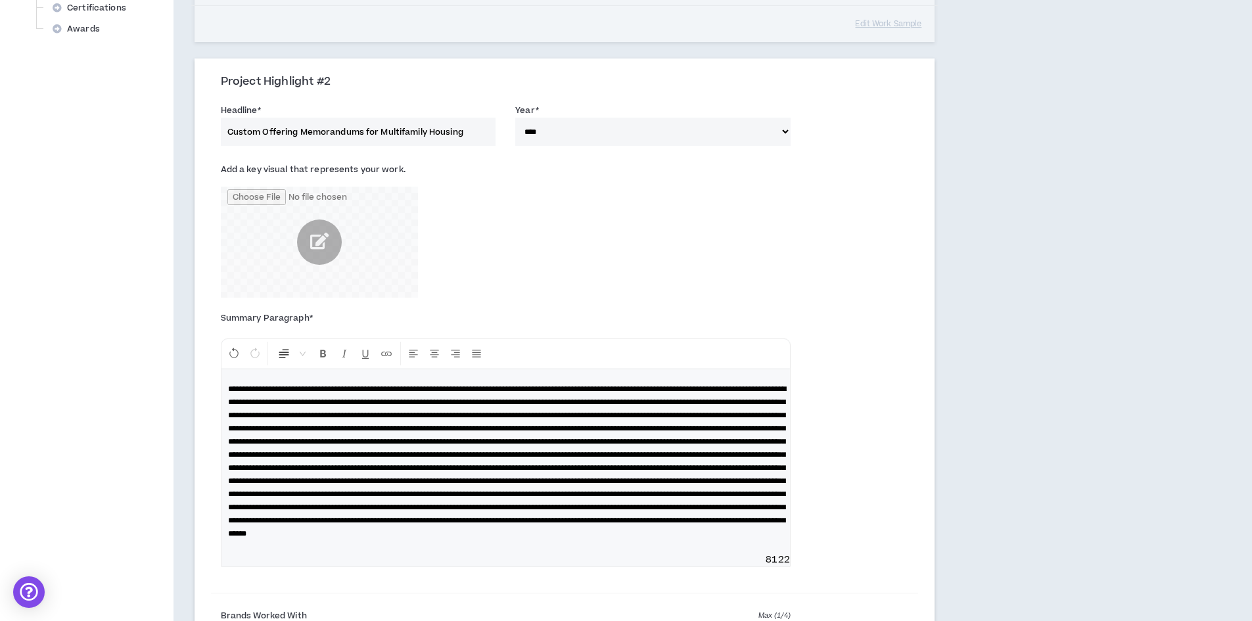
click at [343, 387] on span at bounding box center [507, 461] width 558 height 152
drag, startPoint x: 612, startPoint y: 547, endPoint x: 562, endPoint y: 546, distance: 49.9
click at [562, 537] on span at bounding box center [507, 461] width 558 height 152
drag, startPoint x: 657, startPoint y: 547, endPoint x: 662, endPoint y: 554, distance: 8.0
click at [658, 537] on span at bounding box center [507, 461] width 558 height 152
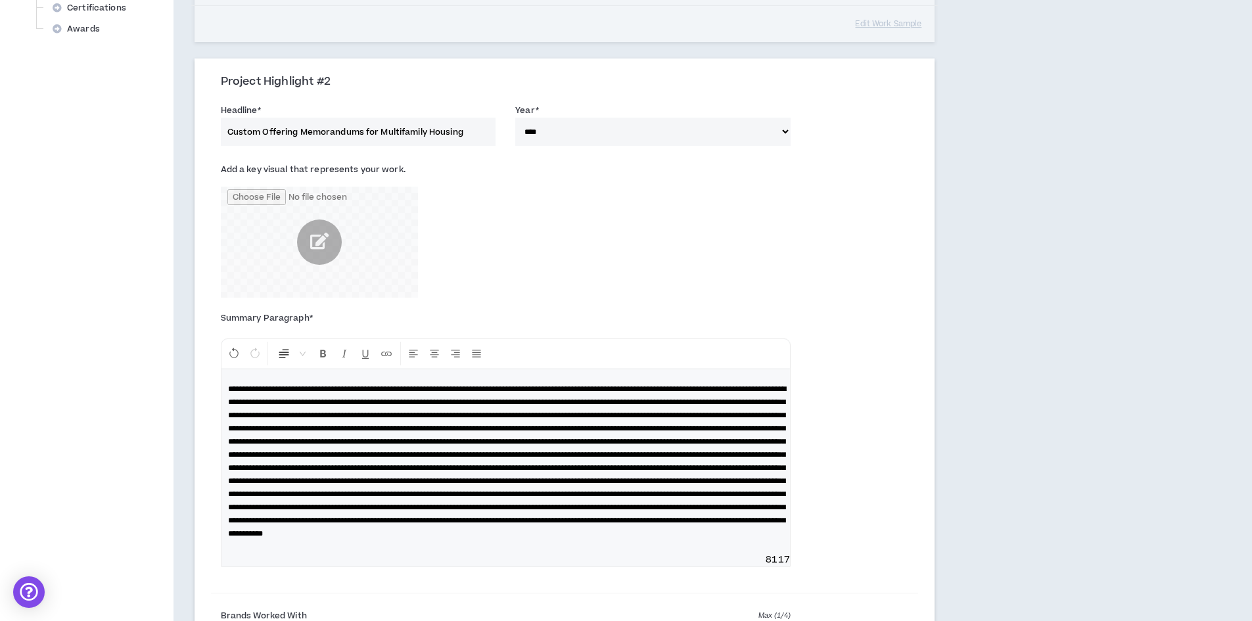
click at [490, 537] on span at bounding box center [507, 461] width 558 height 152
click at [567, 537] on span at bounding box center [507, 461] width 558 height 152
click at [622, 537] on span at bounding box center [507, 461] width 558 height 152
click at [625, 537] on span at bounding box center [507, 461] width 558 height 152
click at [616, 540] on p at bounding box center [505, 461] width 555 height 158
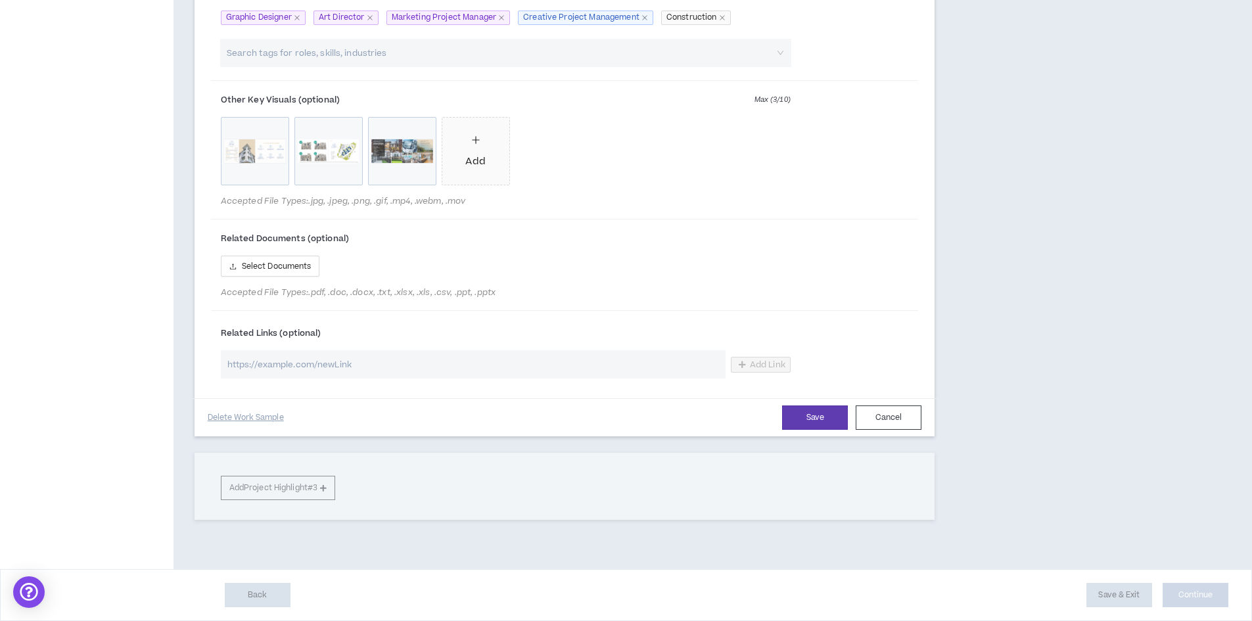
scroll to position [1449, 0]
click at [806, 417] on button "Save" at bounding box center [815, 417] width 66 height 24
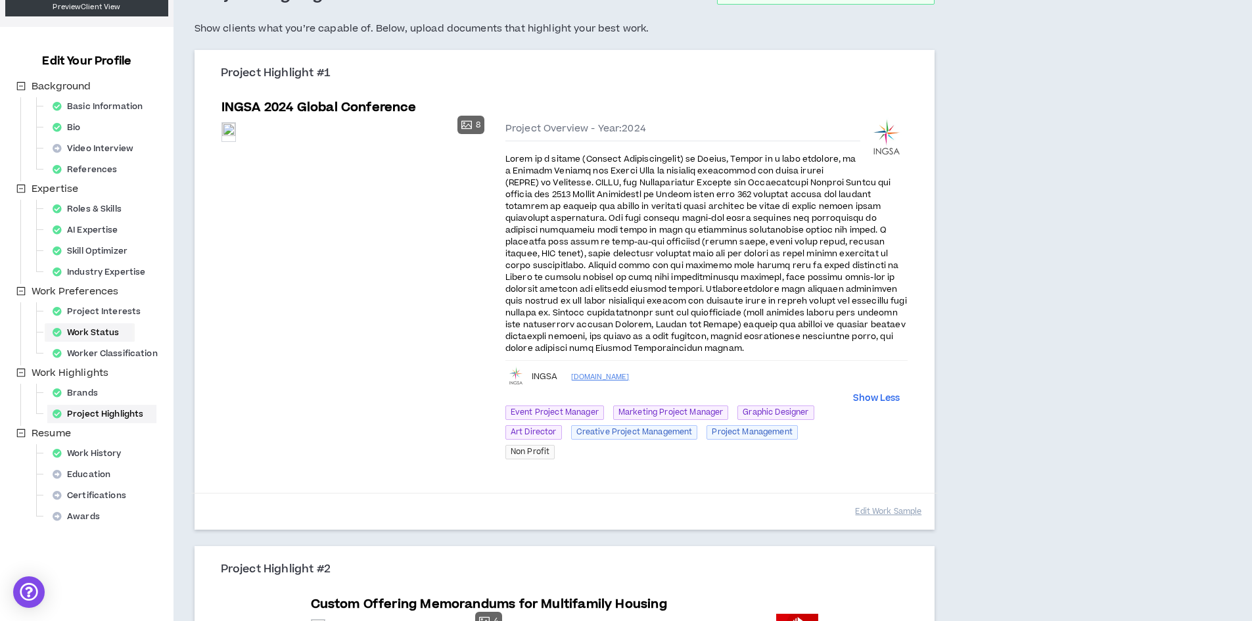
scroll to position [0, 0]
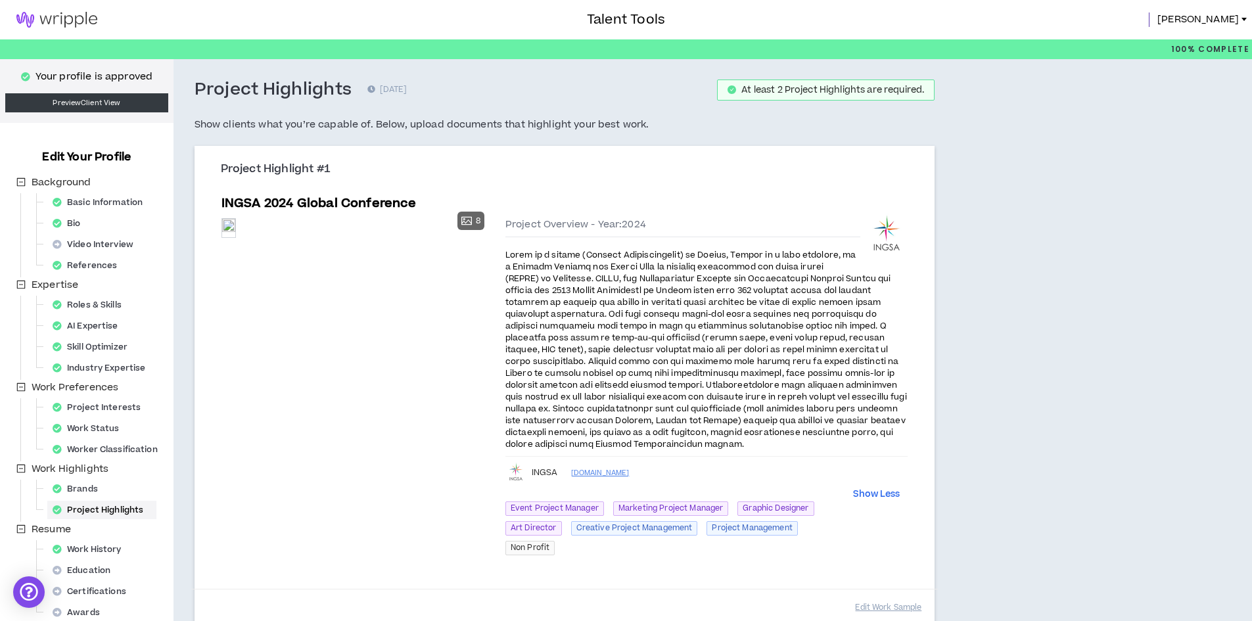
click at [63, 15] on img at bounding box center [57, 20] width 114 height 16
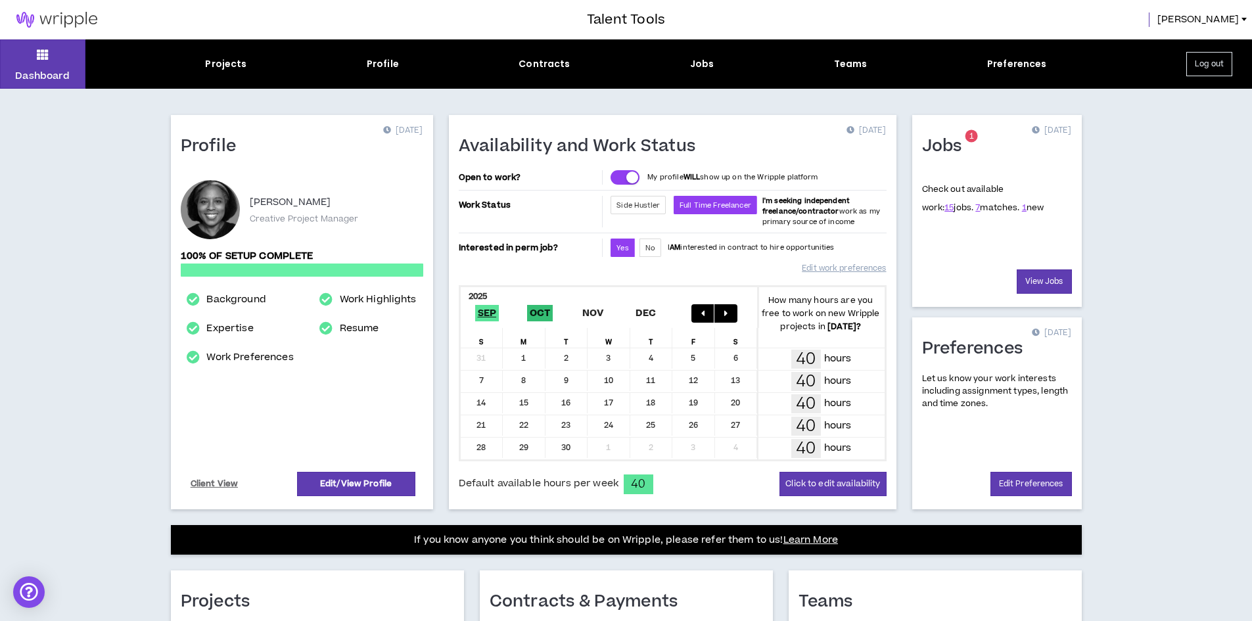
click at [541, 309] on span "Oct" at bounding box center [540, 313] width 26 height 16
click at [610, 353] on div "1" at bounding box center [608, 358] width 43 height 20
click at [521, 402] on div "13" at bounding box center [524, 403] width 43 height 20
click at [806, 482] on button "Click to edit availability" at bounding box center [832, 484] width 106 height 24
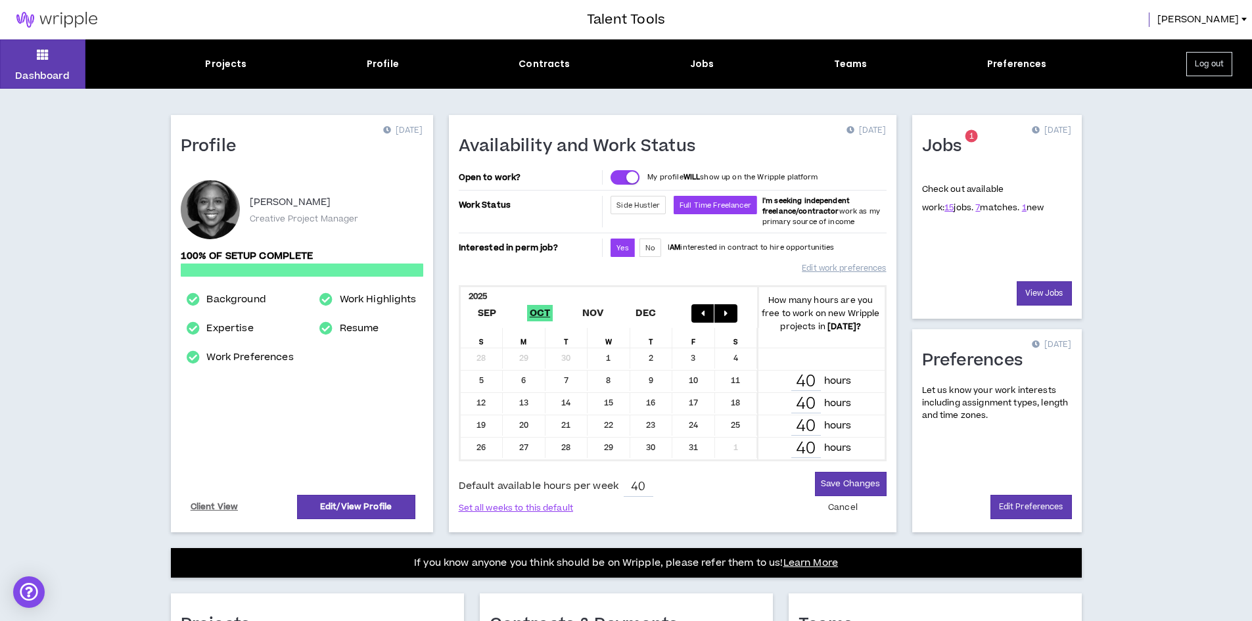
click at [519, 380] on div "6" at bounding box center [524, 381] width 43 height 20
click at [526, 399] on div "13" at bounding box center [524, 403] width 43 height 20
click at [806, 382] on input "40" at bounding box center [806, 381] width 30 height 19
drag, startPoint x: 817, startPoint y: 380, endPoint x: 793, endPoint y: 379, distance: 24.3
click at [793, 379] on input "40" at bounding box center [806, 381] width 30 height 19
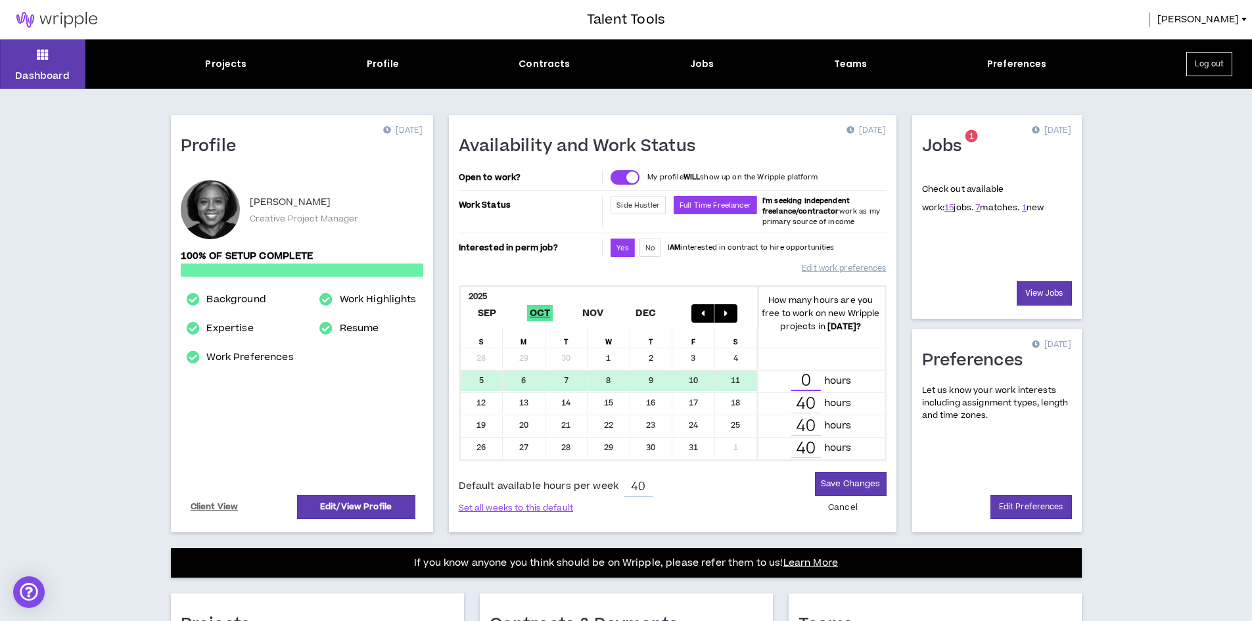
type input "0"
click at [864, 410] on div "40 hours" at bounding box center [821, 403] width 110 height 19
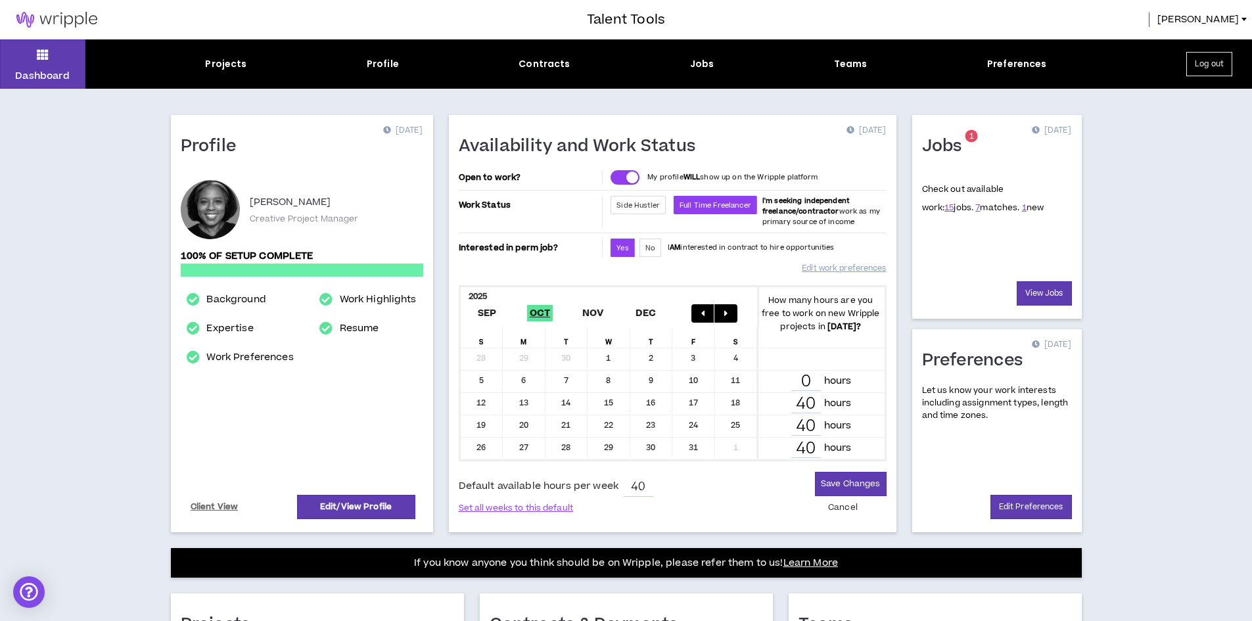
click at [846, 404] on p "hours" at bounding box center [838, 403] width 28 height 14
click at [845, 481] on button "Save Changes" at bounding box center [850, 484] width 71 height 24
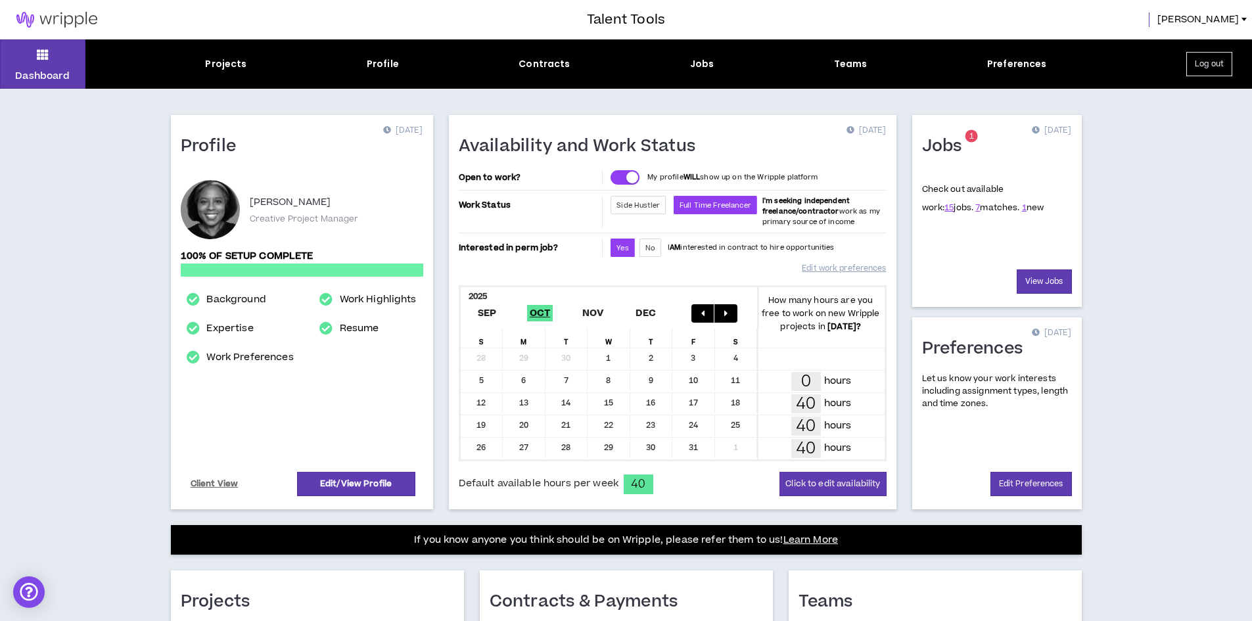
click at [702, 312] on icon "button" at bounding box center [702, 313] width 3 height 9
click at [650, 447] on div "28 29 30 1 2 3 4 40 hours" at bounding box center [673, 449] width 424 height 22
click at [545, 313] on span "Oct" at bounding box center [540, 313] width 26 height 16
click at [800, 358] on div at bounding box center [820, 359] width 127 height 22
click at [608, 360] on div "1" at bounding box center [608, 358] width 43 height 20
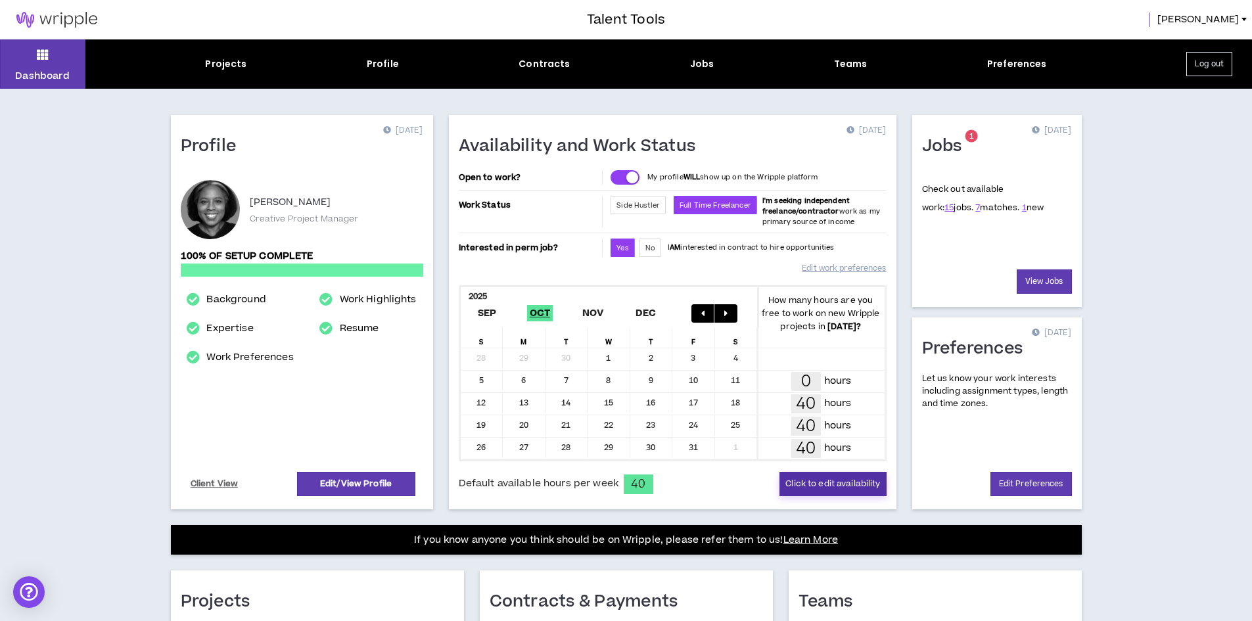
click at [814, 478] on button "Click to edit availability" at bounding box center [832, 484] width 106 height 24
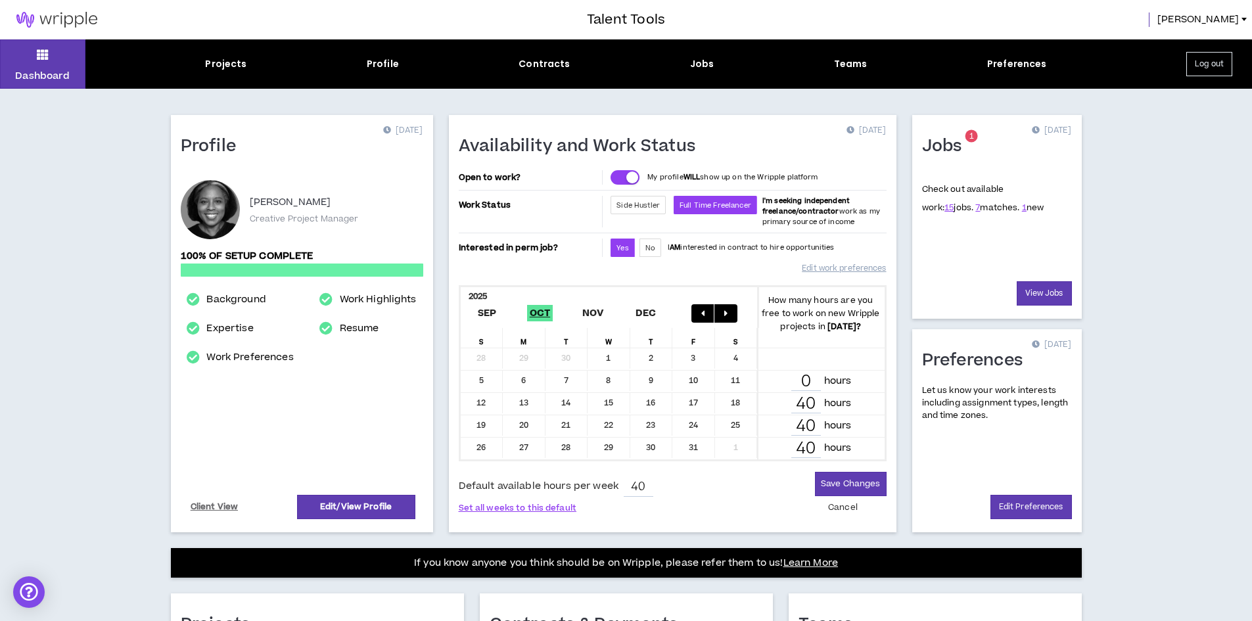
click at [528, 509] on button "Set all weeks to this default" at bounding box center [518, 506] width 118 height 18
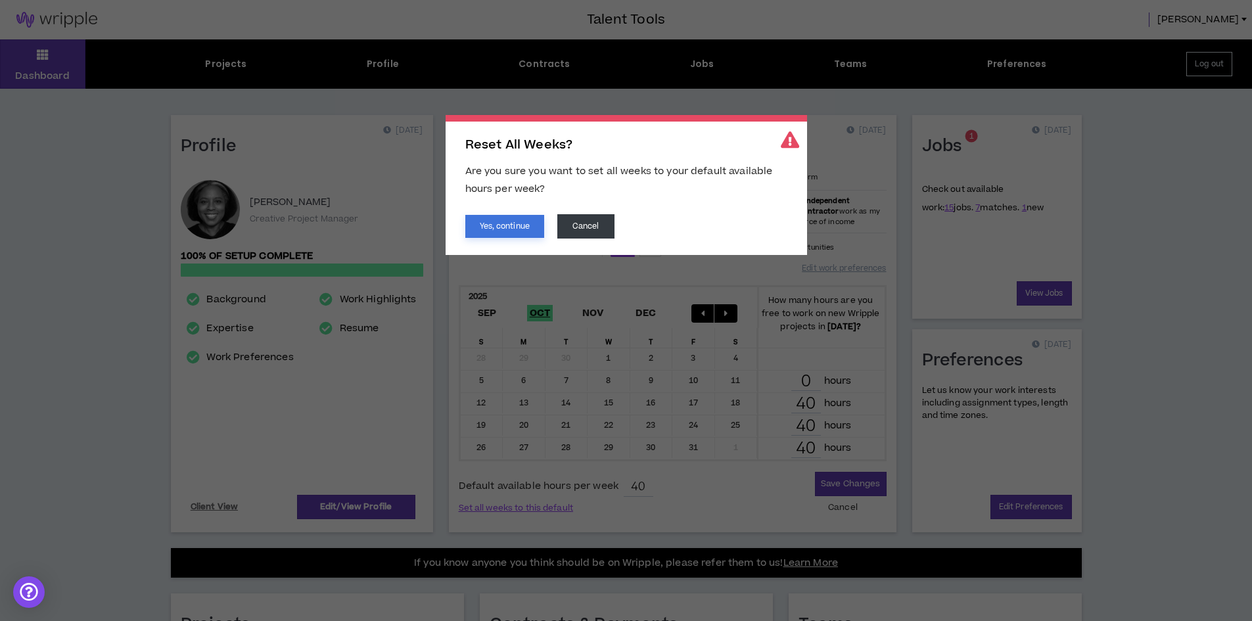
click at [513, 228] on button "Yes, continue" at bounding box center [504, 226] width 79 height 23
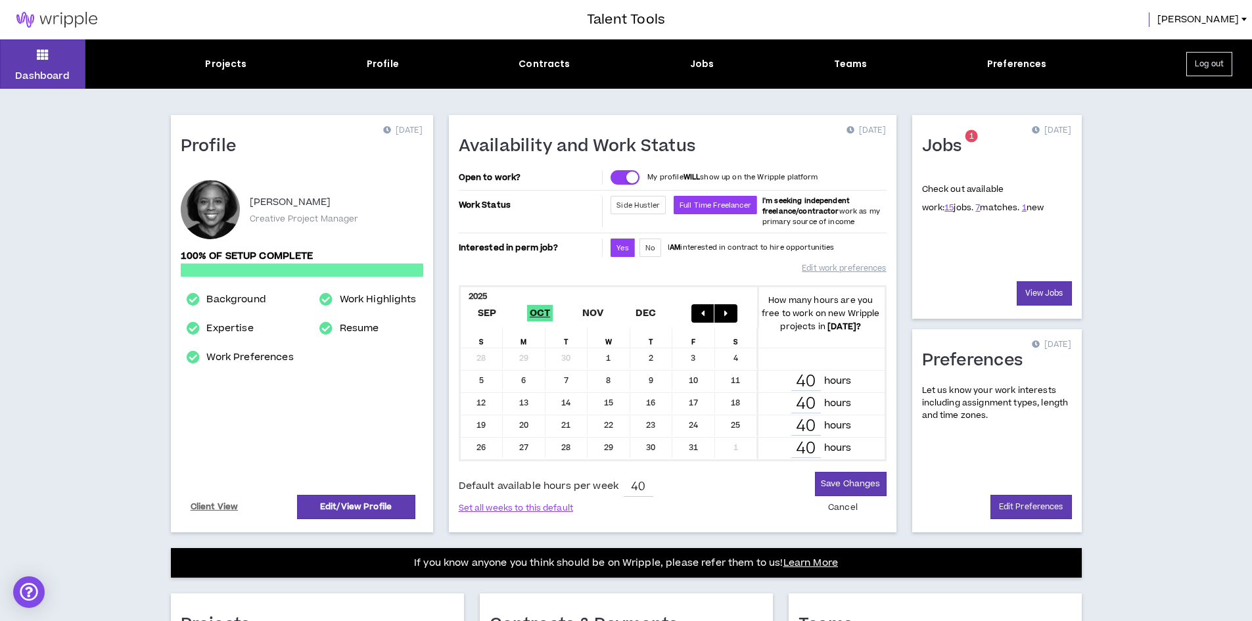
click at [526, 380] on div "6" at bounding box center [524, 381] width 43 height 20
click at [807, 378] on input "40" at bounding box center [806, 381] width 30 height 19
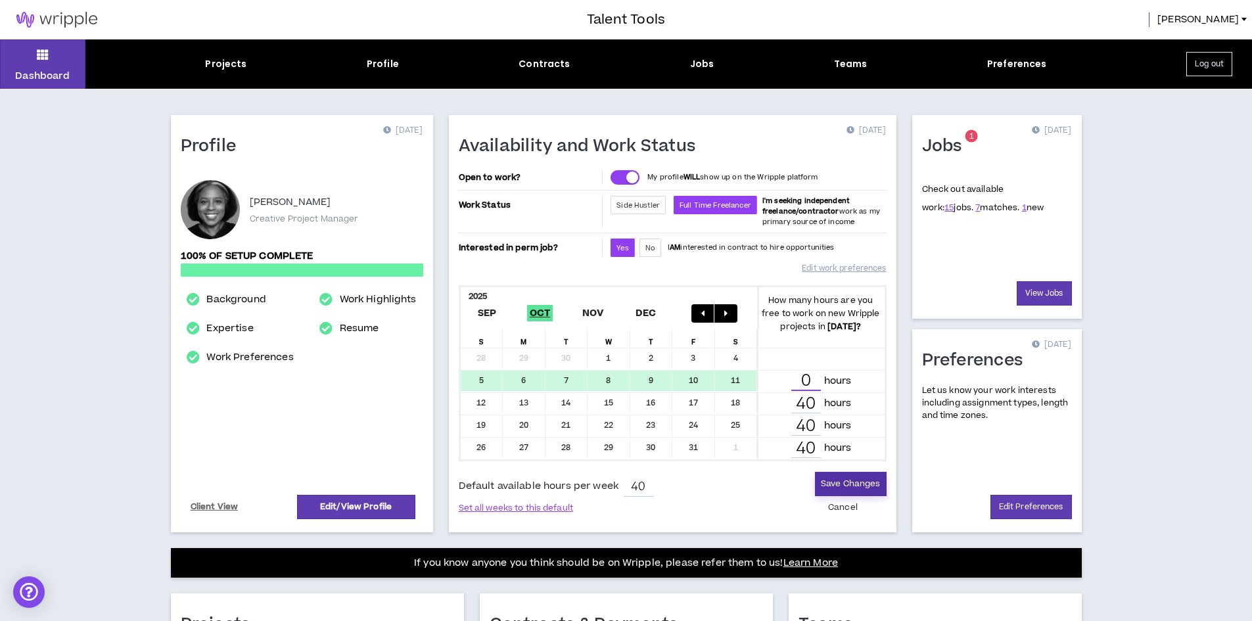
type input "0"
click at [834, 484] on button "Save Changes" at bounding box center [850, 484] width 71 height 24
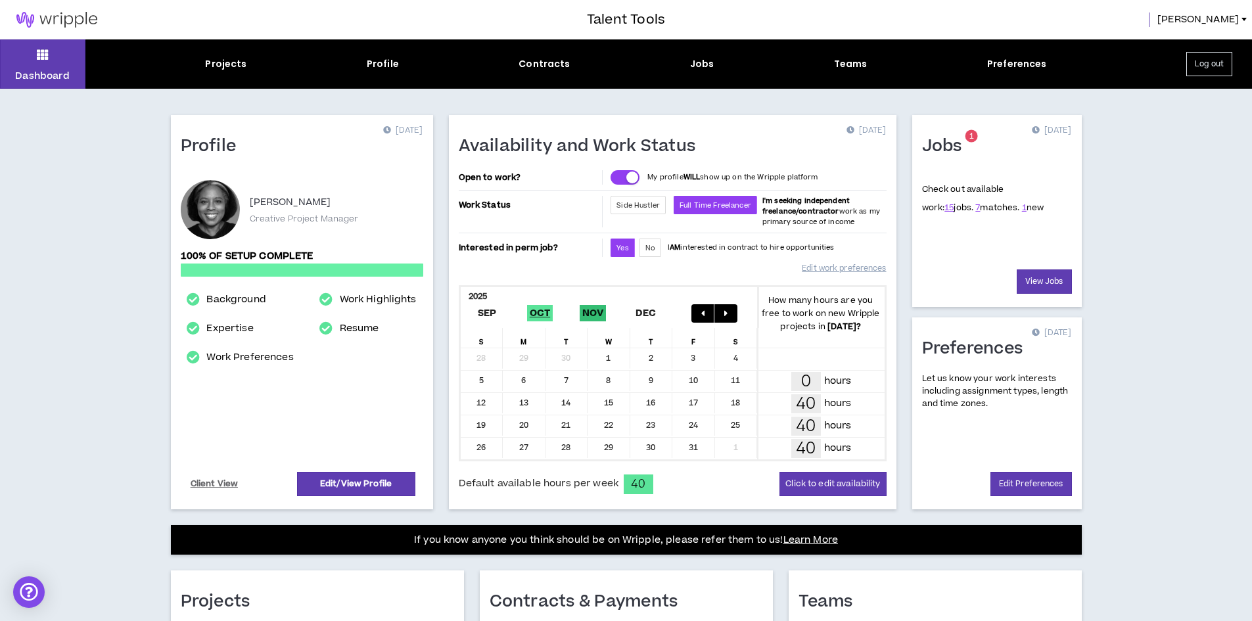
click at [595, 314] on span "Nov" at bounding box center [593, 313] width 27 height 16
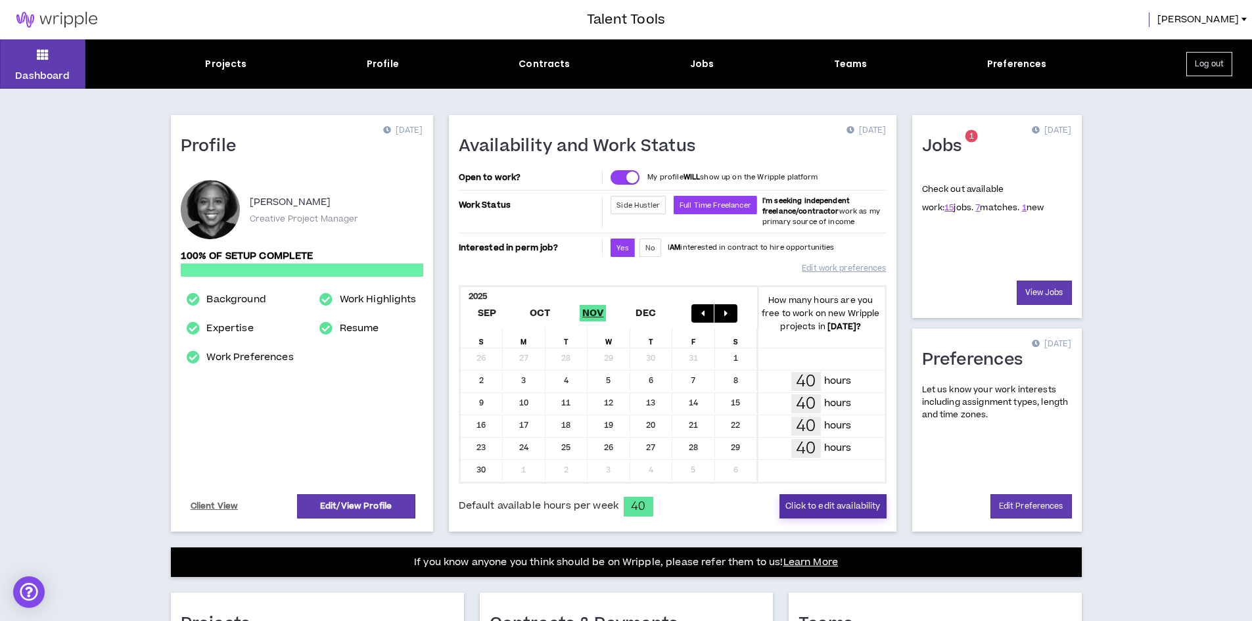
click at [802, 505] on button "Click to edit availability" at bounding box center [832, 506] width 106 height 24
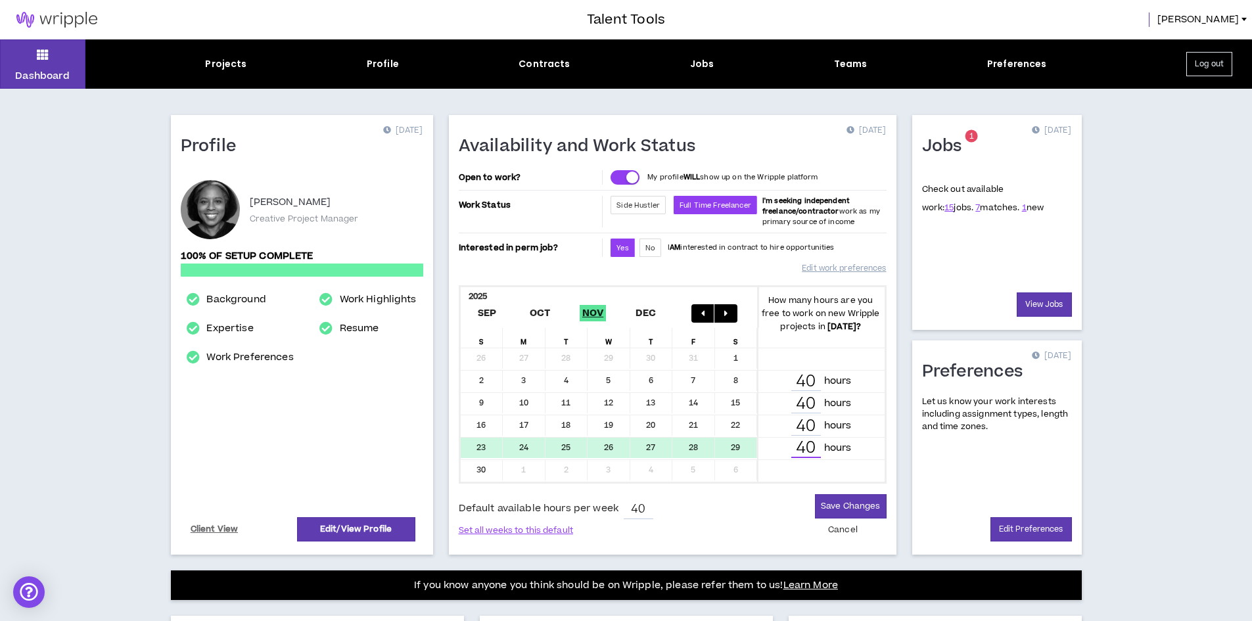
click at [804, 447] on input "40" at bounding box center [806, 448] width 30 height 19
type input "0"
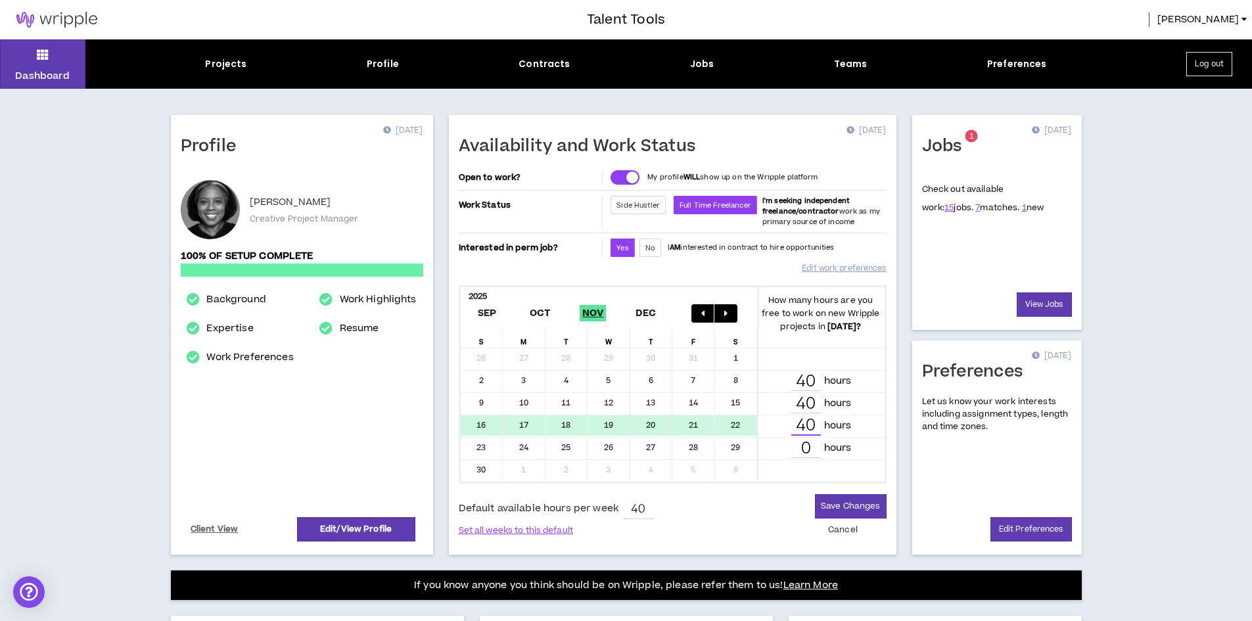
click at [804, 423] on input "40" at bounding box center [806, 426] width 30 height 19
drag, startPoint x: 815, startPoint y: 425, endPoint x: 786, endPoint y: 424, distance: 28.9
click at [786, 424] on div "40 hours" at bounding box center [821, 426] width 110 height 19
type input "4"
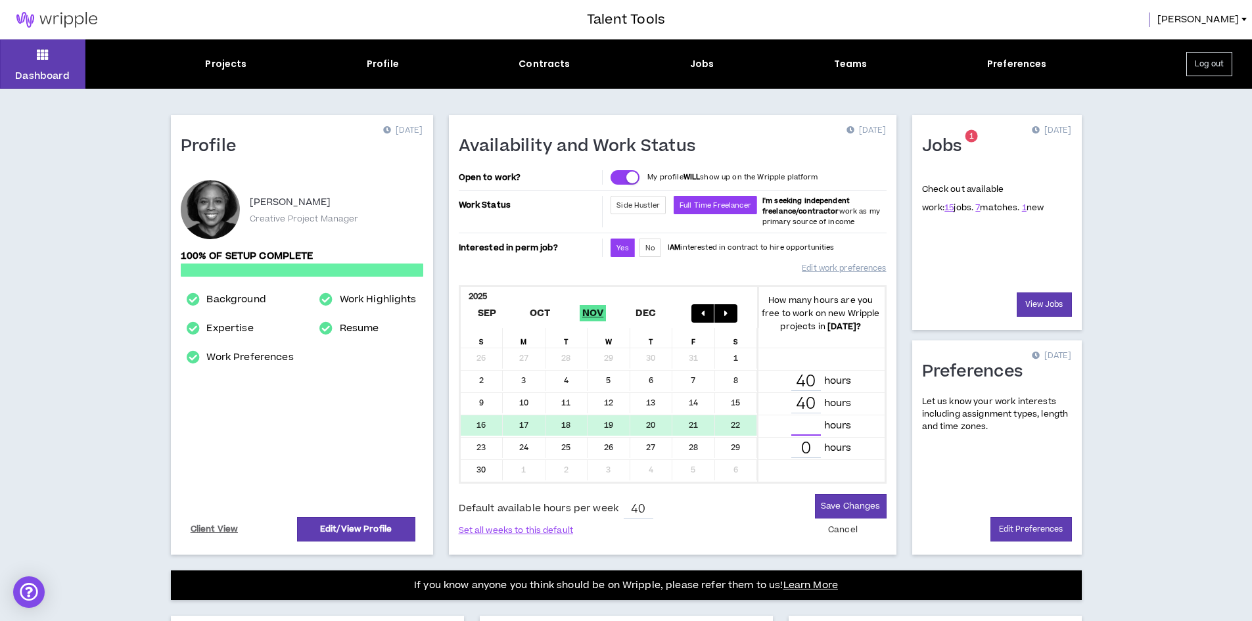
scroll to position [0, 0]
type input "32"
click at [841, 505] on button "Save Changes" at bounding box center [850, 506] width 71 height 24
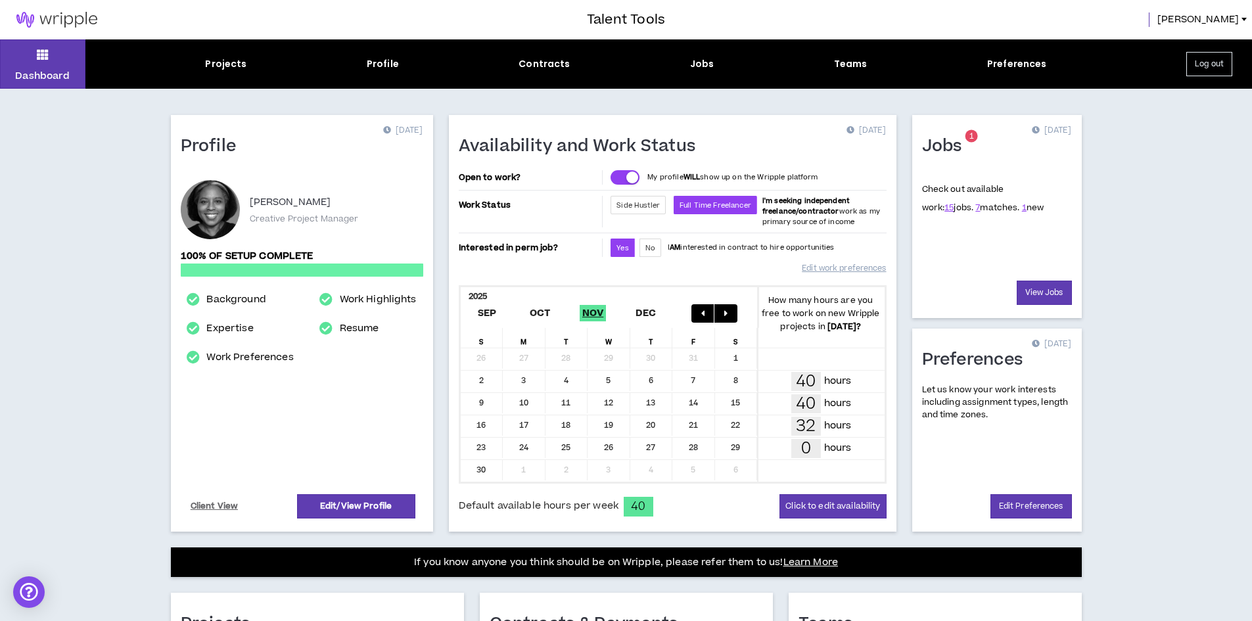
click at [697, 313] on button "button" at bounding box center [702, 313] width 23 height 18
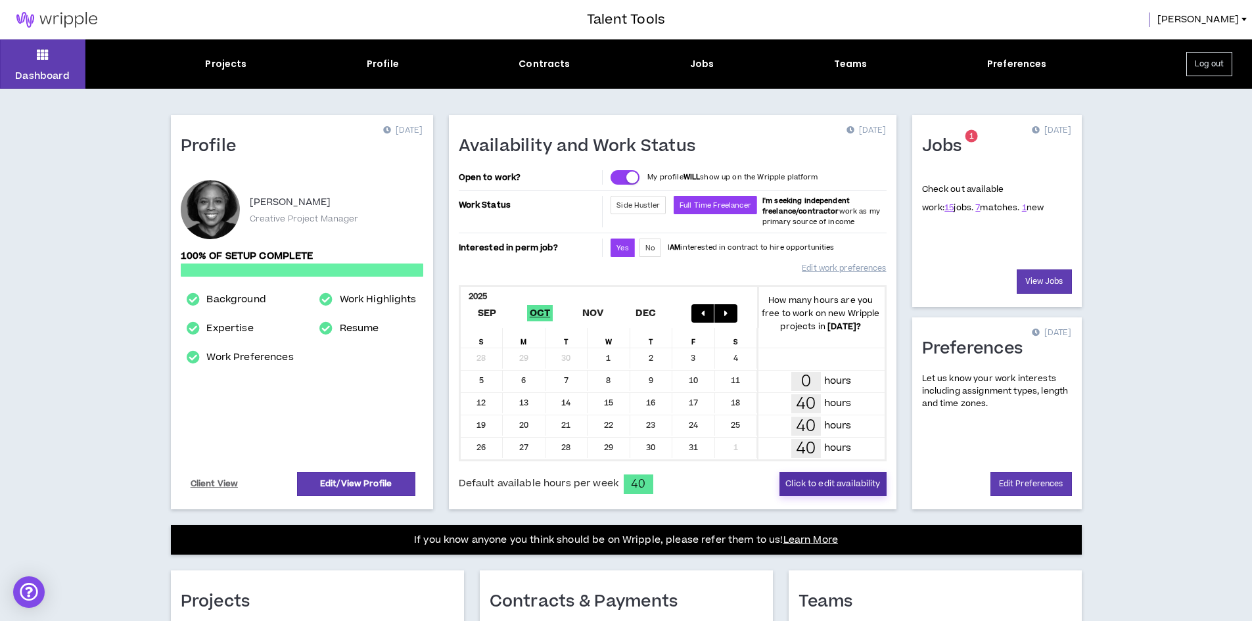
click at [798, 480] on button "Click to edit availability" at bounding box center [832, 484] width 106 height 24
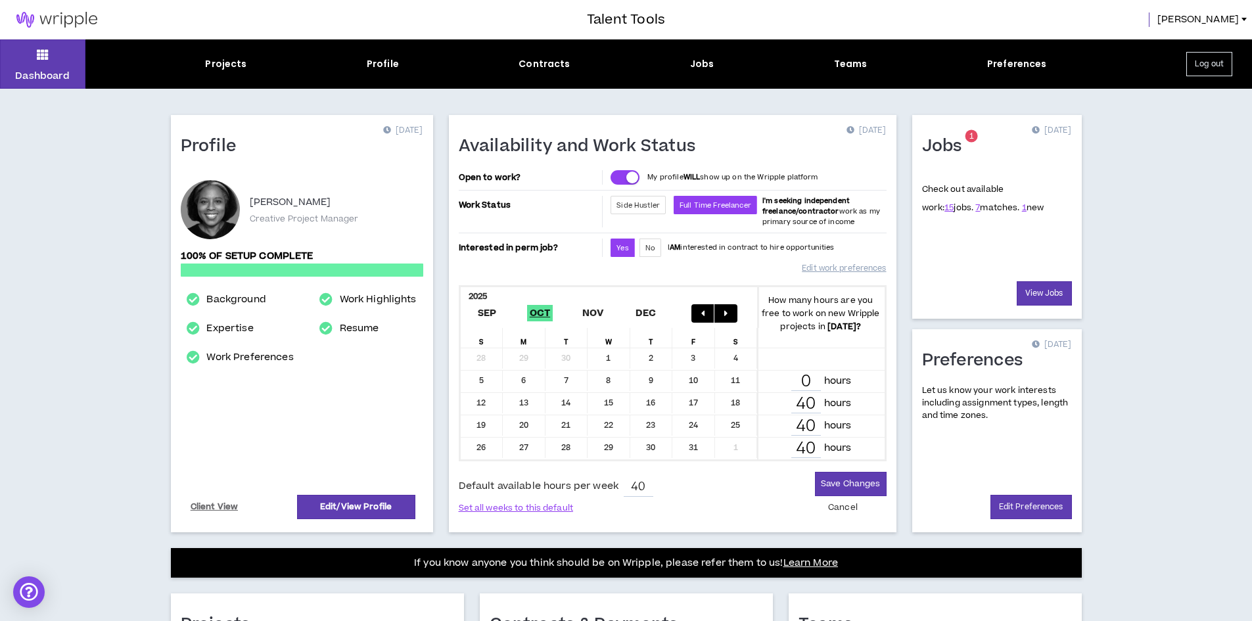
click at [534, 428] on div "20" at bounding box center [524, 425] width 43 height 20
click at [853, 426] on div "40 hours" at bounding box center [821, 426] width 110 height 19
click at [483, 425] on div "19" at bounding box center [482, 425] width 43 height 20
click at [536, 505] on button "Set all weeks to this default" at bounding box center [518, 506] width 118 height 18
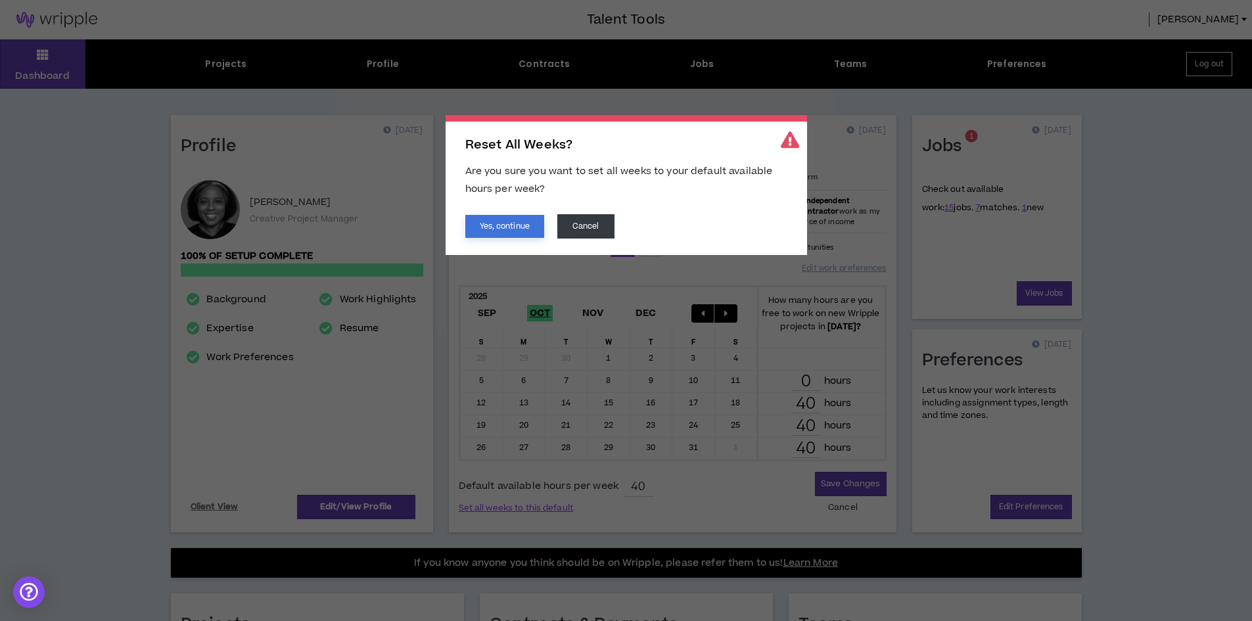
click at [507, 229] on button "Yes, continue" at bounding box center [504, 226] width 79 height 23
type input "40"
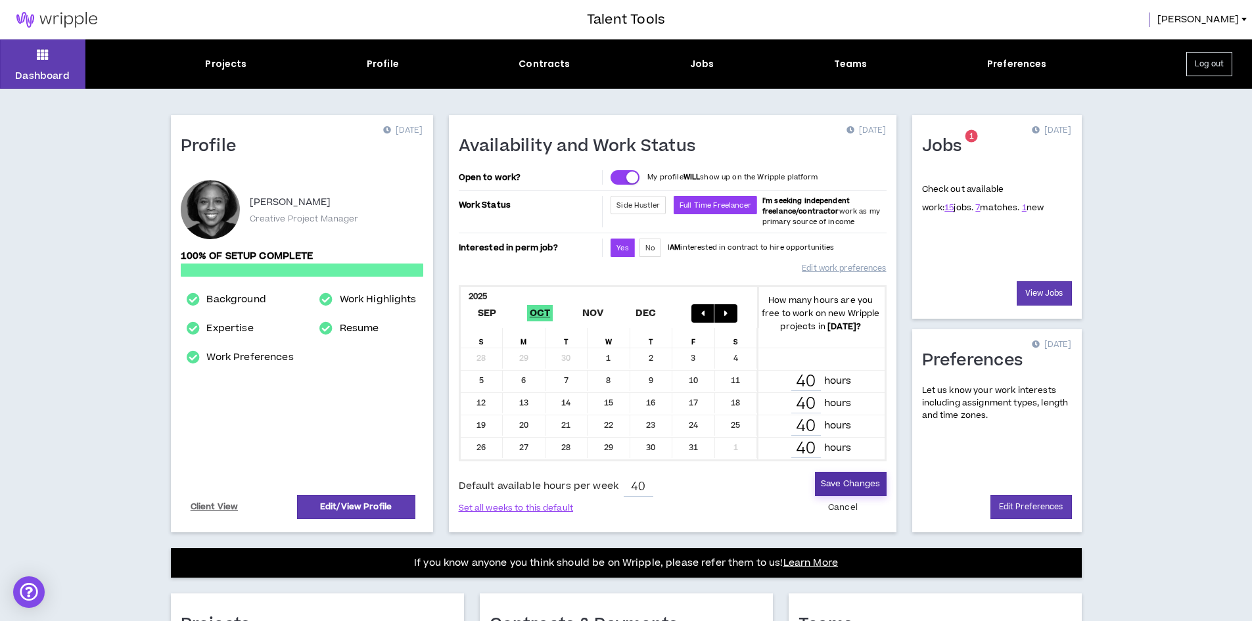
click at [845, 478] on button "Save Changes" at bounding box center [850, 484] width 71 height 24
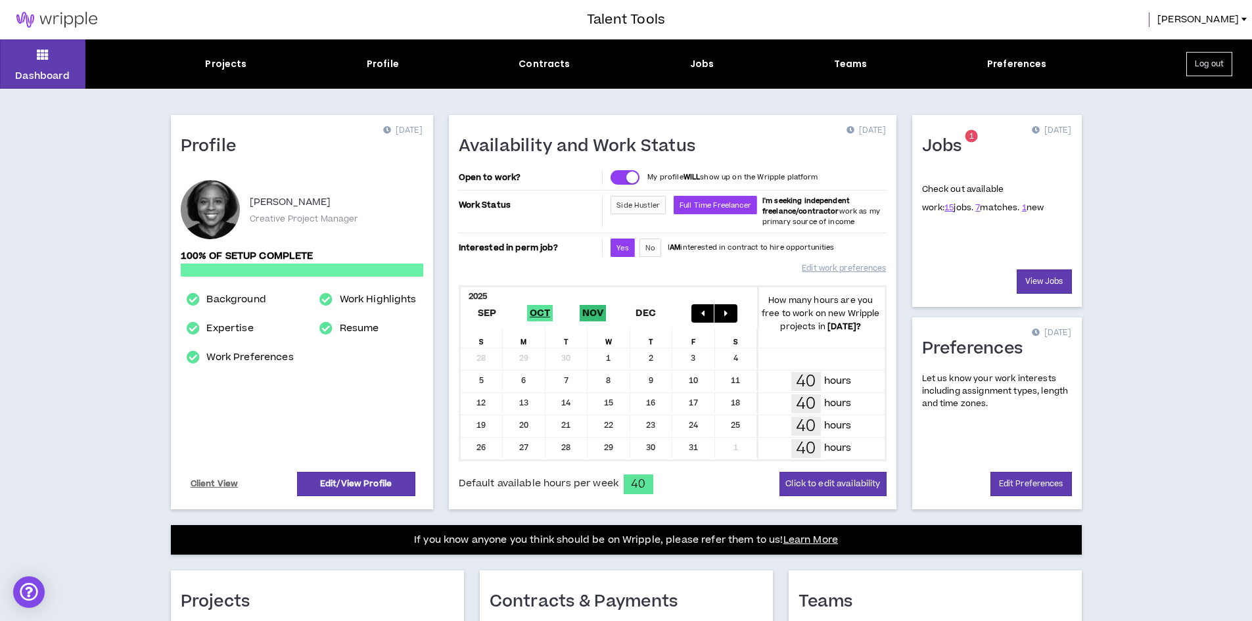
click at [592, 311] on span "Nov" at bounding box center [593, 313] width 27 height 16
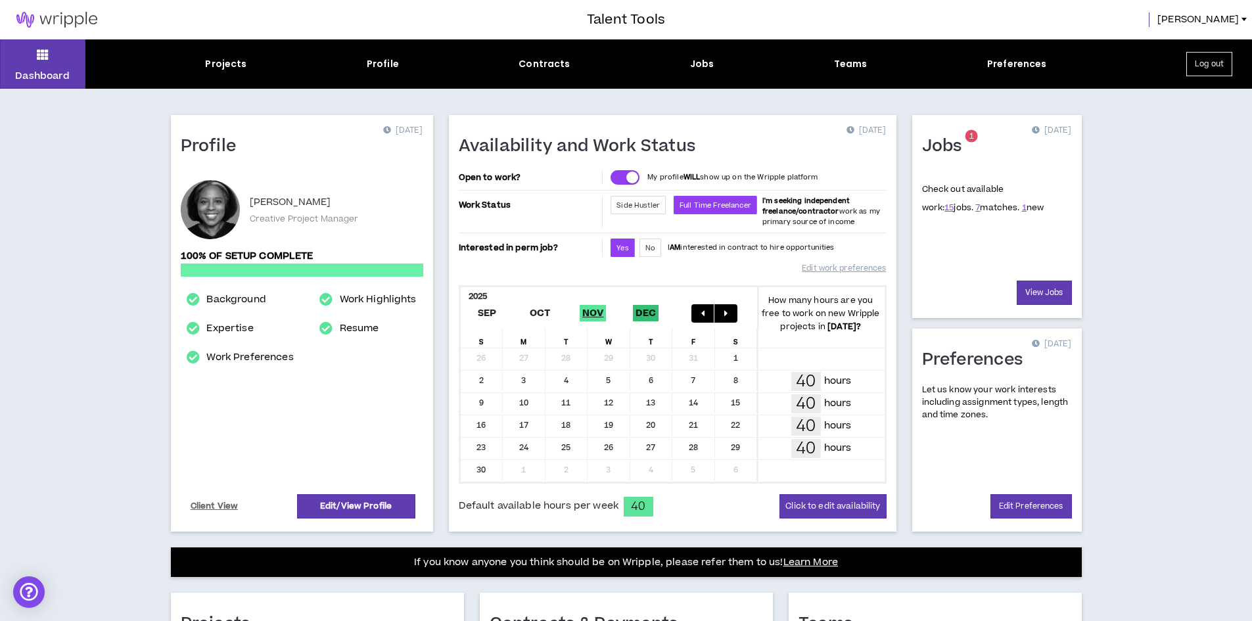
click at [648, 311] on span "Dec" at bounding box center [646, 313] width 26 height 16
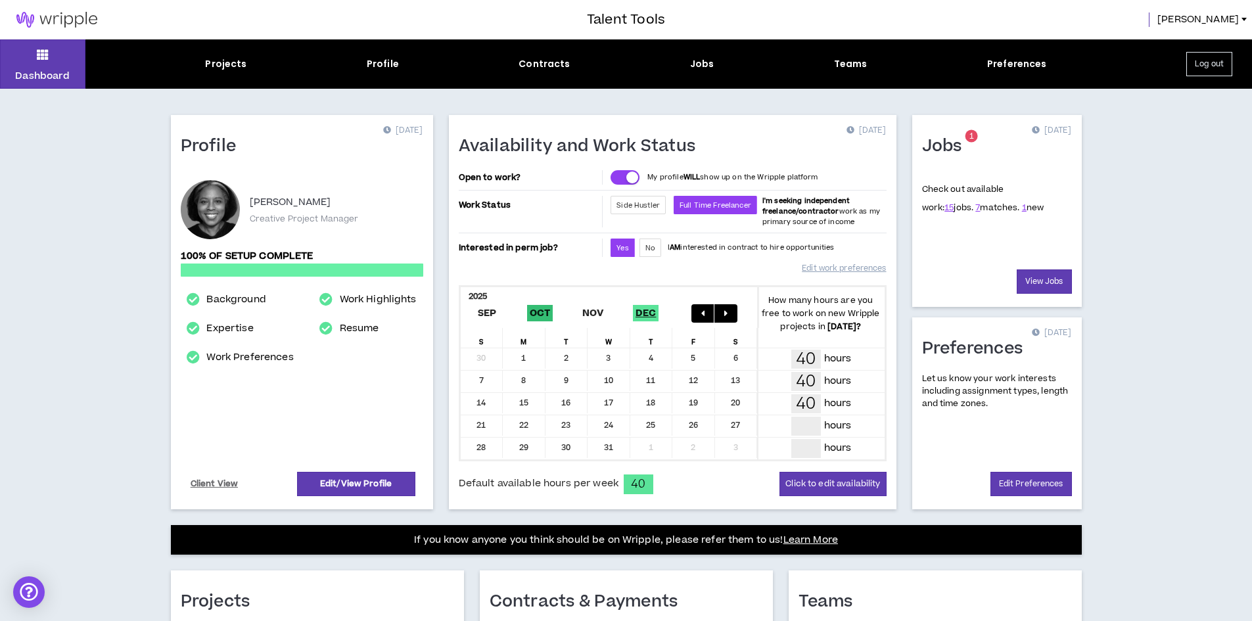
click at [544, 312] on span "Oct" at bounding box center [540, 313] width 26 height 16
click at [203, 483] on link "Client View" at bounding box center [215, 483] width 52 height 23
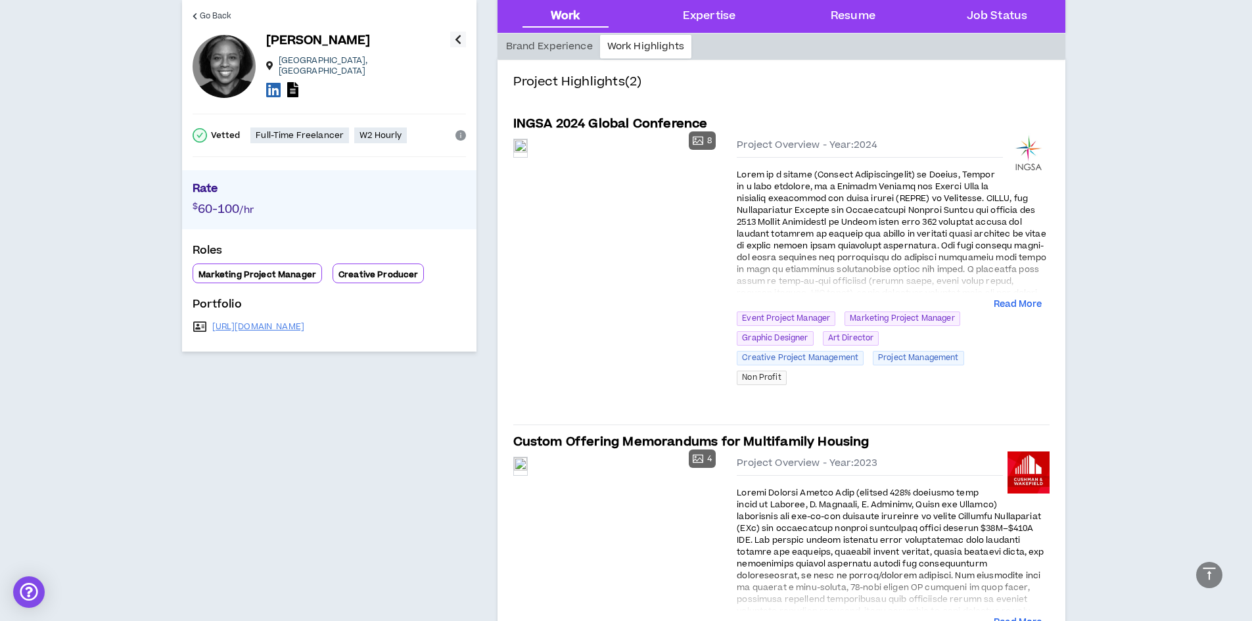
scroll to position [263, 0]
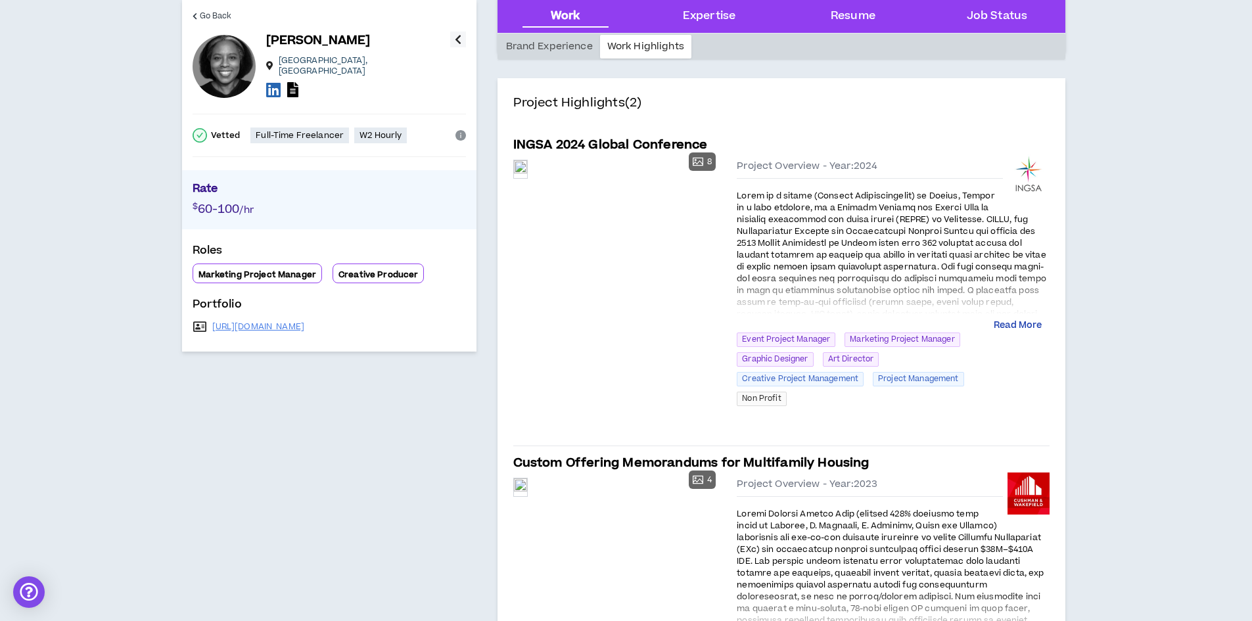
click at [1019, 321] on button "Read More" at bounding box center [1017, 325] width 48 height 13
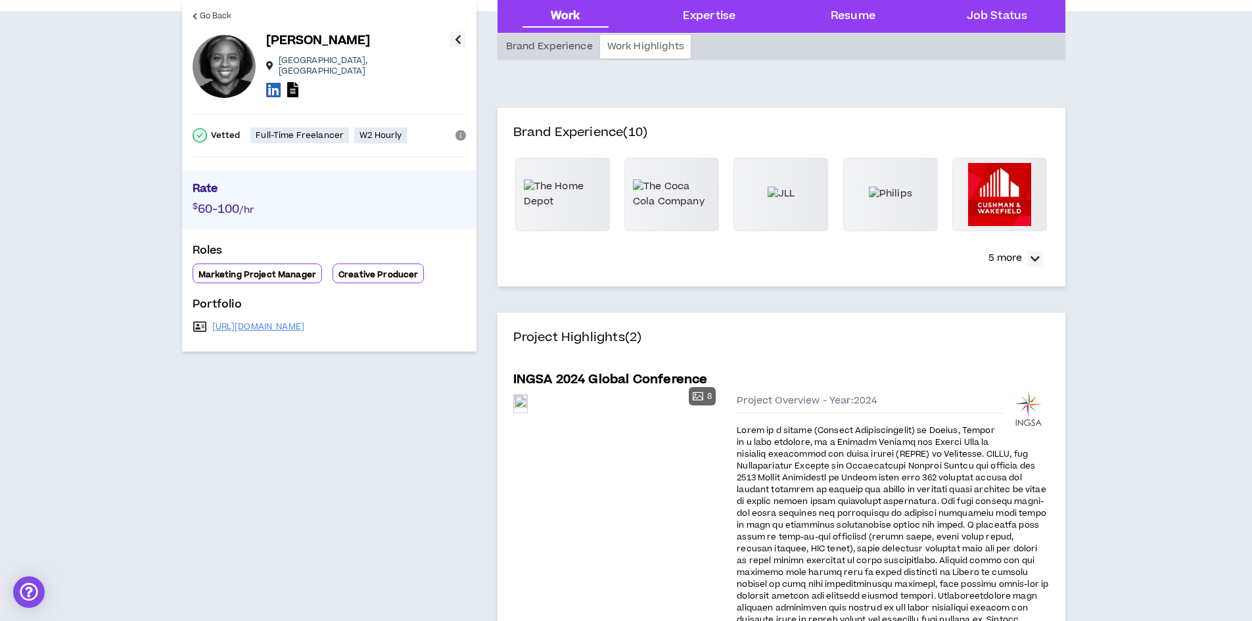
scroll to position [0, 0]
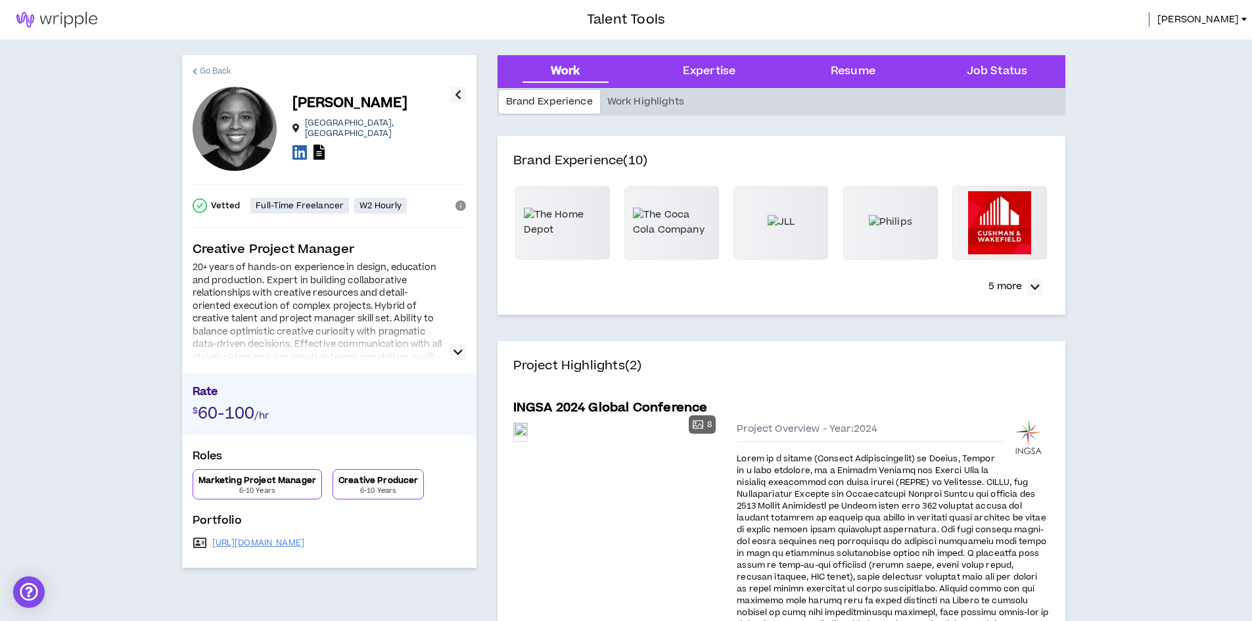
click at [217, 69] on span "Go Back" at bounding box center [216, 71] width 32 height 12
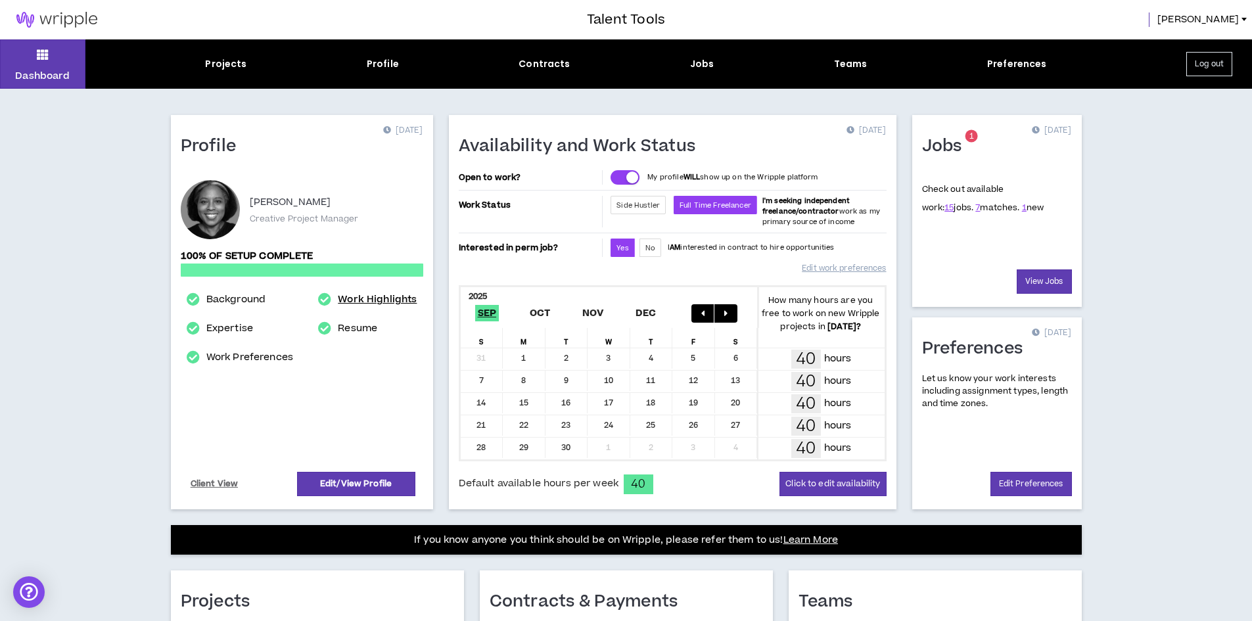
click at [369, 298] on link "Work Highlights" at bounding box center [377, 300] width 79 height 16
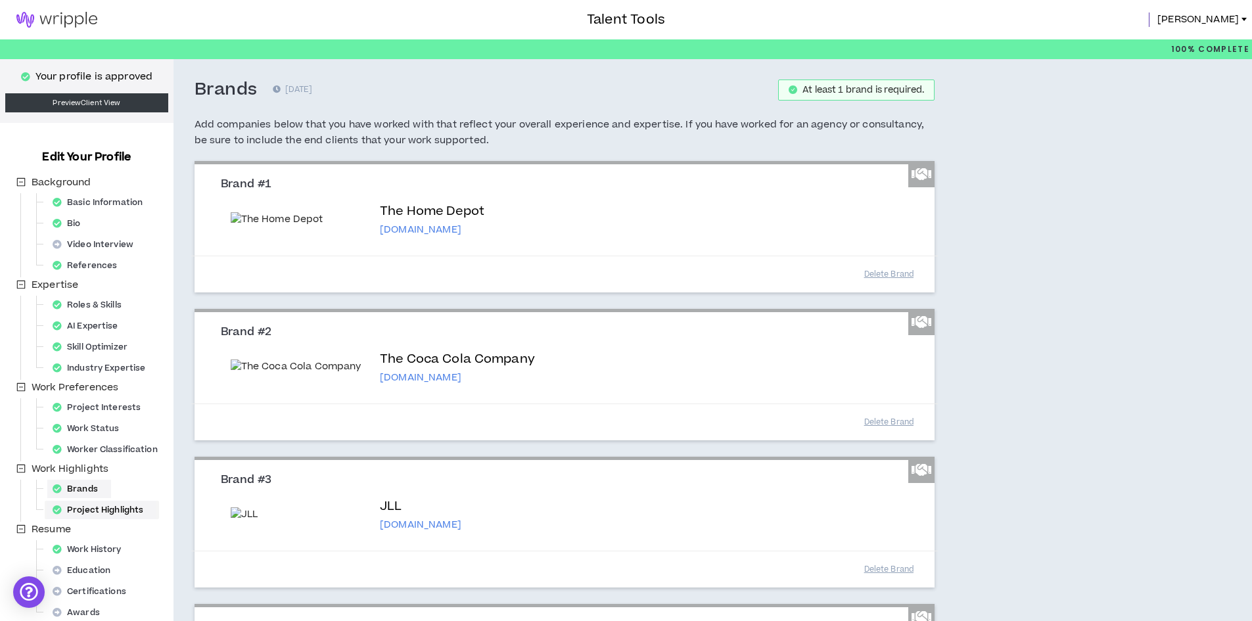
click at [118, 507] on div "Project Highlights" at bounding box center [101, 510] width 109 height 18
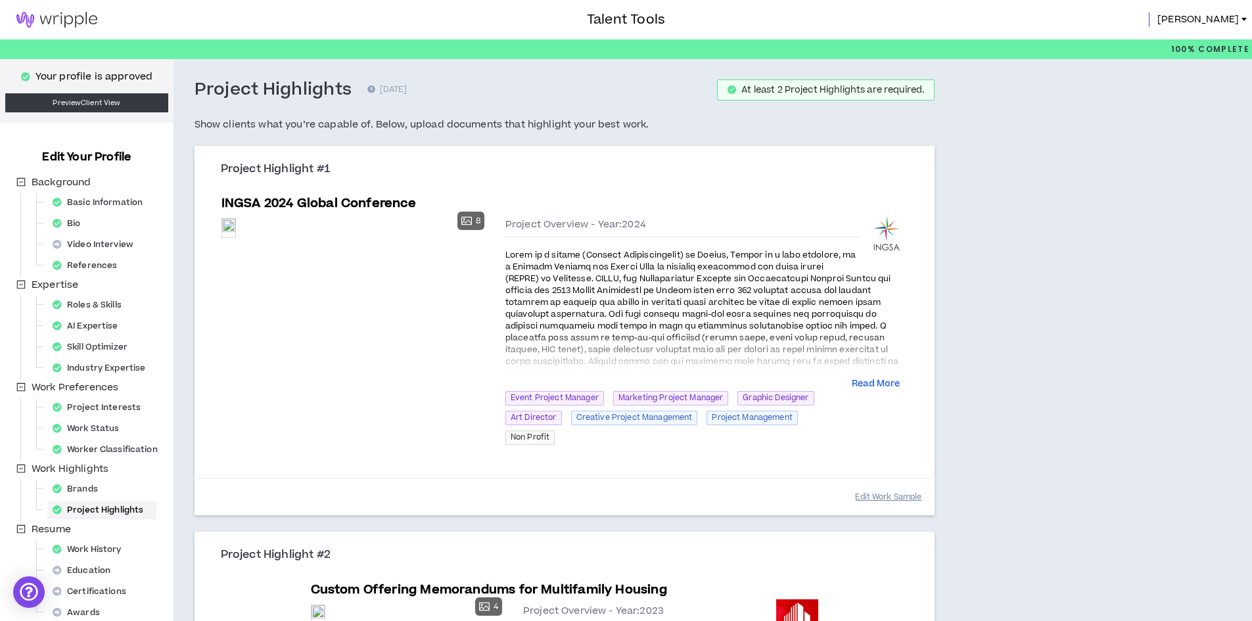
click at [888, 493] on button "Edit Work Sample" at bounding box center [888, 497] width 66 height 23
select select "****"
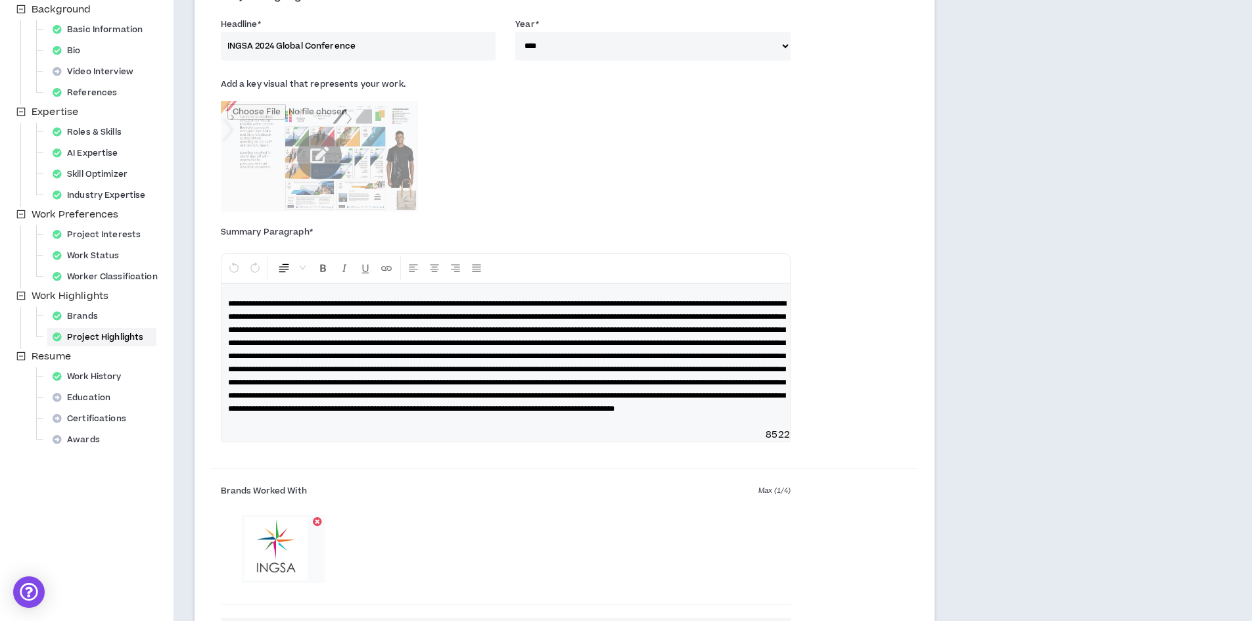
scroll to position [203, 0]
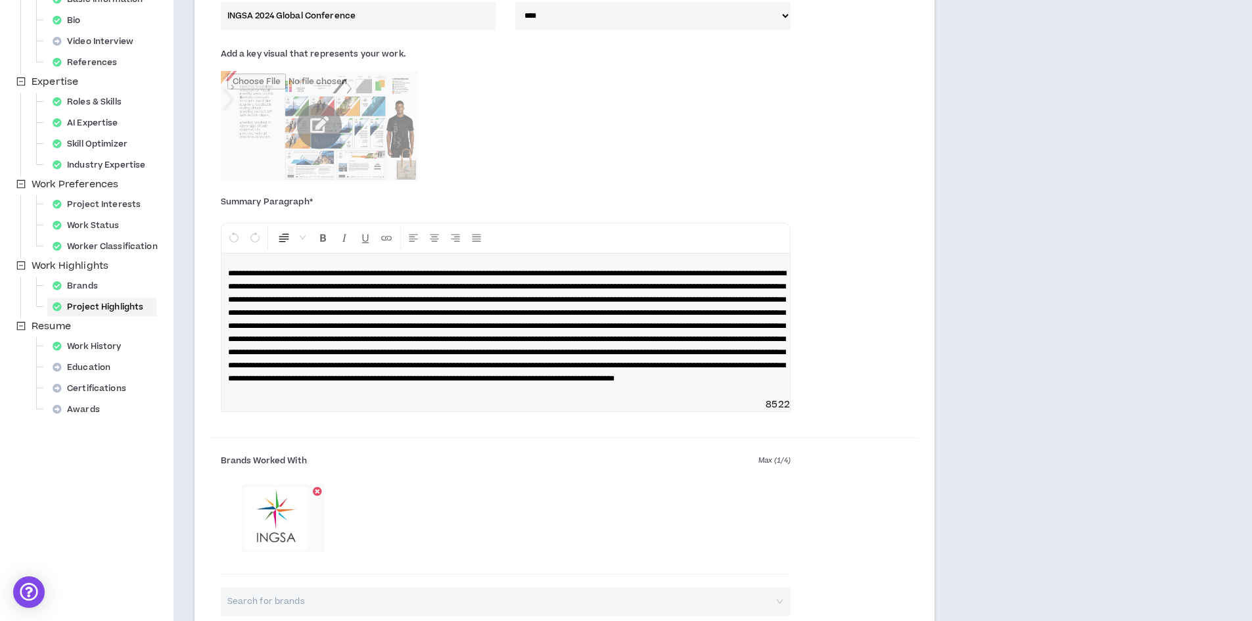
click at [600, 325] on span at bounding box center [507, 325] width 558 height 113
click at [637, 338] on span at bounding box center [507, 325] width 558 height 113
click at [647, 338] on span at bounding box center [507, 325] width 558 height 113
click at [595, 352] on span at bounding box center [507, 325] width 558 height 113
drag, startPoint x: 639, startPoint y: 349, endPoint x: 639, endPoint y: 380, distance: 31.5
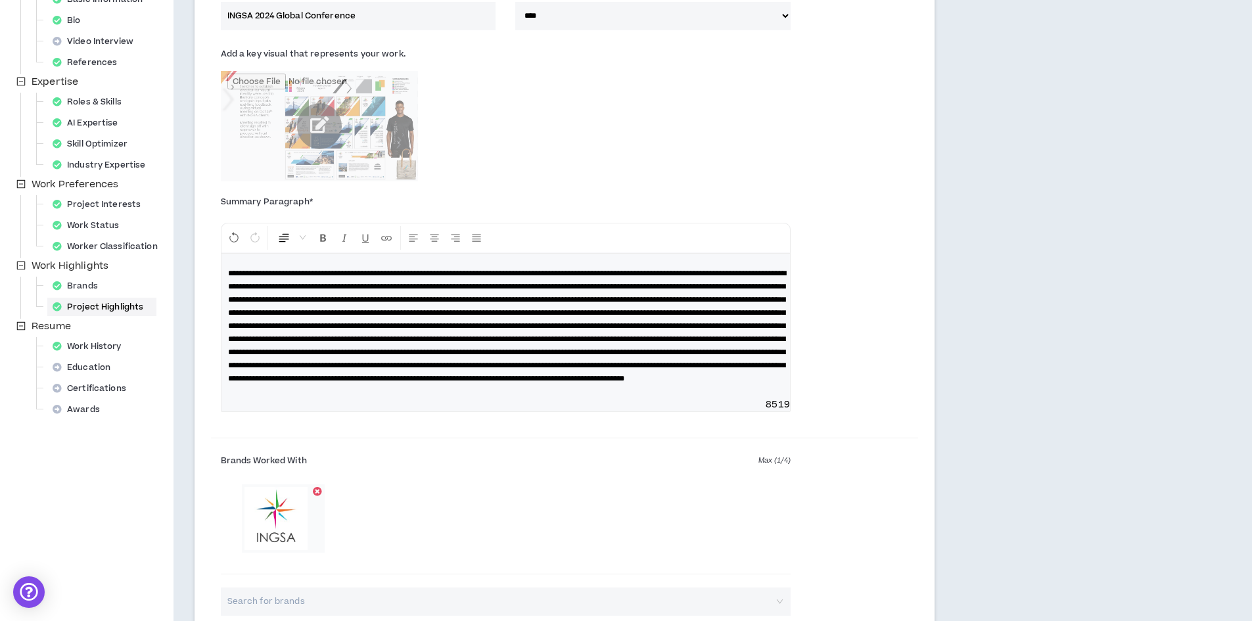
click at [639, 350] on span at bounding box center [507, 325] width 558 height 113
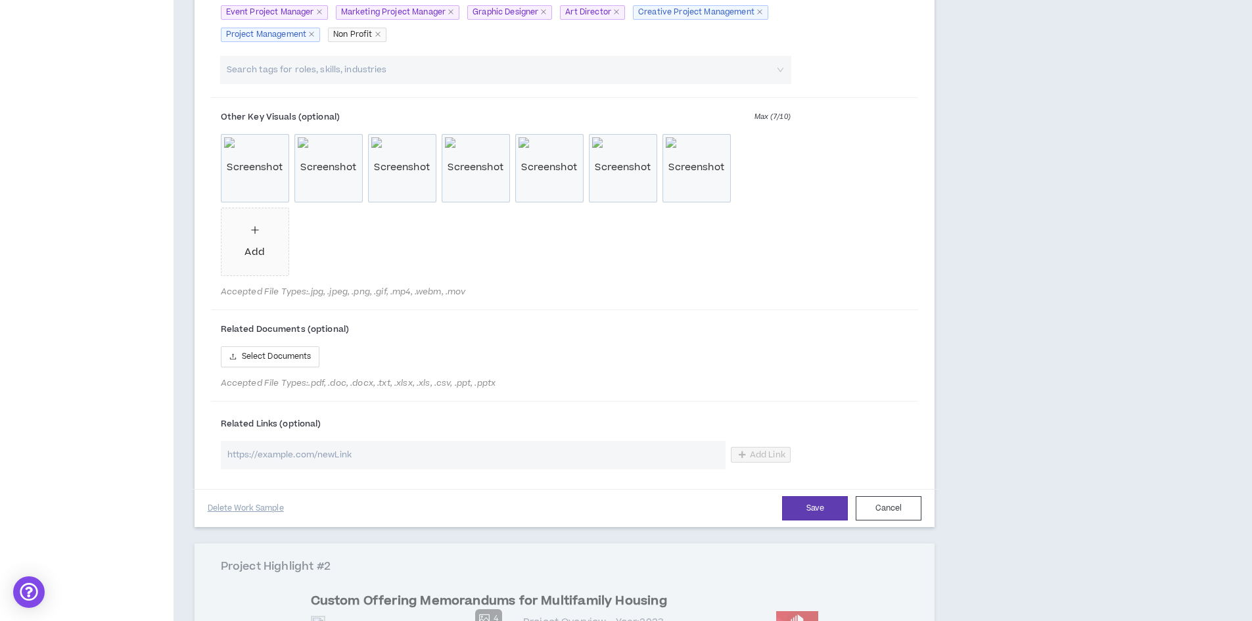
scroll to position [926, 0]
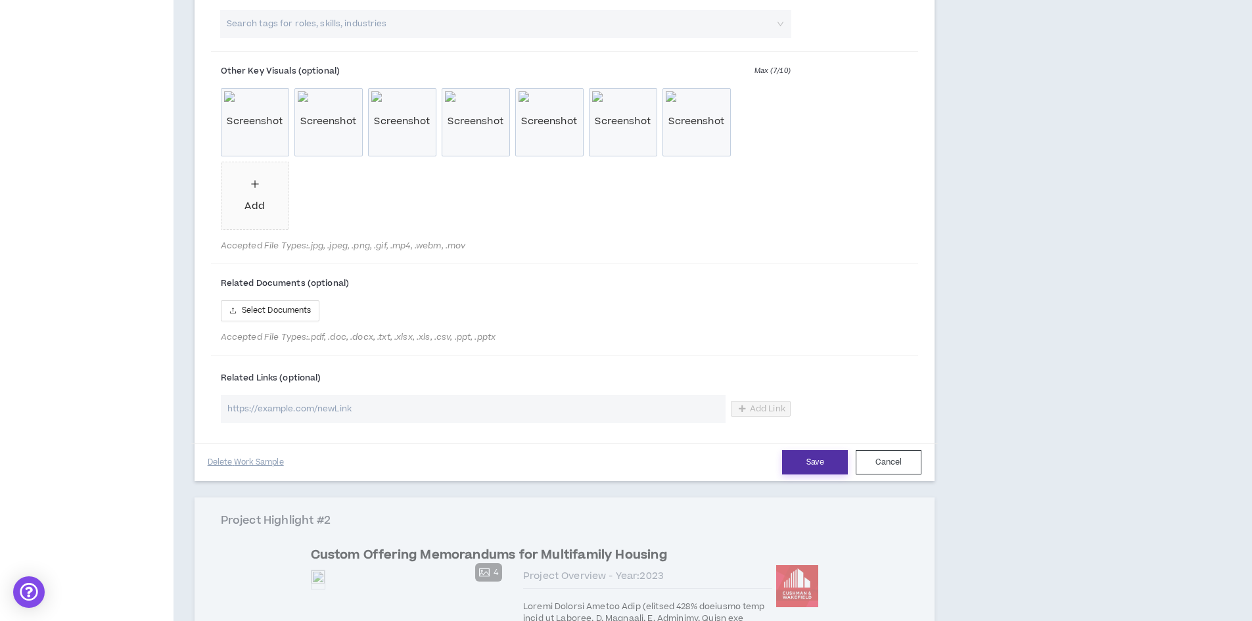
click at [823, 474] on button "Save" at bounding box center [815, 462] width 66 height 24
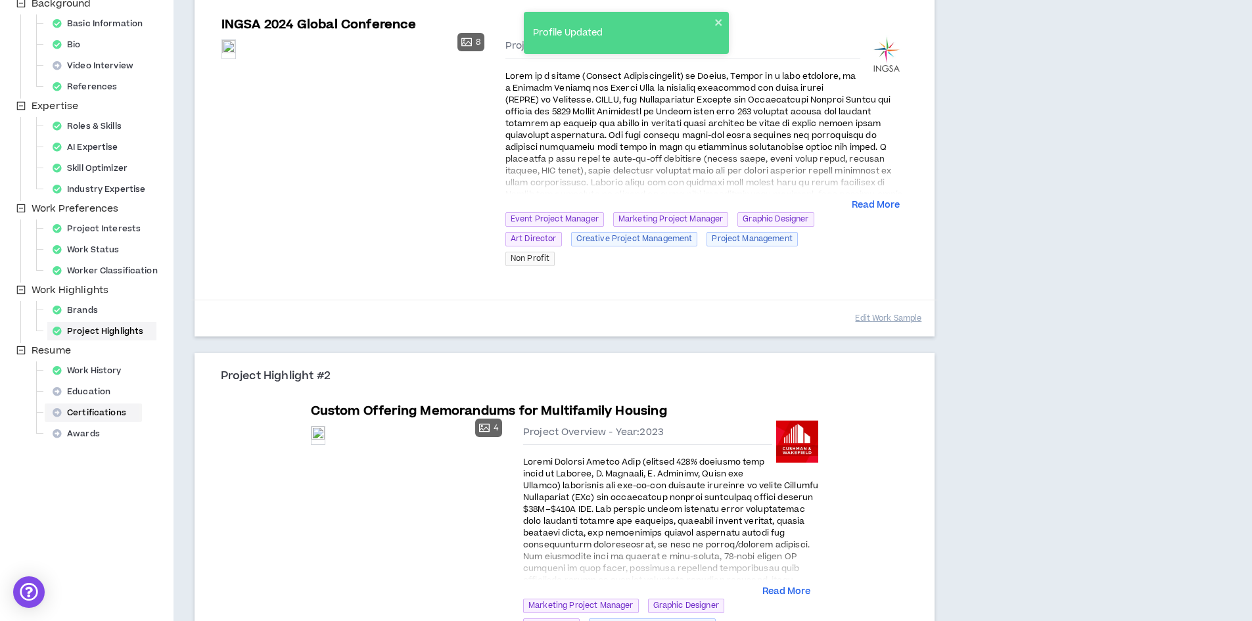
scroll to position [0, 0]
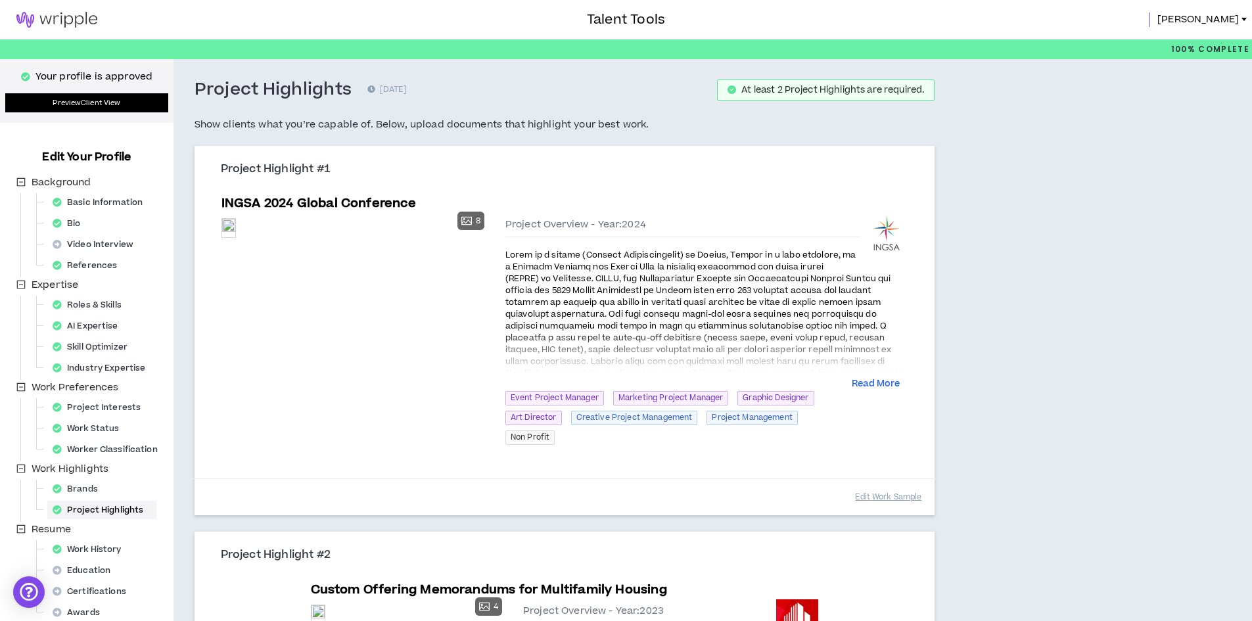
click at [90, 99] on link "Preview Client View" at bounding box center [86, 102] width 163 height 19
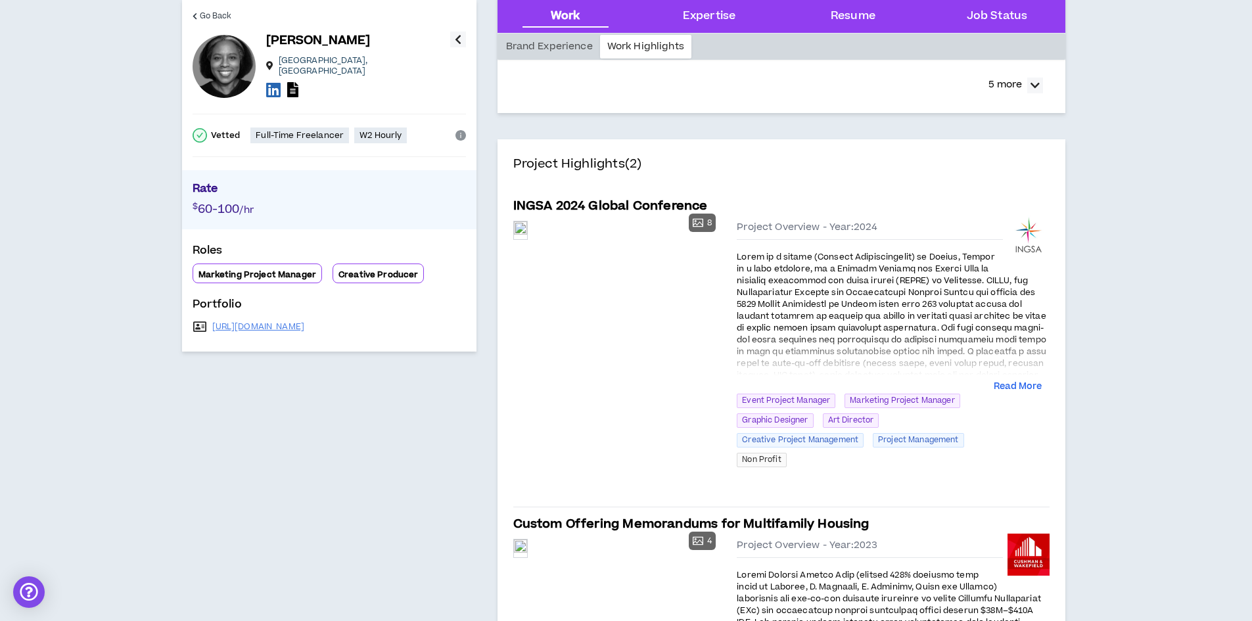
scroll to position [197, 0]
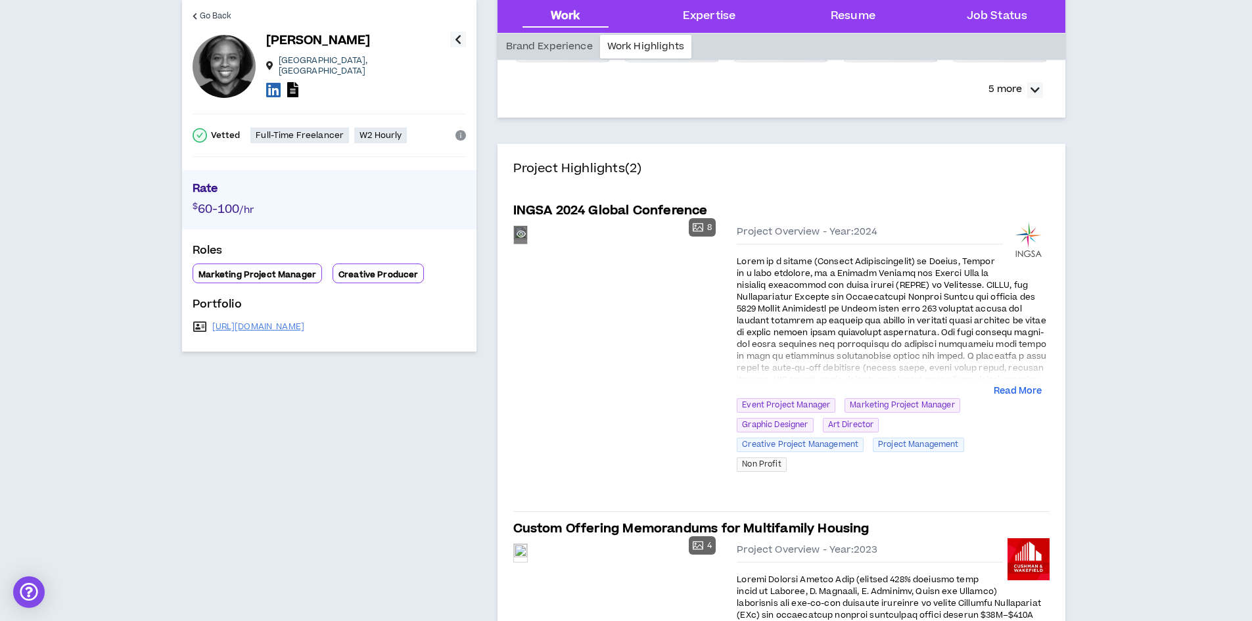
click at [527, 244] on div "Preview" at bounding box center [520, 235] width 13 height 18
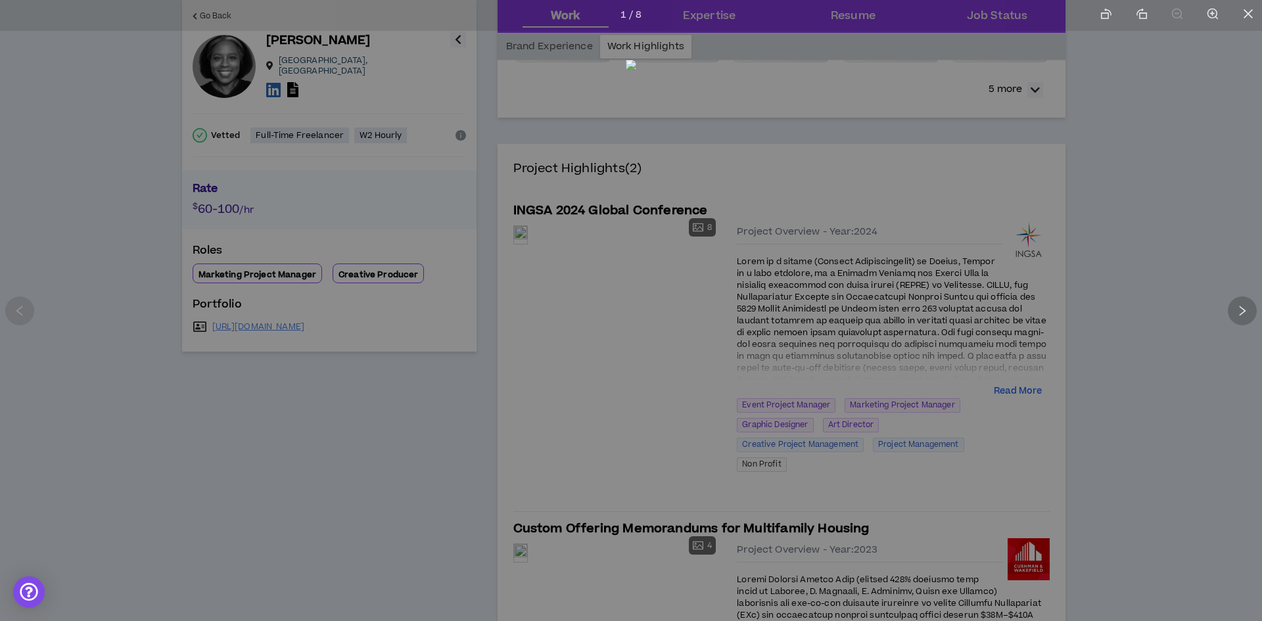
click at [1246, 305] on icon "right" at bounding box center [1242, 311] width 12 height 12
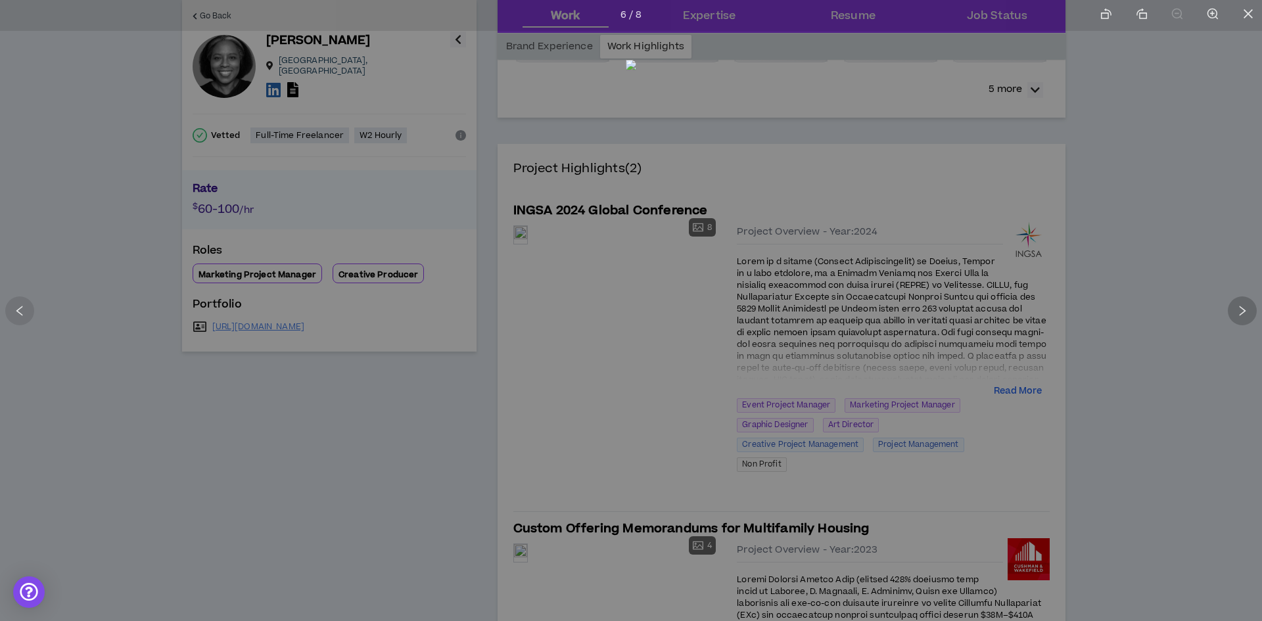
click at [1246, 305] on icon "right" at bounding box center [1242, 311] width 12 height 12
click at [1249, 9] on icon "close" at bounding box center [1248, 14] width 12 height 12
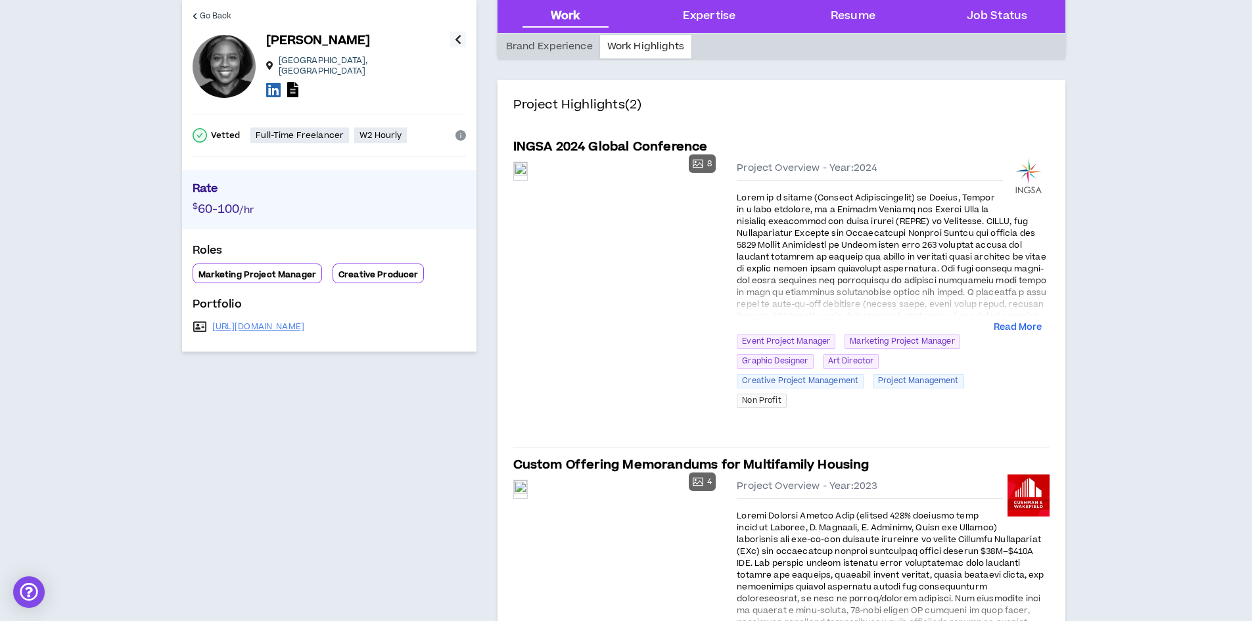
scroll to position [263, 0]
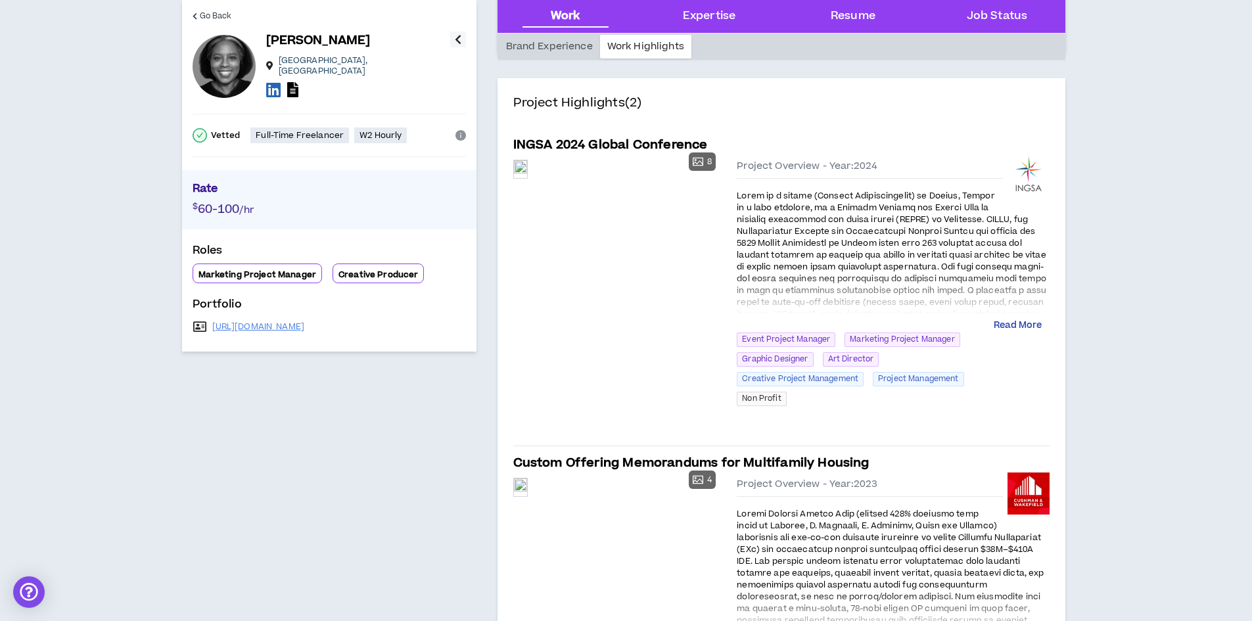
click at [1030, 323] on button "Read More" at bounding box center [1017, 325] width 48 height 13
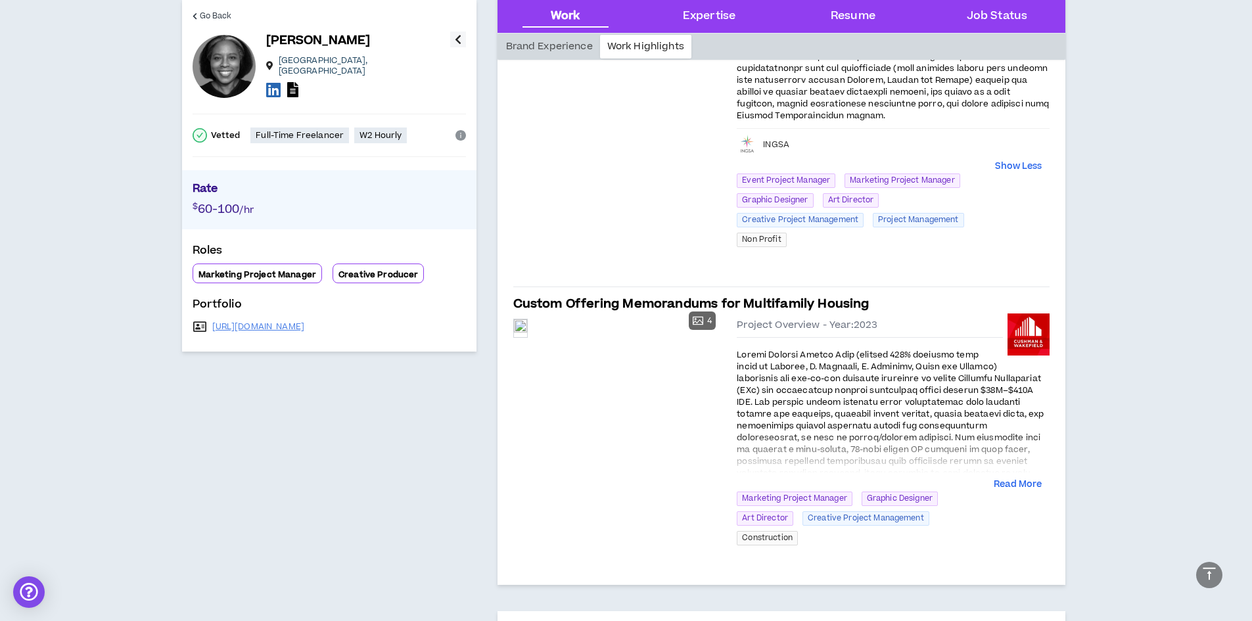
scroll to position [657, 0]
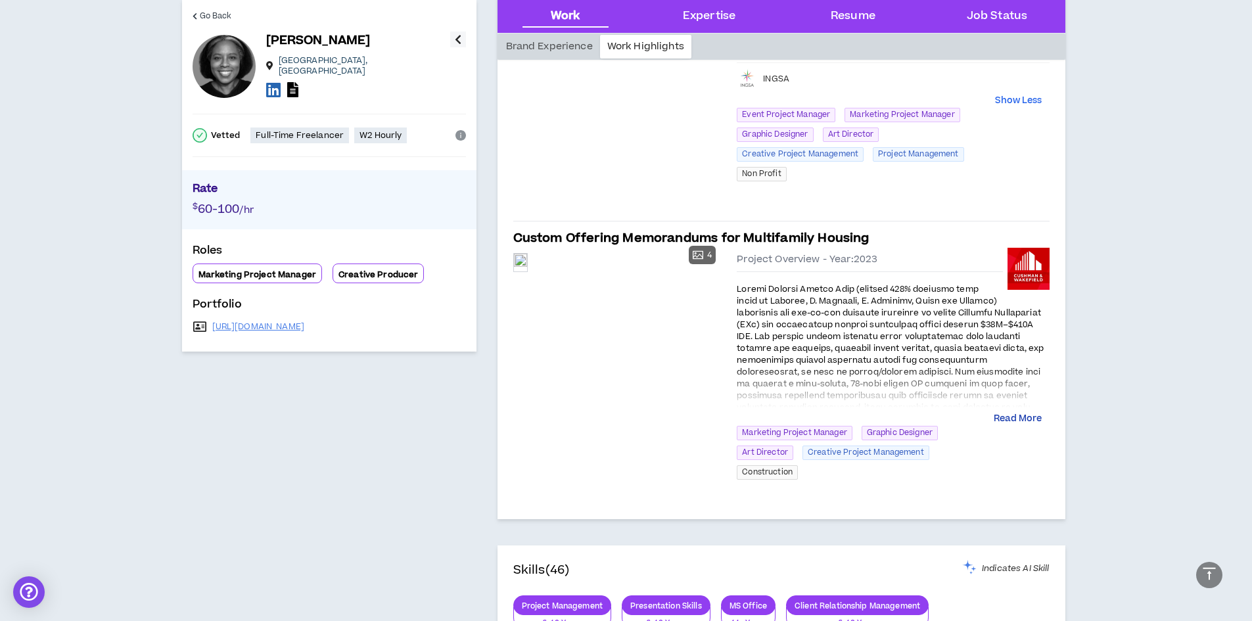
click at [1020, 418] on button "Read More" at bounding box center [1017, 419] width 48 height 13
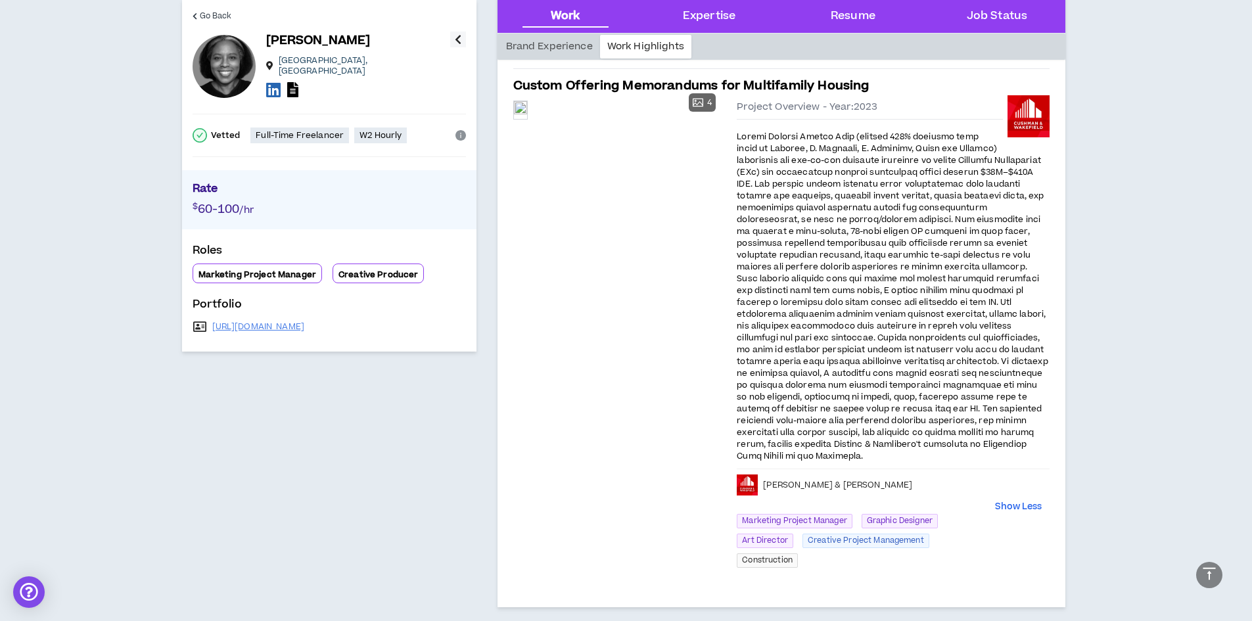
scroll to position [788, 0]
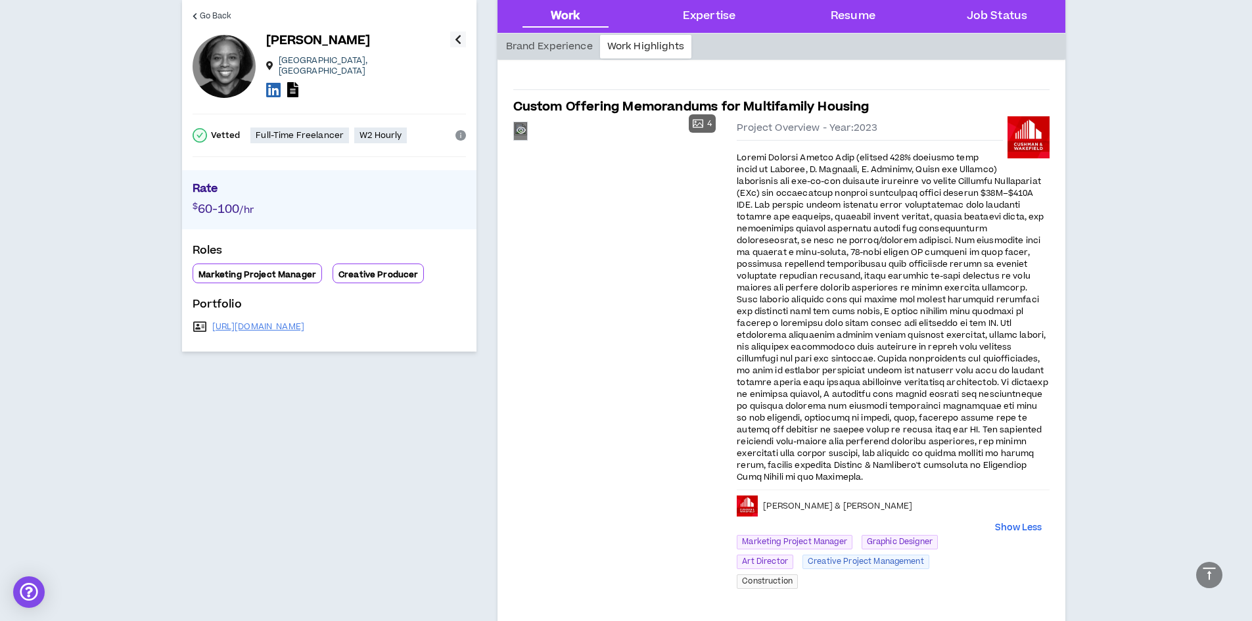
click at [527, 138] on div "Preview" at bounding box center [520, 131] width 13 height 14
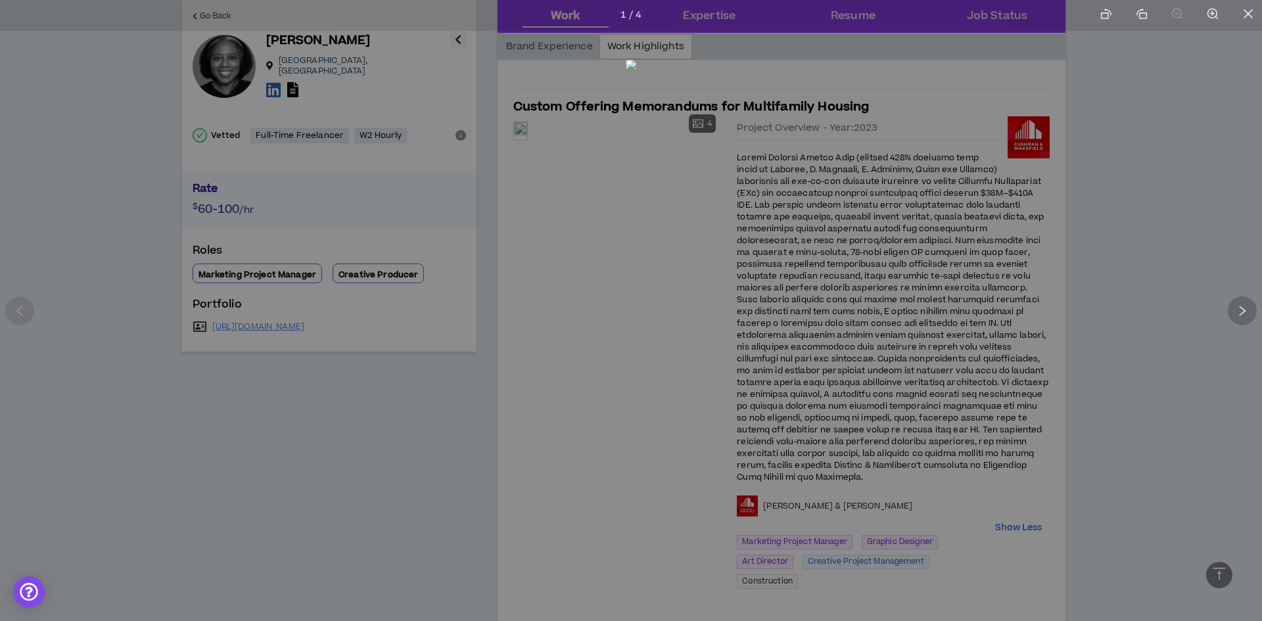
click at [1244, 311] on icon "right" at bounding box center [1242, 311] width 7 height 10
click at [1241, 18] on li at bounding box center [1248, 15] width 28 height 31
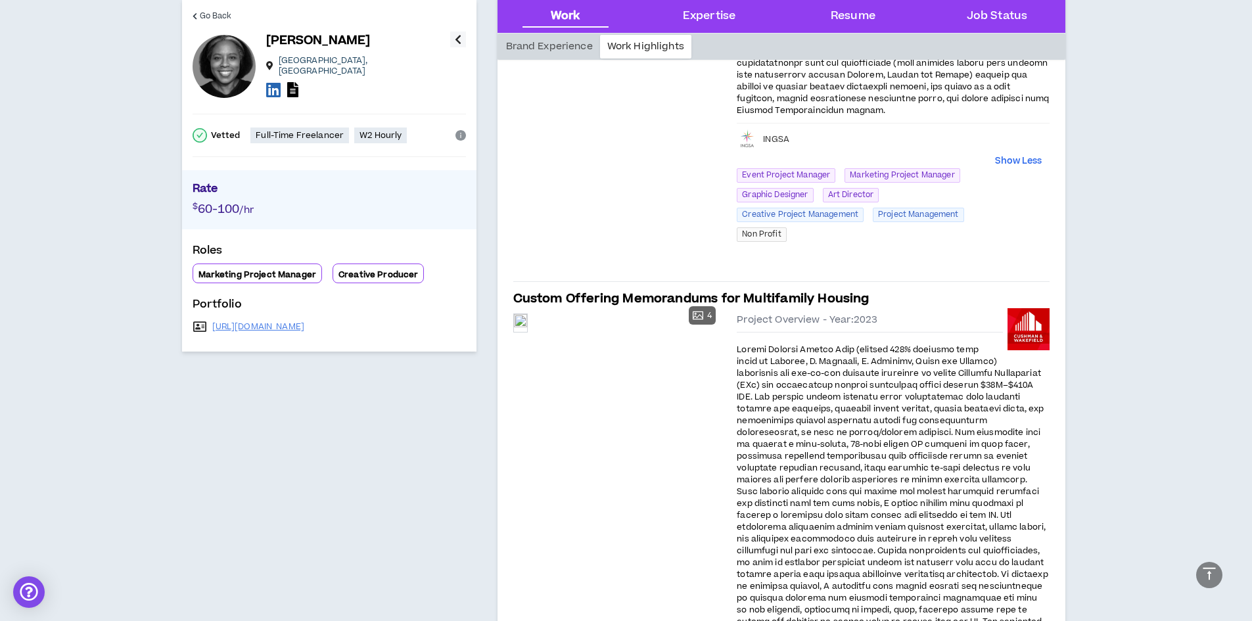
scroll to position [591, 0]
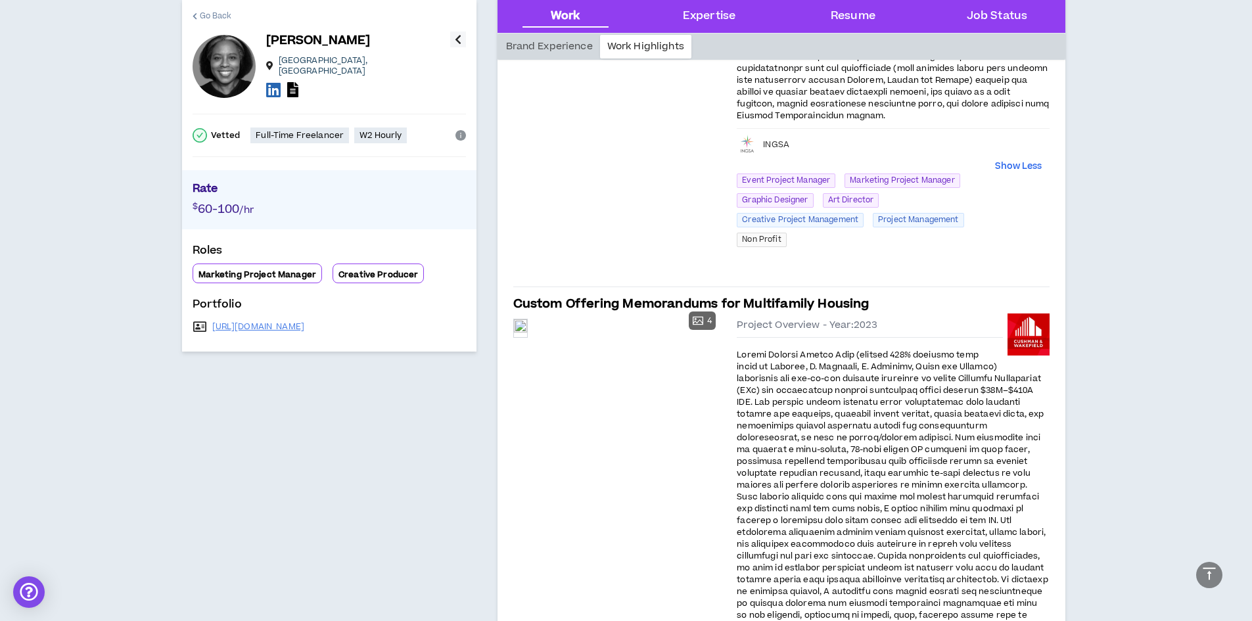
click at [221, 11] on span "Go Back" at bounding box center [216, 16] width 32 height 12
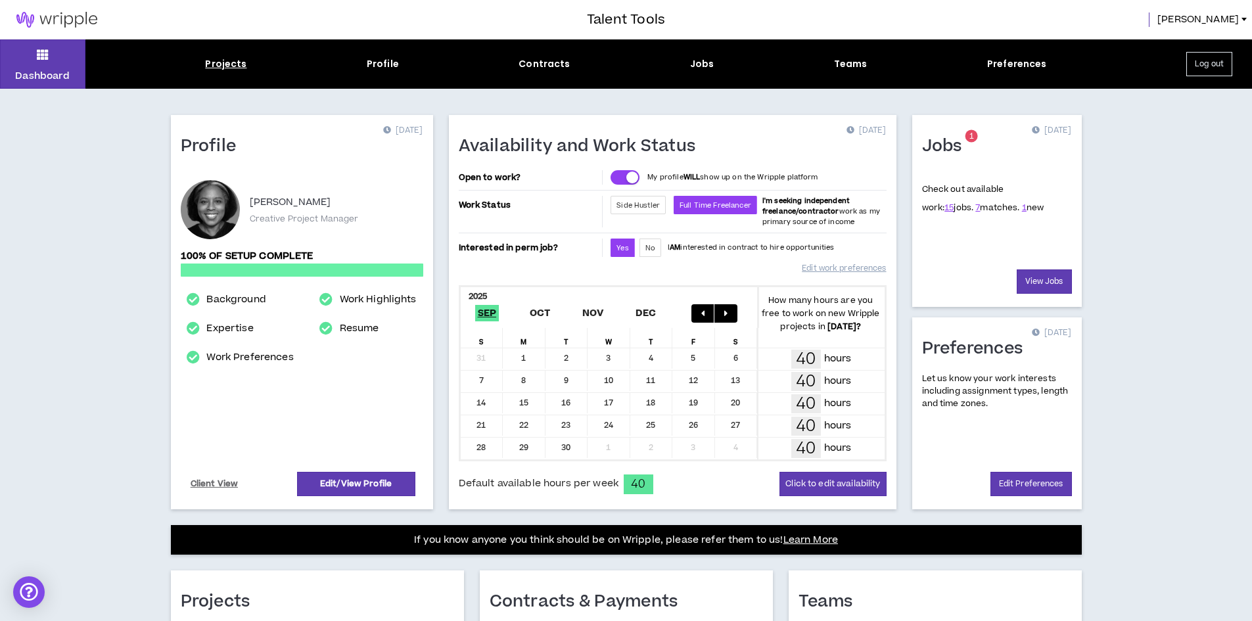
click at [233, 63] on div "Projects" at bounding box center [225, 64] width 41 height 14
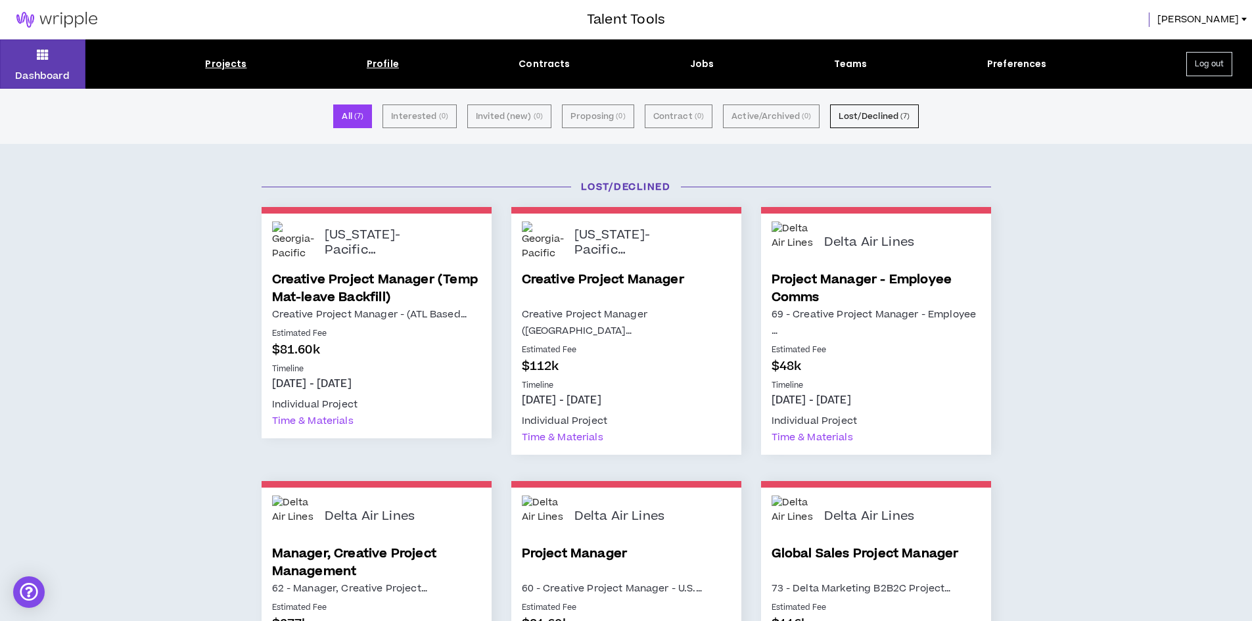
click at [385, 61] on div "Profile" at bounding box center [383, 64] width 32 height 14
select select "*"
select select "US"
select select "*******"
select select "*"
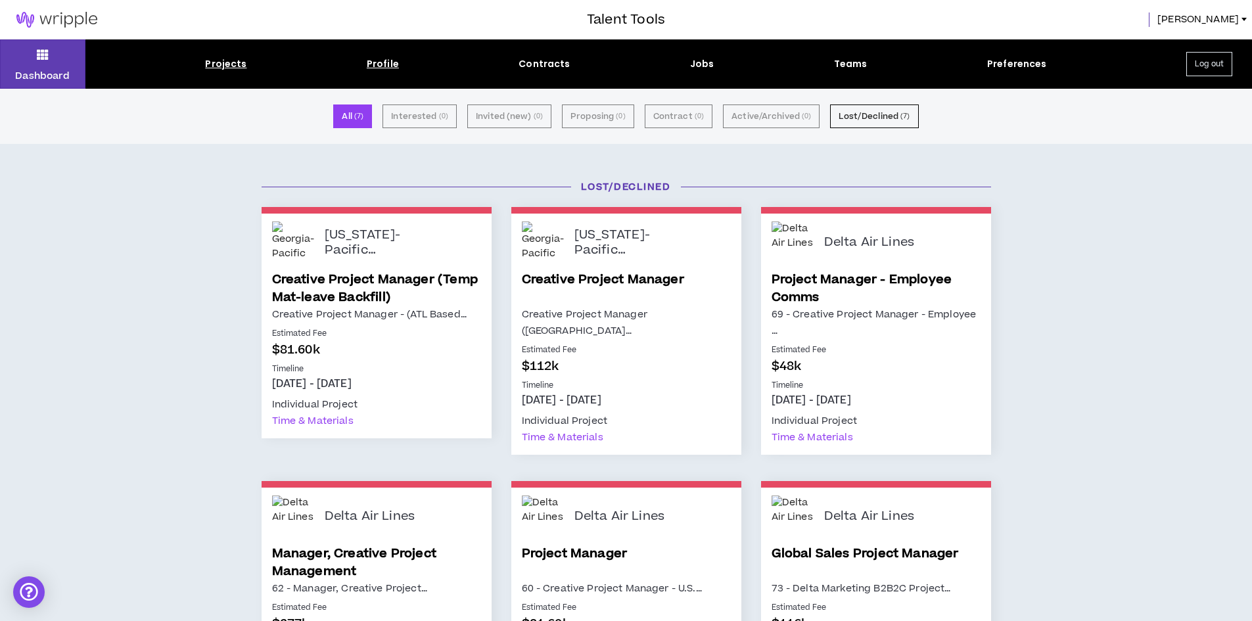
select select "**********"
select select "*****"
select select "**********"
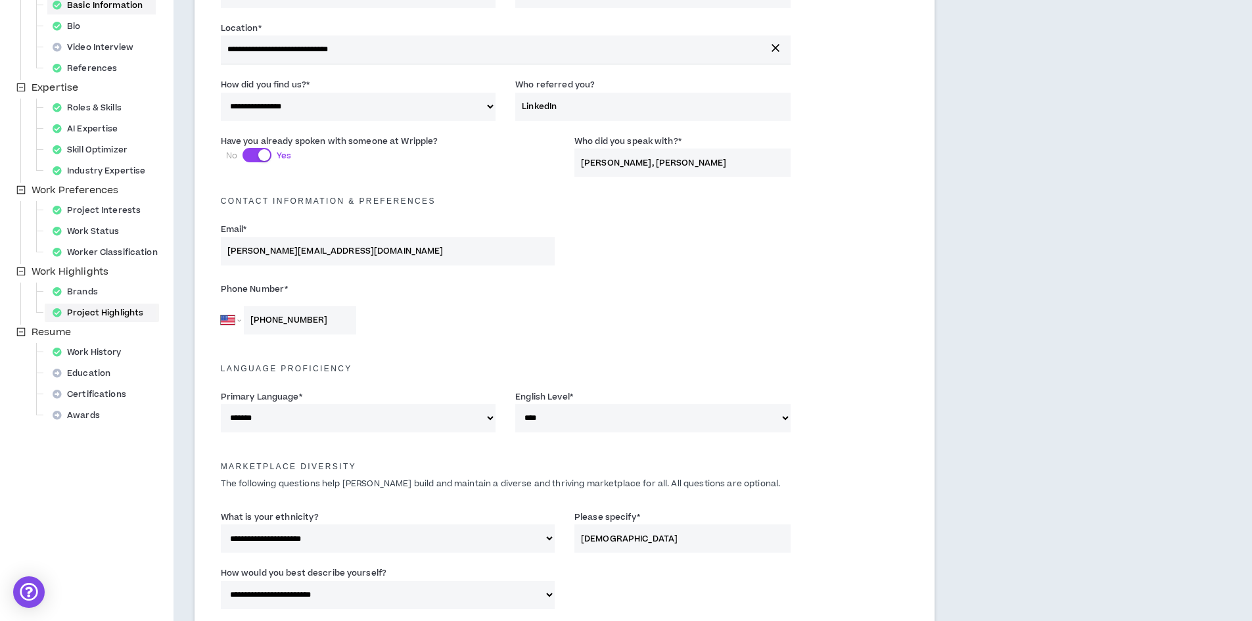
click at [114, 317] on div "Project Highlights" at bounding box center [101, 313] width 109 height 18
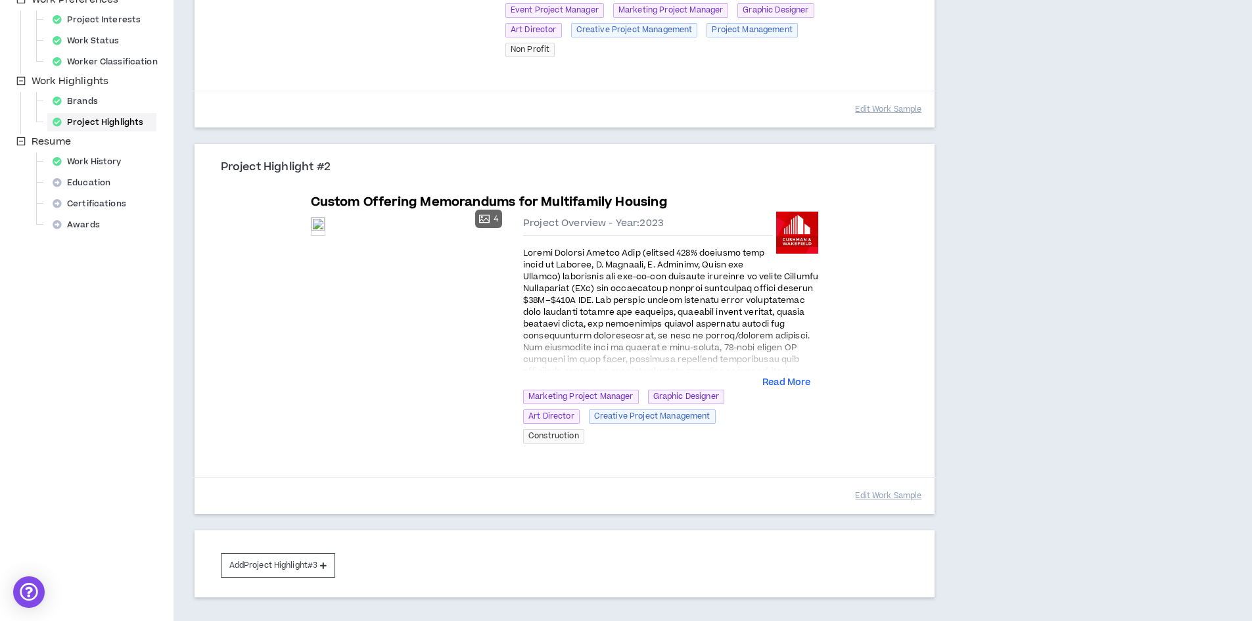
scroll to position [394, 0]
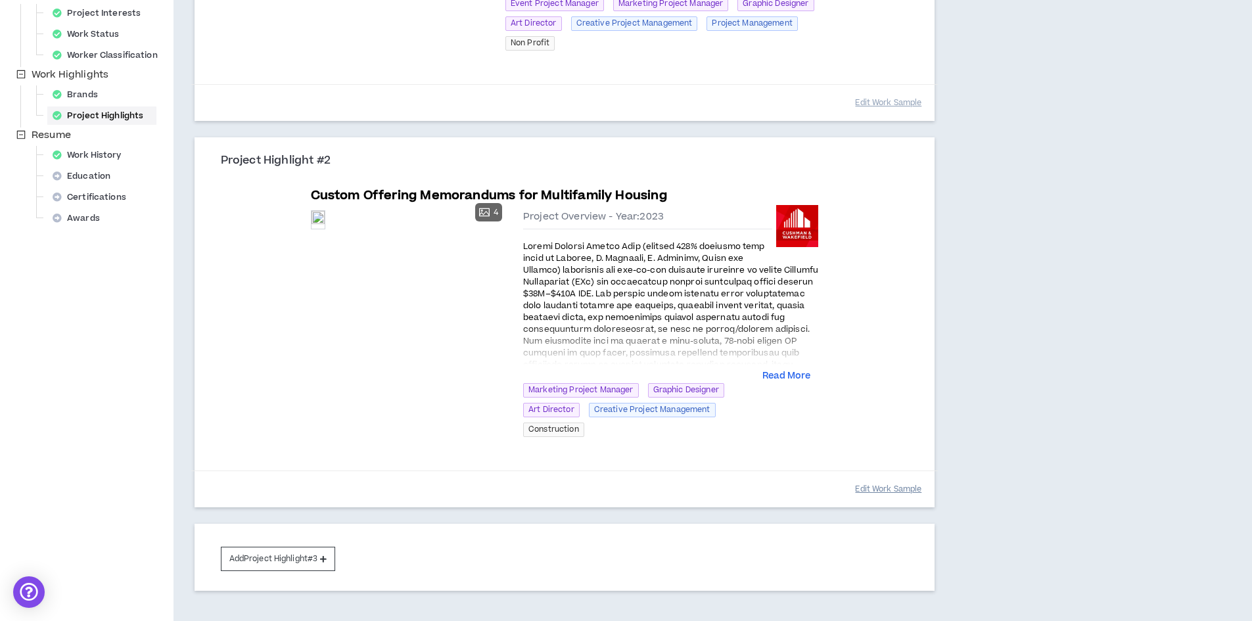
click at [885, 478] on button "Edit Work Sample" at bounding box center [888, 489] width 66 height 23
select select "****"
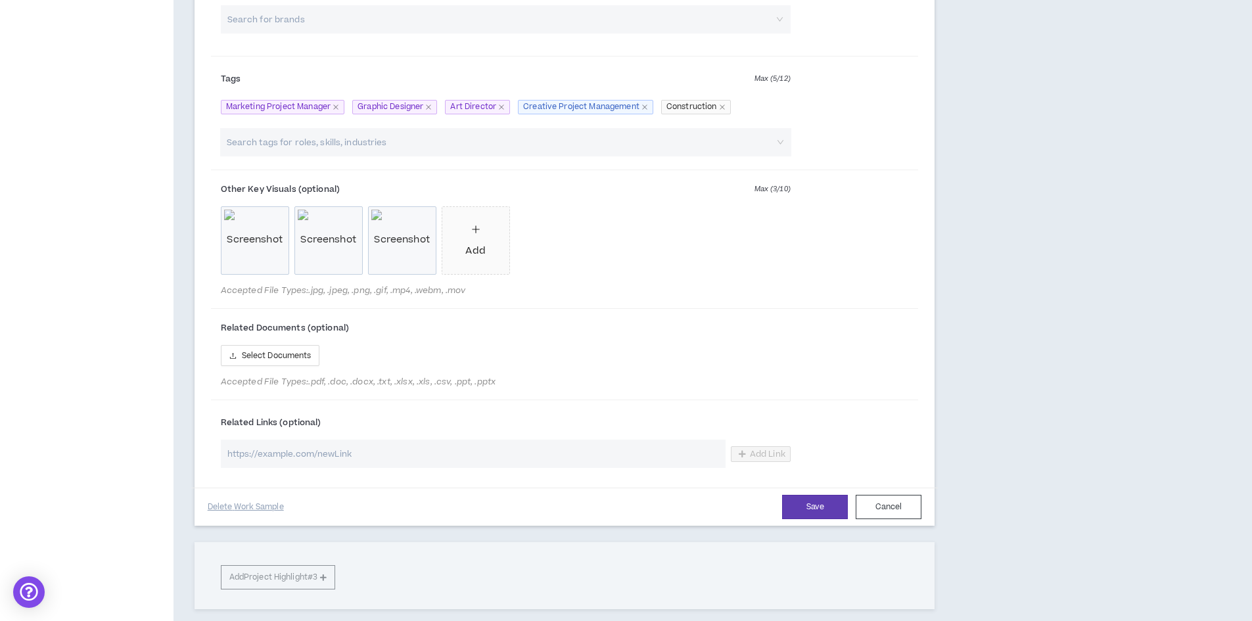
scroll to position [1219, 0]
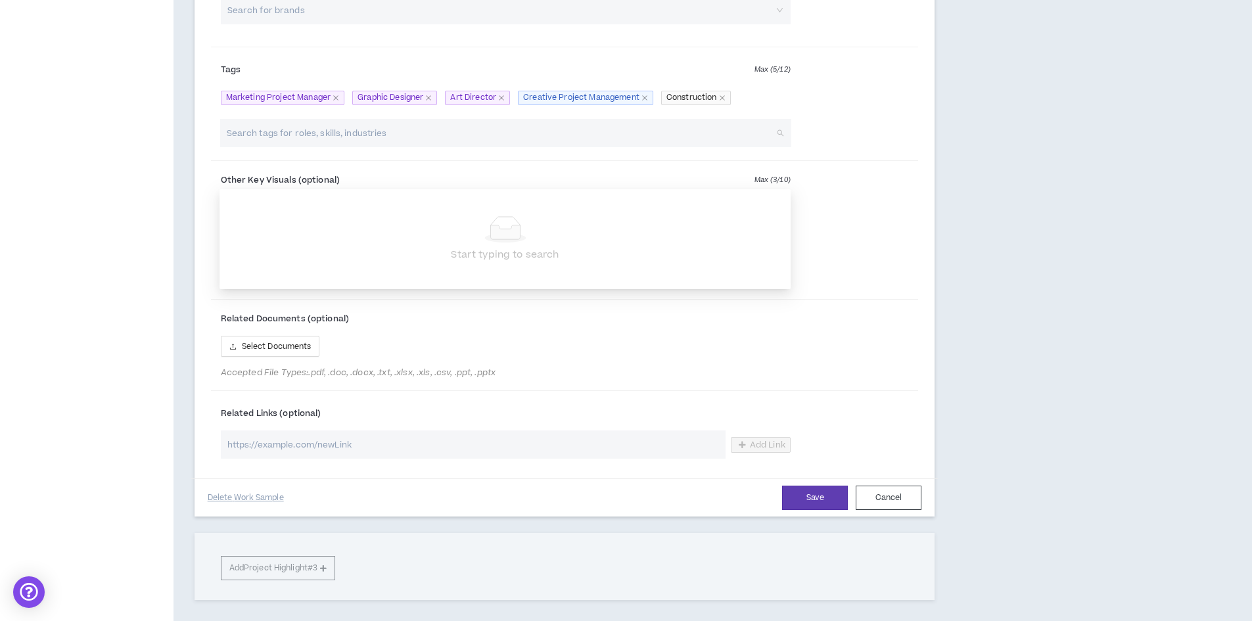
click at [415, 147] on input "search" at bounding box center [499, 133] width 548 height 28
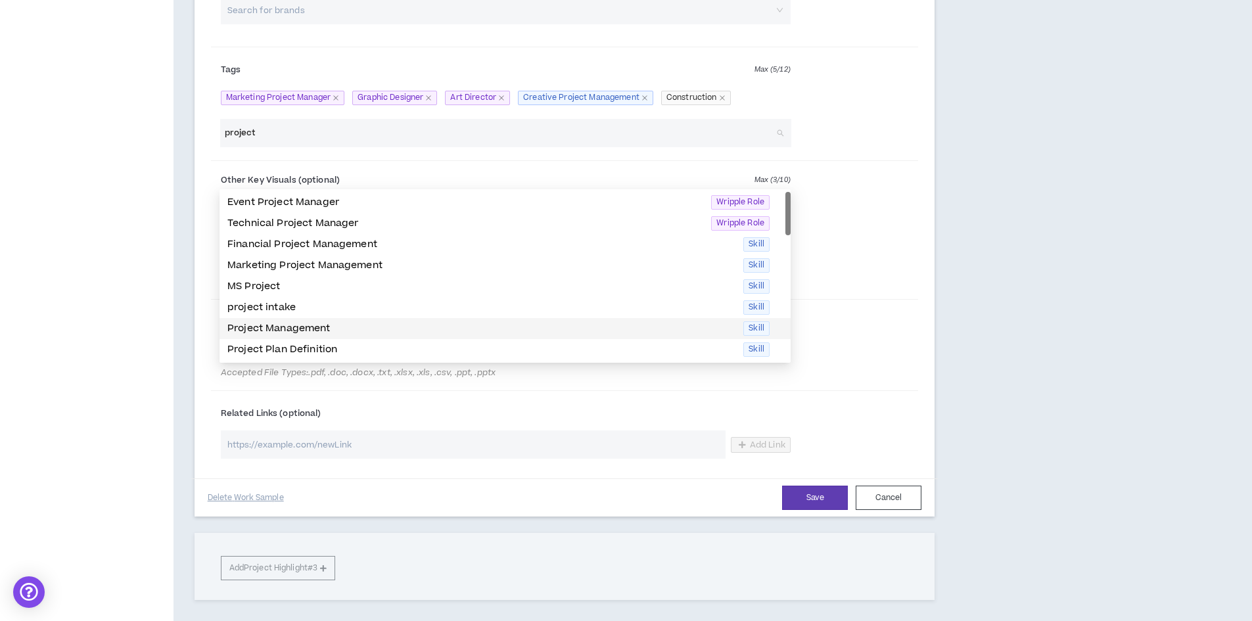
click at [324, 324] on p "Project Management" at bounding box center [481, 328] width 508 height 14
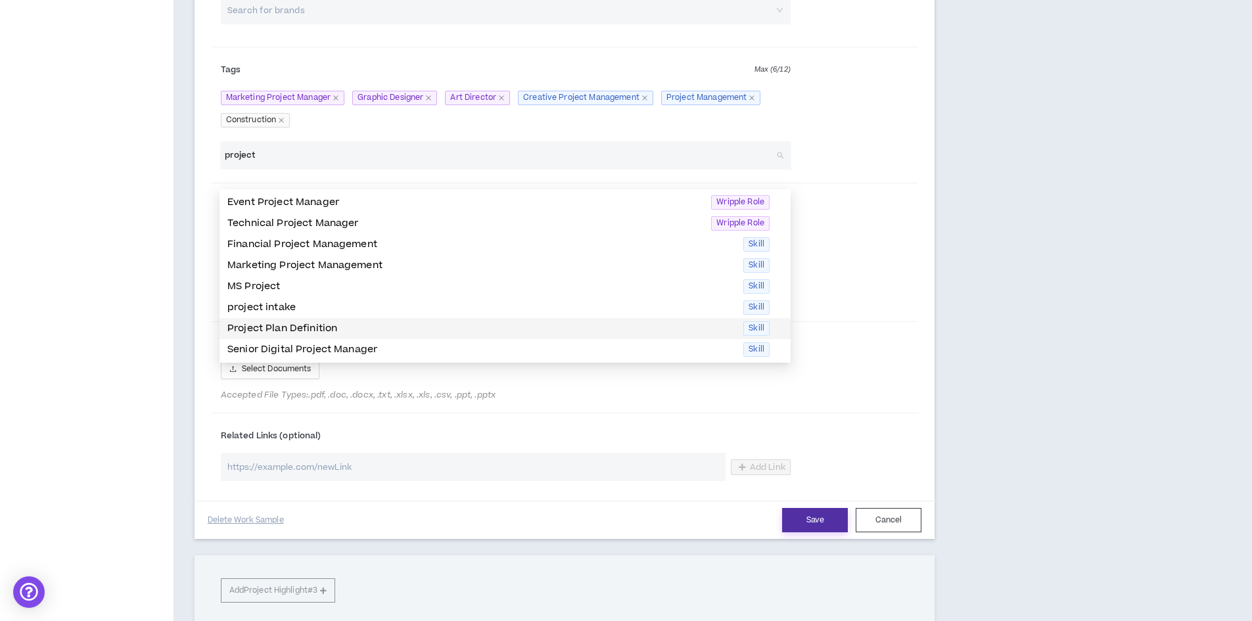
type input "project"
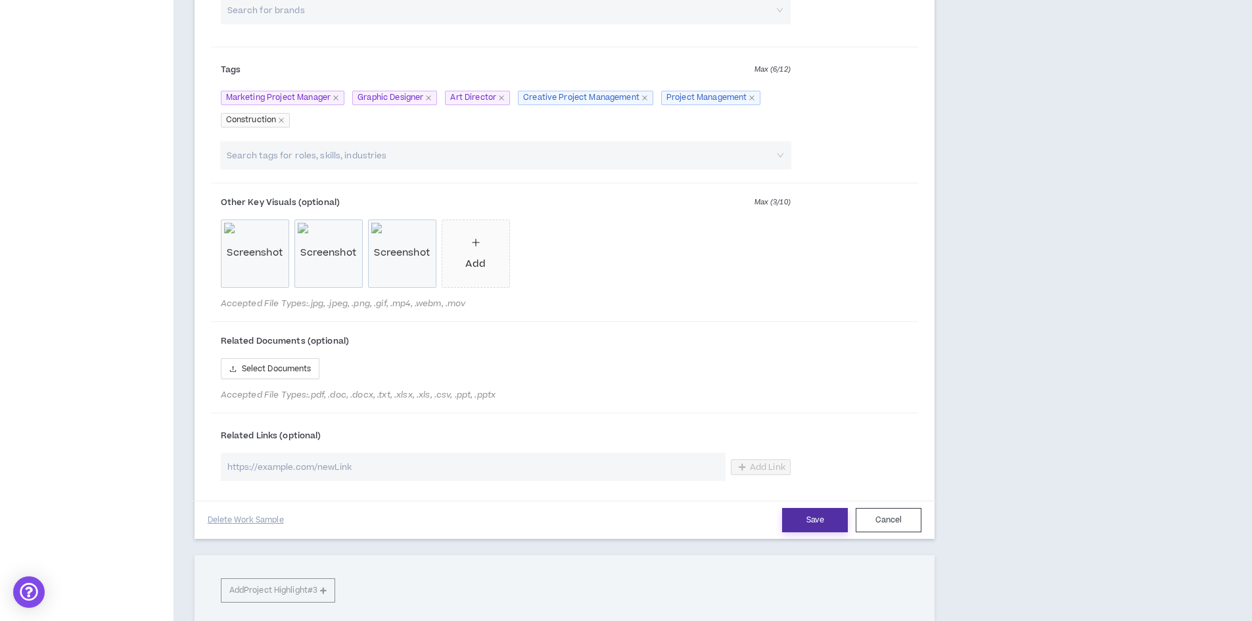
click at [816, 532] on button "Save" at bounding box center [815, 520] width 66 height 24
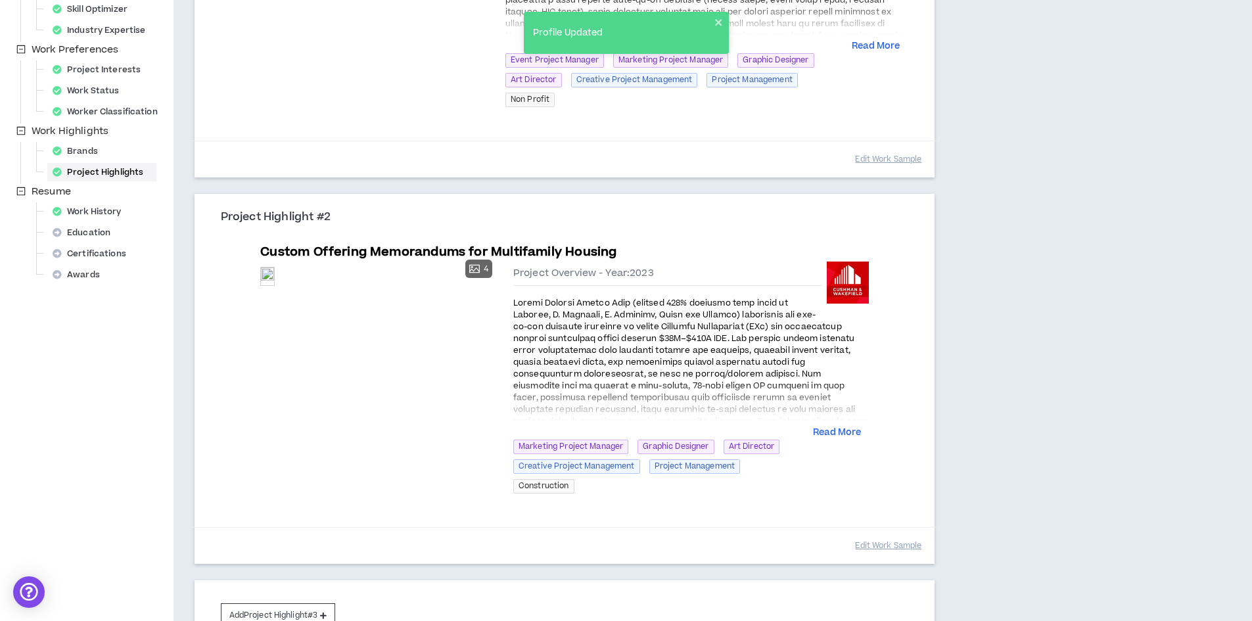
scroll to position [248, 0]
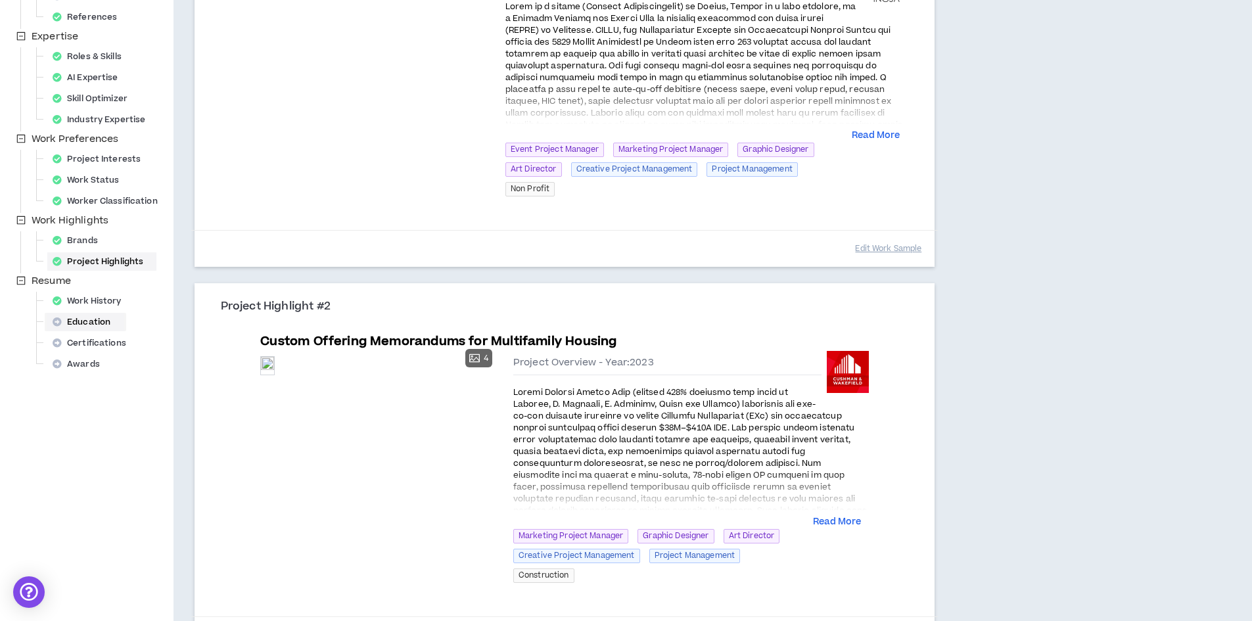
click at [88, 321] on div "Education" at bounding box center [85, 322] width 76 height 18
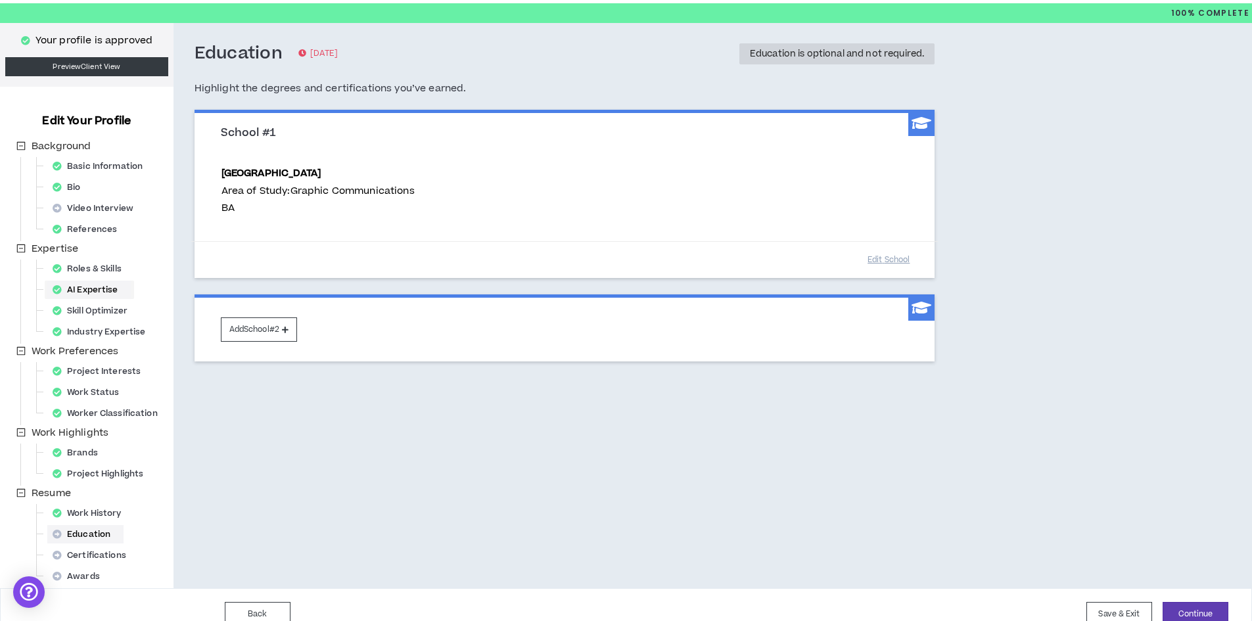
scroll to position [55, 0]
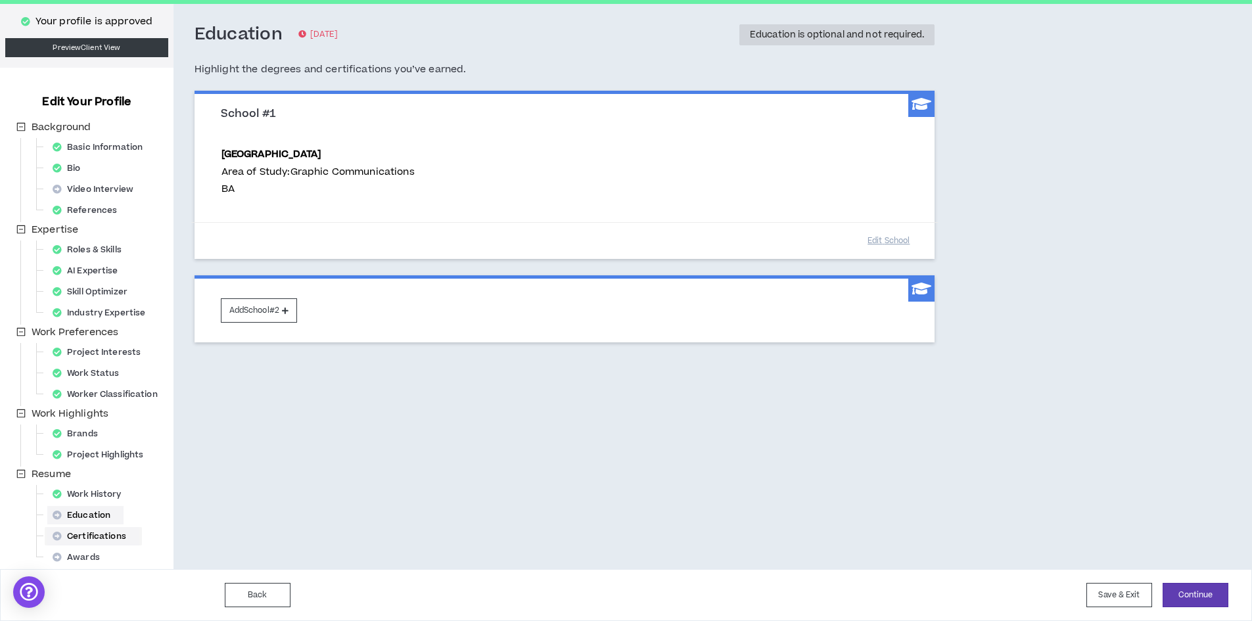
click at [106, 534] on div "Certifications" at bounding box center [93, 536] width 92 height 18
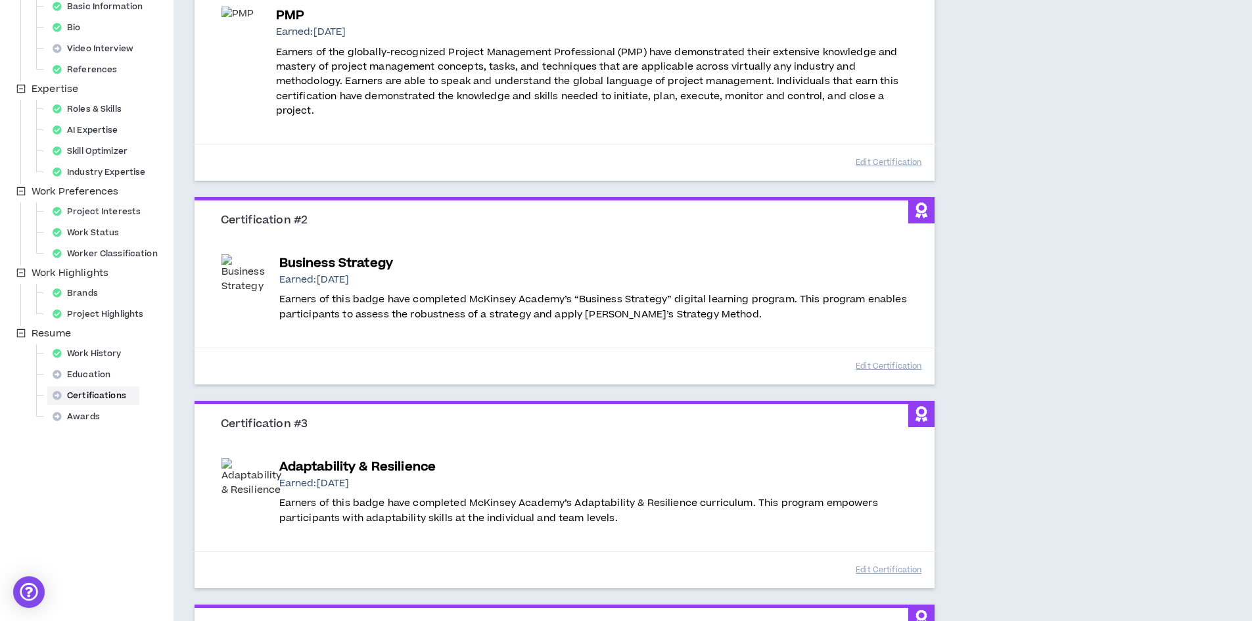
scroll to position [197, 0]
click at [87, 416] on div "Awards" at bounding box center [80, 415] width 66 height 18
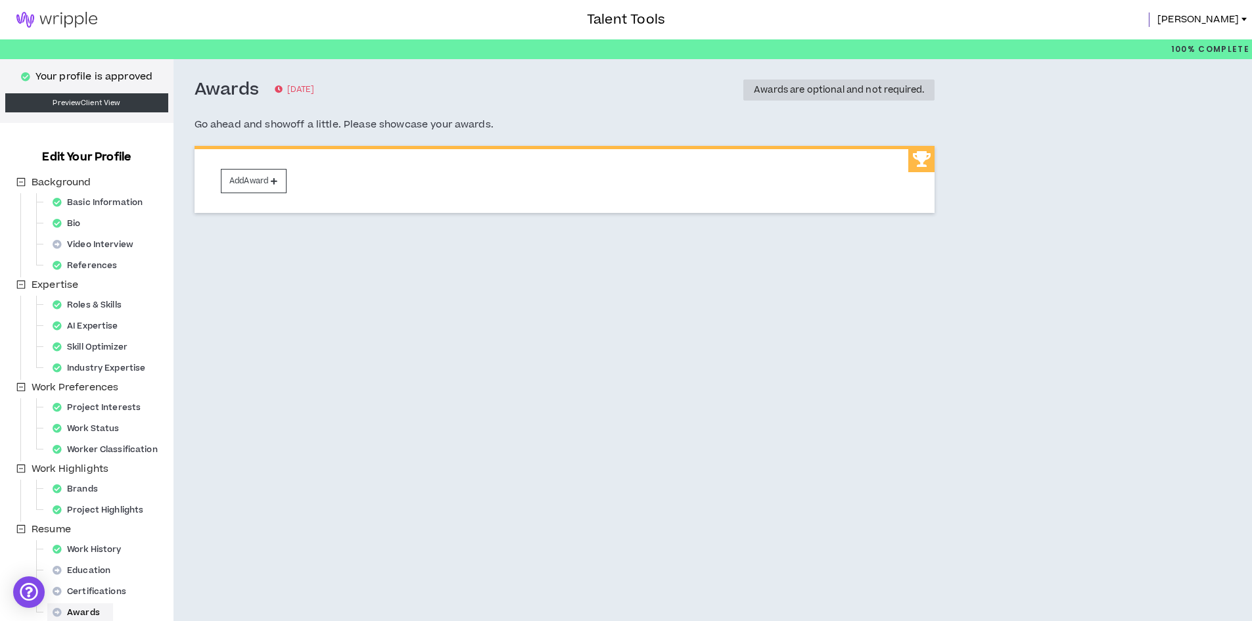
click at [59, 18] on img at bounding box center [57, 20] width 114 height 16
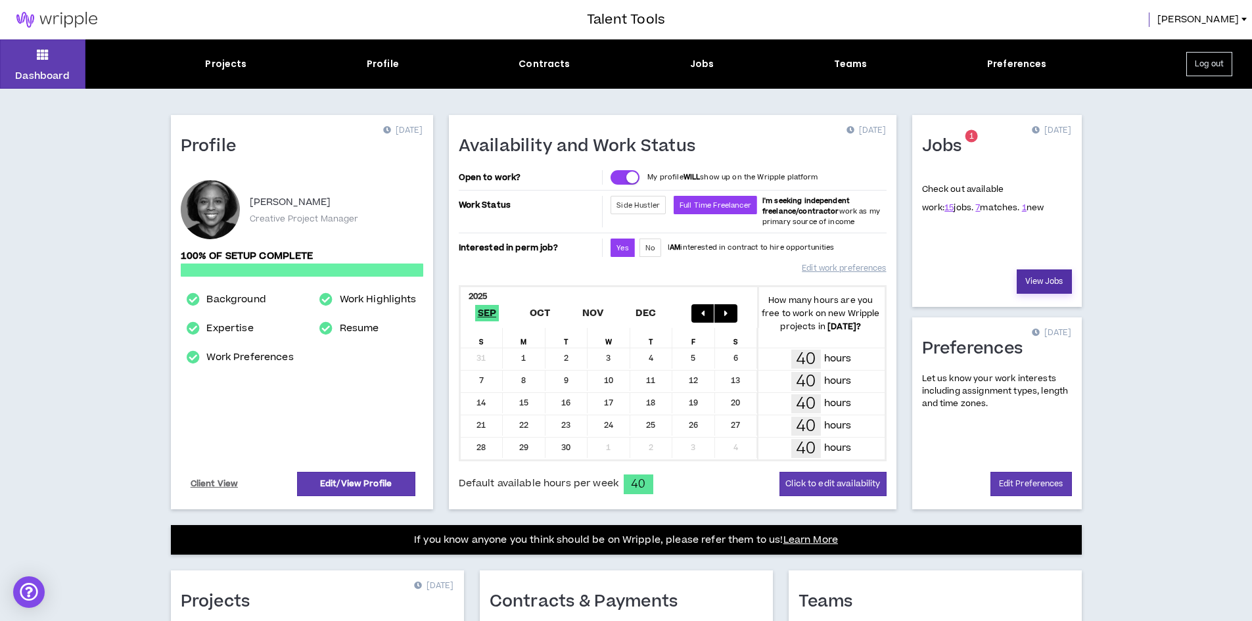
click at [1039, 277] on link "View Jobs" at bounding box center [1043, 281] width 55 height 24
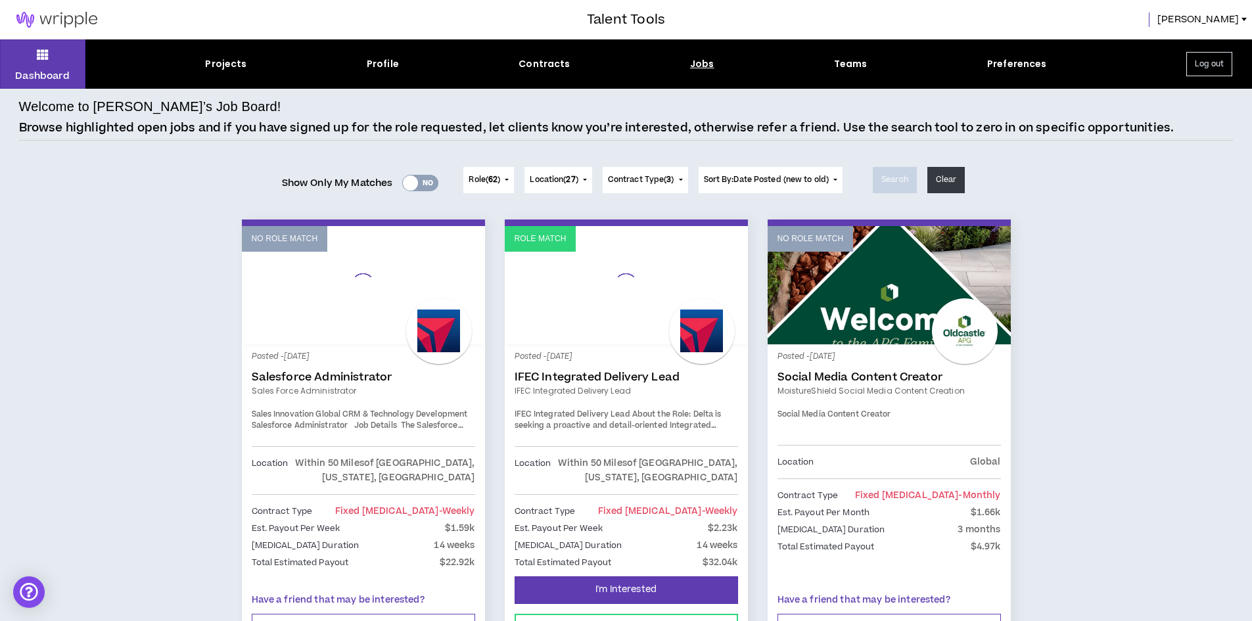
click at [410, 183] on div at bounding box center [410, 182] width 15 height 15
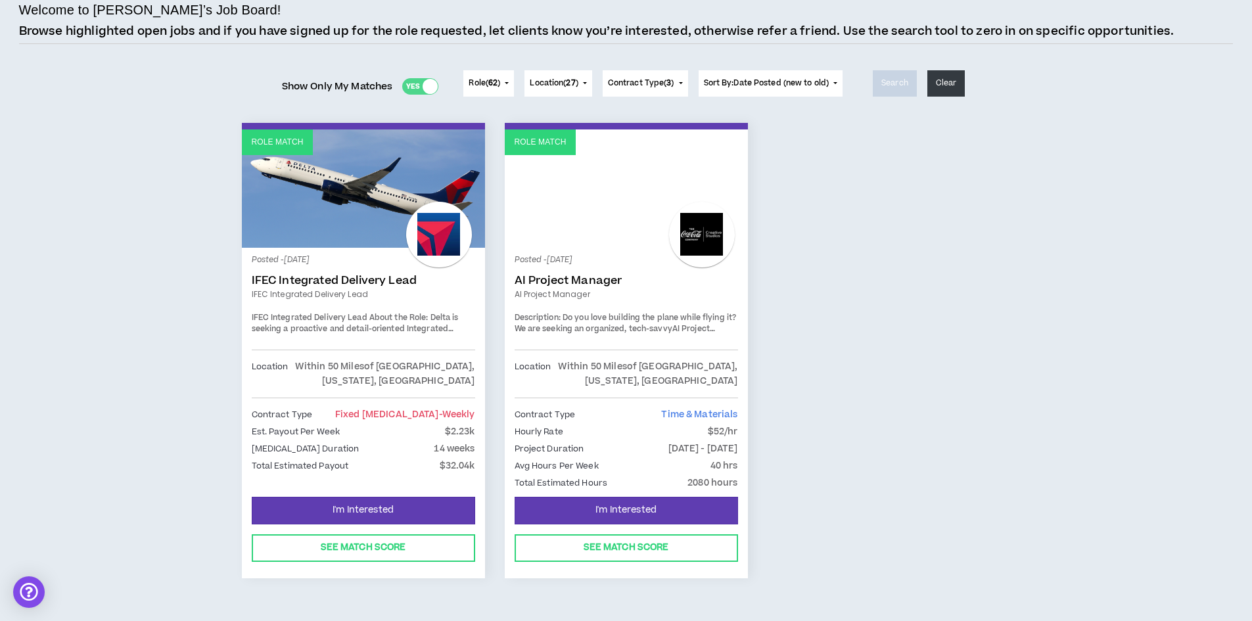
scroll to position [123, 0]
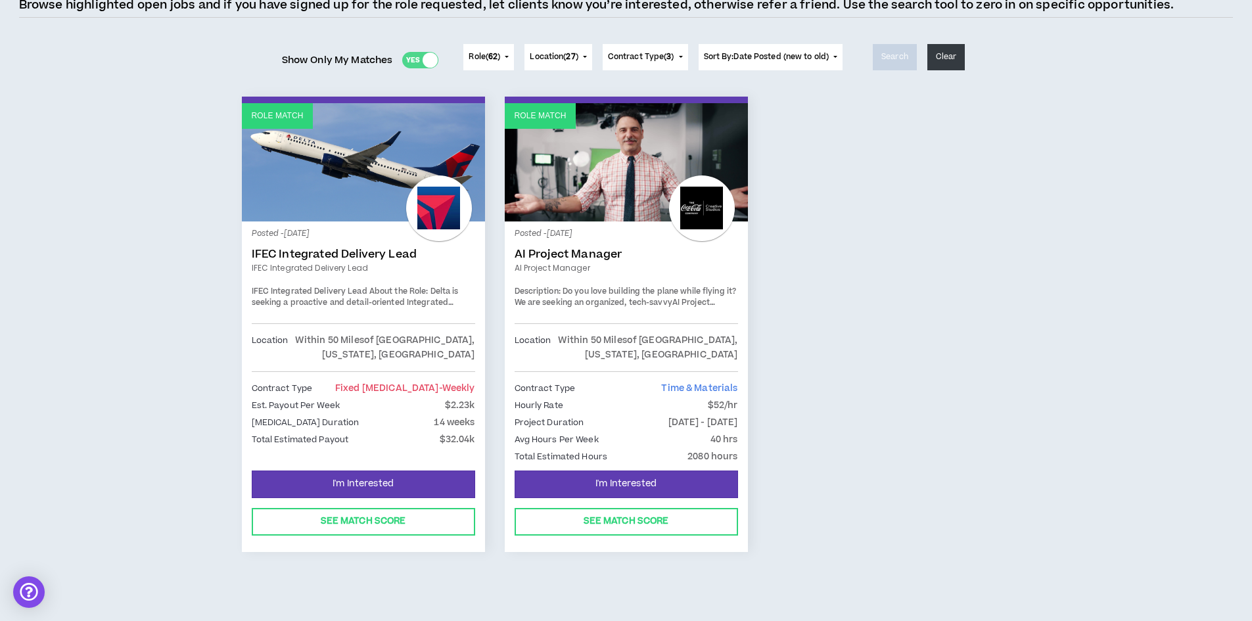
click at [308, 256] on link "IFEC Integrated Delivery Lead" at bounding box center [363, 254] width 223 height 13
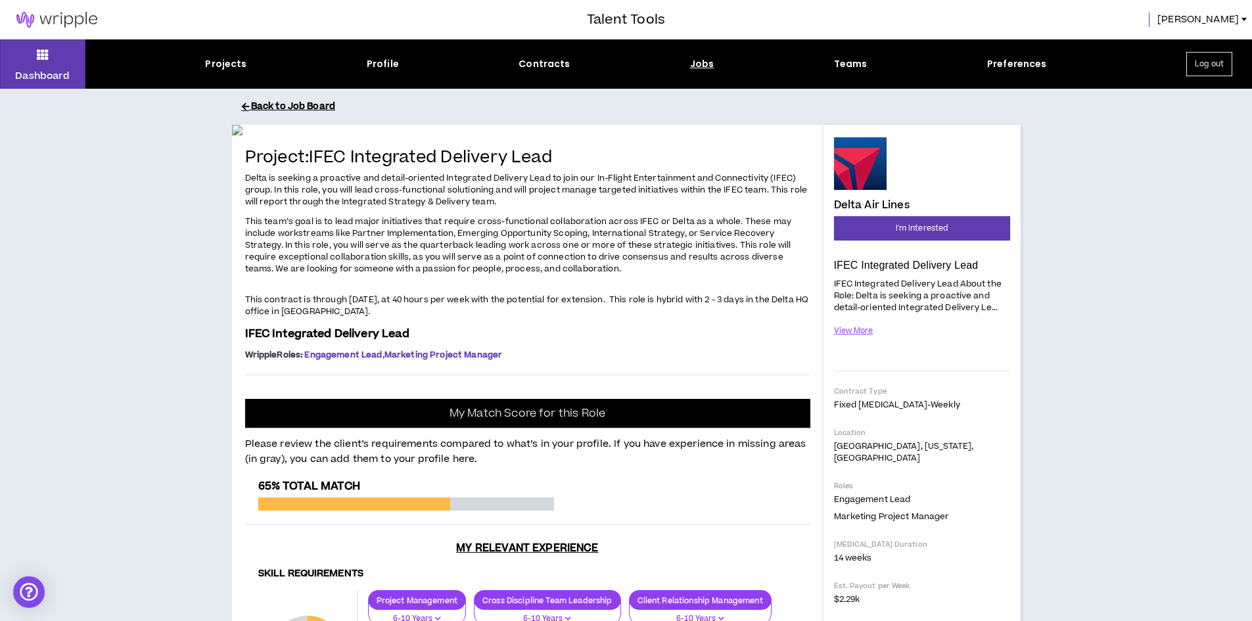
click at [286, 103] on button "Back to Job Board" at bounding box center [636, 106] width 788 height 23
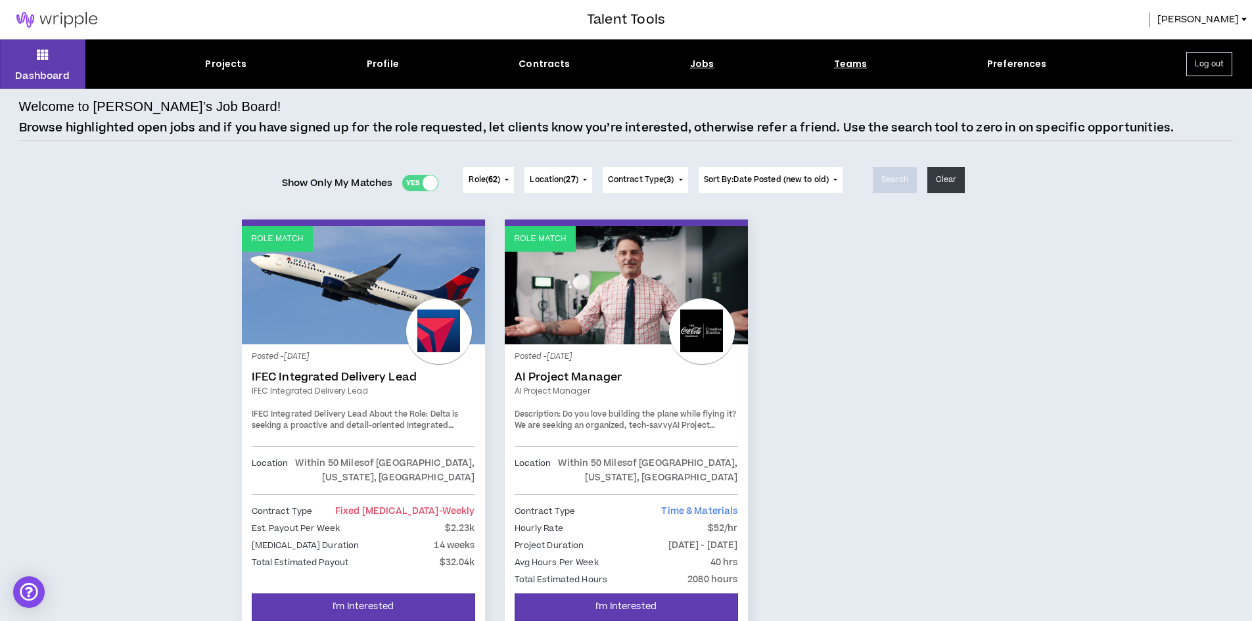
click at [857, 64] on div "Teams" at bounding box center [851, 64] width 34 height 14
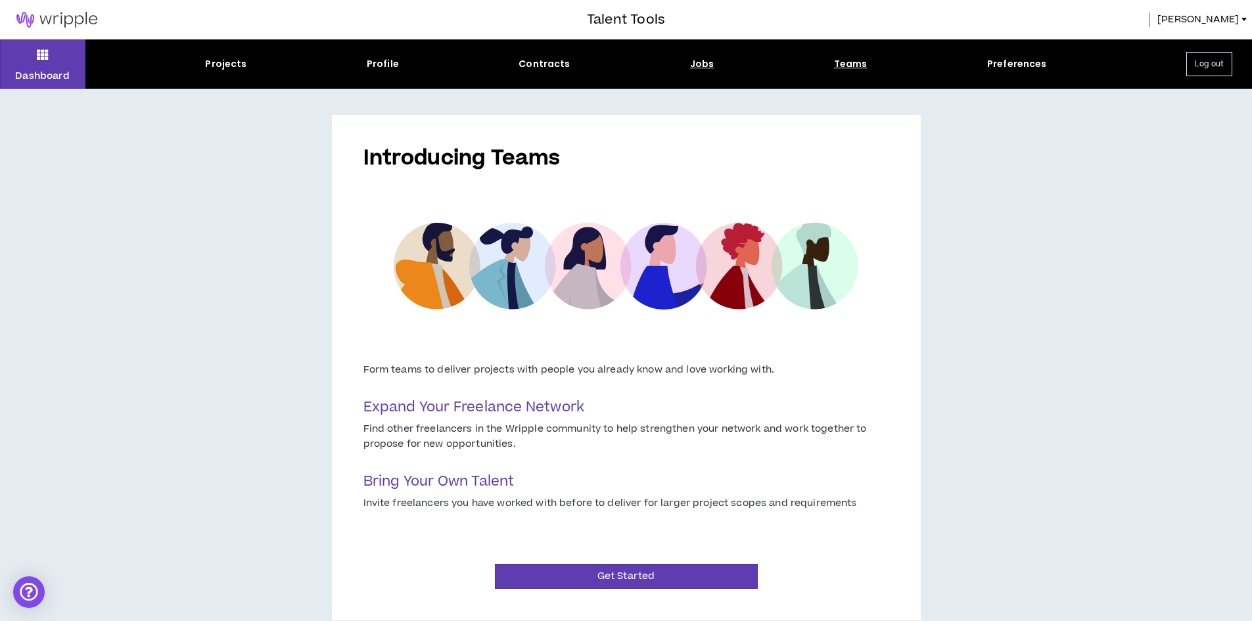
click at [705, 62] on div "Jobs" at bounding box center [702, 64] width 24 height 14
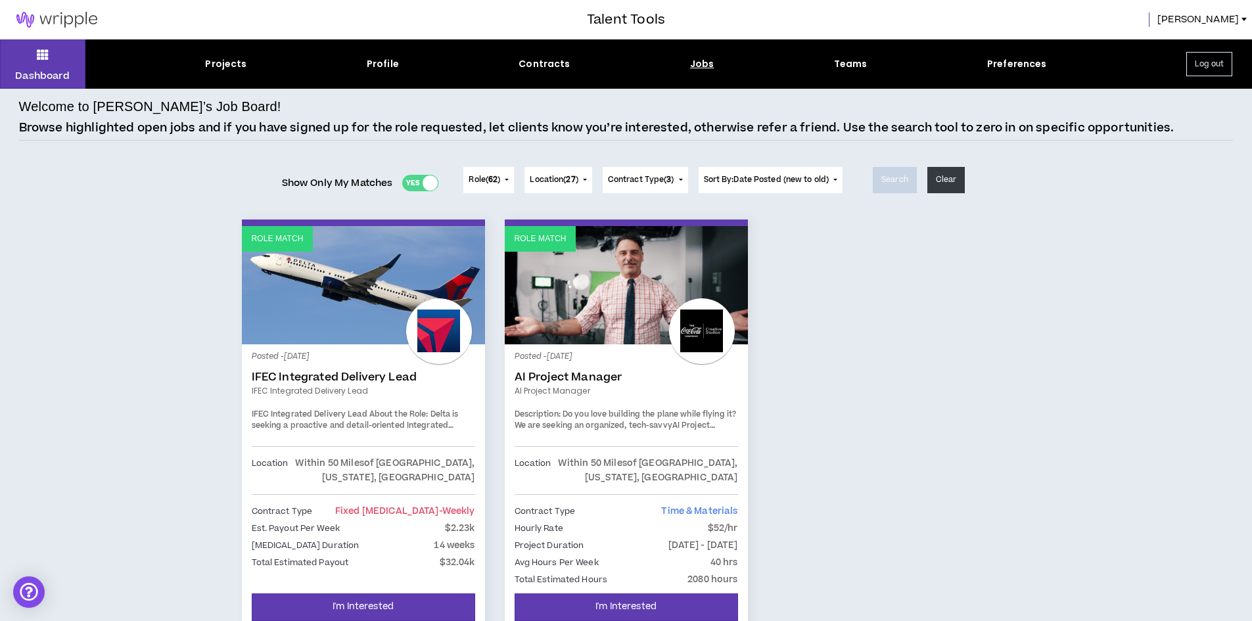
click at [422, 182] on div at bounding box center [429, 182] width 15 height 15
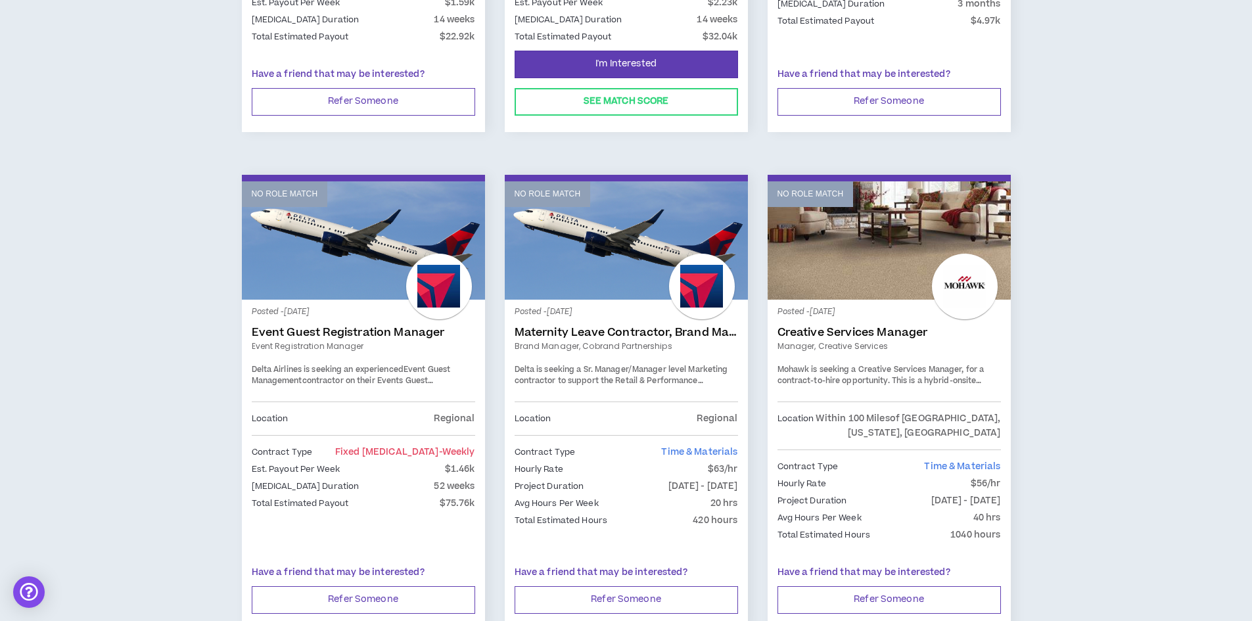
scroll to position [591, 0]
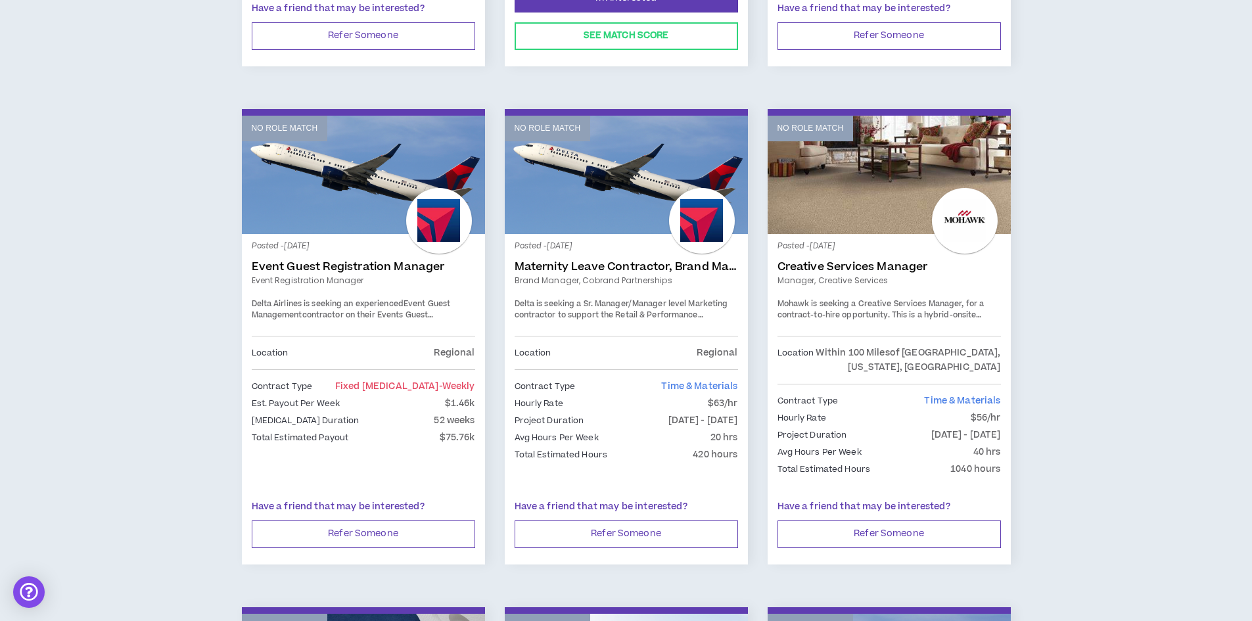
click at [587, 207] on link "No Role Match" at bounding box center [626, 175] width 243 height 118
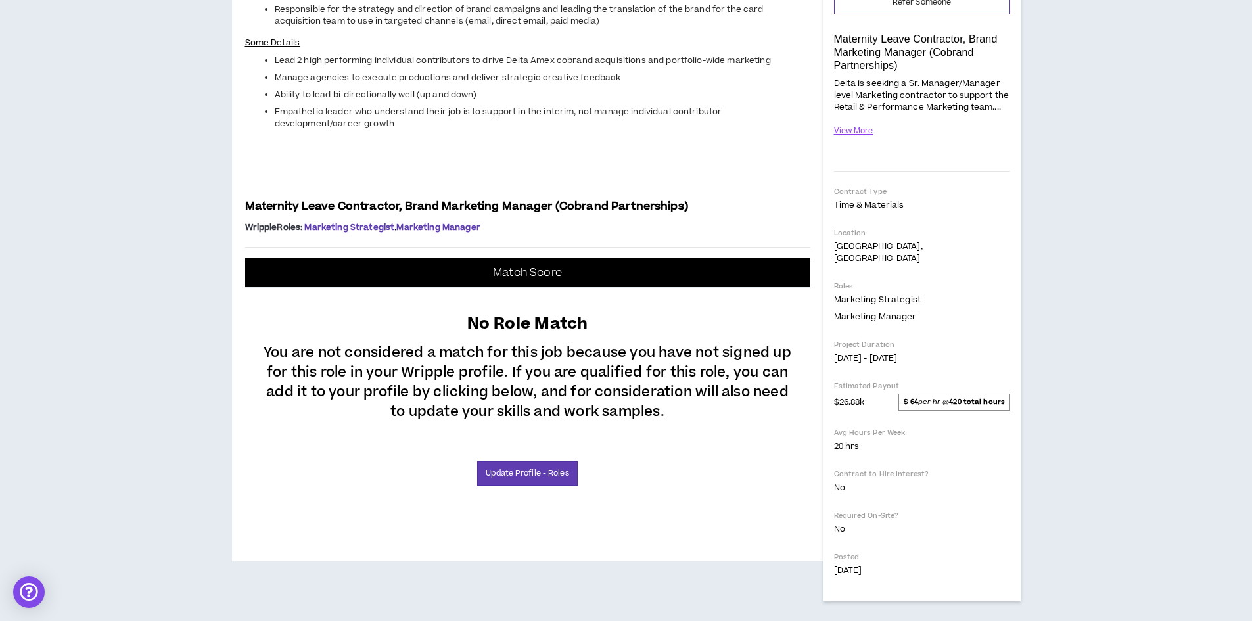
scroll to position [460, 0]
click at [542, 486] on link "Update Profile - Roles" at bounding box center [527, 473] width 100 height 24
select select "**"
select select "***"
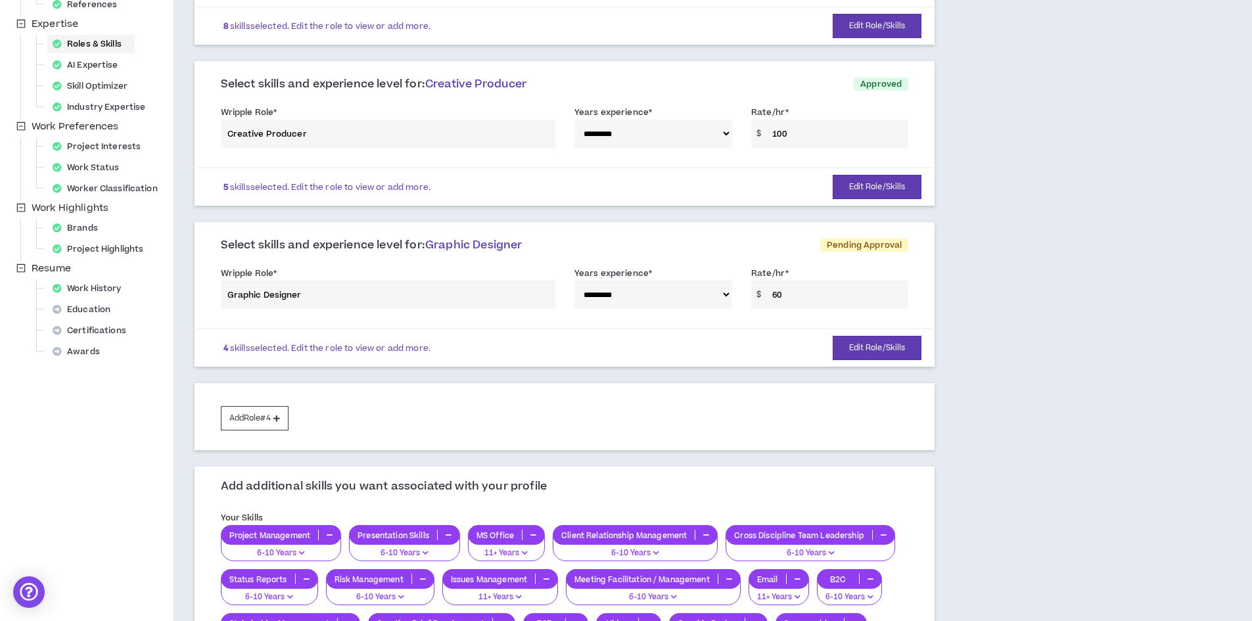
scroll to position [263, 0]
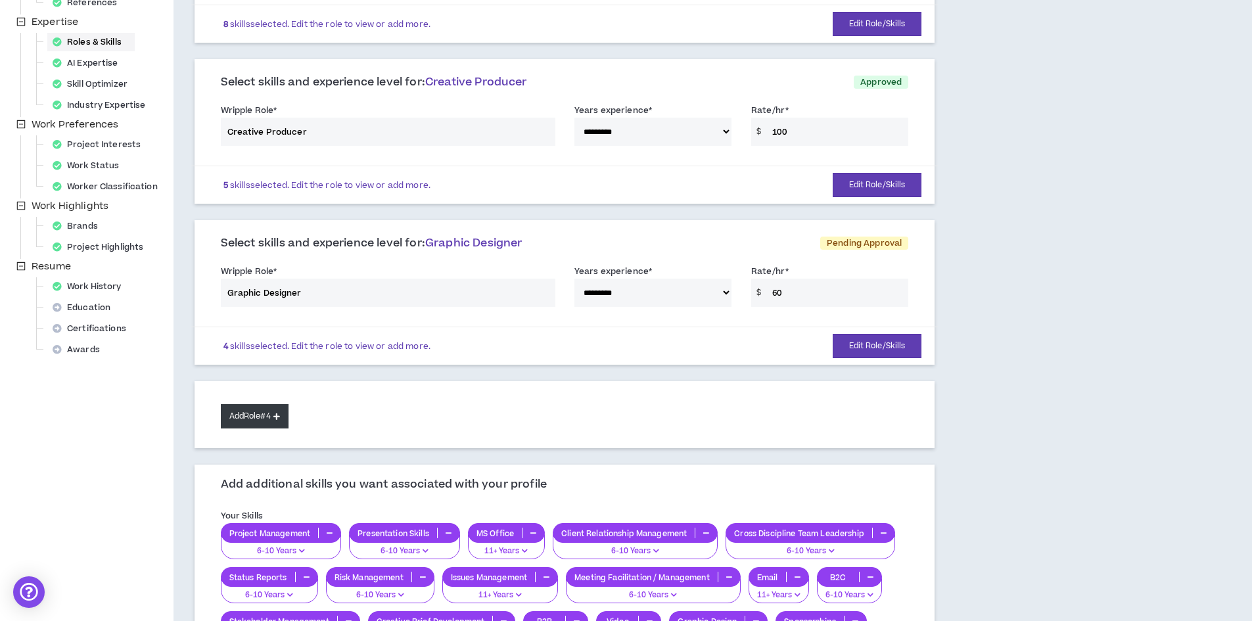
click at [277, 412] on button "Add Role #4" at bounding box center [255, 416] width 68 height 24
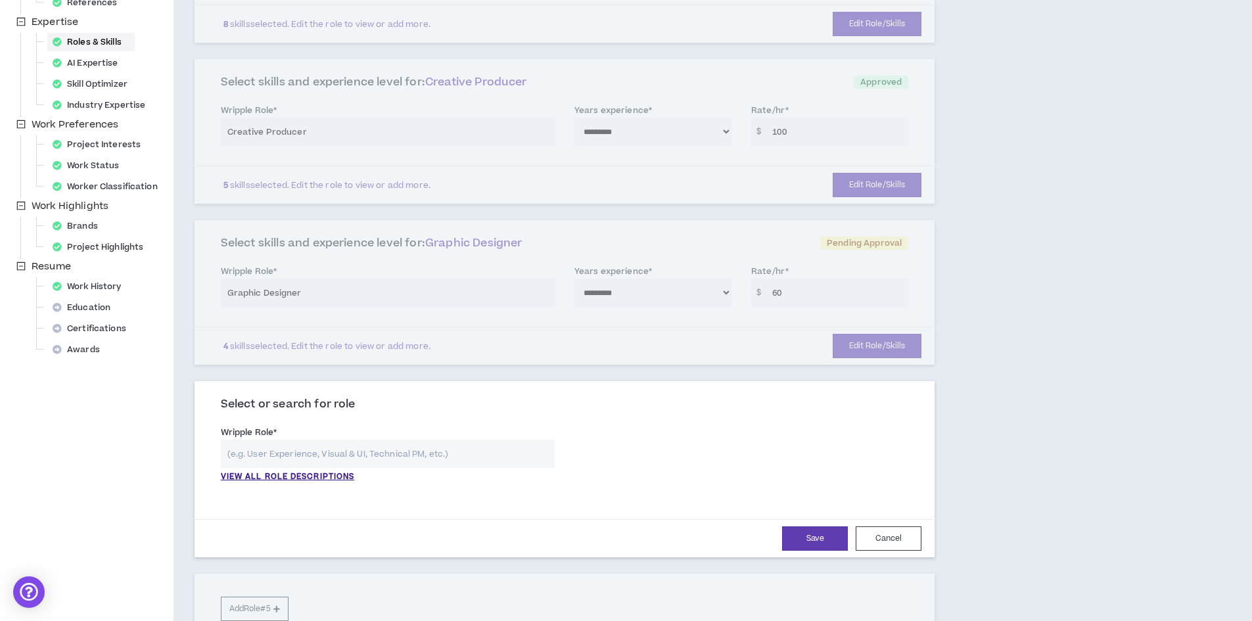
click at [342, 456] on input "text" at bounding box center [388, 454] width 334 height 28
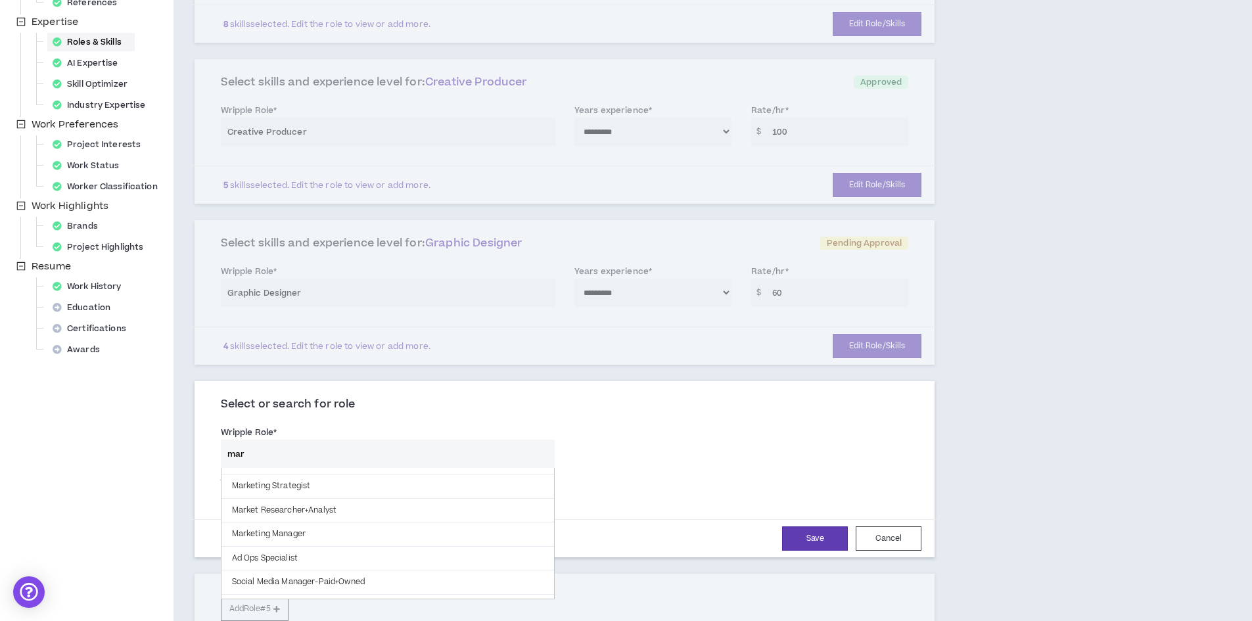
scroll to position [48, 0]
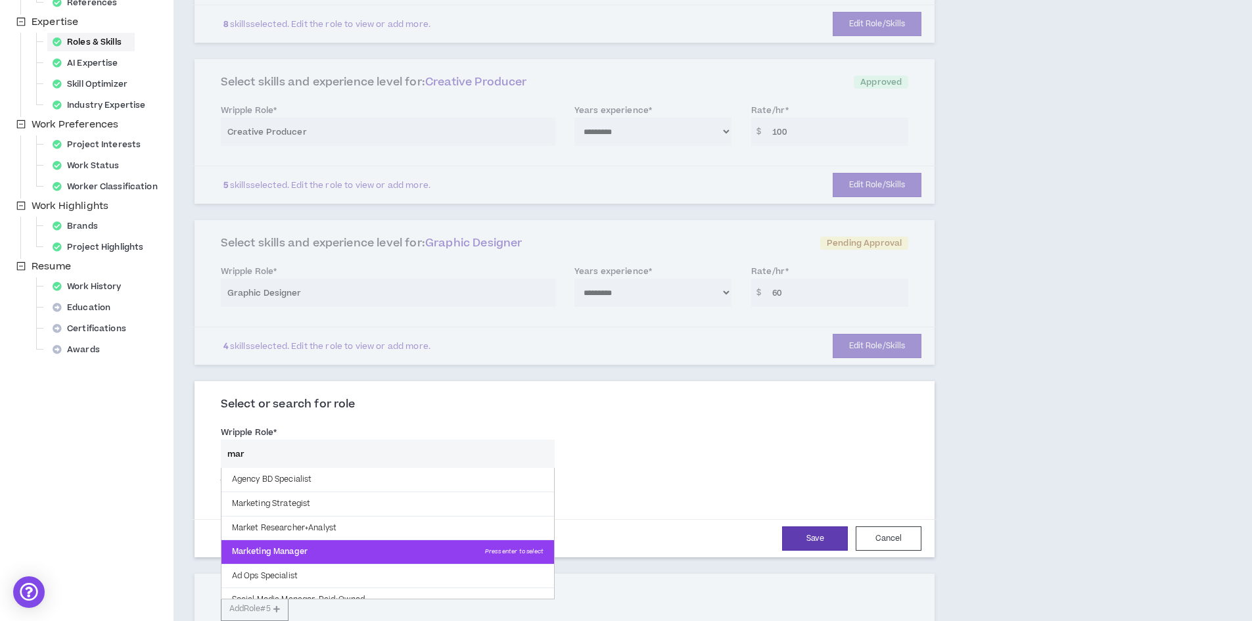
click at [319, 549] on p "Marketing Manager Press enter to select" at bounding box center [387, 552] width 332 height 24
type input "Marketing Manager"
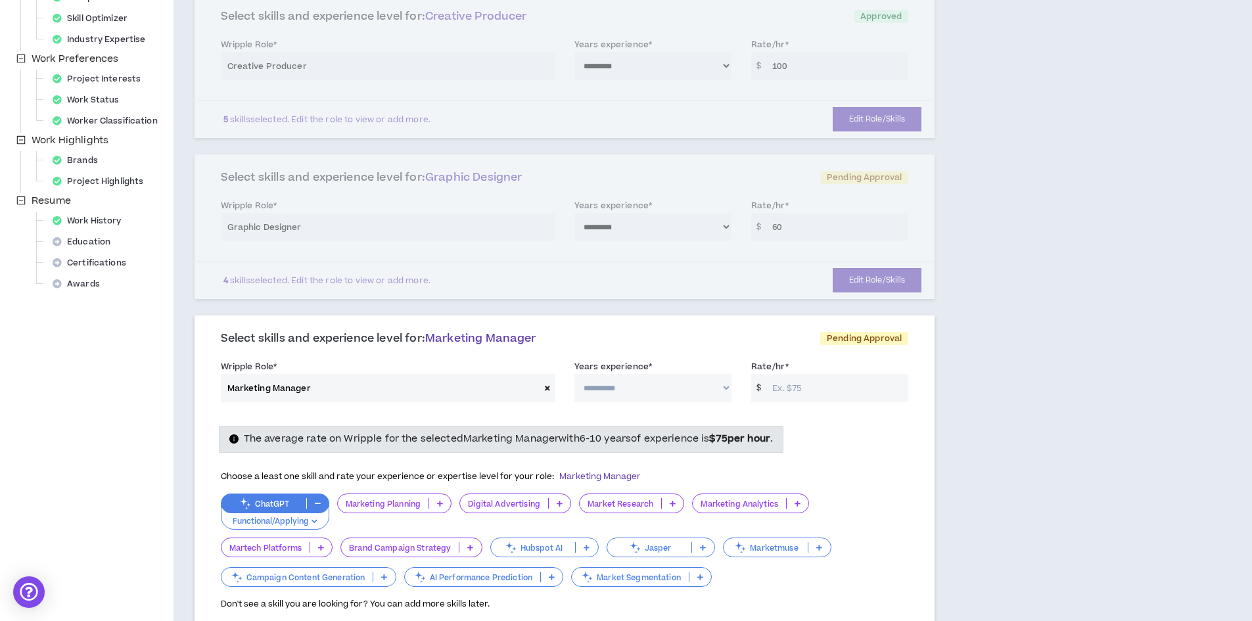
scroll to position [394, 0]
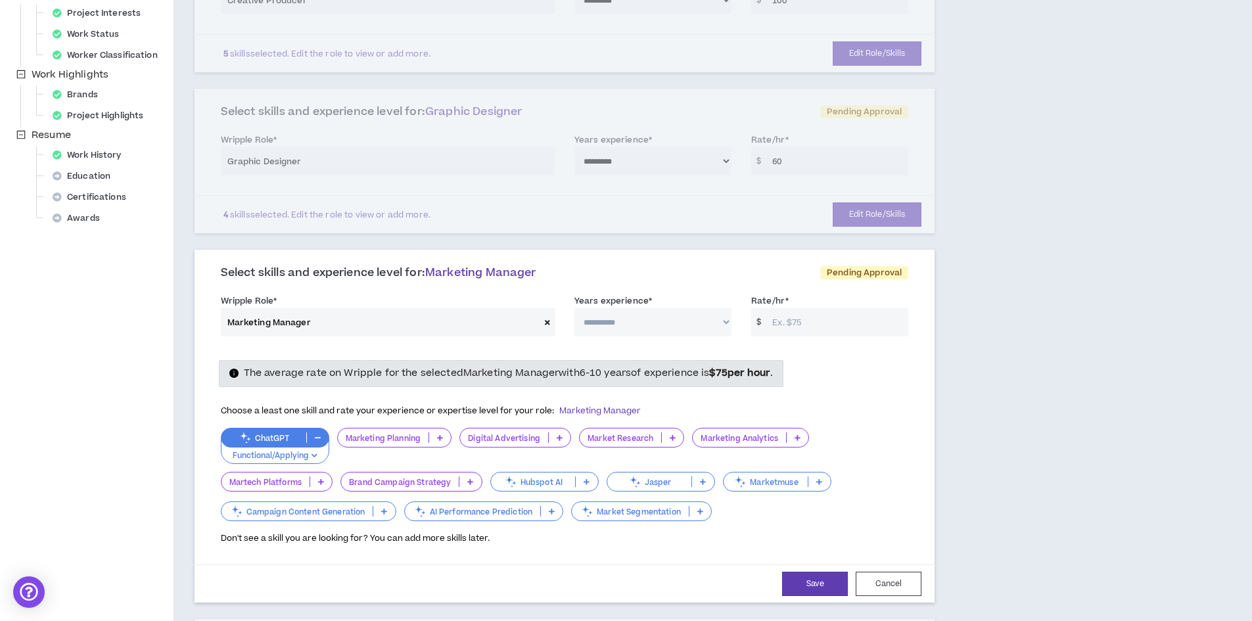
click at [817, 325] on input "Rate/hr *" at bounding box center [836, 322] width 143 height 28
type input "75"
click at [661, 319] on select "**********" at bounding box center [652, 322] width 157 height 28
select select "**"
click at [574, 308] on select "**********" at bounding box center [652, 322] width 157 height 28
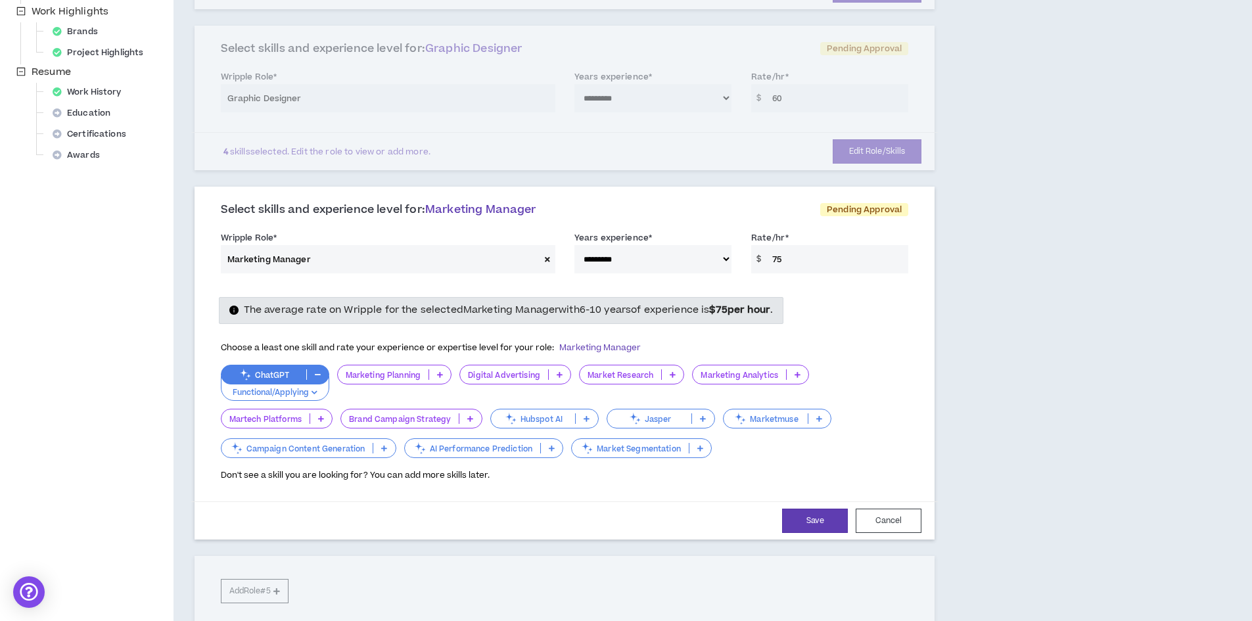
scroll to position [460, 0]
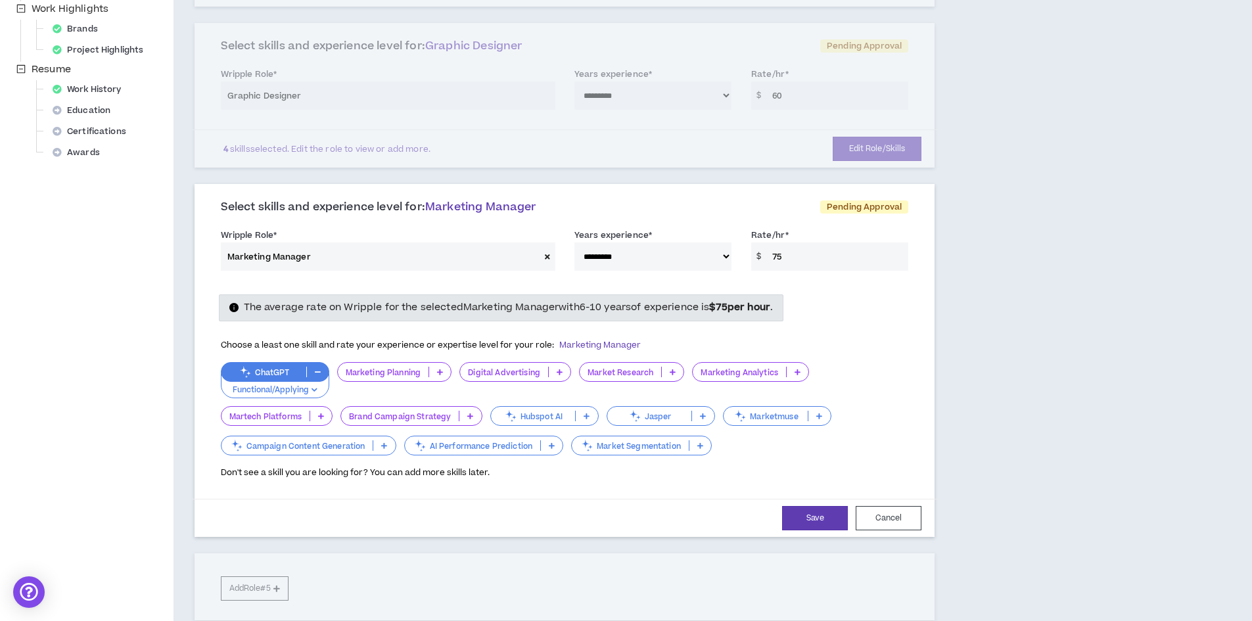
click at [673, 371] on icon at bounding box center [673, 372] width 6 height 7
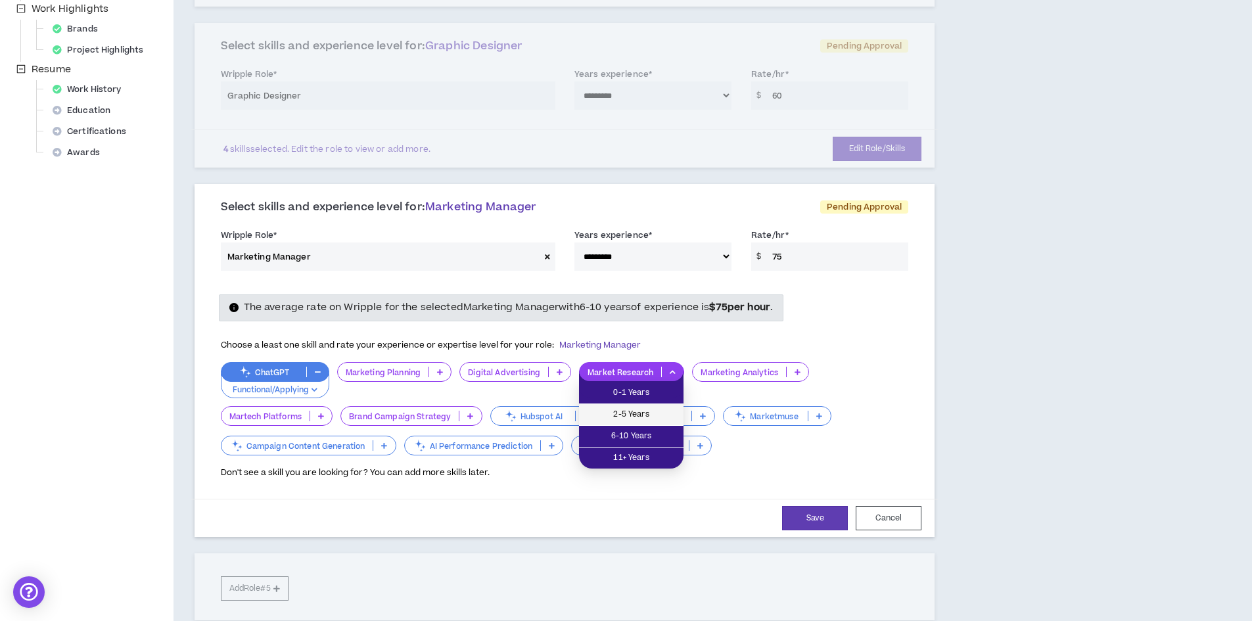
click at [639, 408] on span "2-5 Years" at bounding box center [631, 414] width 89 height 14
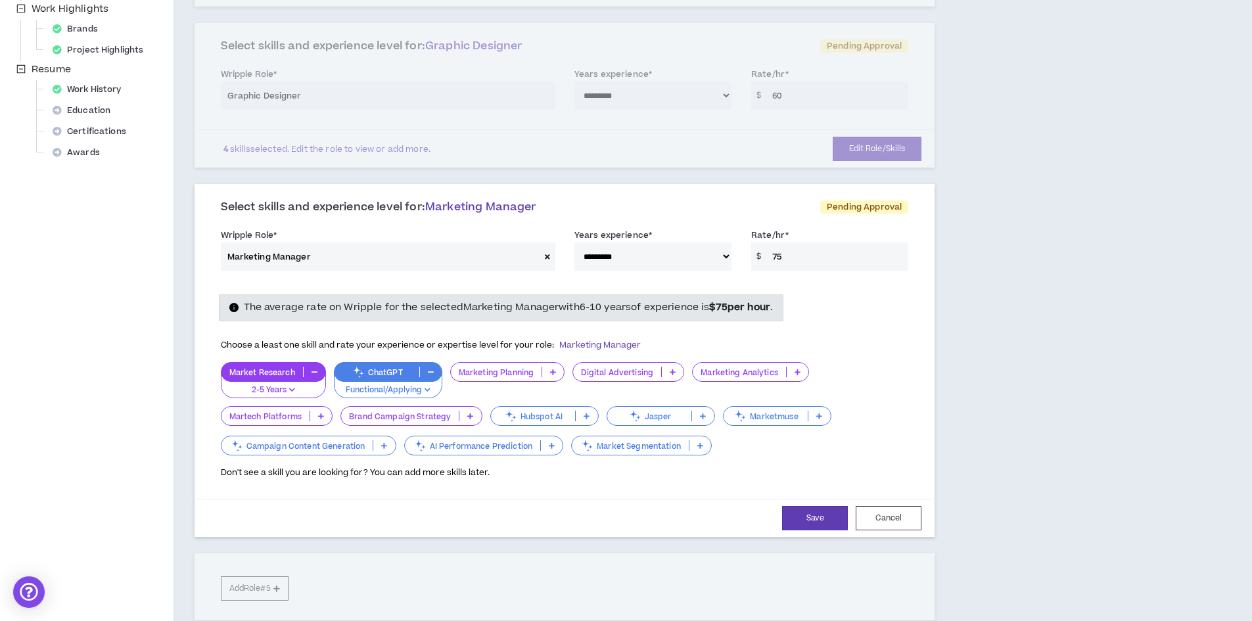
click at [675, 373] on icon at bounding box center [673, 372] width 6 height 7
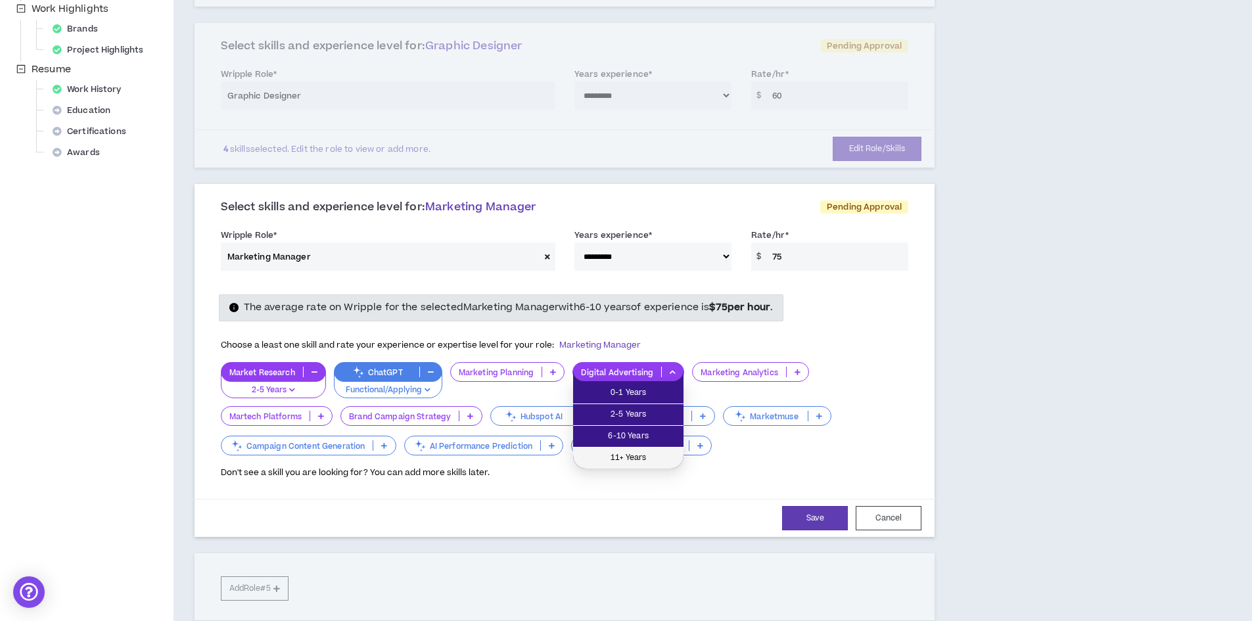
click at [645, 455] on span "11+ Years" at bounding box center [628, 458] width 95 height 14
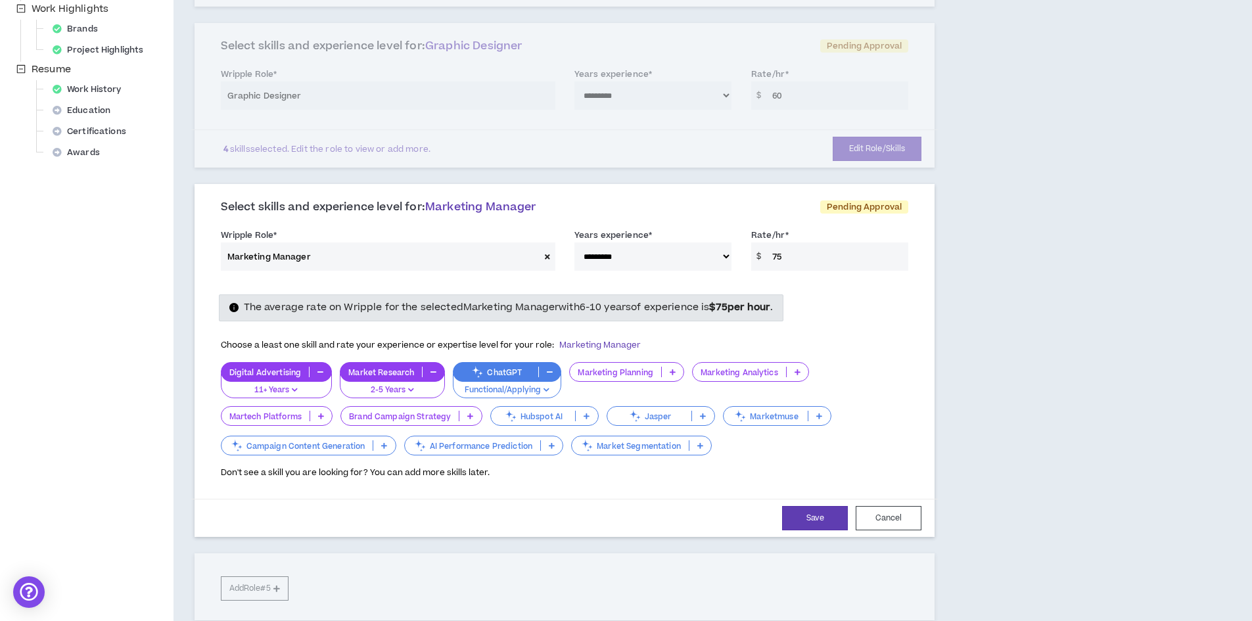
click at [471, 415] on icon at bounding box center [470, 416] width 6 height 7
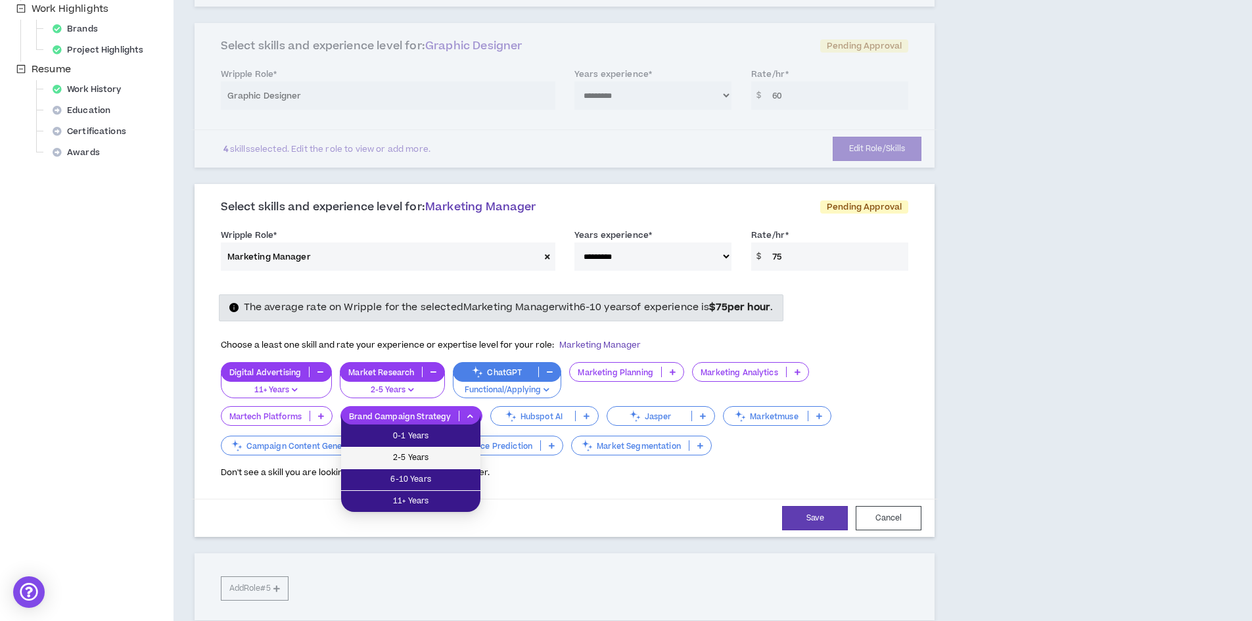
click at [433, 455] on span "2-5 Years" at bounding box center [411, 458] width 124 height 14
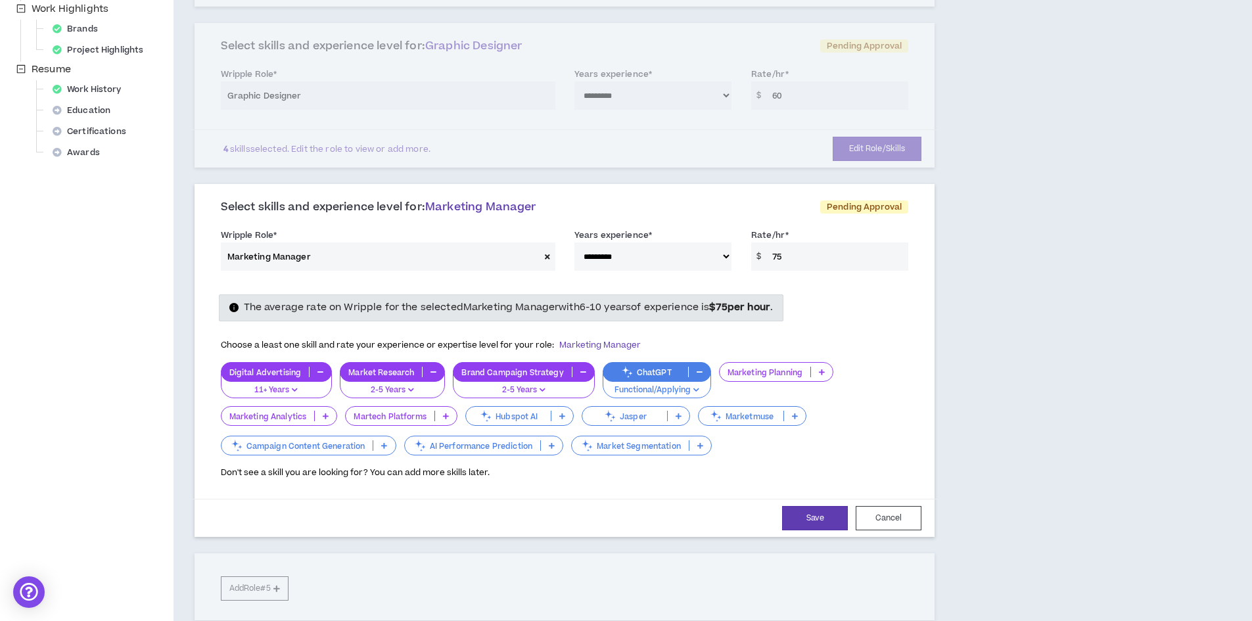
click at [697, 386] on p "Functional/Applying" at bounding box center [656, 390] width 91 height 12
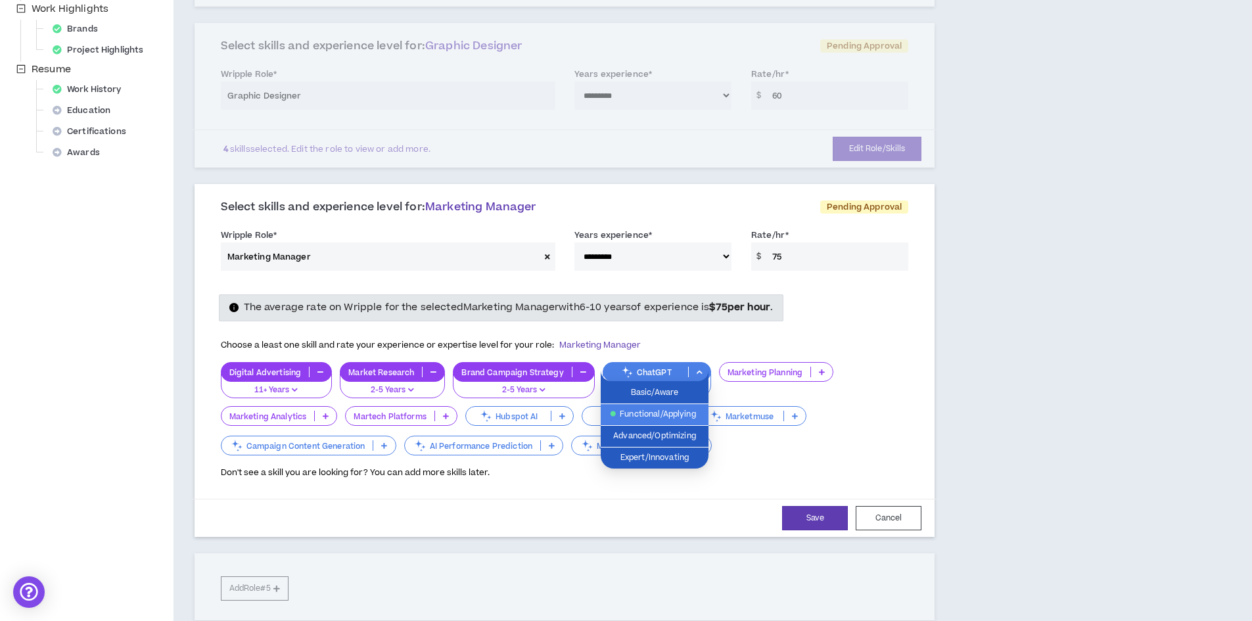
click at [679, 409] on span "Functional/Applying" at bounding box center [654, 414] width 92 height 14
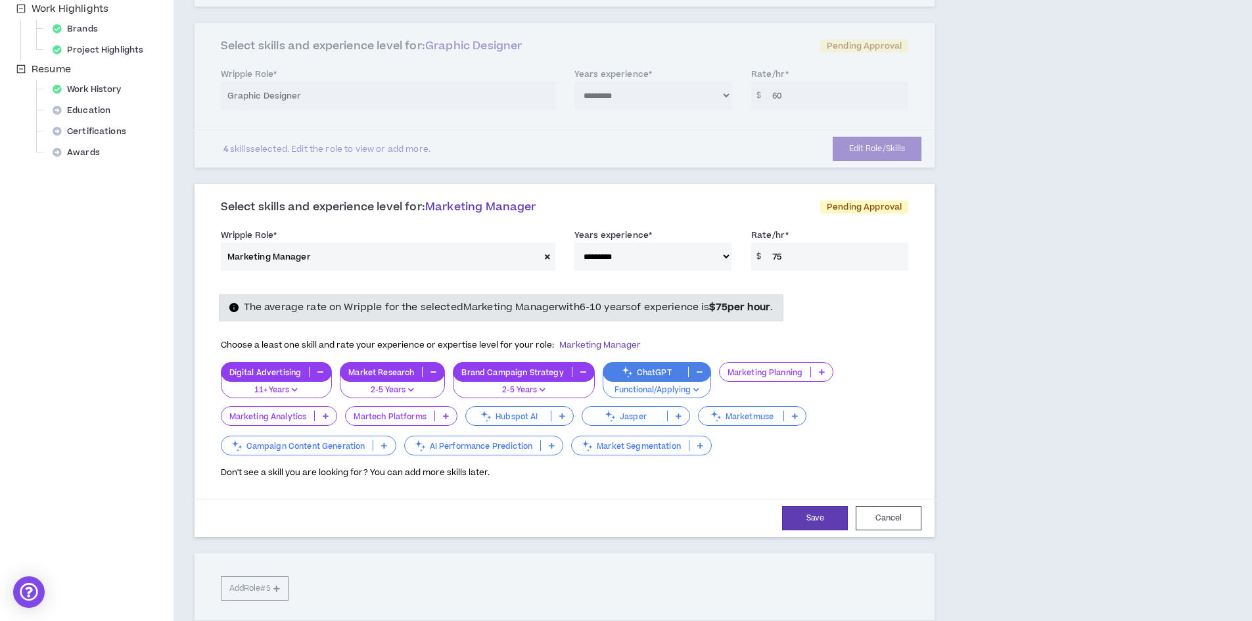
click at [411, 385] on p "2-5 Years" at bounding box center [392, 390] width 88 height 12
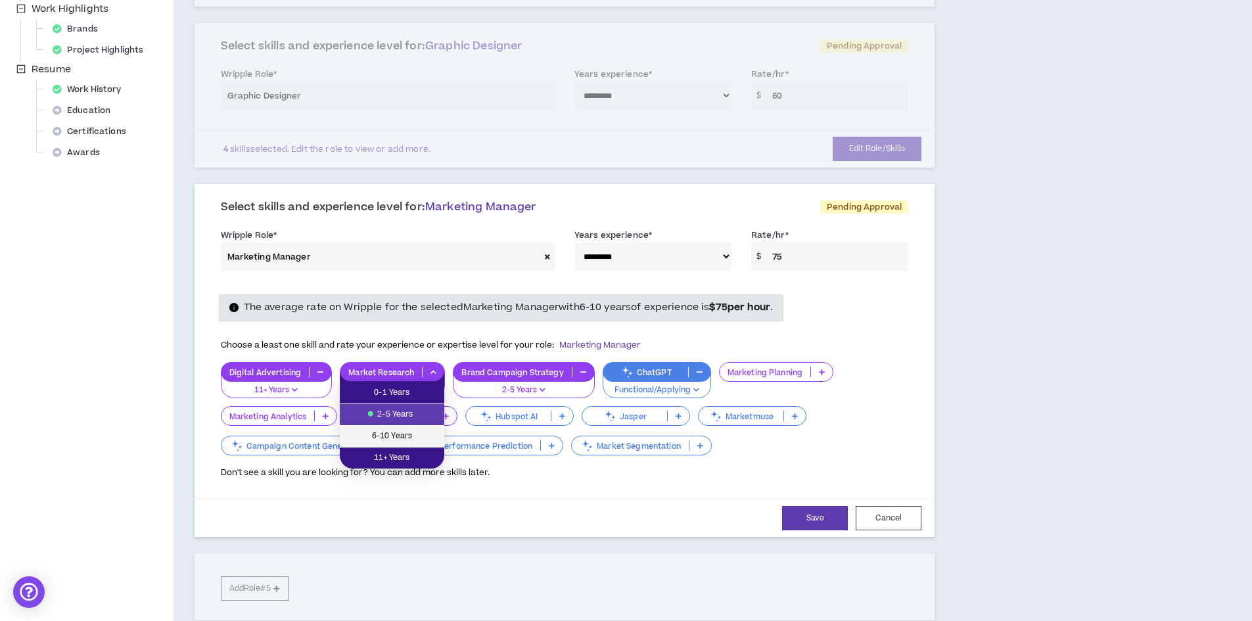
click at [395, 436] on span "6-10 Years" at bounding box center [392, 436] width 89 height 14
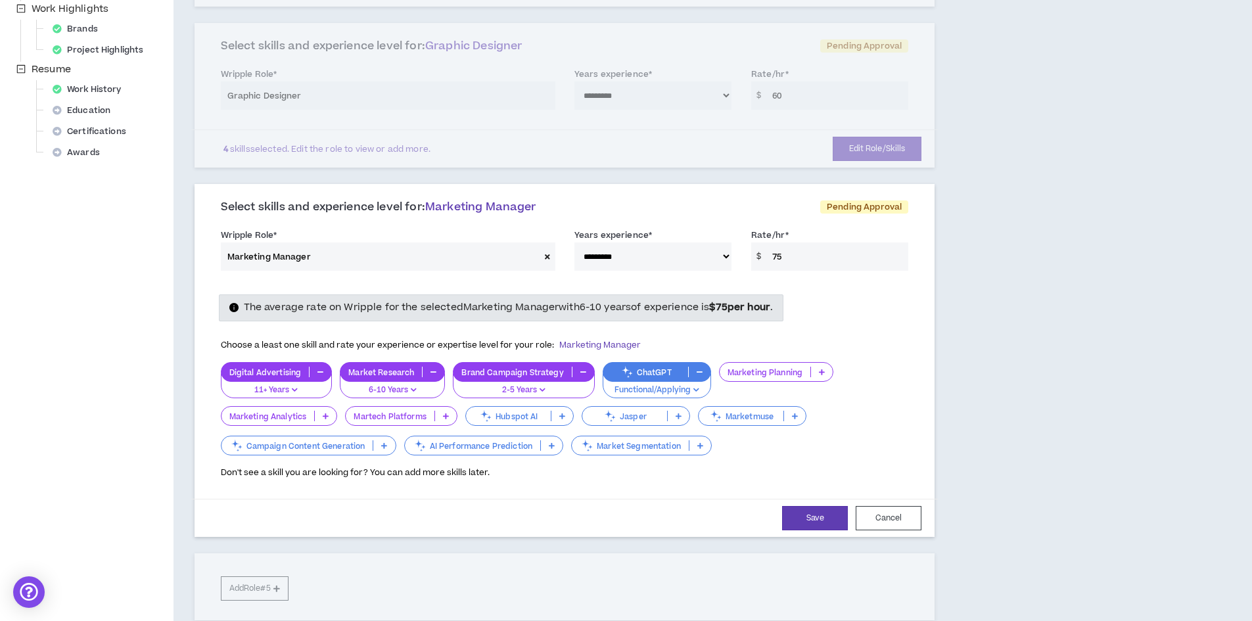
click at [545, 387] on p "2-5 Years" at bounding box center [523, 390] width 124 height 12
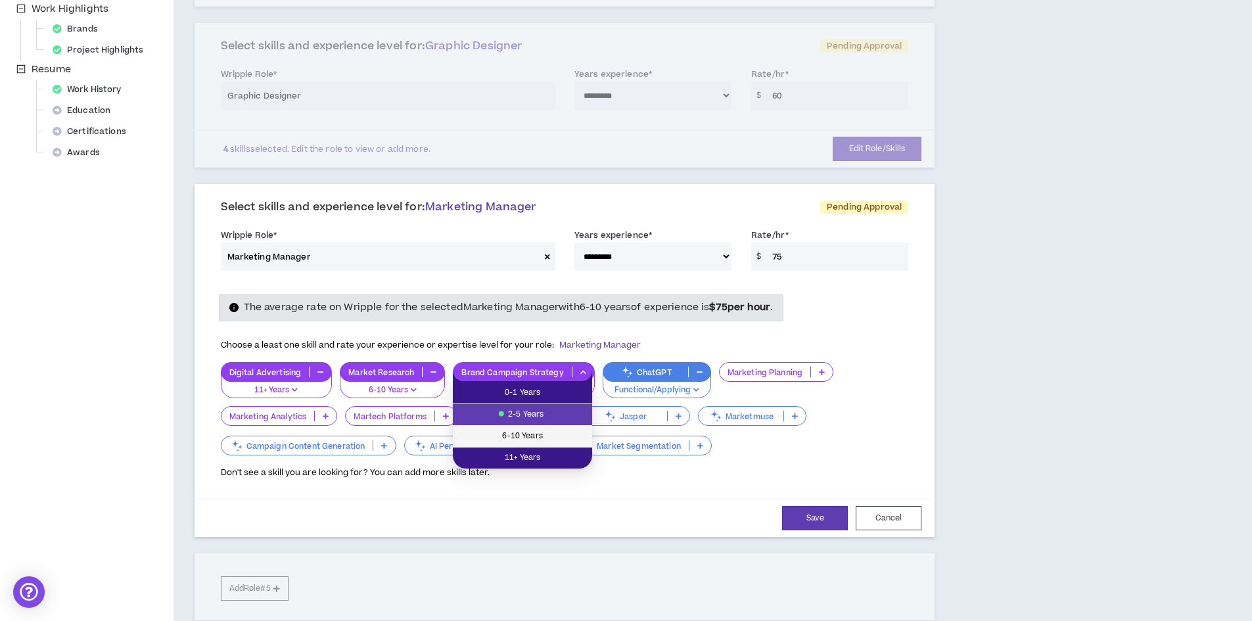
click at [535, 429] on span "6-10 Years" at bounding box center [523, 436] width 124 height 14
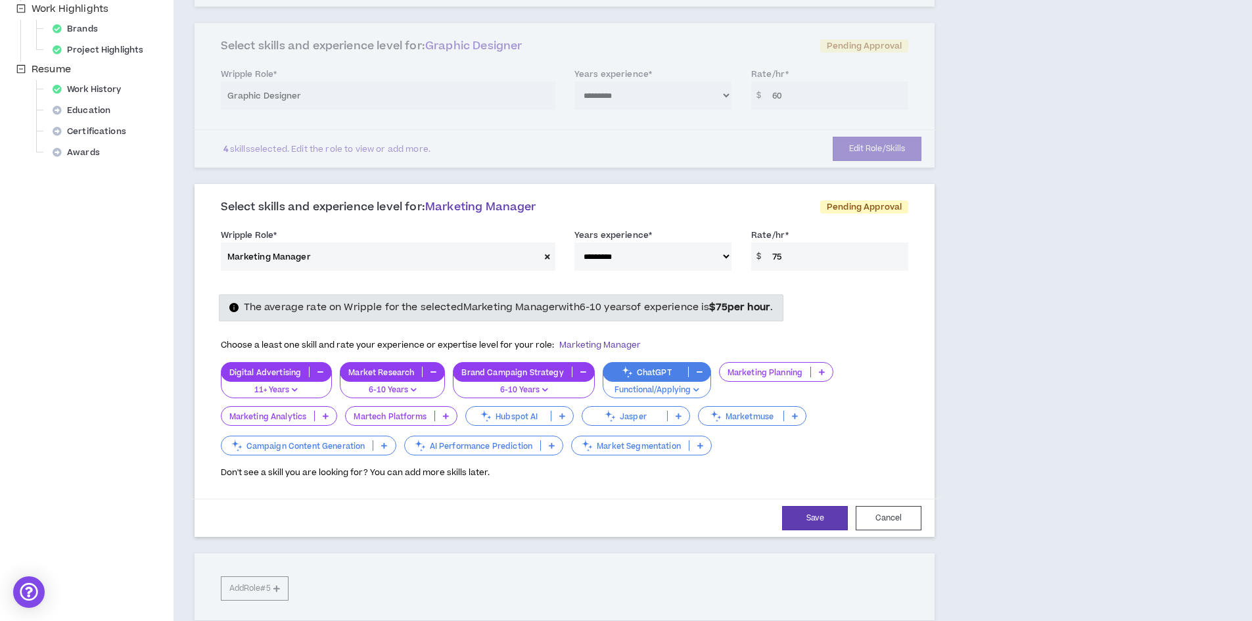
click at [290, 386] on p "11+ Years" at bounding box center [276, 390] width 95 height 12
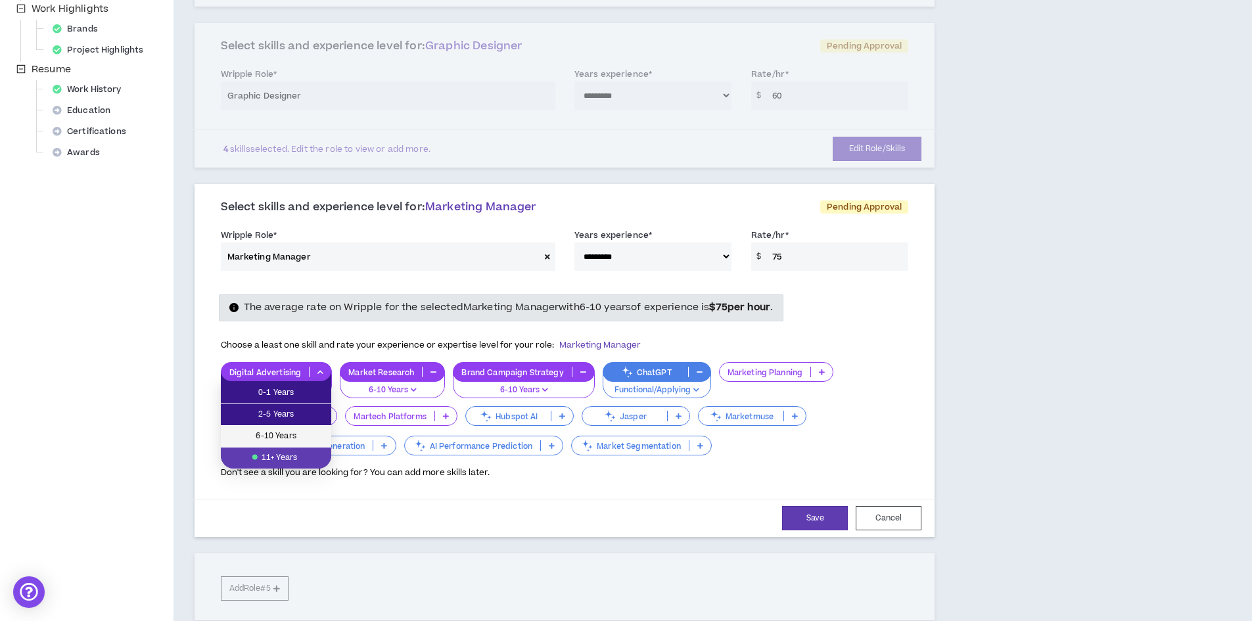
click at [283, 430] on span "6-10 Years" at bounding box center [276, 436] width 95 height 14
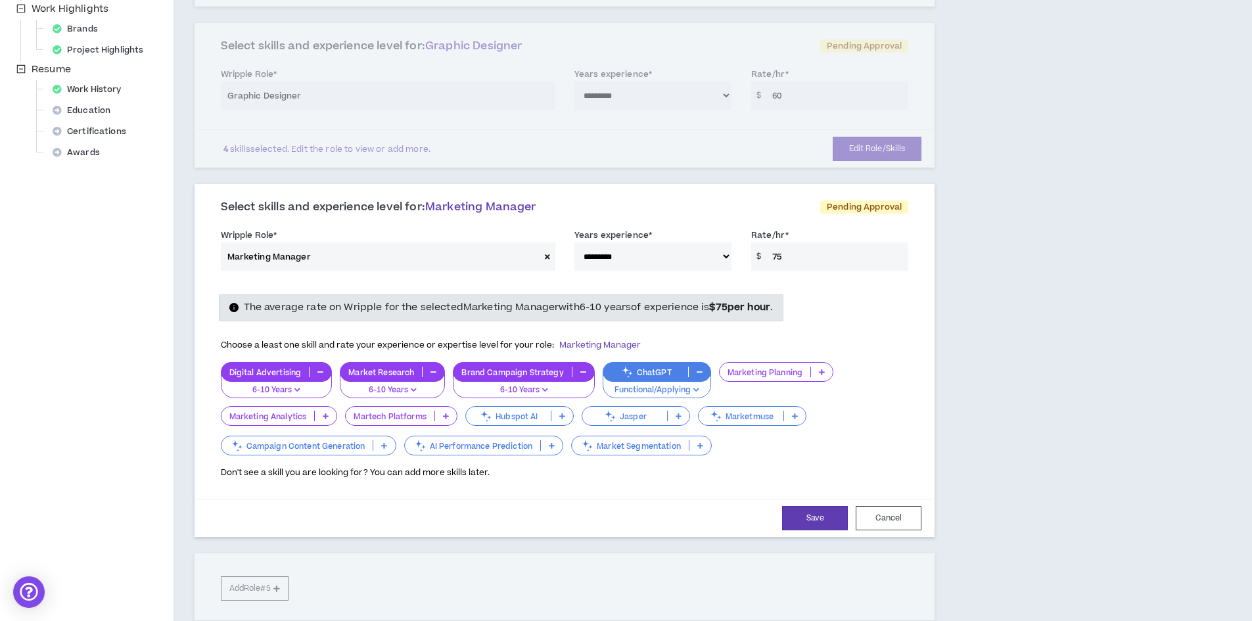
click at [820, 370] on icon at bounding box center [822, 372] width 6 height 7
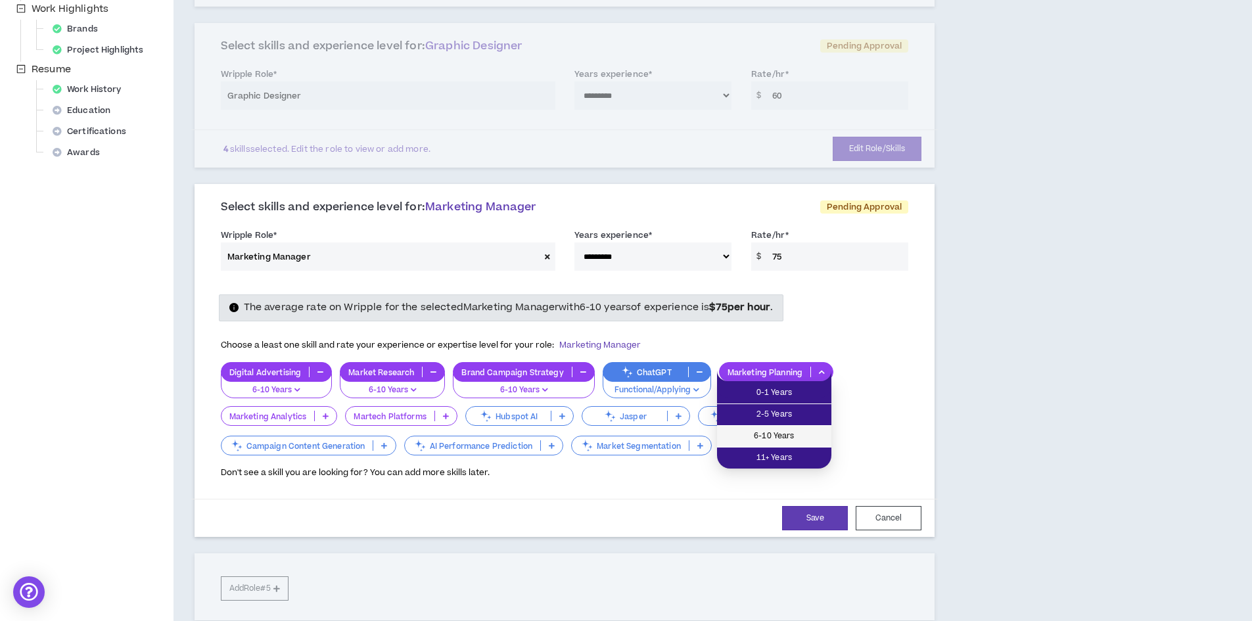
click at [779, 434] on span "6-10 Years" at bounding box center [774, 436] width 99 height 14
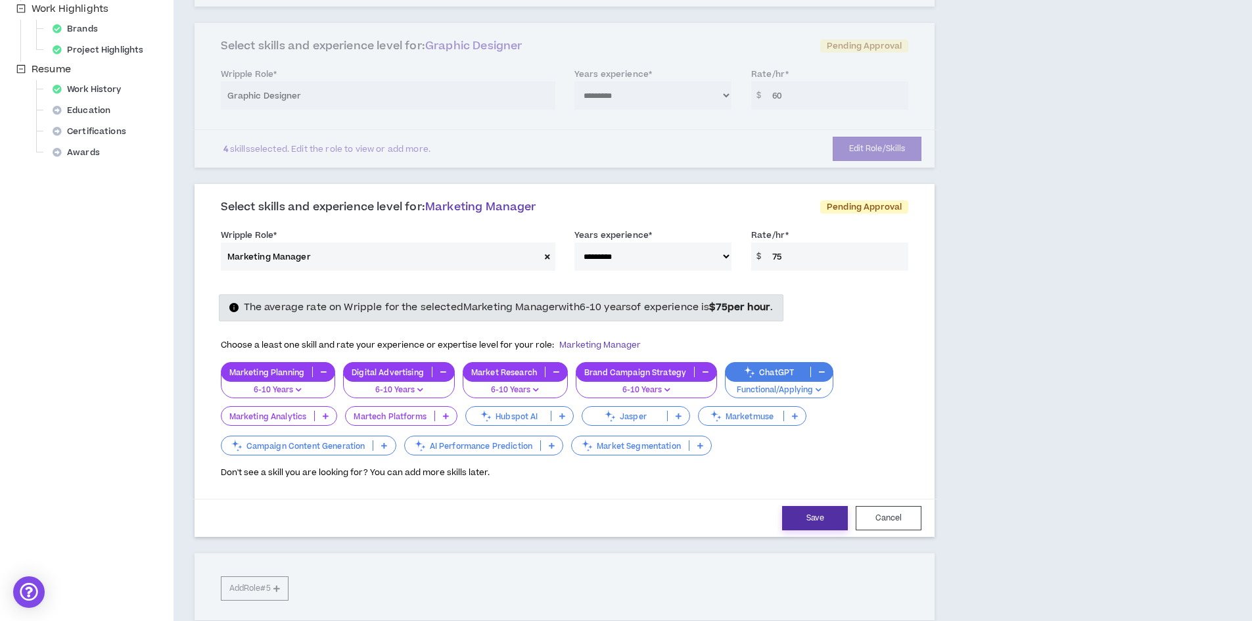
click at [806, 511] on button "Save" at bounding box center [815, 518] width 66 height 24
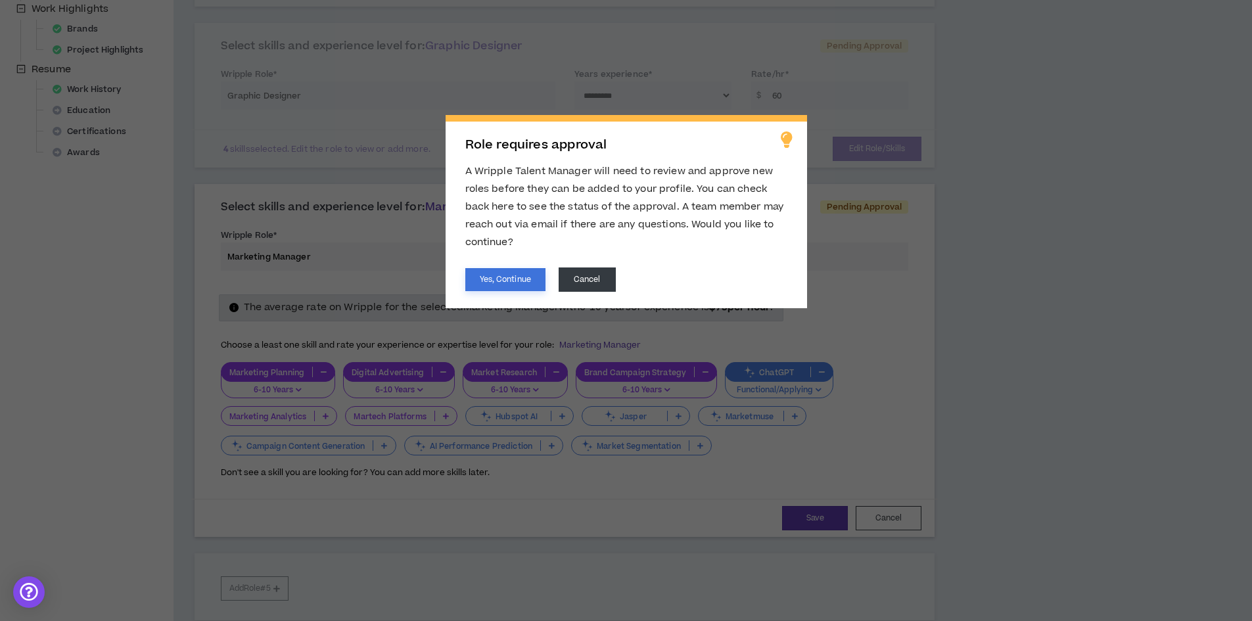
click at [502, 278] on button "Yes, Continue" at bounding box center [505, 279] width 80 height 23
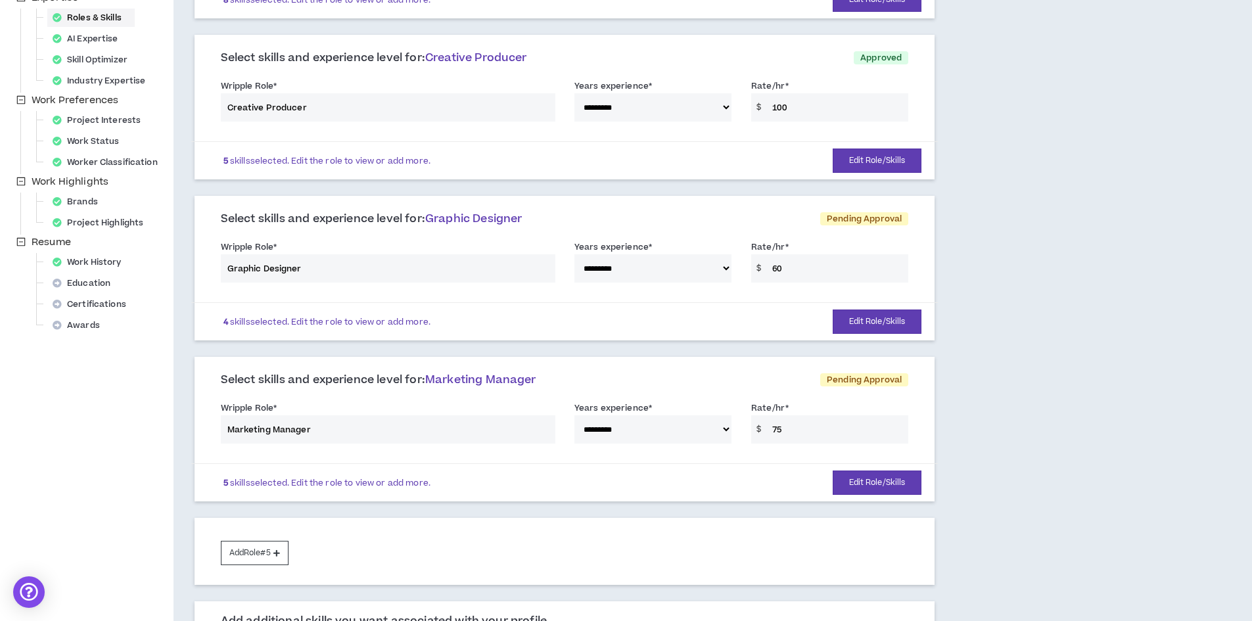
scroll to position [329, 0]
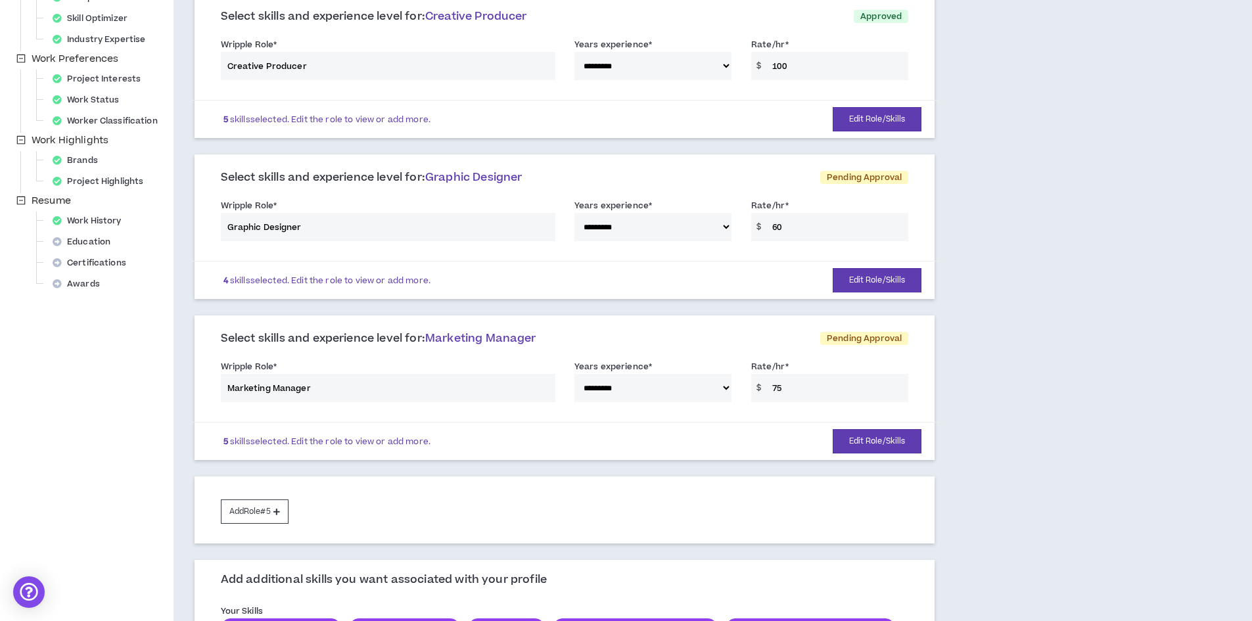
click at [720, 392] on div "**********" at bounding box center [565, 384] width 708 height 56
click at [882, 440] on button "Edit Role/Skills" at bounding box center [876, 441] width 89 height 24
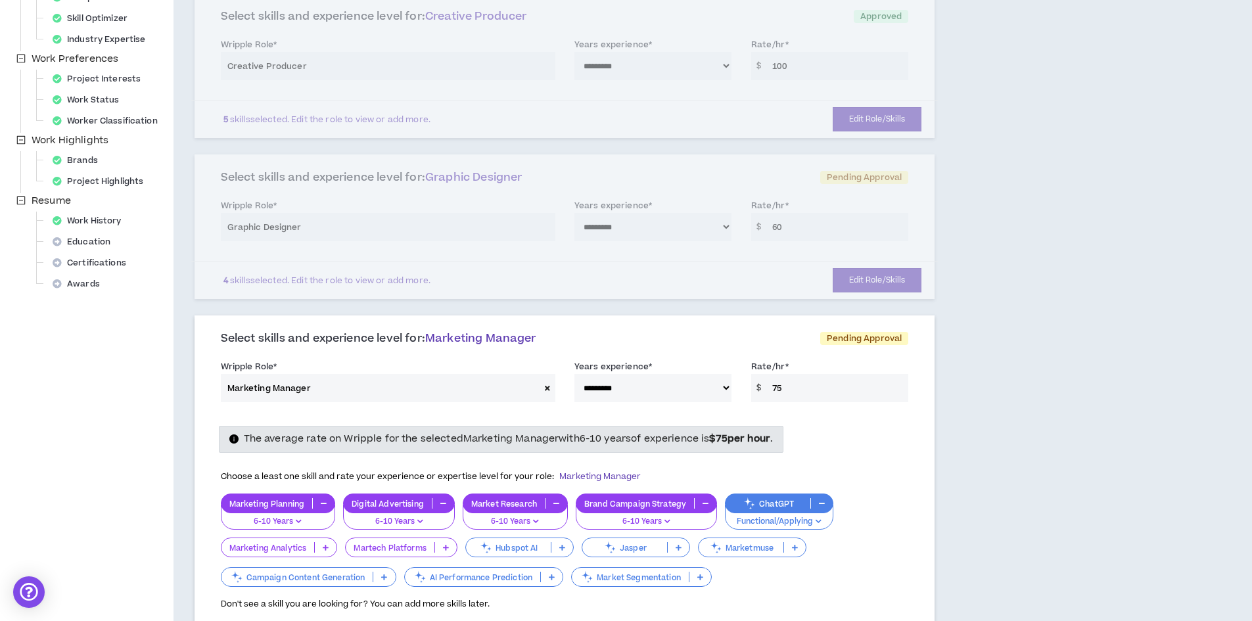
click at [723, 388] on select "**********" at bounding box center [652, 388] width 157 height 28
select select "**"
click at [574, 374] on select "**********" at bounding box center [652, 388] width 157 height 28
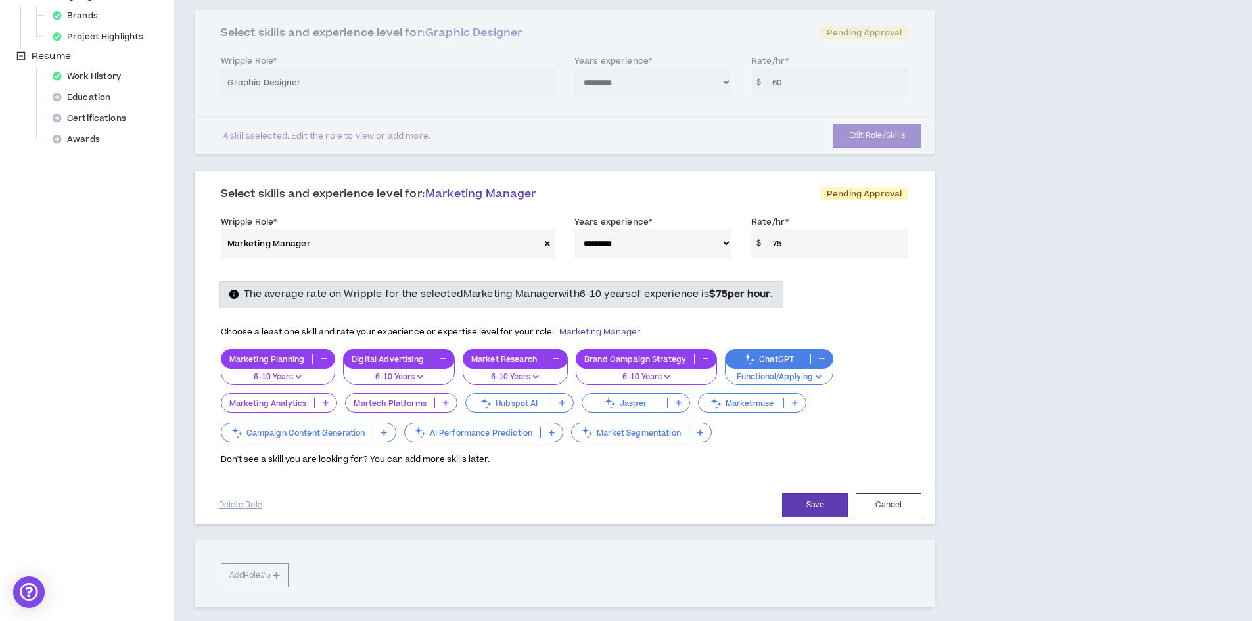
scroll to position [526, 0]
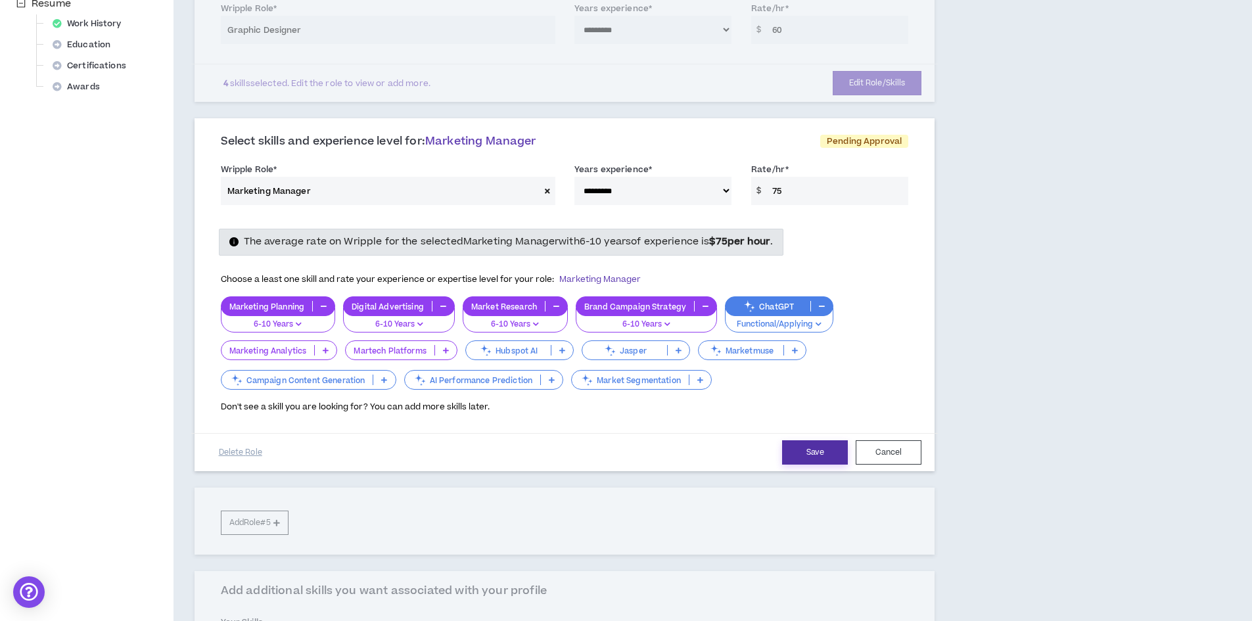
click at [815, 453] on button "Save" at bounding box center [815, 452] width 66 height 24
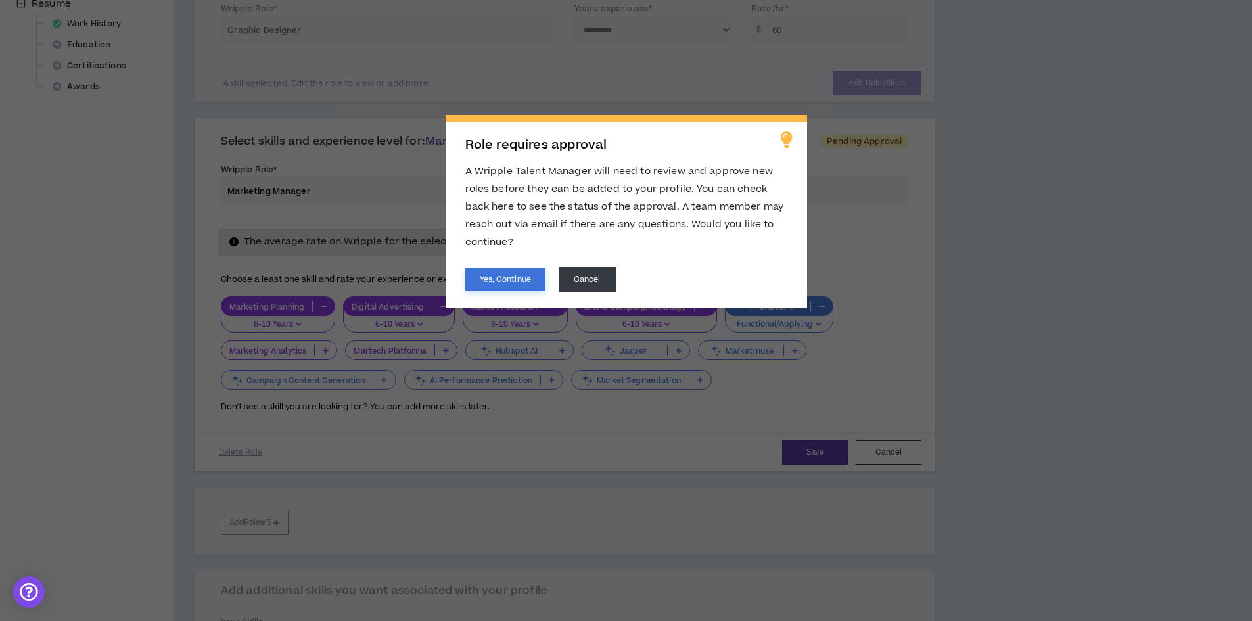
click at [498, 276] on button "Yes, Continue" at bounding box center [505, 279] width 80 height 23
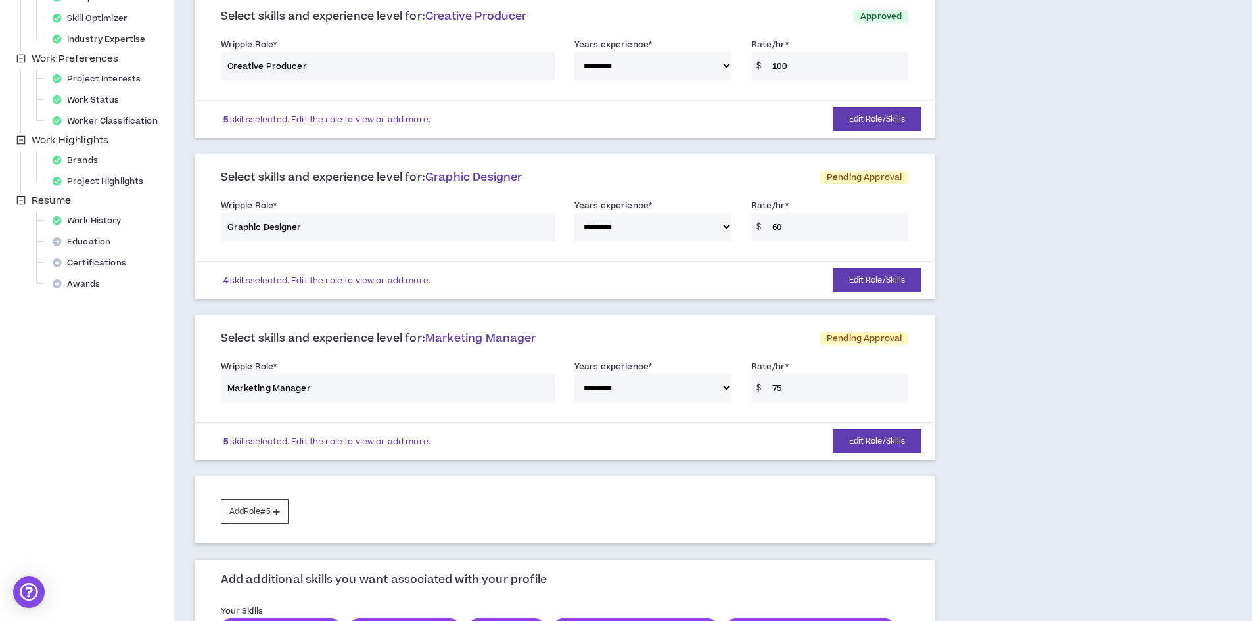
scroll to position [394, 0]
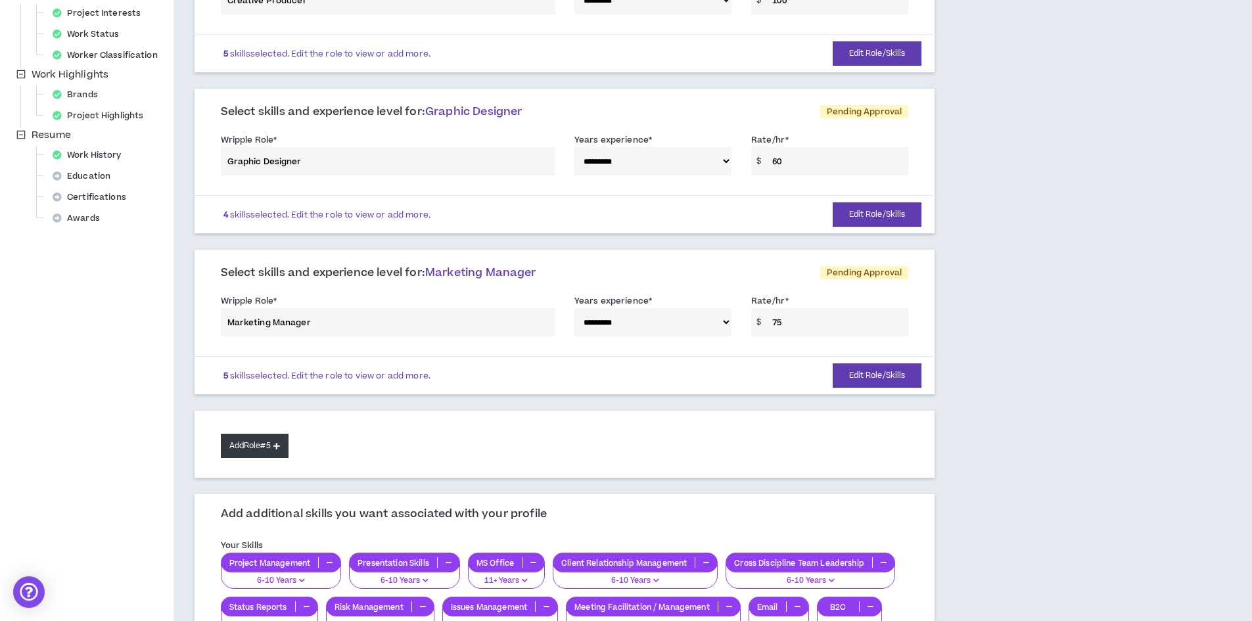
click at [277, 444] on icon at bounding box center [276, 445] width 7 height 7
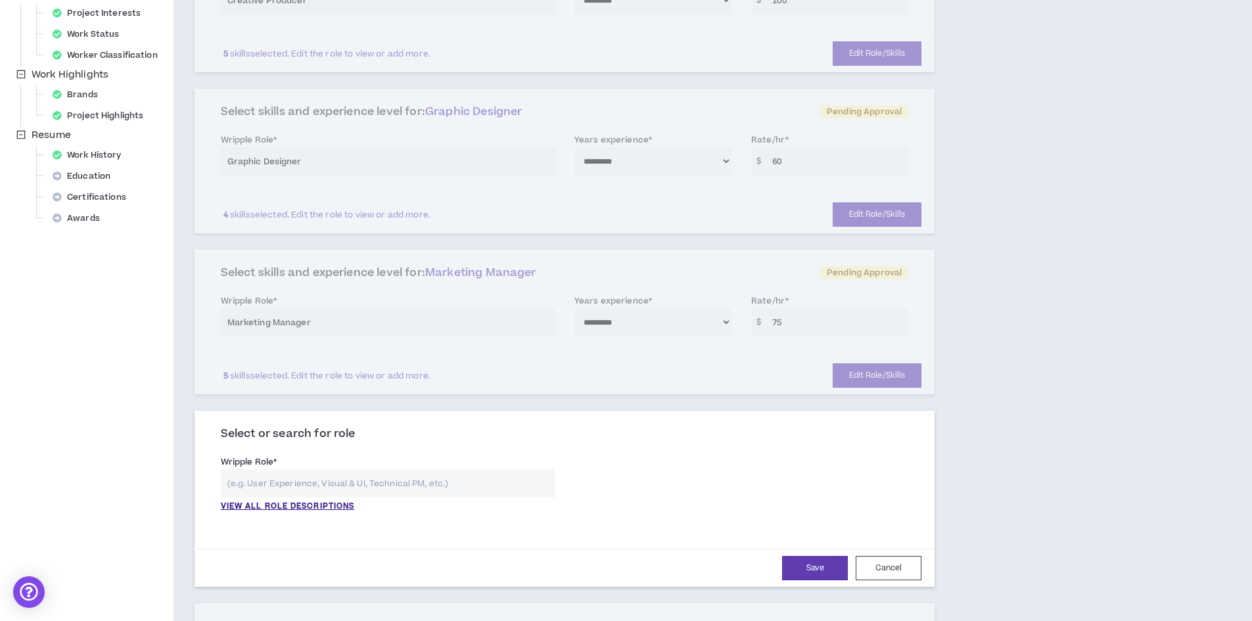
click at [377, 488] on input "text" at bounding box center [388, 483] width 334 height 28
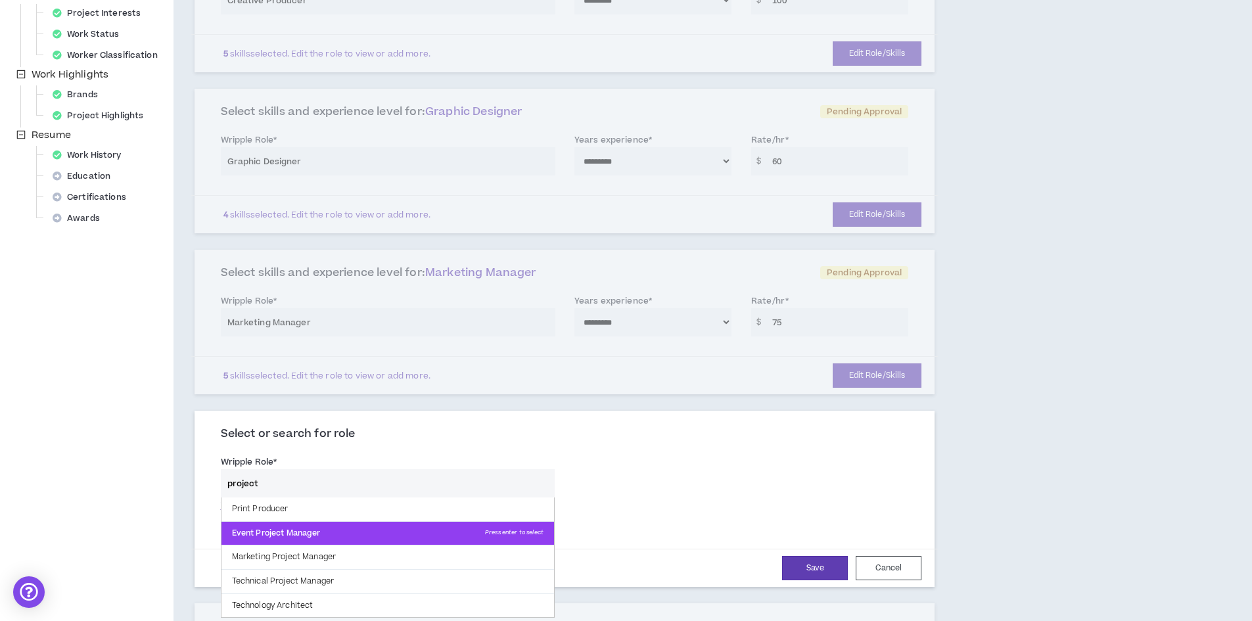
click at [346, 525] on p "Event Project Manager Press enter to select" at bounding box center [387, 534] width 332 height 24
type input "Event Project Manager"
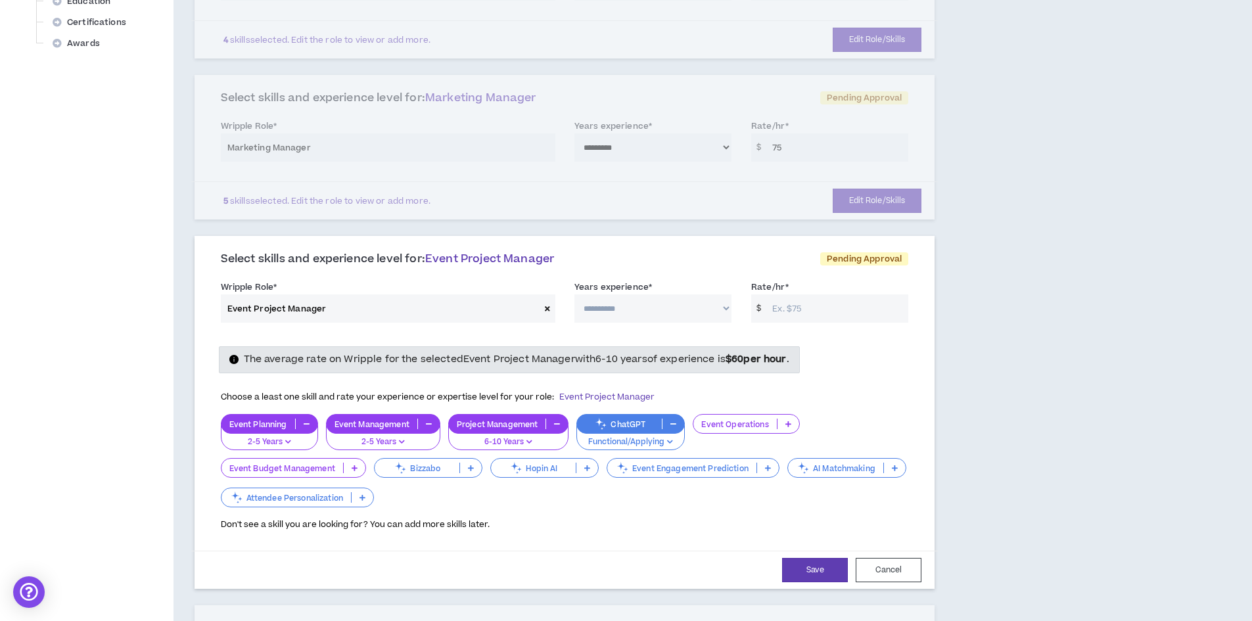
scroll to position [591, 0]
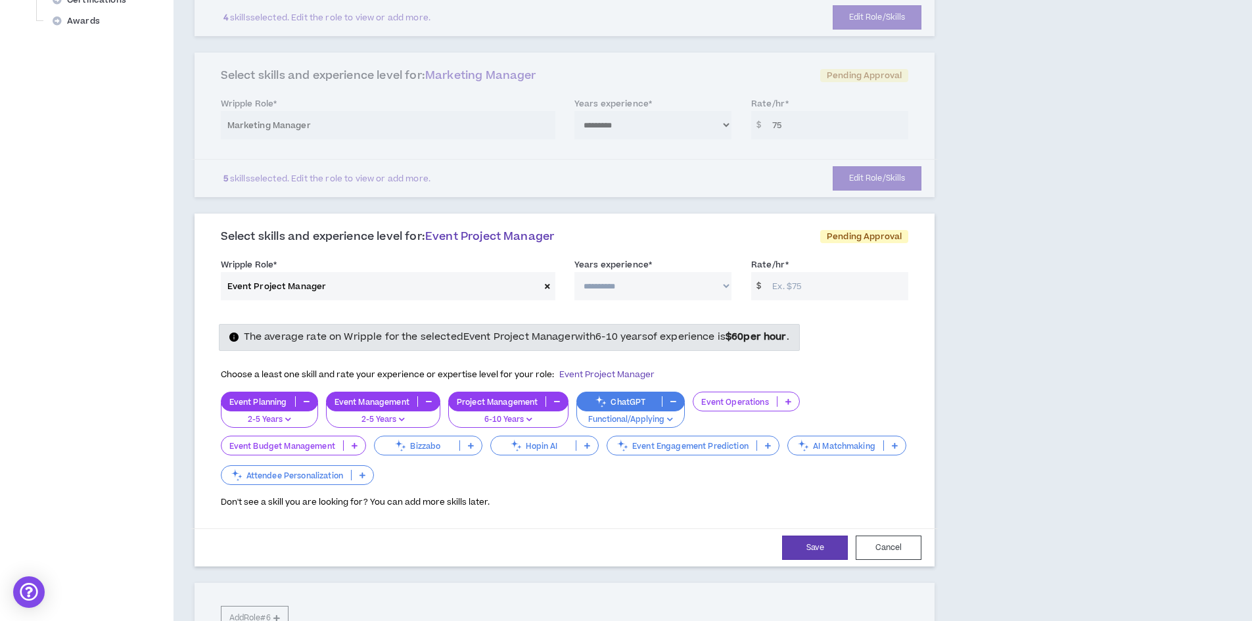
click at [721, 280] on select "**********" at bounding box center [652, 286] width 157 height 28
select select "**"
click at [574, 272] on select "**********" at bounding box center [652, 286] width 157 height 28
click at [804, 286] on input "Rate/hr *" at bounding box center [836, 286] width 143 height 28
type input "60"
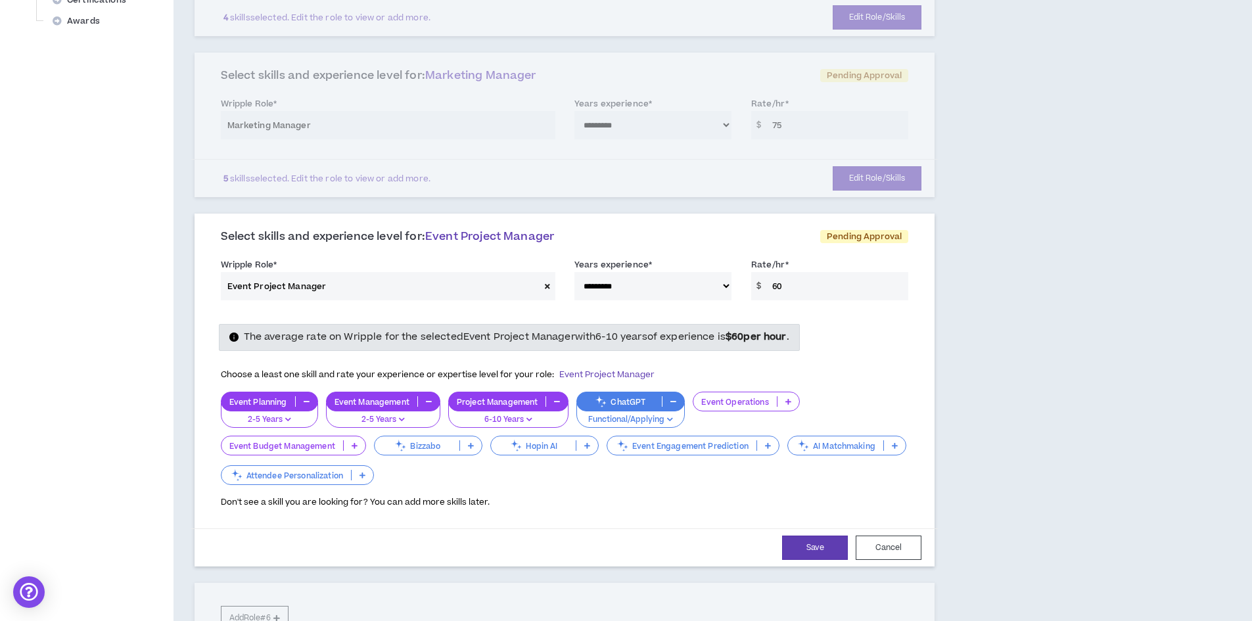
click at [294, 418] on p "2-5 Years" at bounding box center [269, 420] width 80 height 12
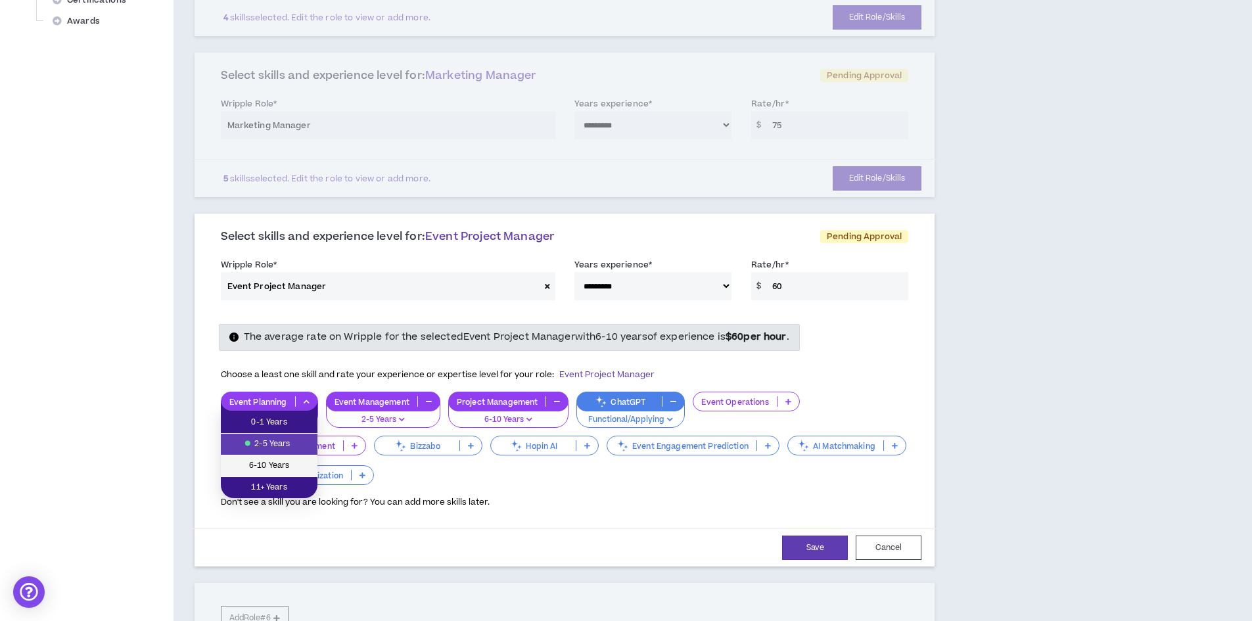
click at [278, 462] on span "6-10 Years" at bounding box center [269, 466] width 81 height 14
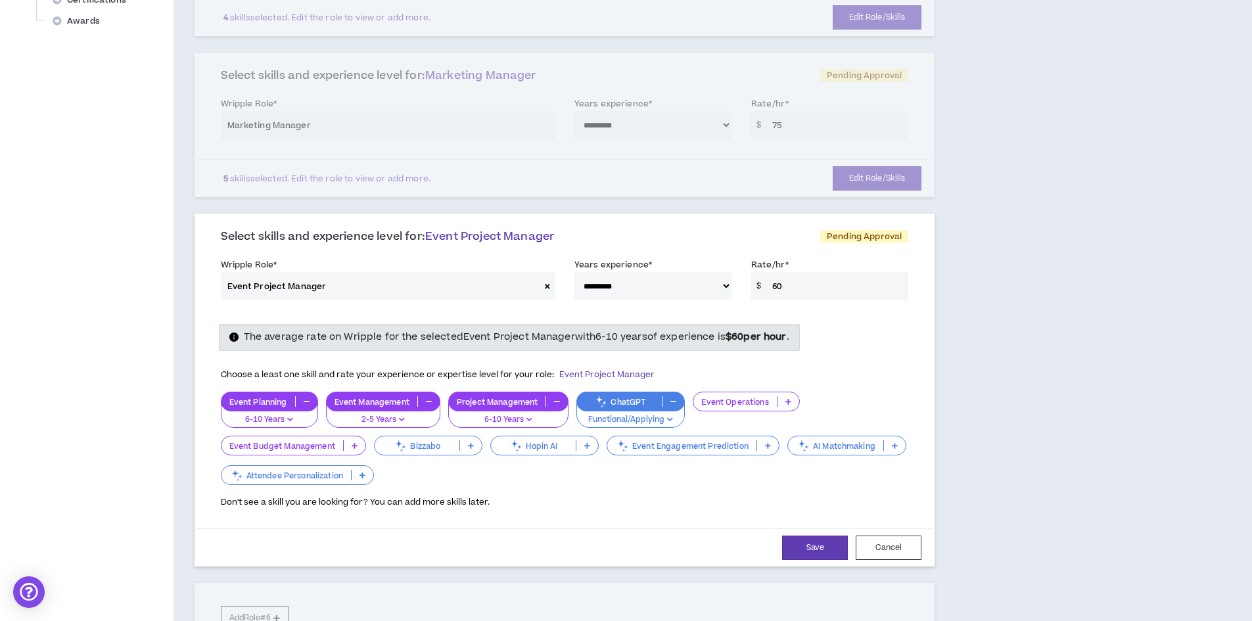
click at [403, 414] on p "2-5 Years" at bounding box center [382, 420] width 97 height 12
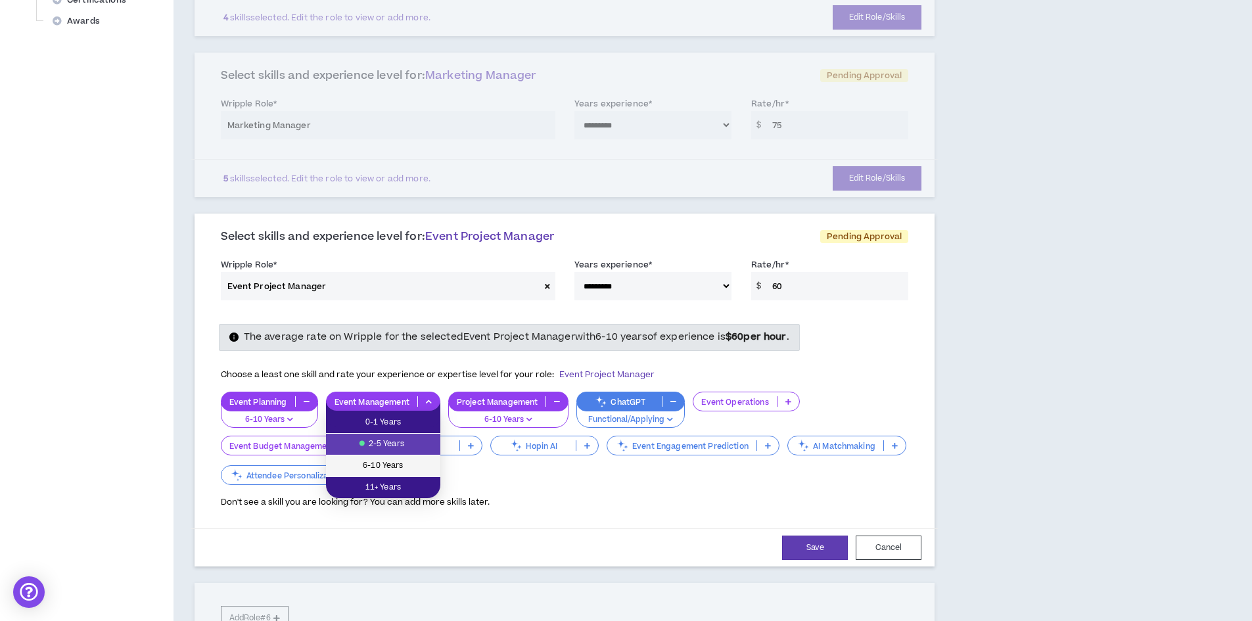
click at [392, 465] on span "6-10 Years" at bounding box center [383, 466] width 99 height 14
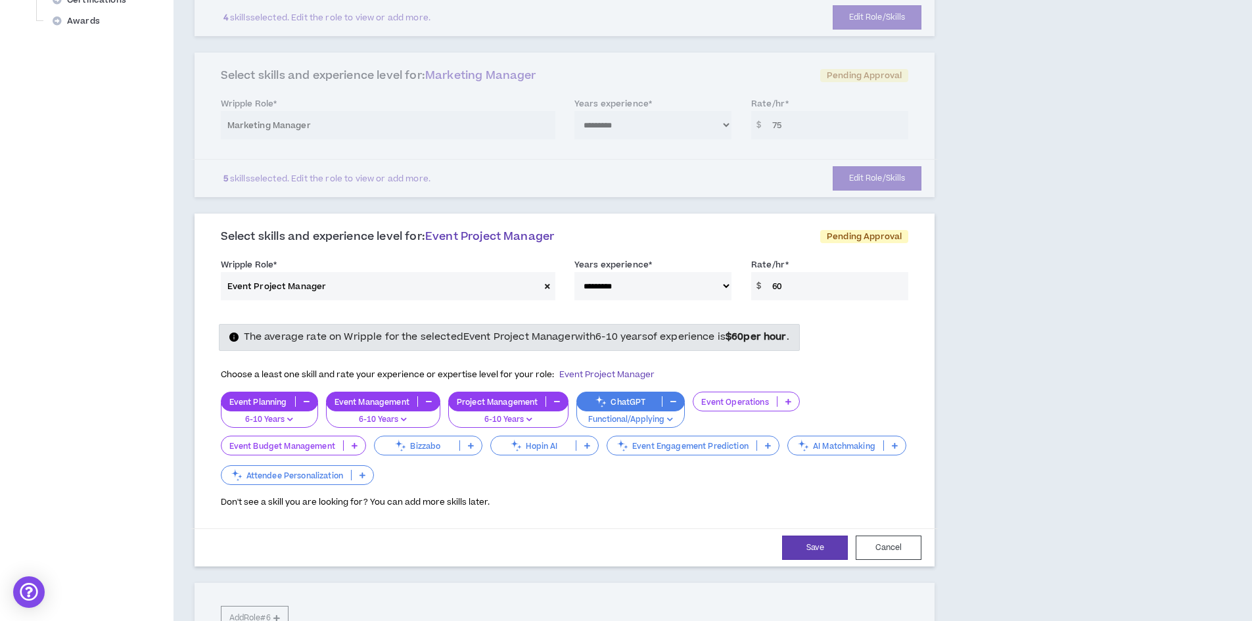
click at [355, 444] on icon at bounding box center [355, 445] width 6 height 7
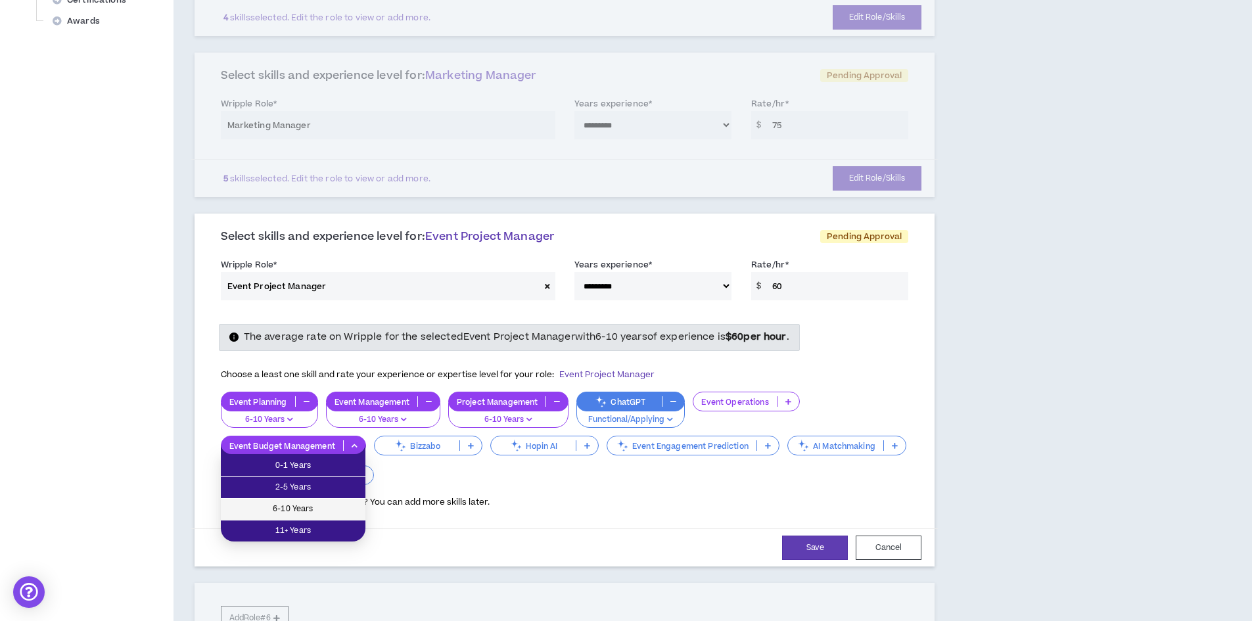
click at [308, 505] on span "6-10 Years" at bounding box center [293, 509] width 129 height 14
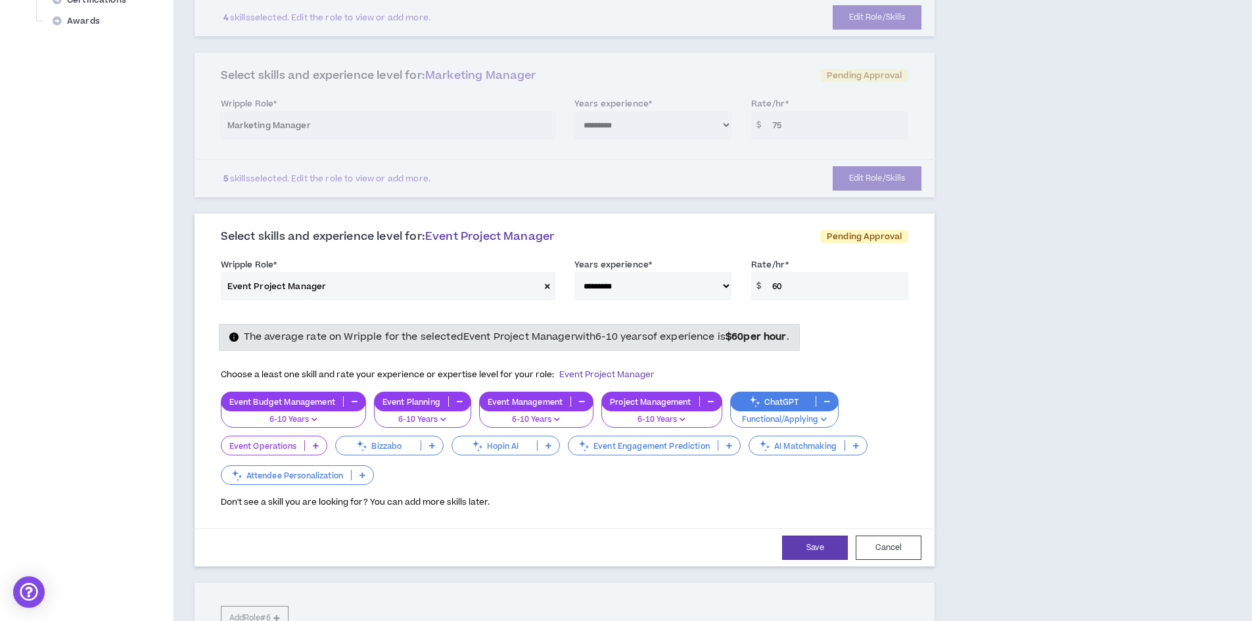
click at [314, 444] on icon at bounding box center [316, 445] width 6 height 7
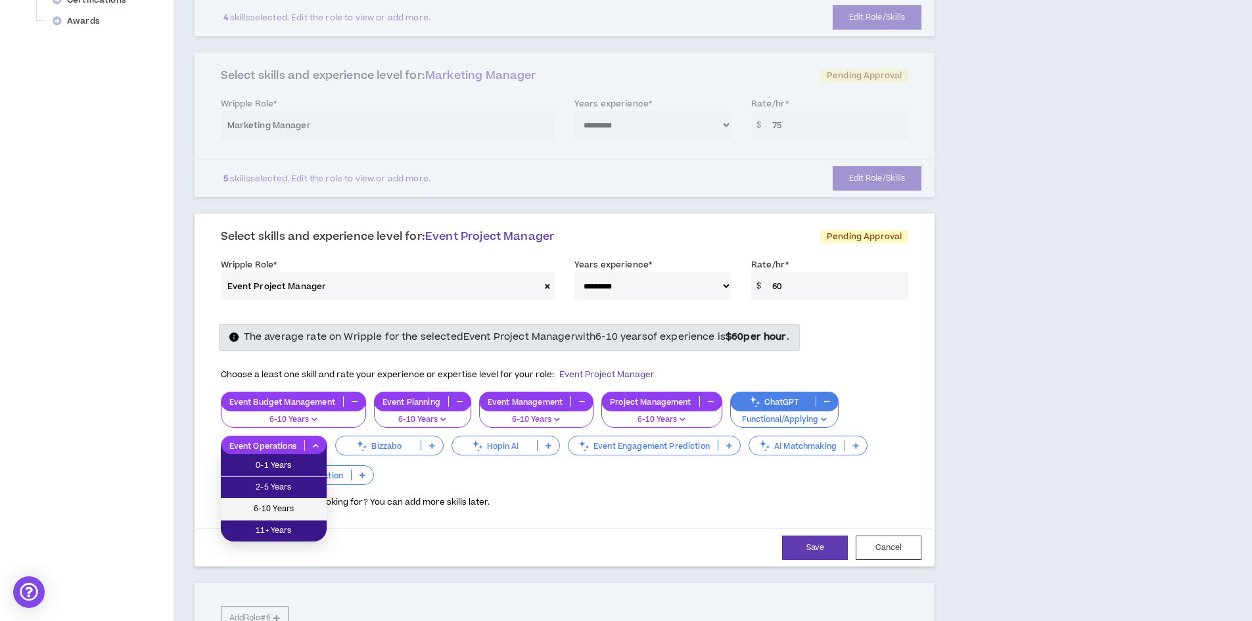
click at [283, 507] on span "6-10 Years" at bounding box center [274, 509] width 90 height 14
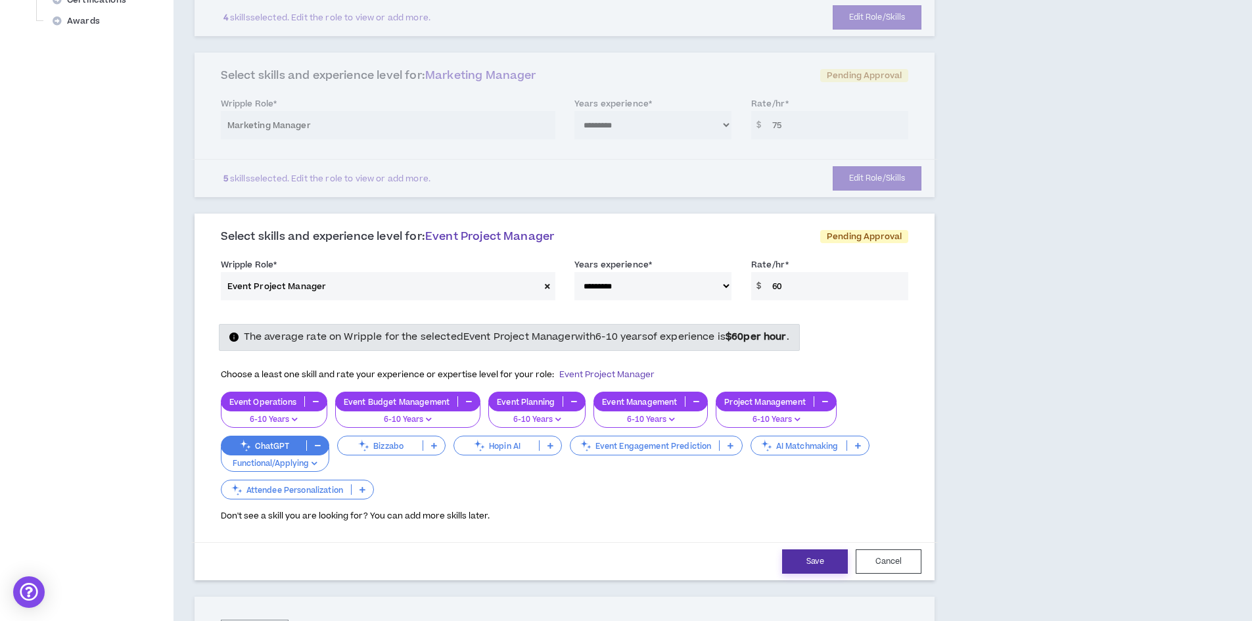
click at [811, 558] on button "Save" at bounding box center [815, 561] width 66 height 24
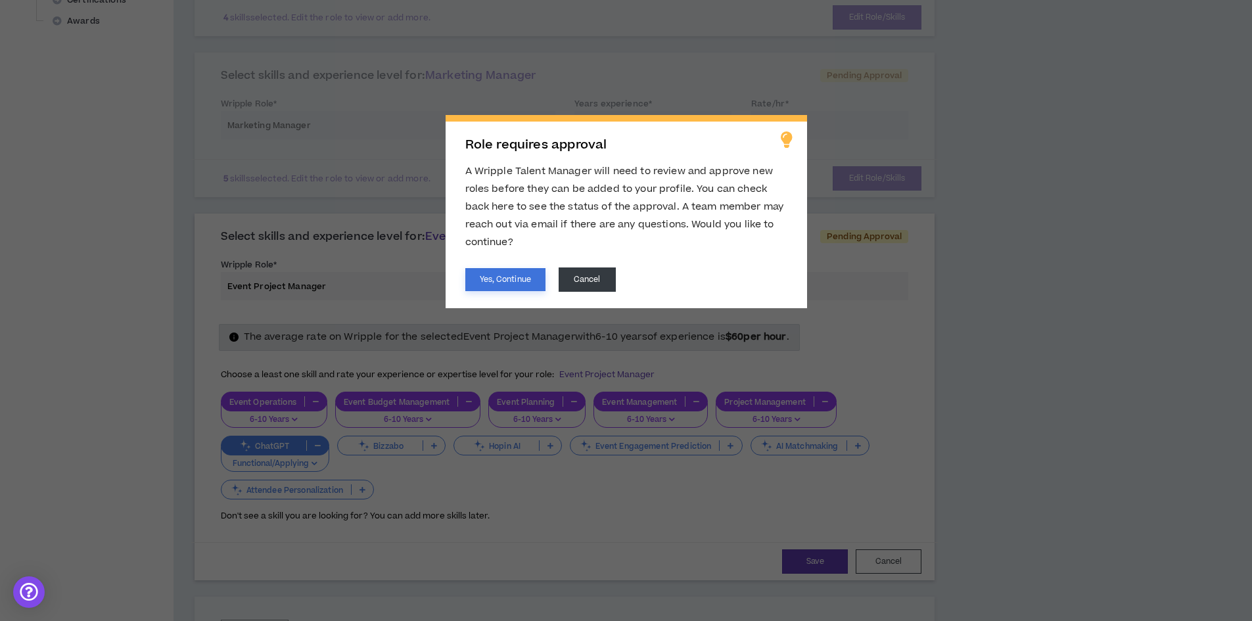
click at [495, 277] on button "Yes, Continue" at bounding box center [505, 279] width 80 height 23
select select "**"
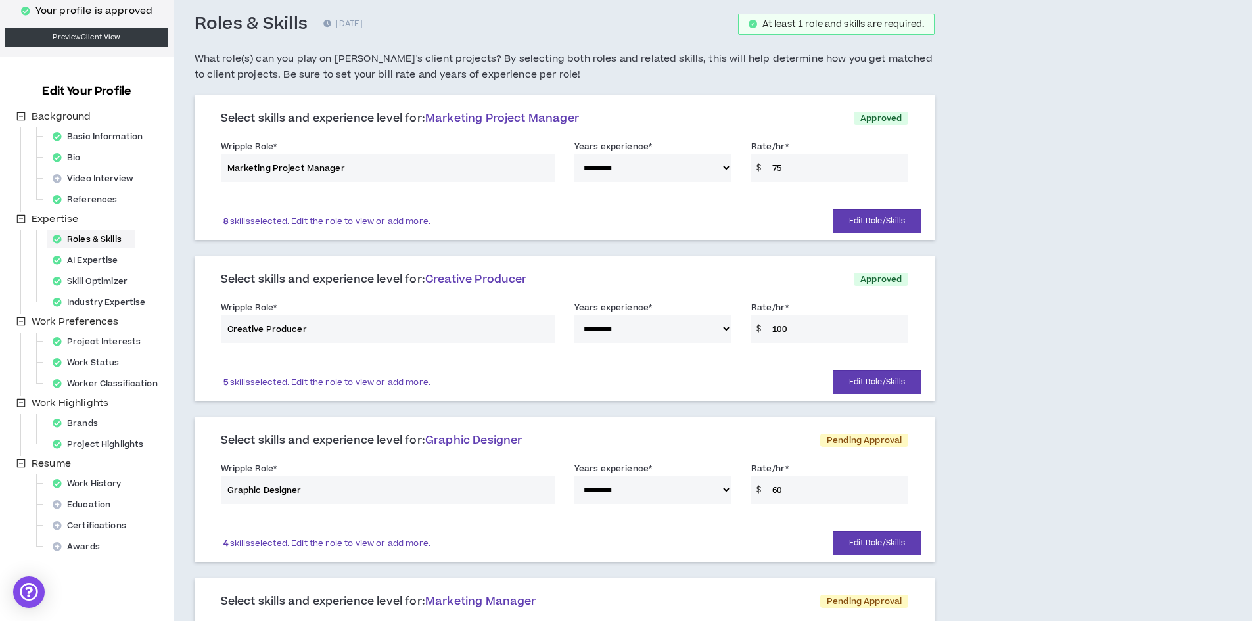
scroll to position [0, 0]
